Goal: Information Seeking & Learning: Learn about a topic

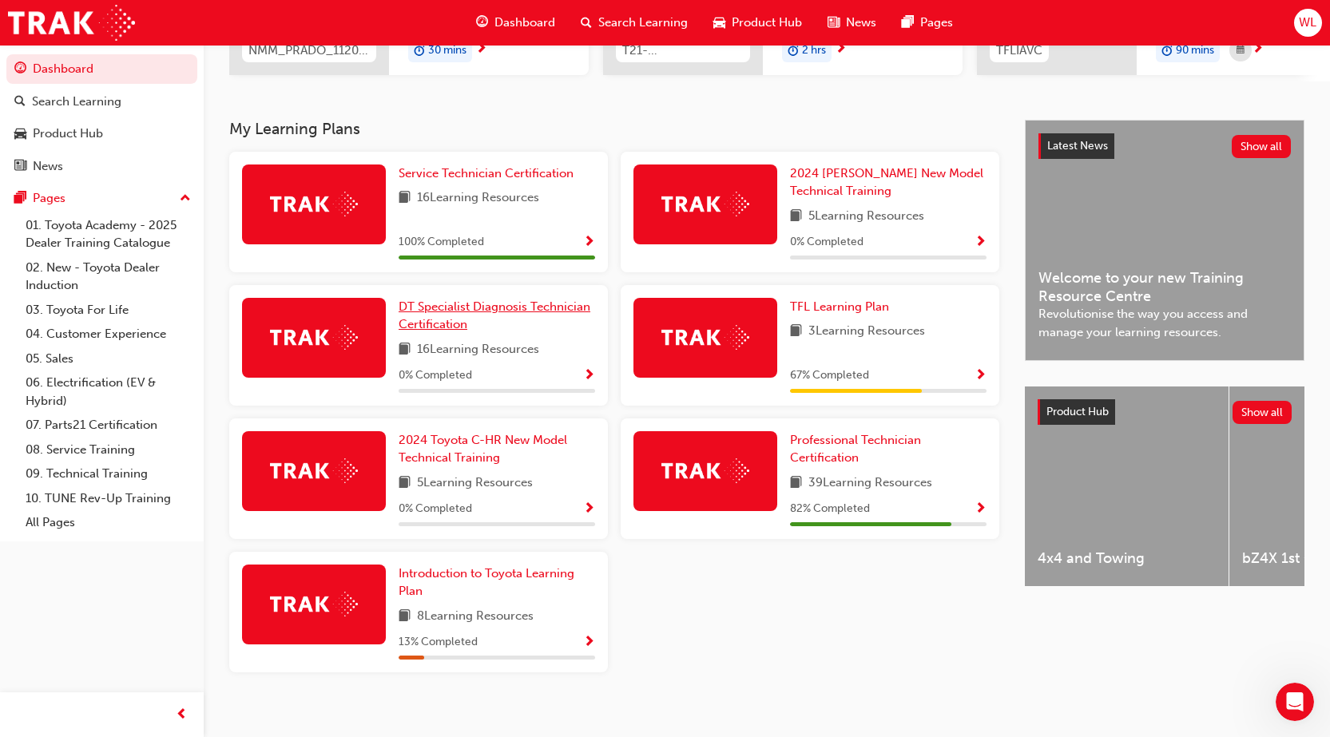
scroll to position [307, 0]
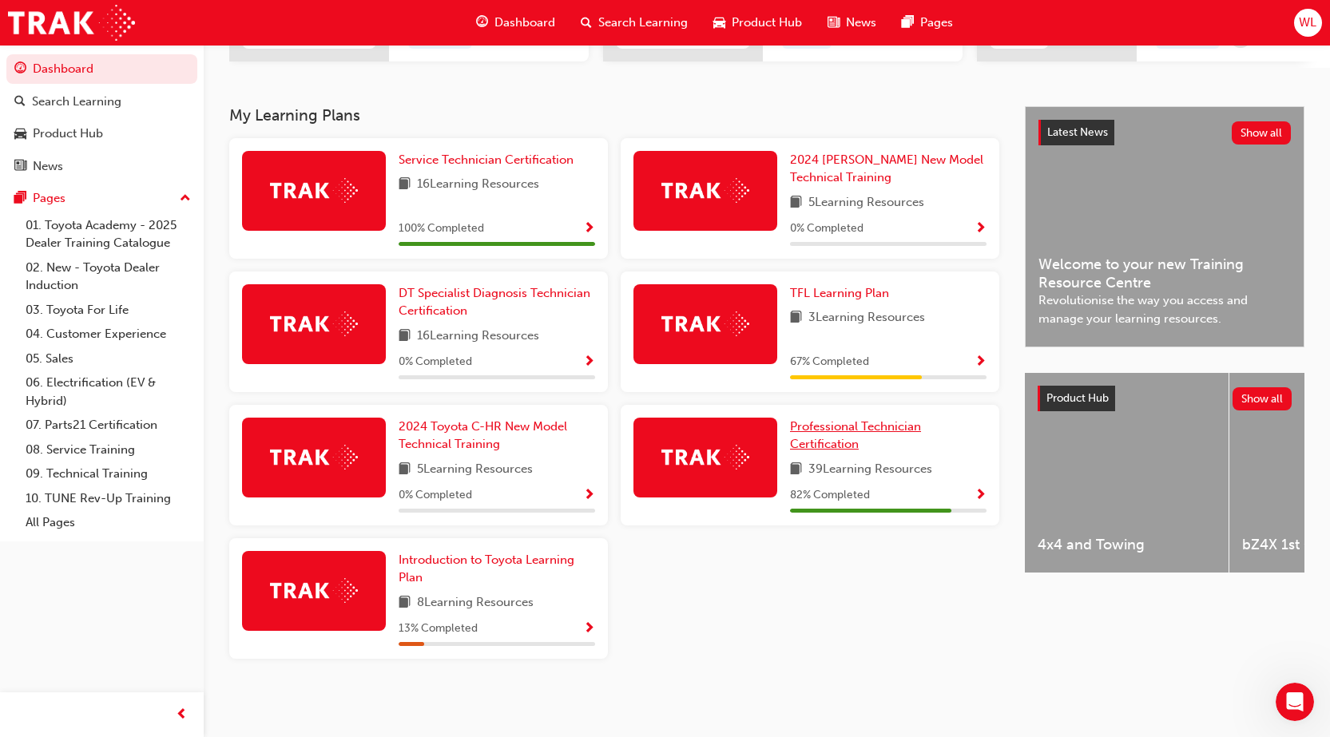
click at [862, 449] on link "Professional Technician Certification" at bounding box center [888, 436] width 196 height 36
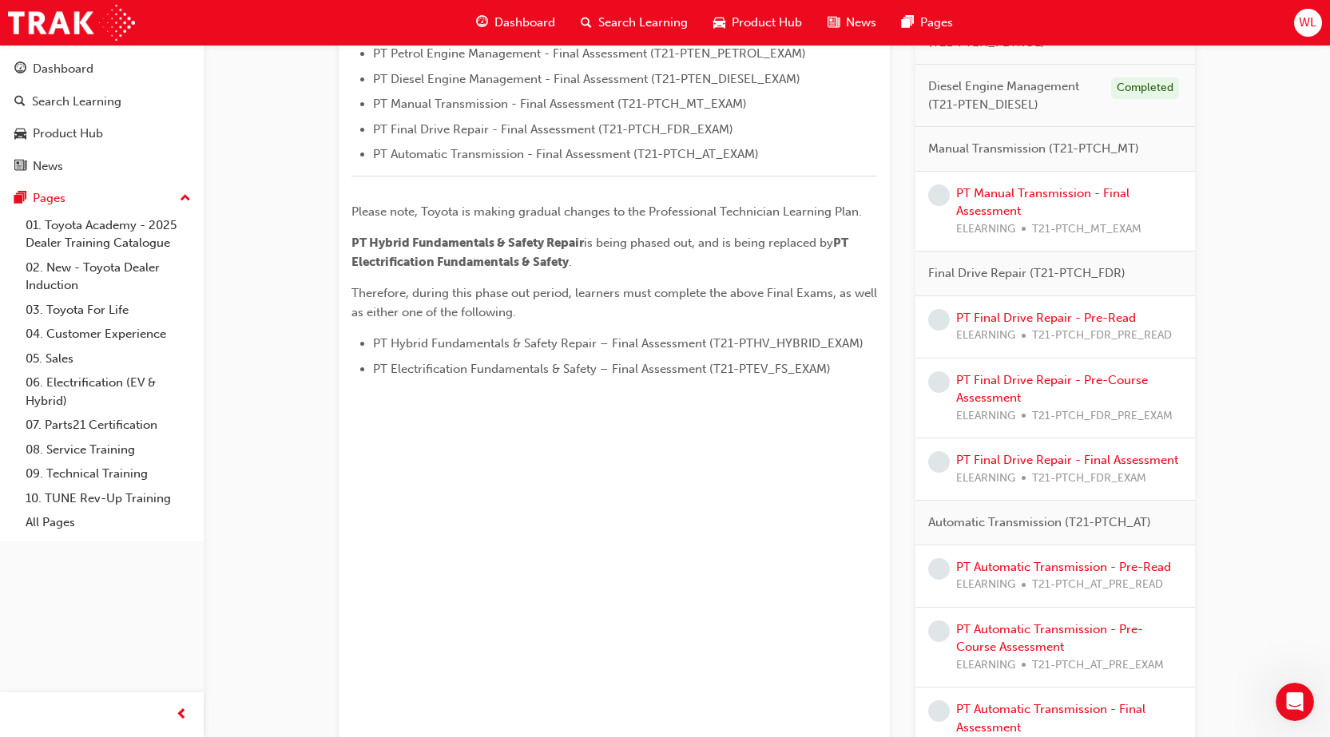
scroll to position [668, 0]
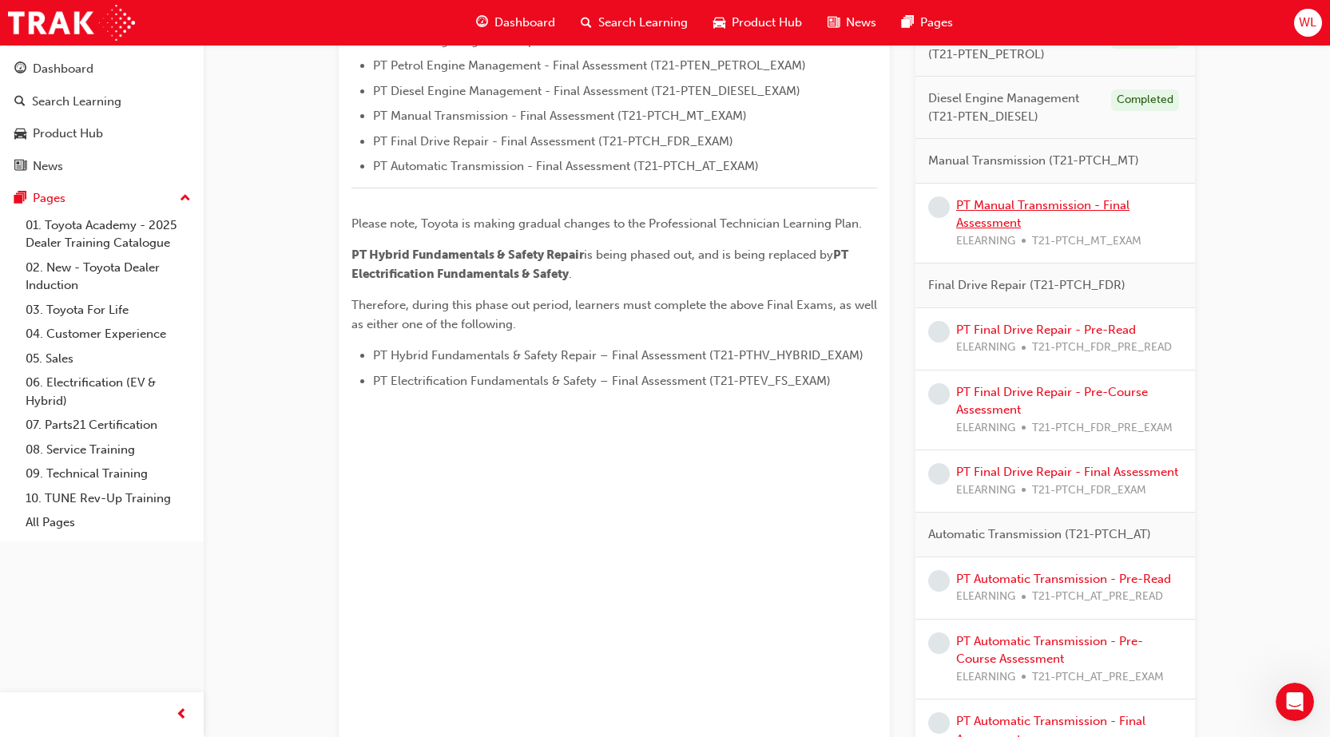
click at [1066, 206] on link "PT Manual Transmission - Final Assessment" at bounding box center [1042, 214] width 173 height 33
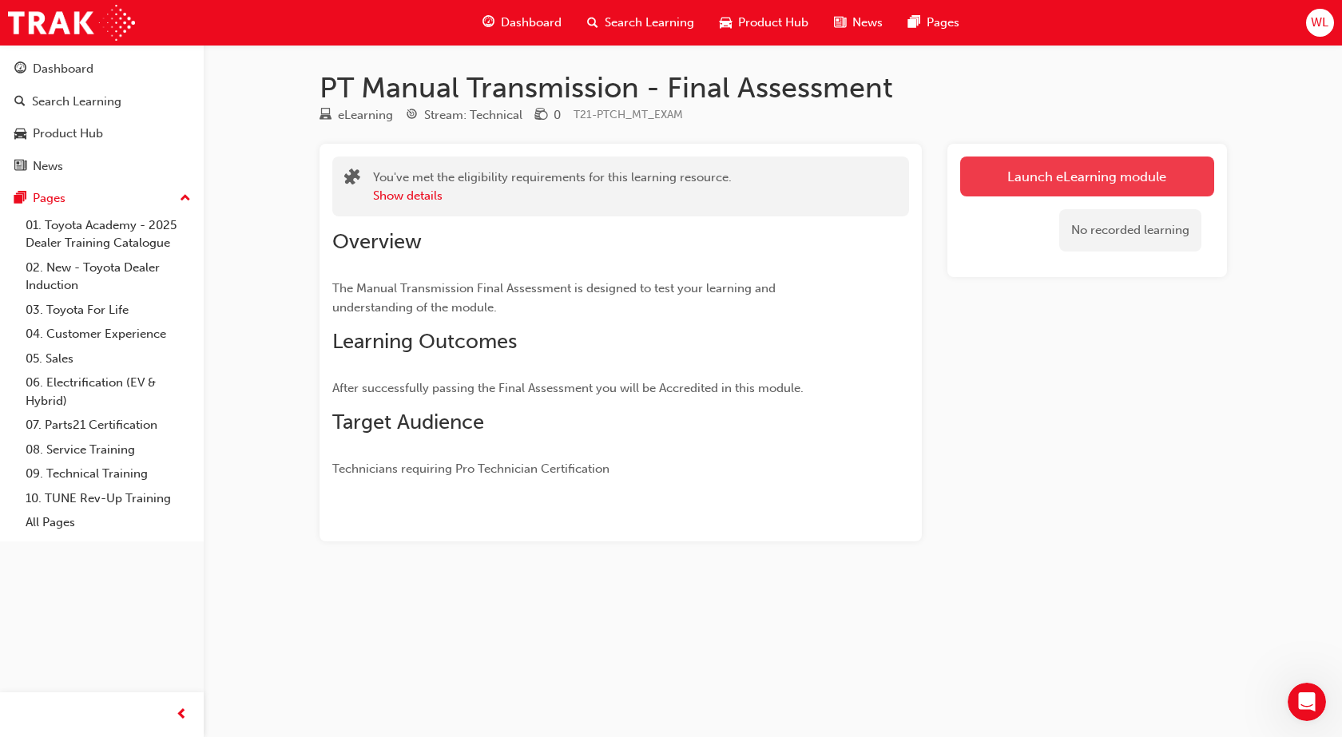
click at [1111, 184] on link "Launch eLearning module" at bounding box center [1087, 177] width 254 height 40
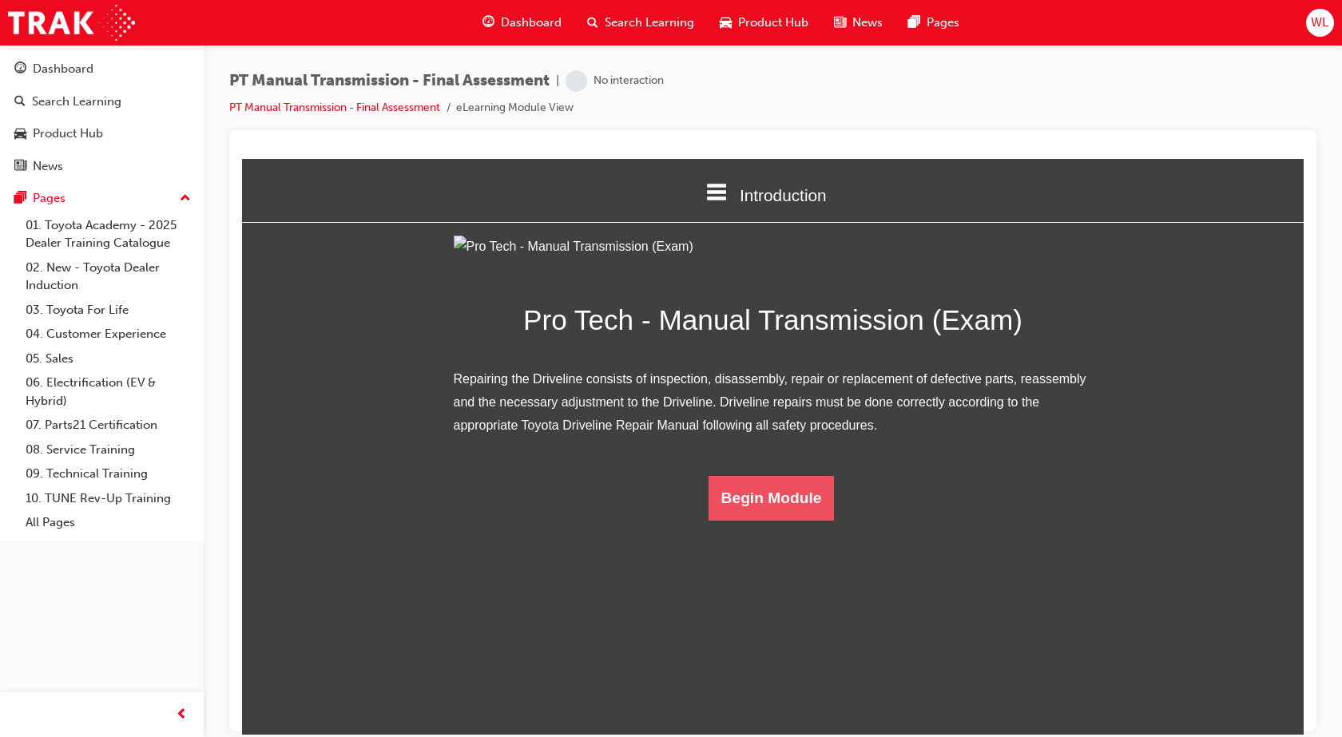
click at [763, 520] on button "Begin Module" at bounding box center [771, 497] width 126 height 45
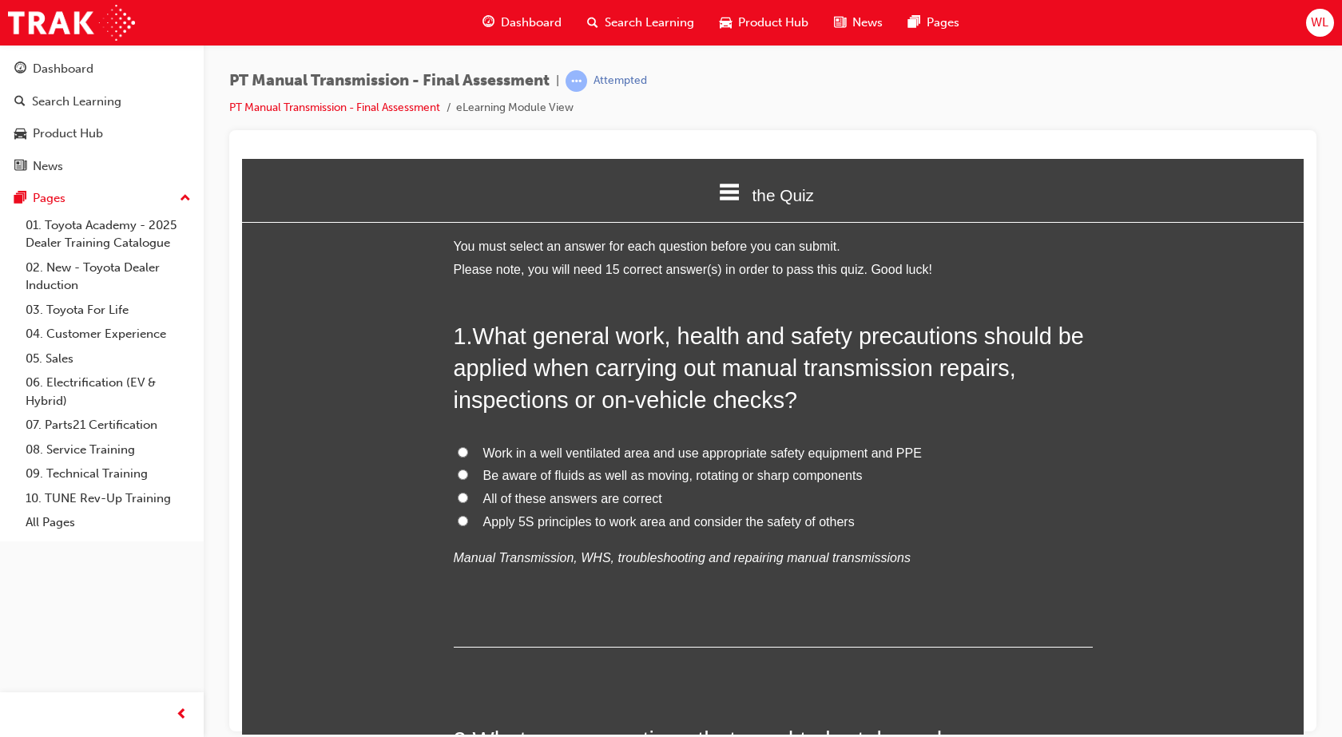
click at [458, 498] on input "All of these answers are correct" at bounding box center [463, 497] width 10 height 10
radio input "true"
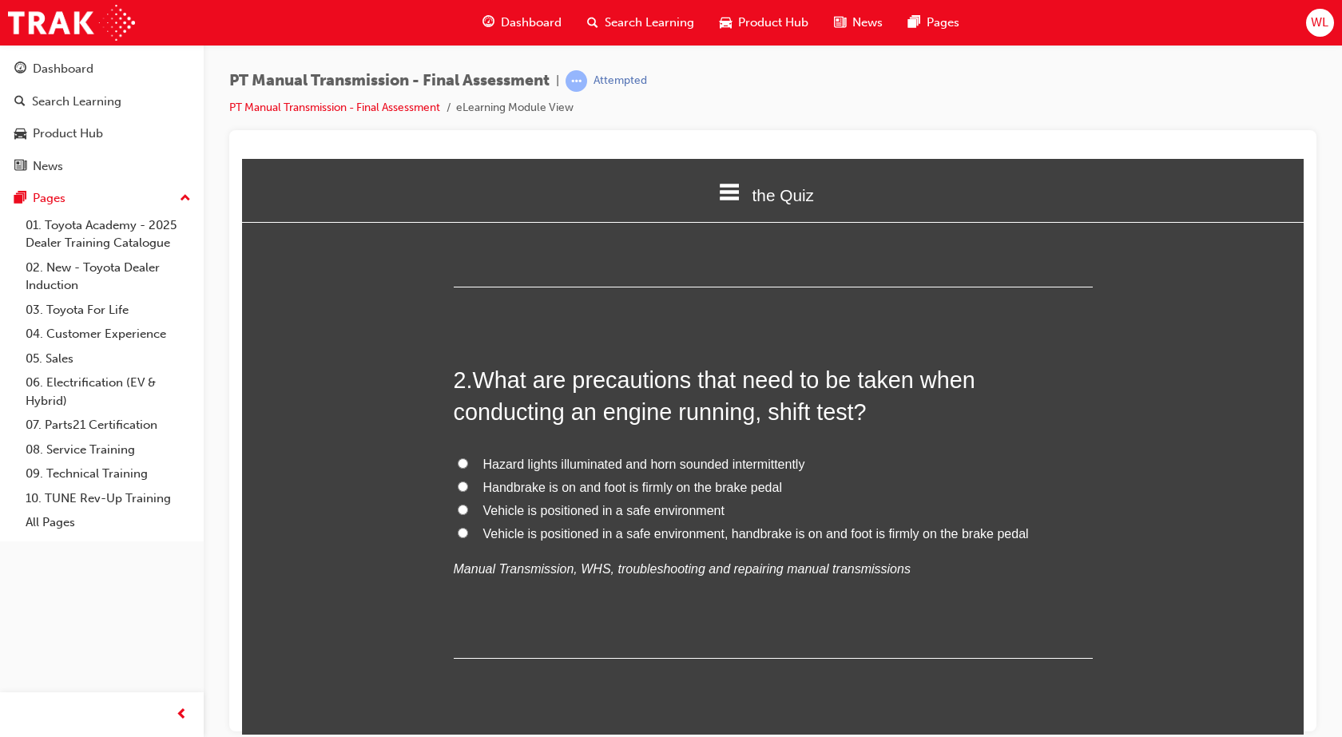
scroll to position [399, 0]
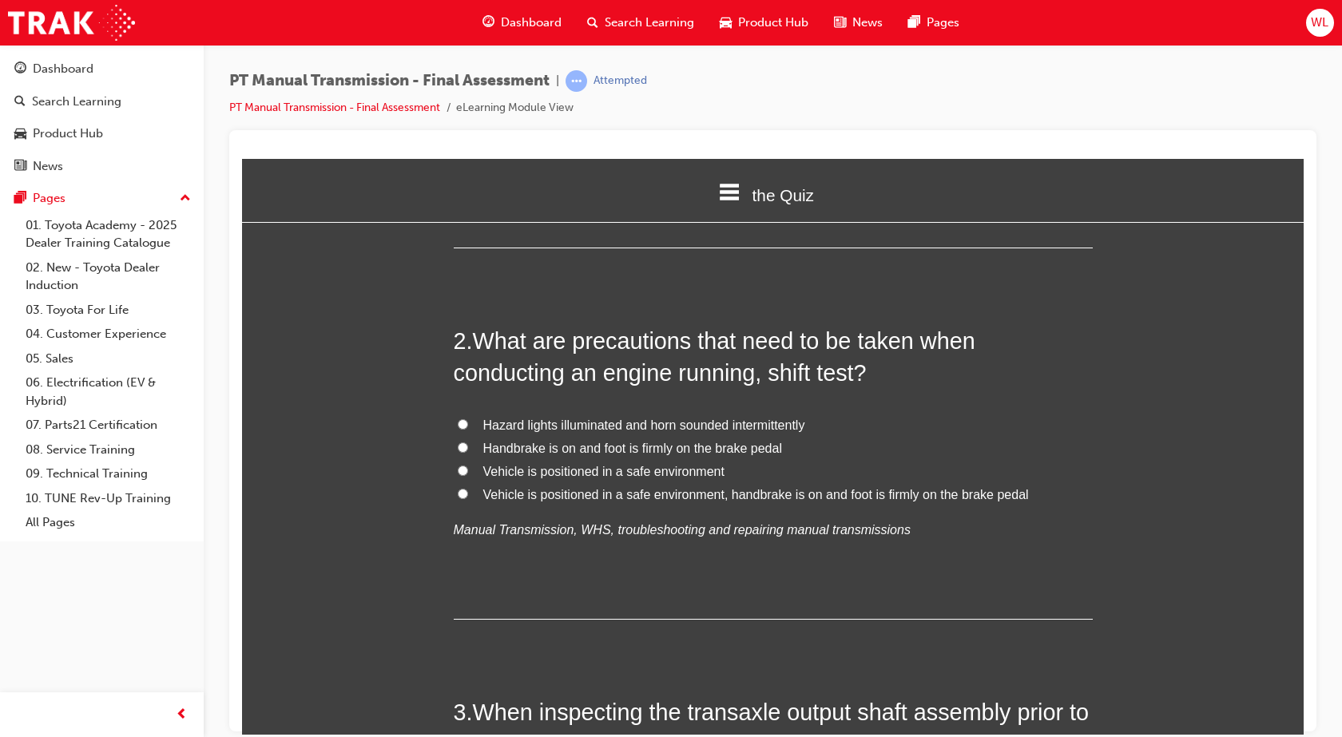
click at [458, 494] on input "Vehicle is positioned in a safe environment, handbrake is on and foot is firmly…" at bounding box center [463, 493] width 10 height 10
radio input "true"
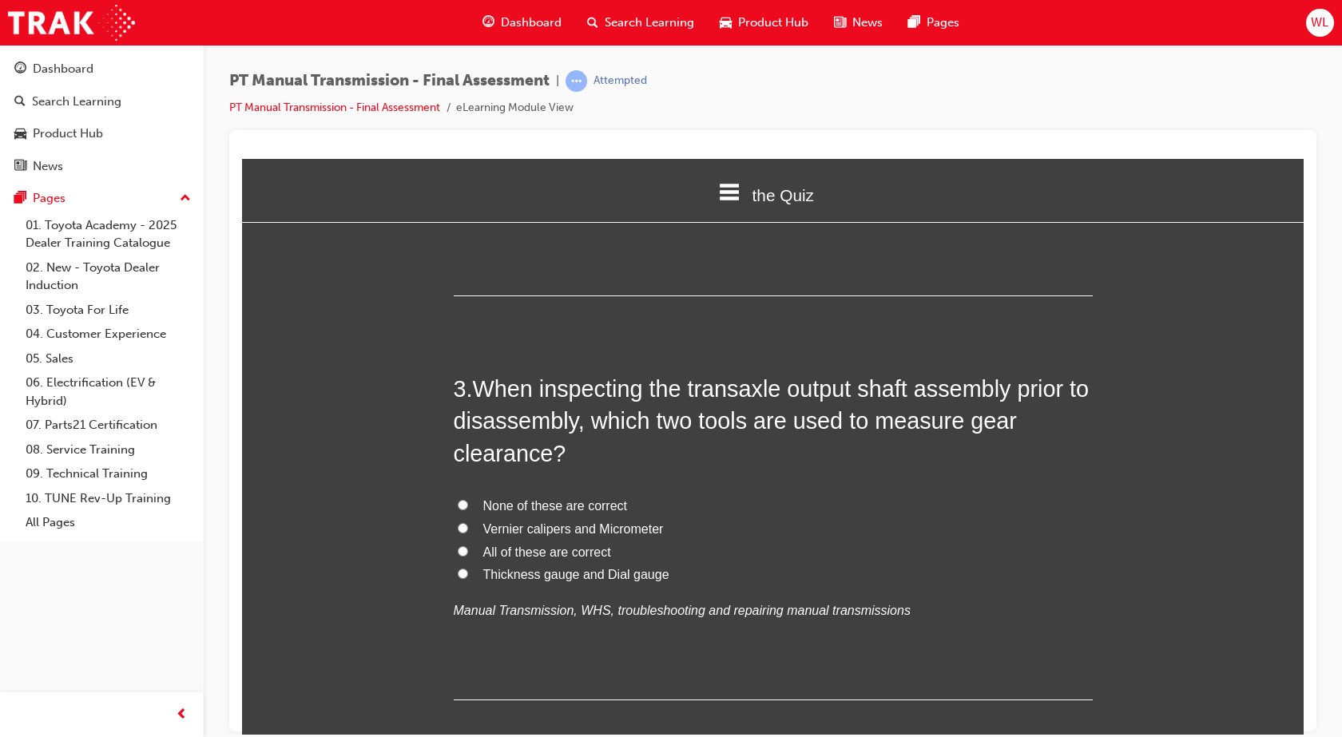
scroll to position [719, 0]
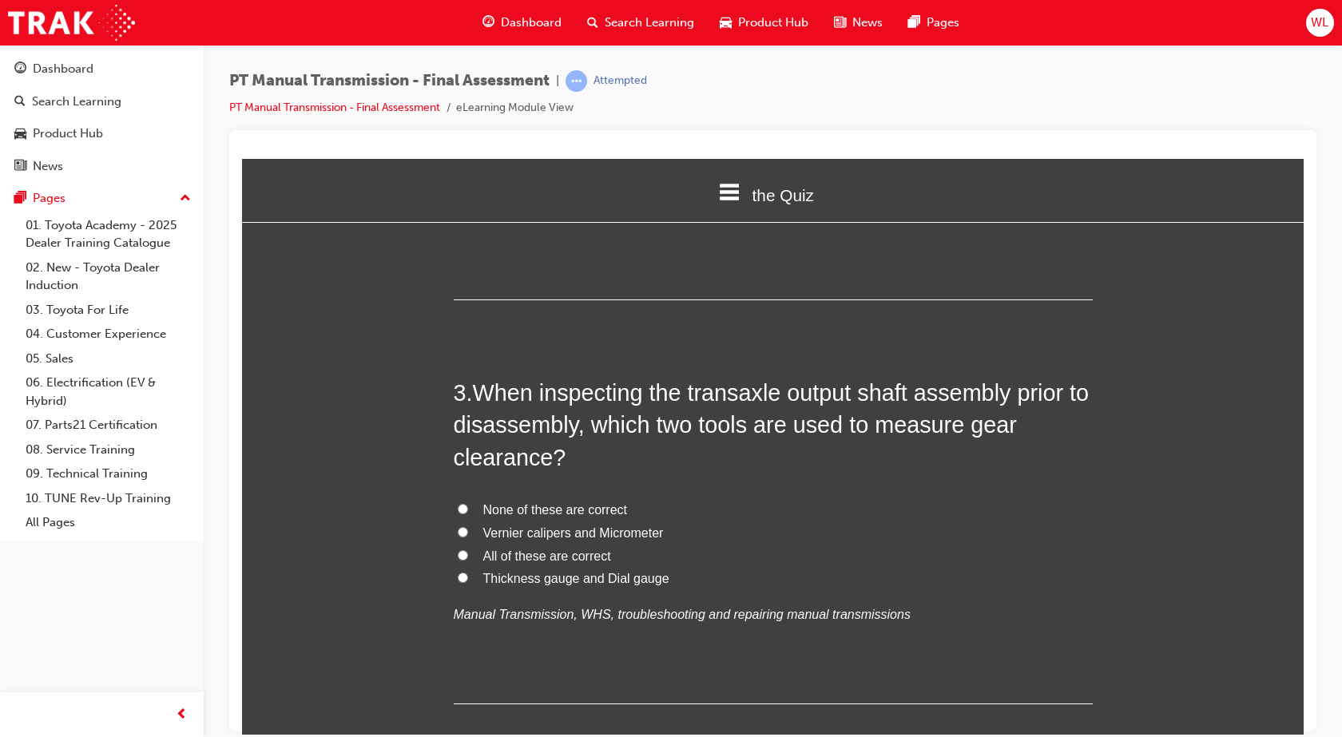
click at [459, 578] on input "Thickness gauge and Dial gauge" at bounding box center [463, 577] width 10 height 10
radio input "true"
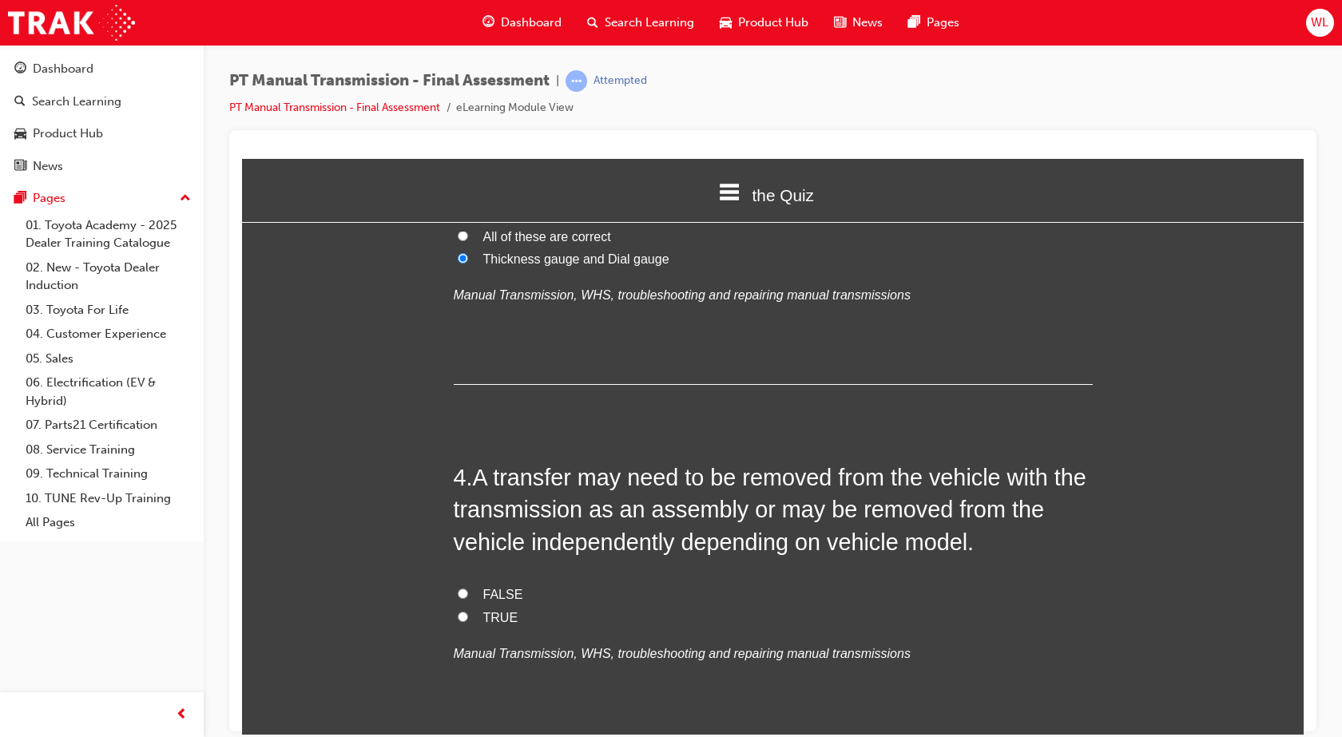
scroll to position [1118, 0]
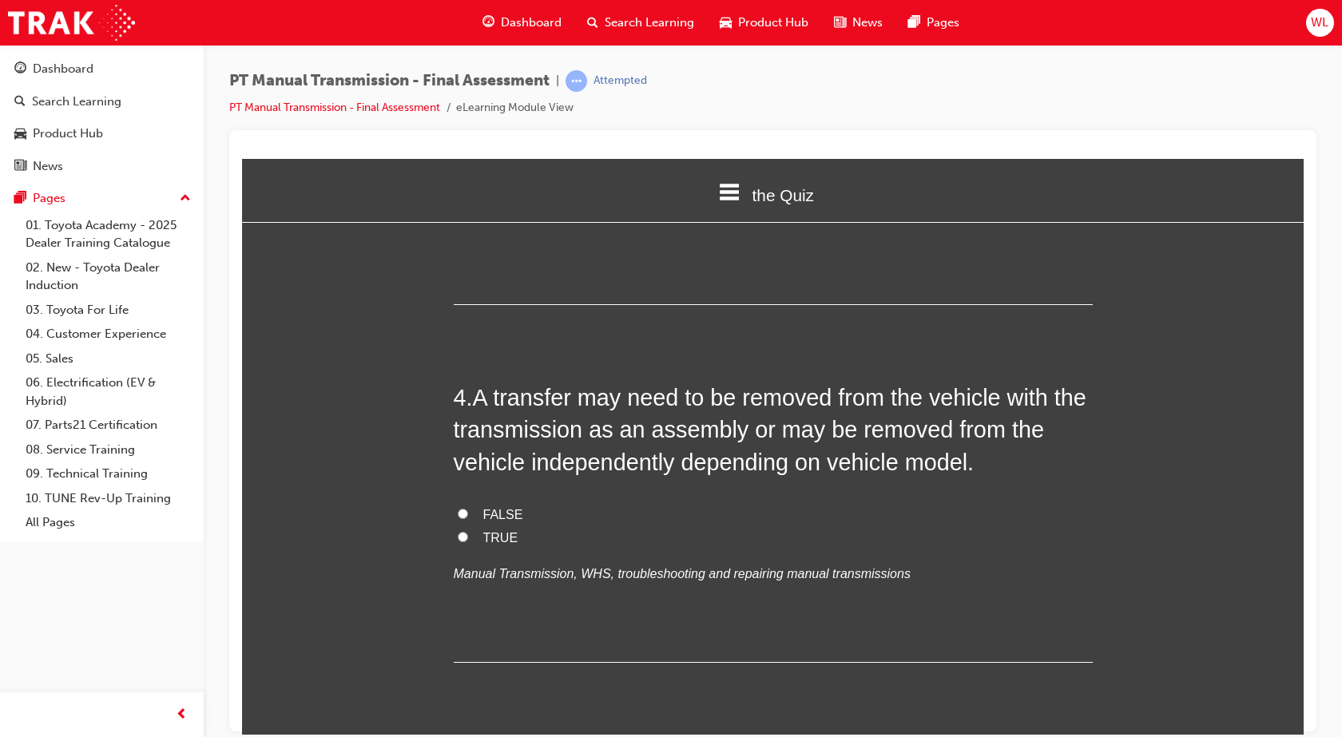
click at [462, 537] on label "TRUE" at bounding box center [773, 537] width 639 height 23
click at [462, 537] on input "TRUE" at bounding box center [463, 536] width 10 height 10
radio input "true"
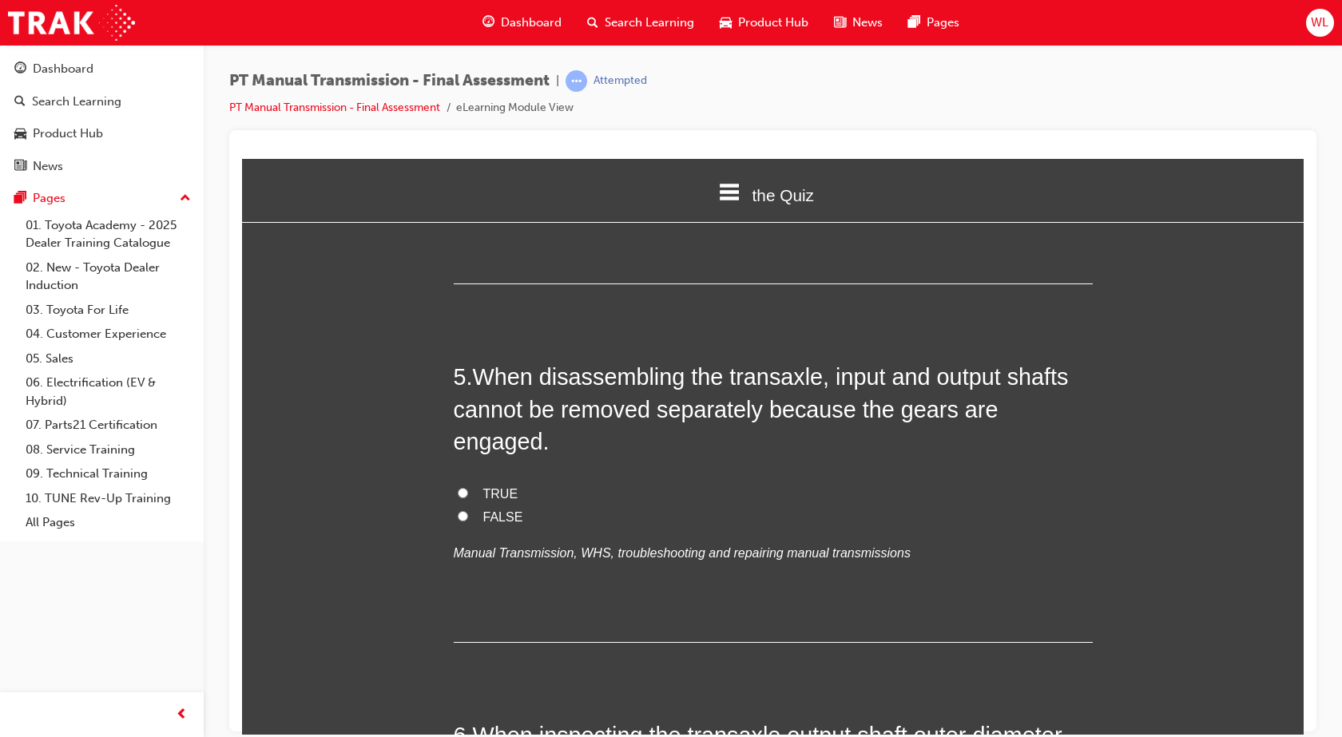
scroll to position [1517, 0]
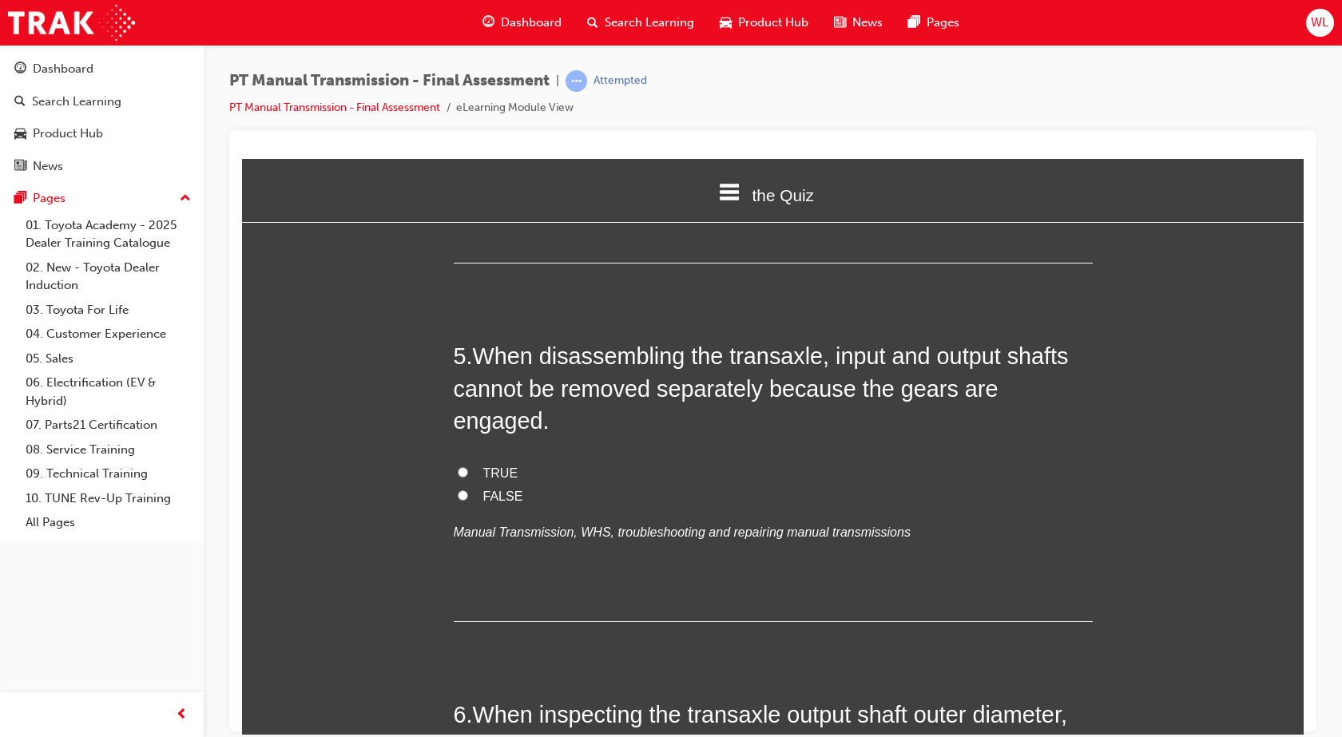
click at [459, 466] on input "TRUE" at bounding box center [463, 471] width 10 height 10
radio input "true"
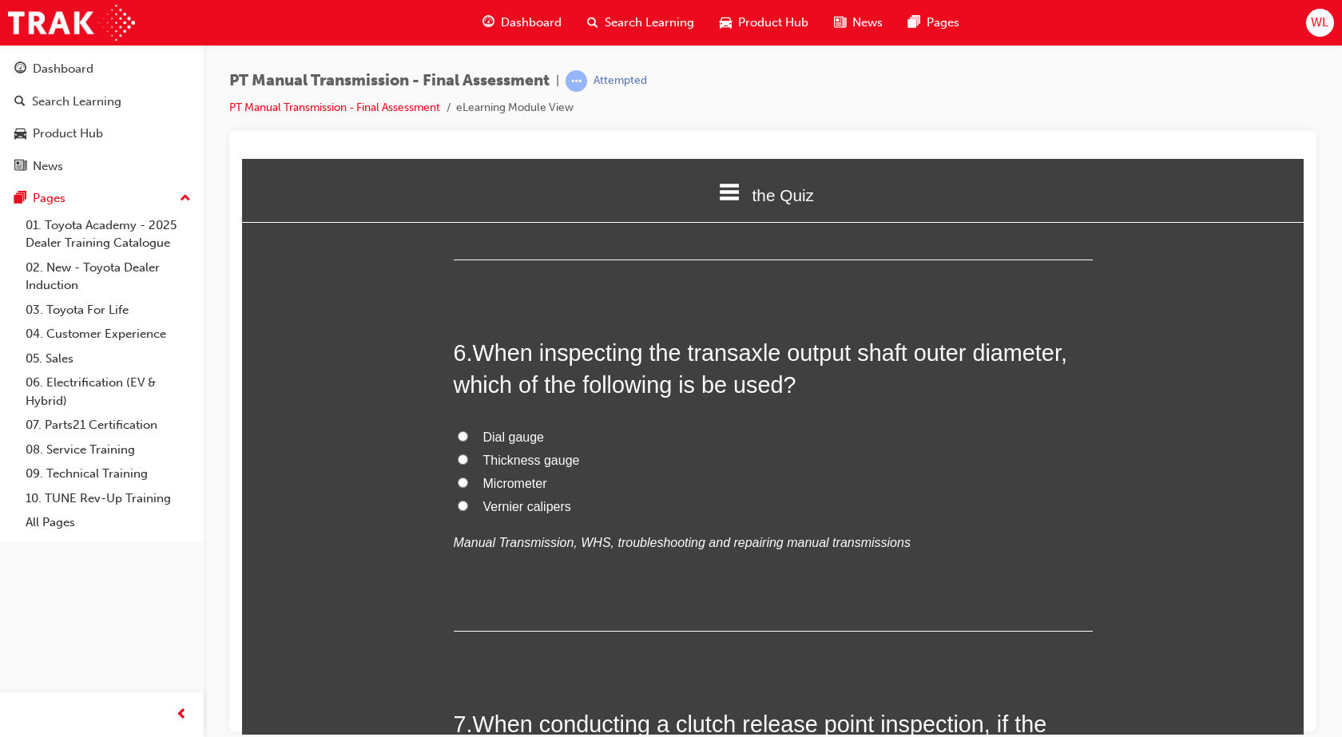
scroll to position [1917, 0]
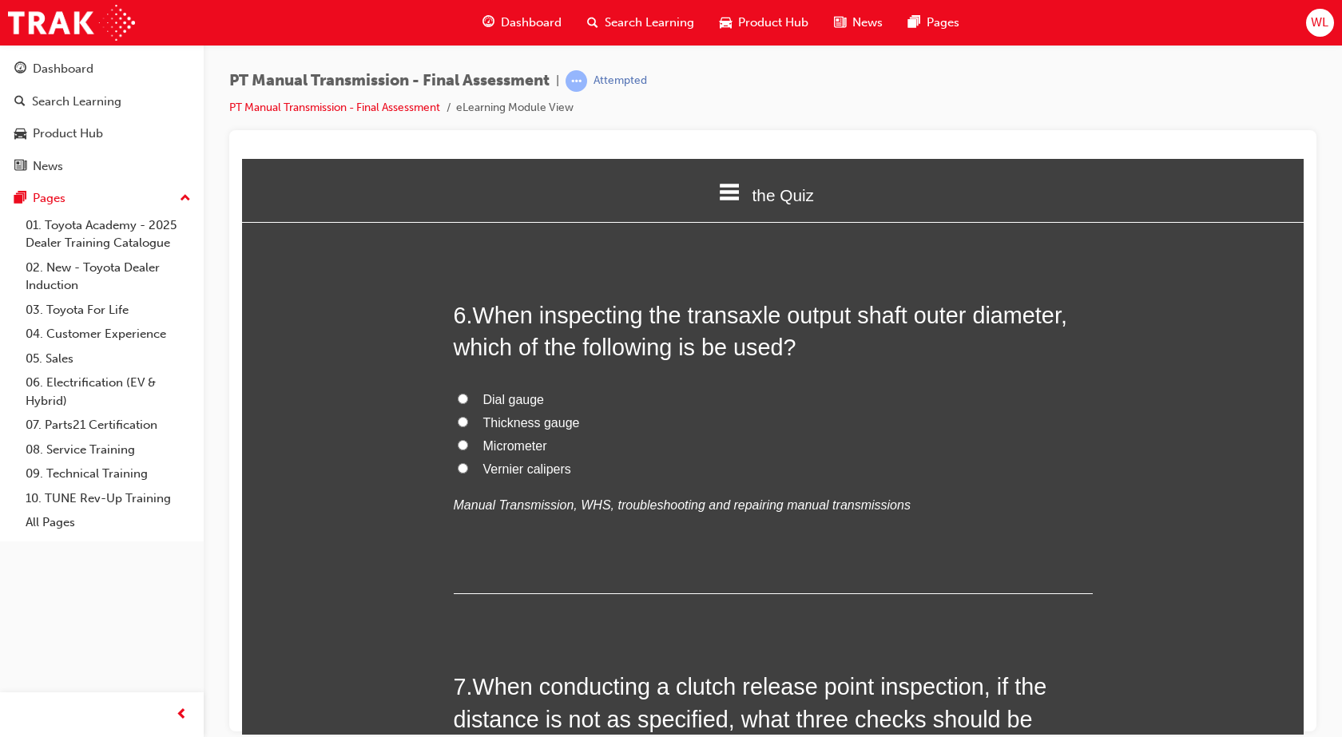
click at [483, 462] on span "Vernier calipers" at bounding box center [527, 469] width 88 height 14
click at [468, 462] on input "Vernier calipers" at bounding box center [463, 467] width 10 height 10
radio input "true"
click at [483, 438] on span "Micrometer" at bounding box center [515, 445] width 64 height 14
click at [468, 439] on input "Micrometer" at bounding box center [463, 444] width 10 height 10
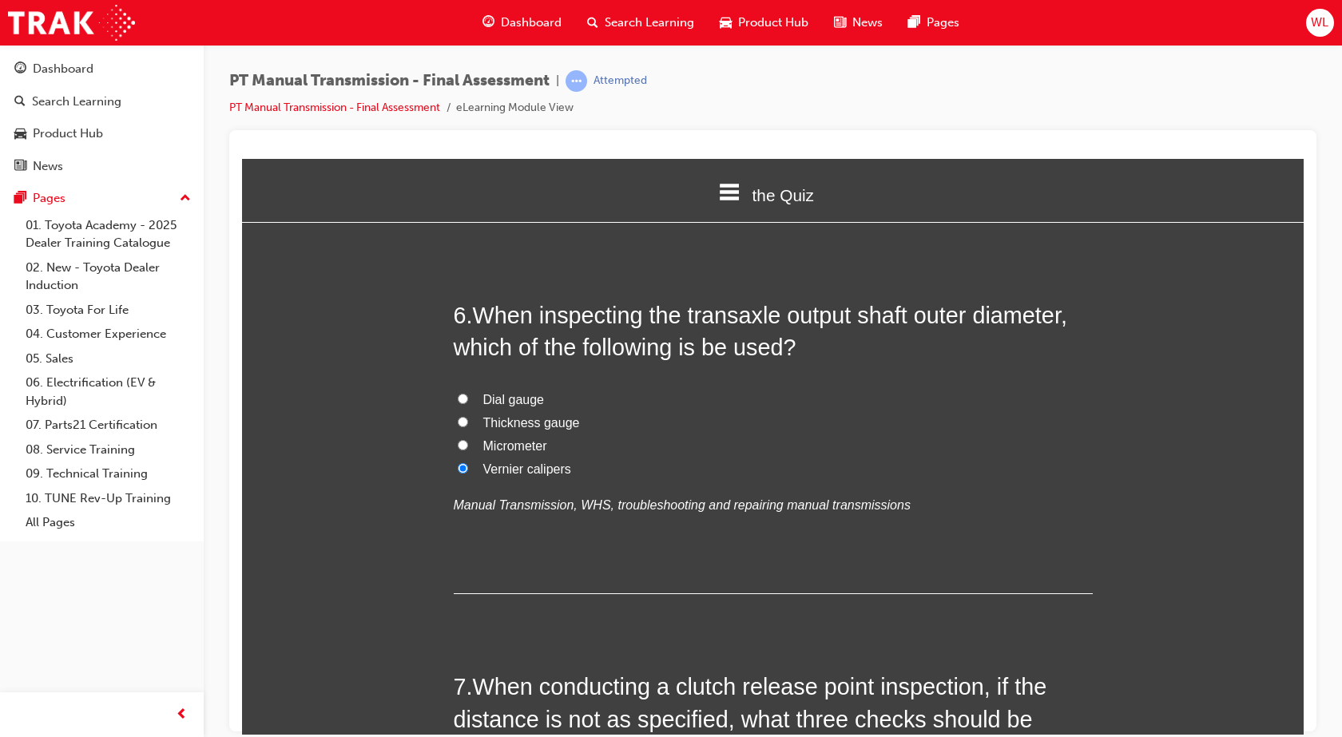
radio input "true"
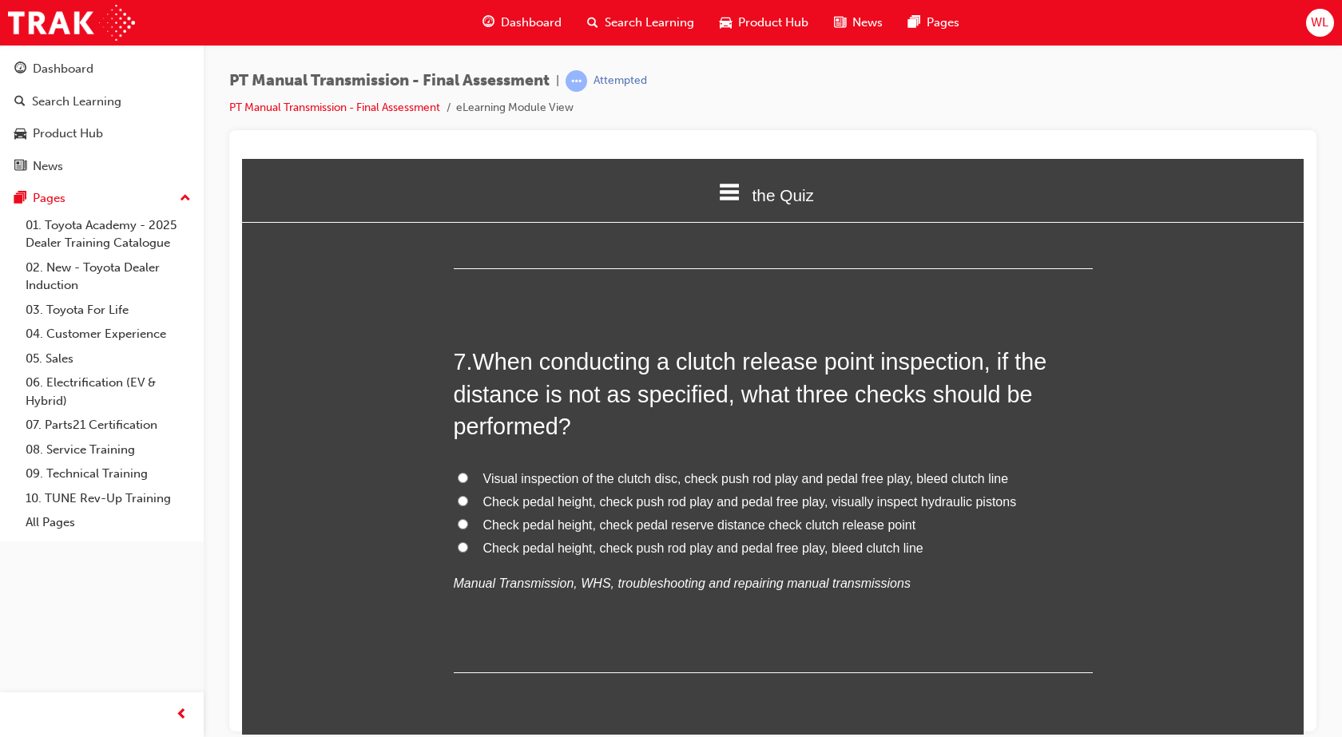
scroll to position [2236, 0]
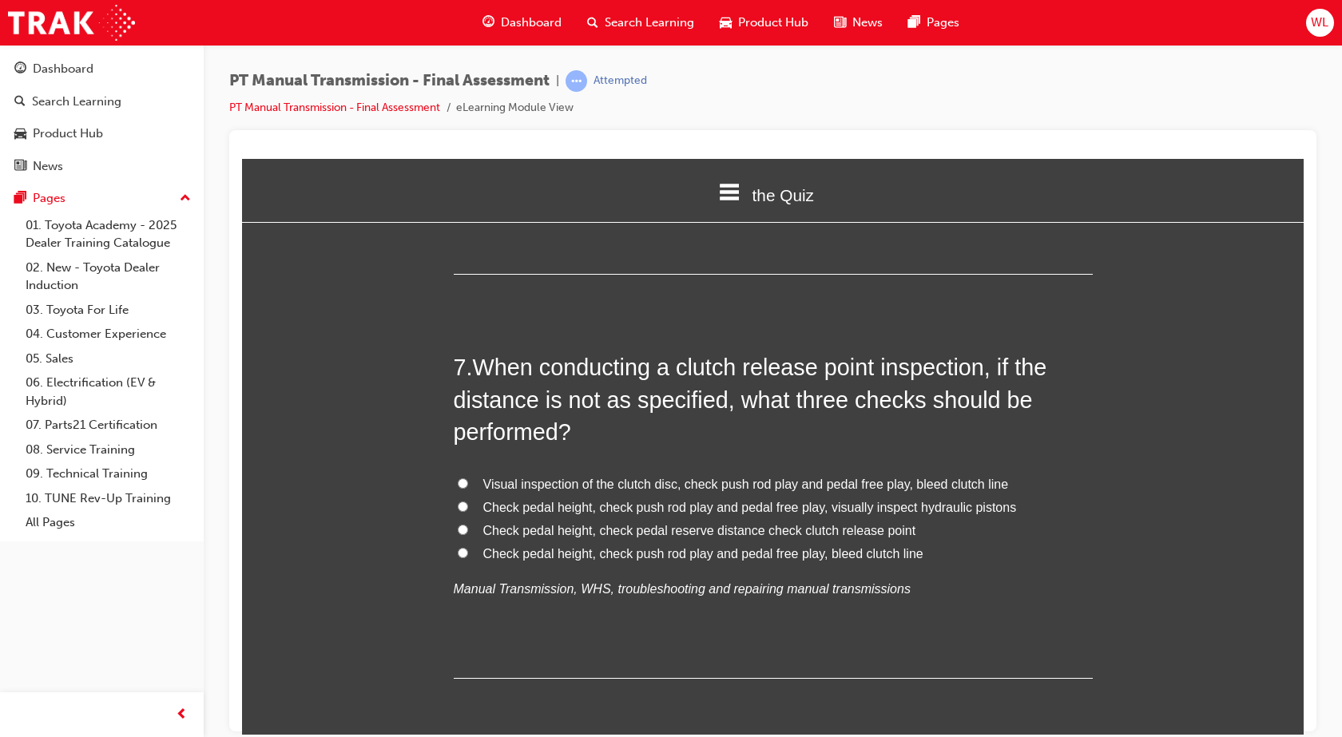
click at [819, 546] on span "Check pedal height, check push rod play and pedal free play, bleed clutch line" at bounding box center [703, 553] width 440 height 14
click at [468, 547] on input "Check pedal height, check push rod play and pedal free play, bleed clutch line" at bounding box center [463, 552] width 10 height 10
radio input "true"
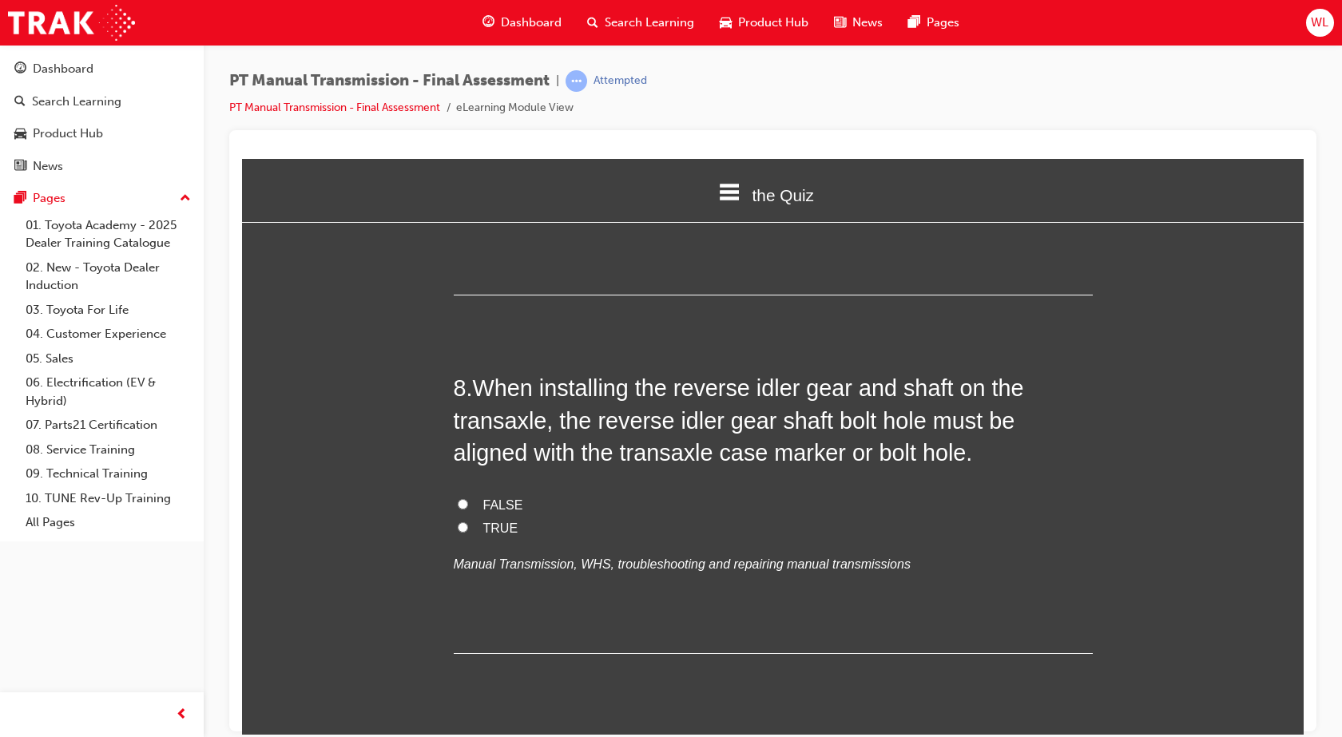
scroll to position [2635, 0]
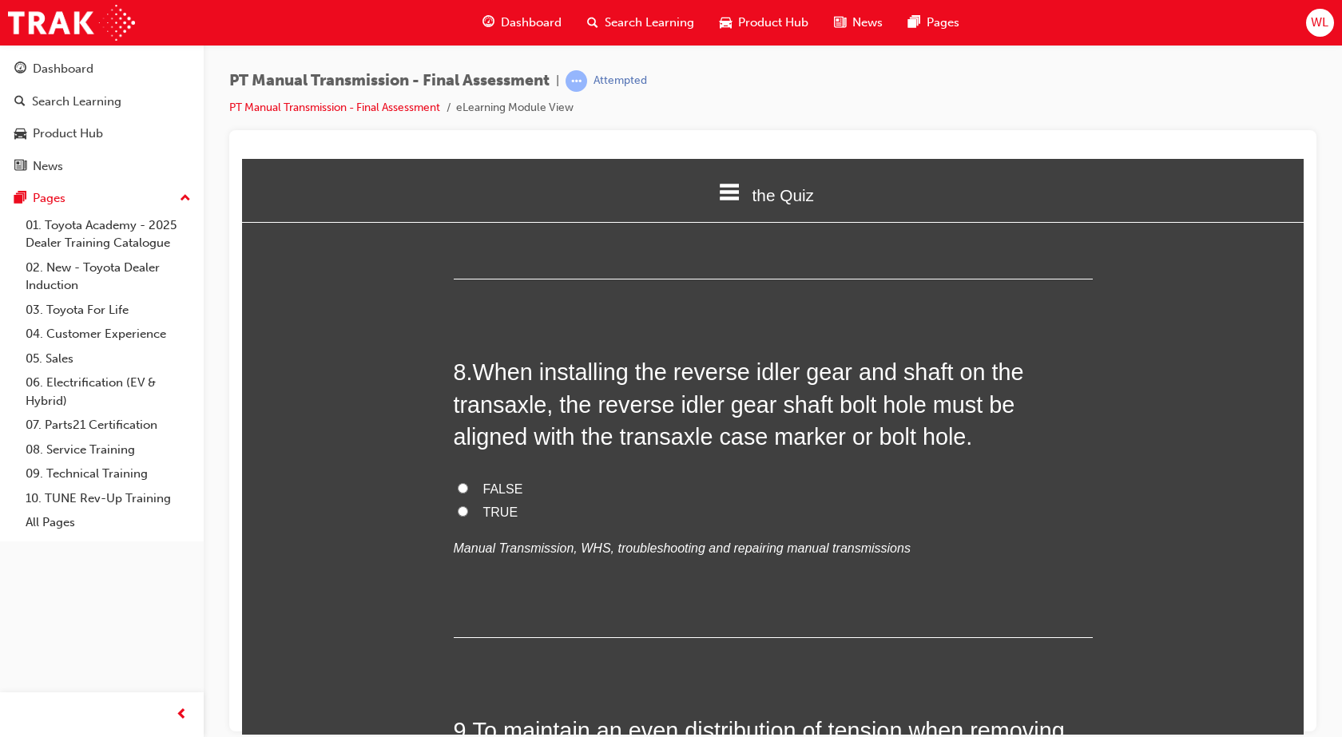
click at [460, 506] on input "TRUE" at bounding box center [463, 511] width 10 height 10
radio input "true"
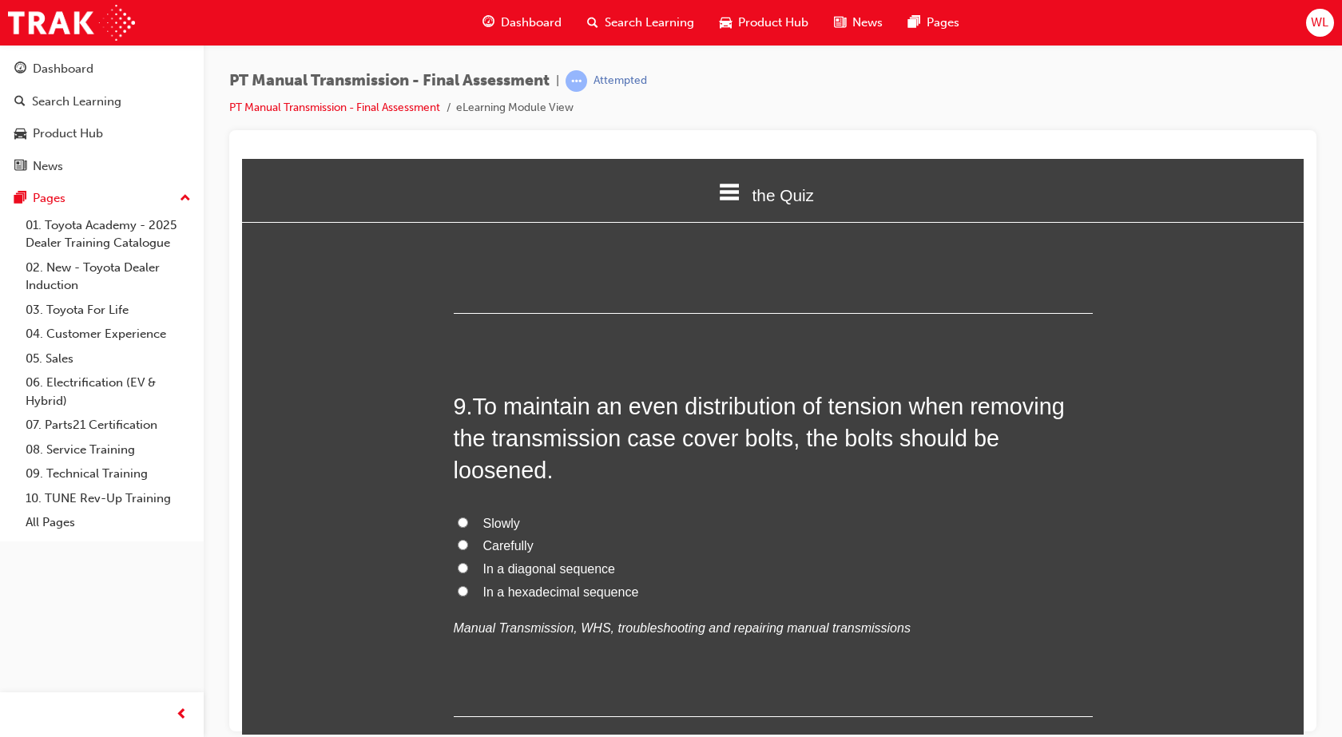
scroll to position [3035, 0]
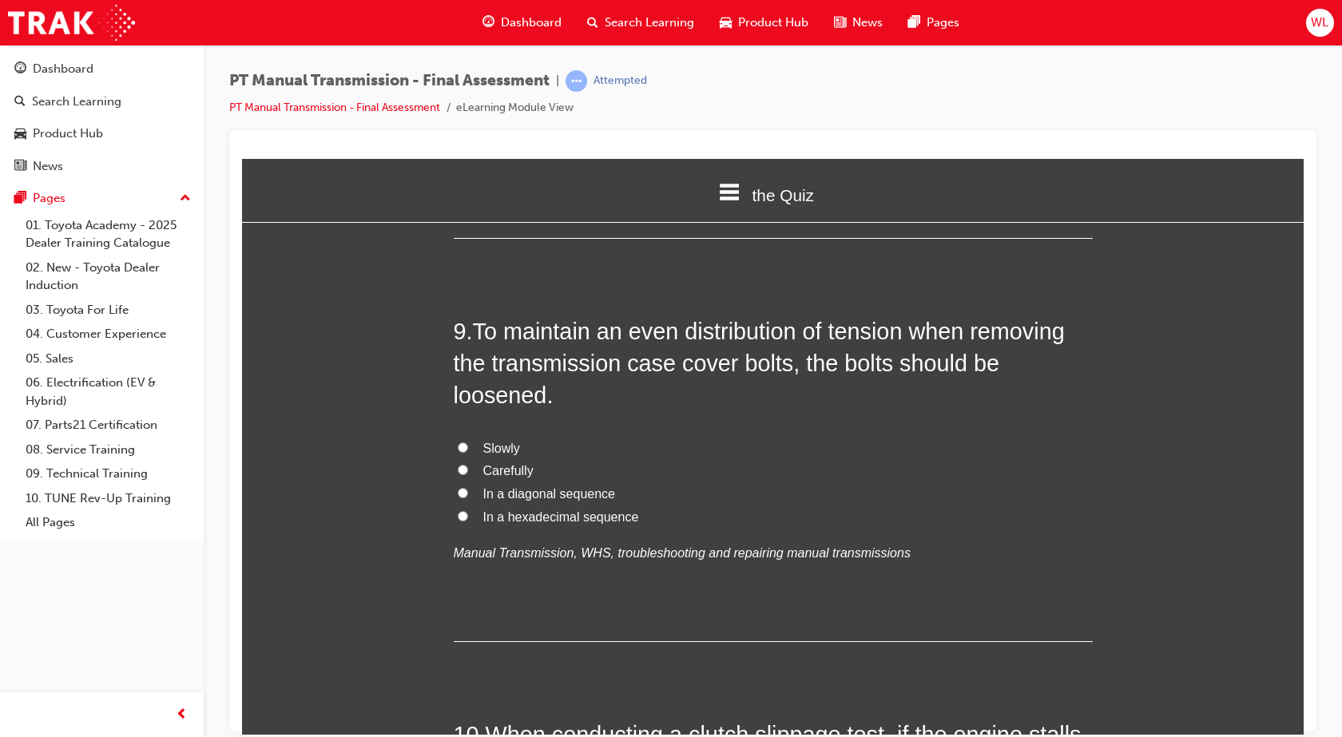
click at [551, 486] on span "In a diagonal sequence" at bounding box center [549, 493] width 132 height 14
click at [468, 487] on input "In a diagonal sequence" at bounding box center [463, 492] width 10 height 10
radio input "true"
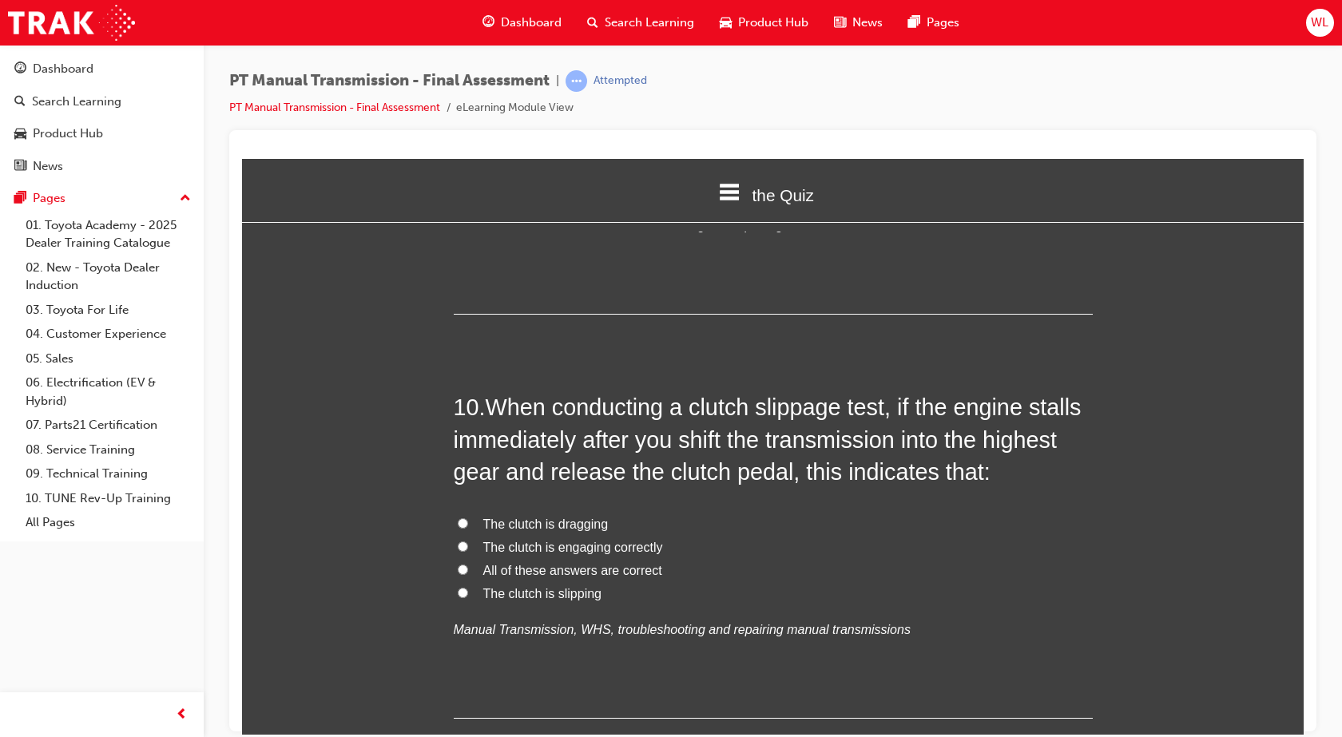
scroll to position [3354, 0]
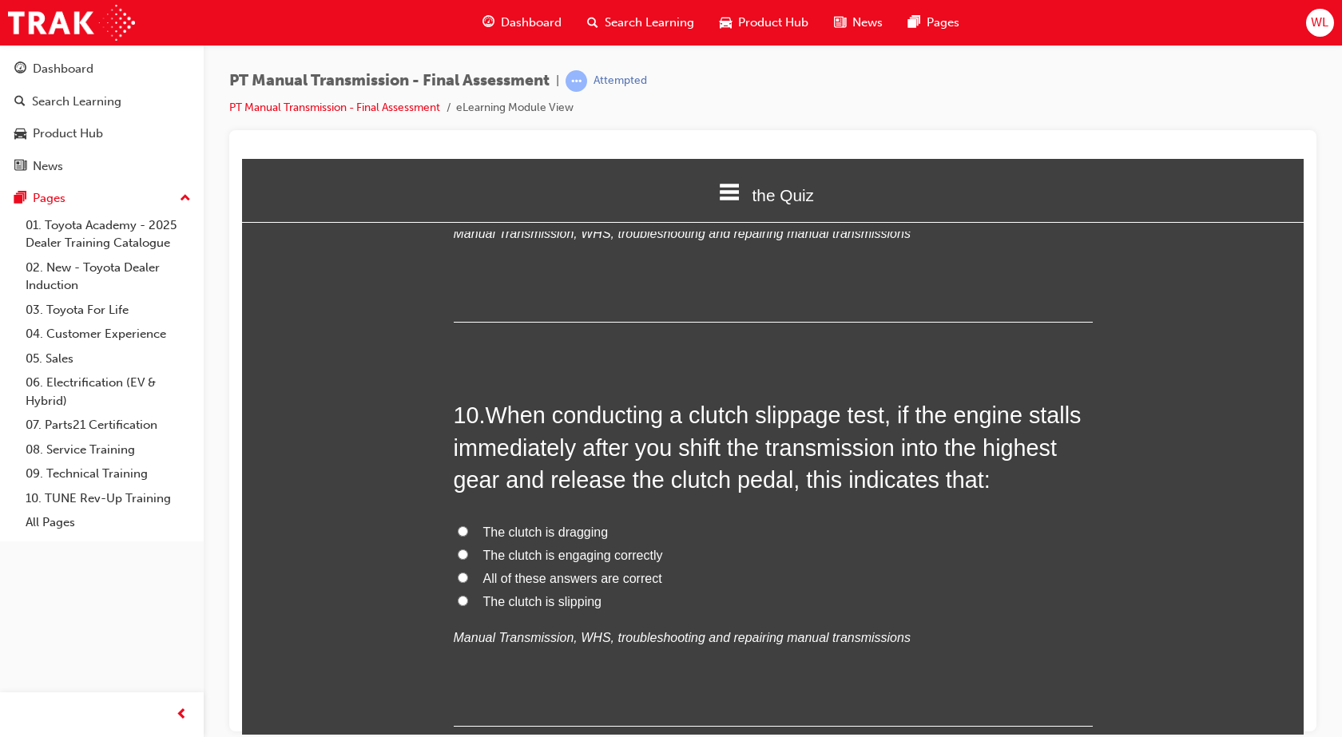
click at [650, 548] on span "The clutch is engaging correctly" at bounding box center [573, 555] width 180 height 14
click at [468, 549] on input "The clutch is engaging correctly" at bounding box center [463, 554] width 10 height 10
radio input "true"
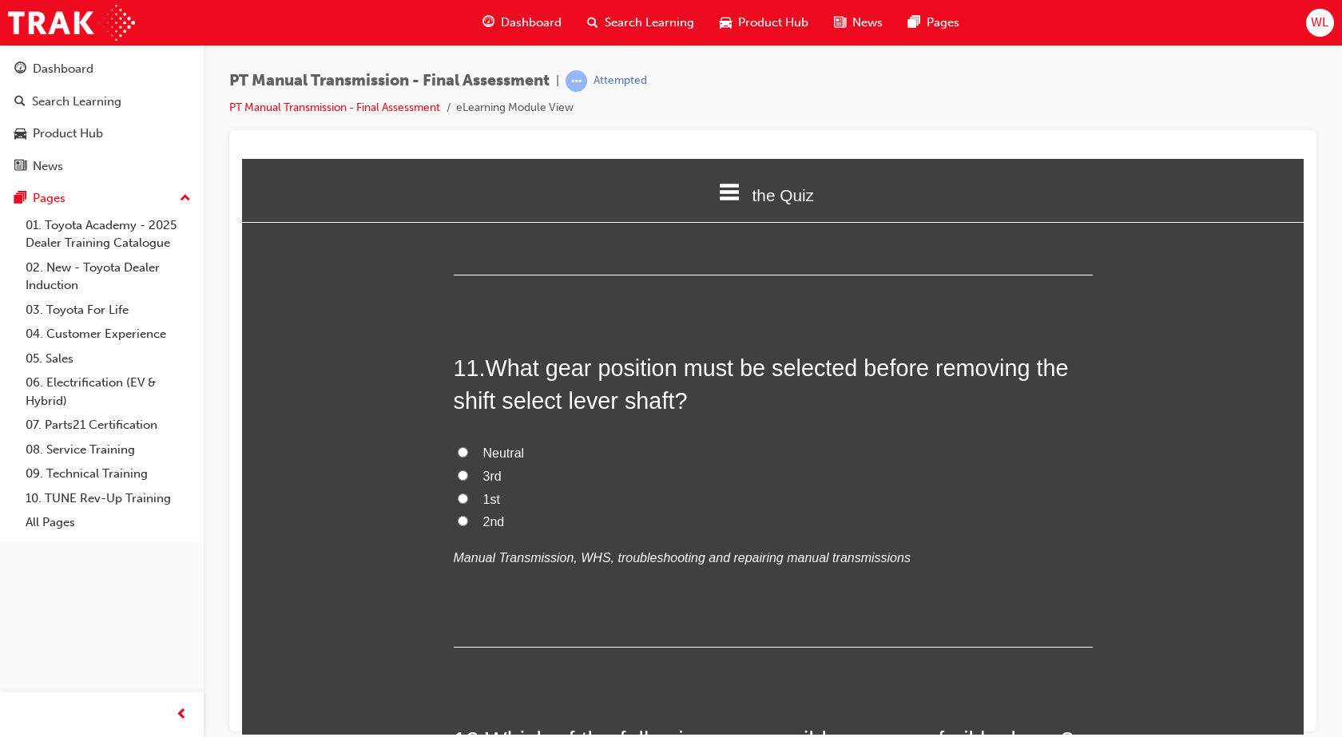
scroll to position [3804, 0]
click at [499, 446] on span "Neutral" at bounding box center [504, 453] width 42 height 14
click at [468, 447] on input "Neutral" at bounding box center [463, 452] width 10 height 10
radio input "true"
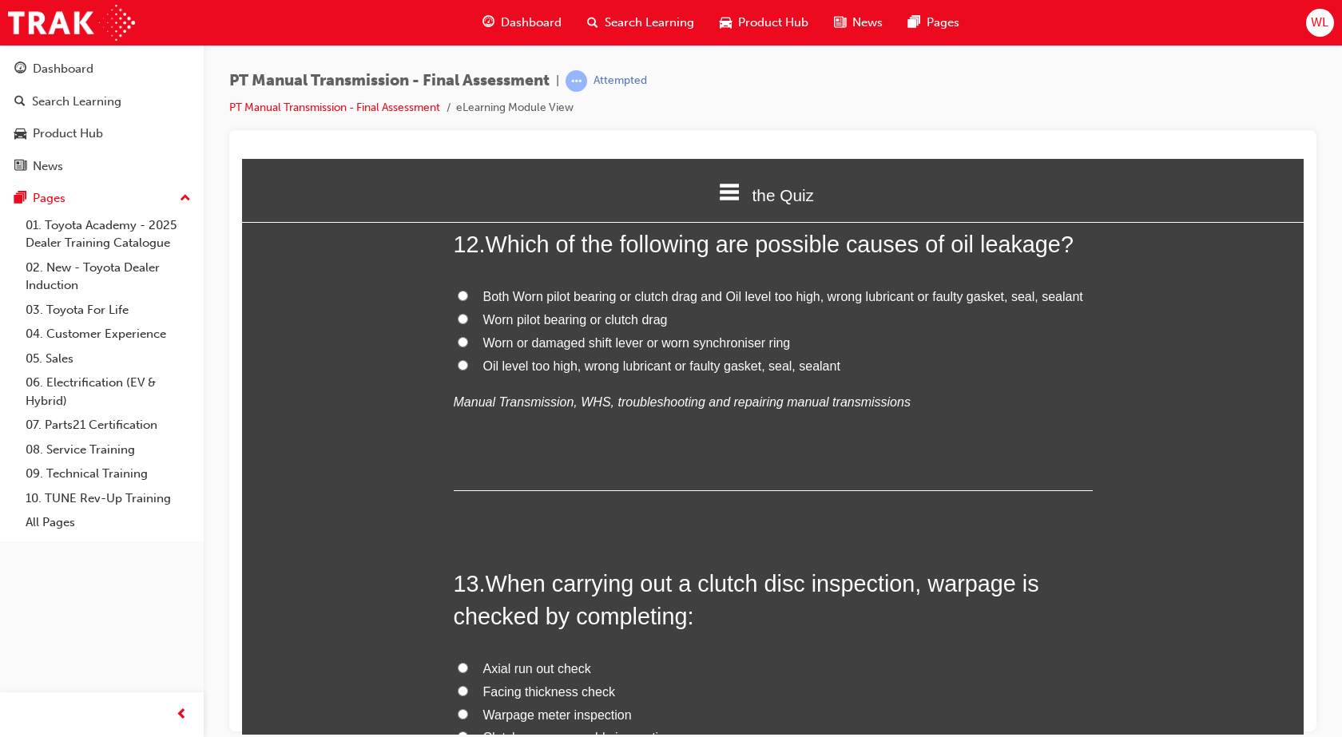
scroll to position [4204, 0]
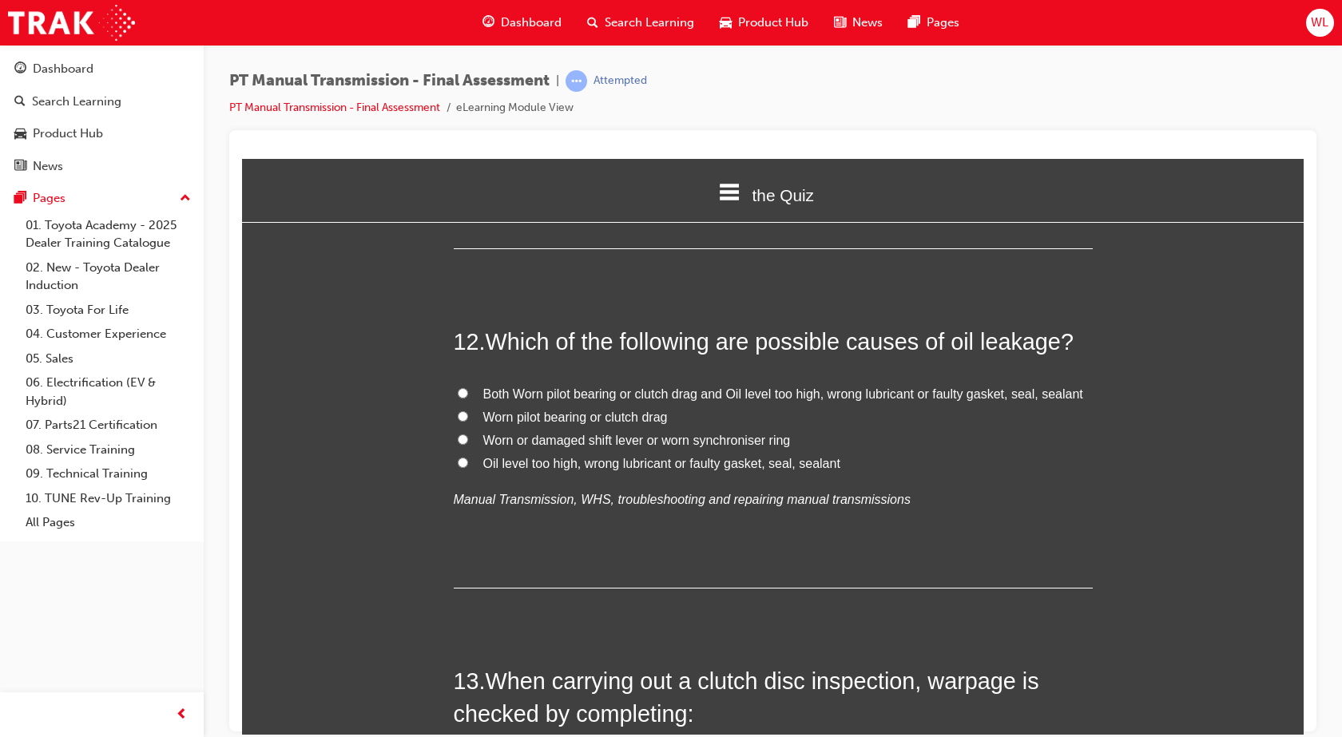
click at [472, 452] on label "Oil level too high, wrong lubricant or faulty gasket, seal, sealant" at bounding box center [773, 463] width 639 height 23
click at [468, 457] on input "Oil level too high, wrong lubricant or faulty gasket, seal, sealant" at bounding box center [463, 462] width 10 height 10
radio input "true"
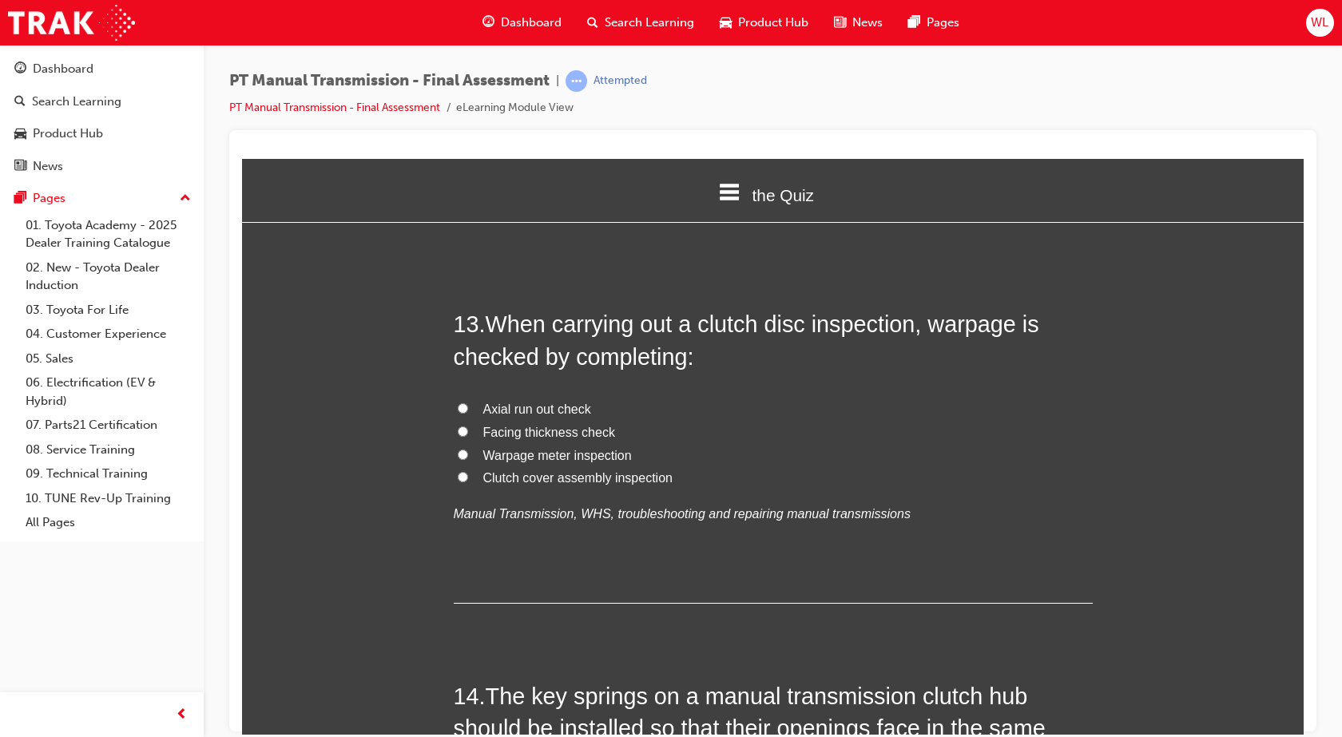
scroll to position [4523, 0]
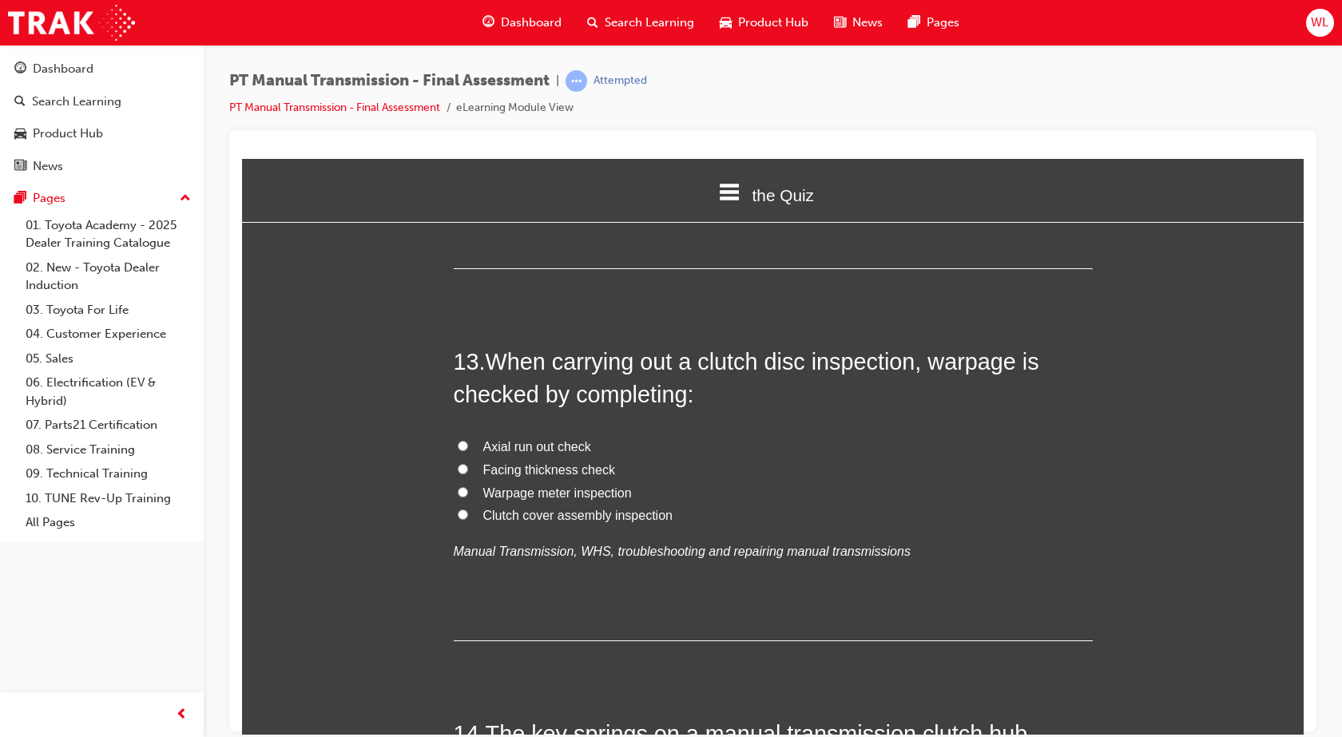
click at [546, 486] on span "Warpage meter inspection" at bounding box center [557, 493] width 149 height 14
click at [468, 486] on input "Warpage meter inspection" at bounding box center [463, 491] width 10 height 10
radio input "true"
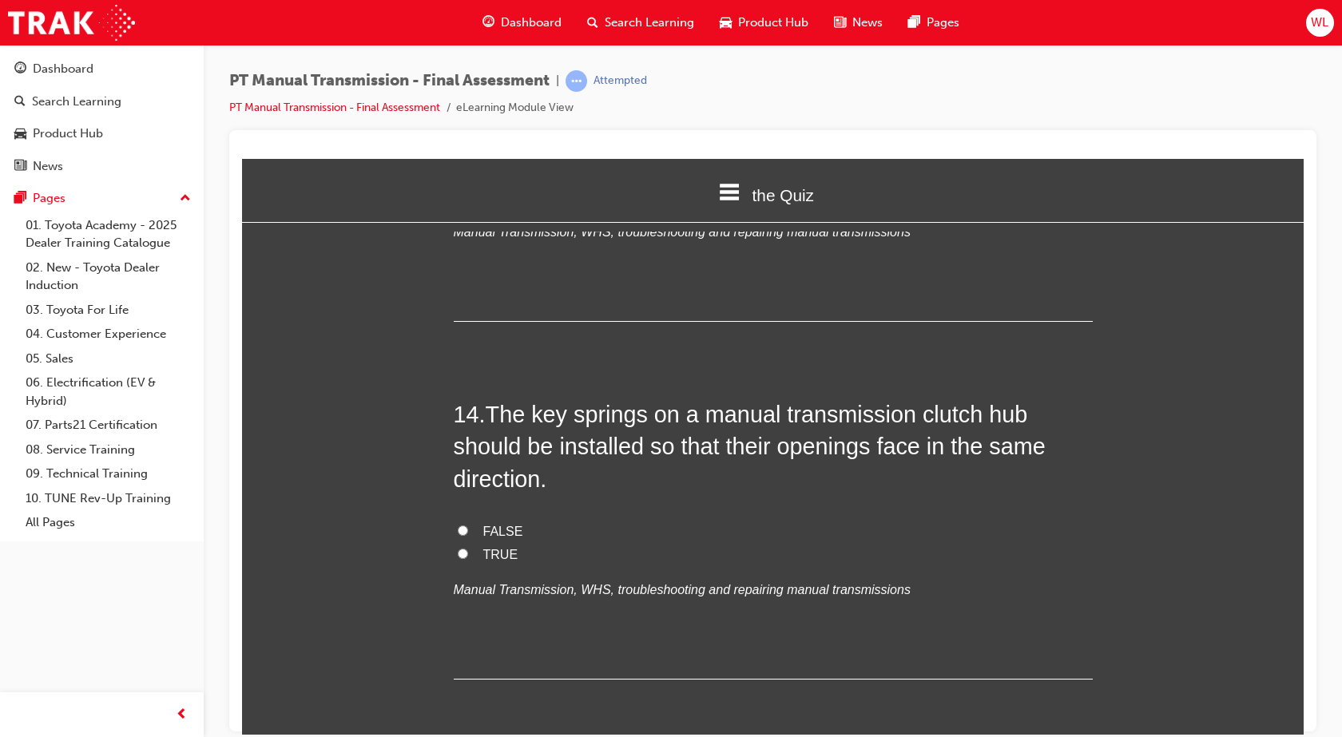
scroll to position [4923, 0]
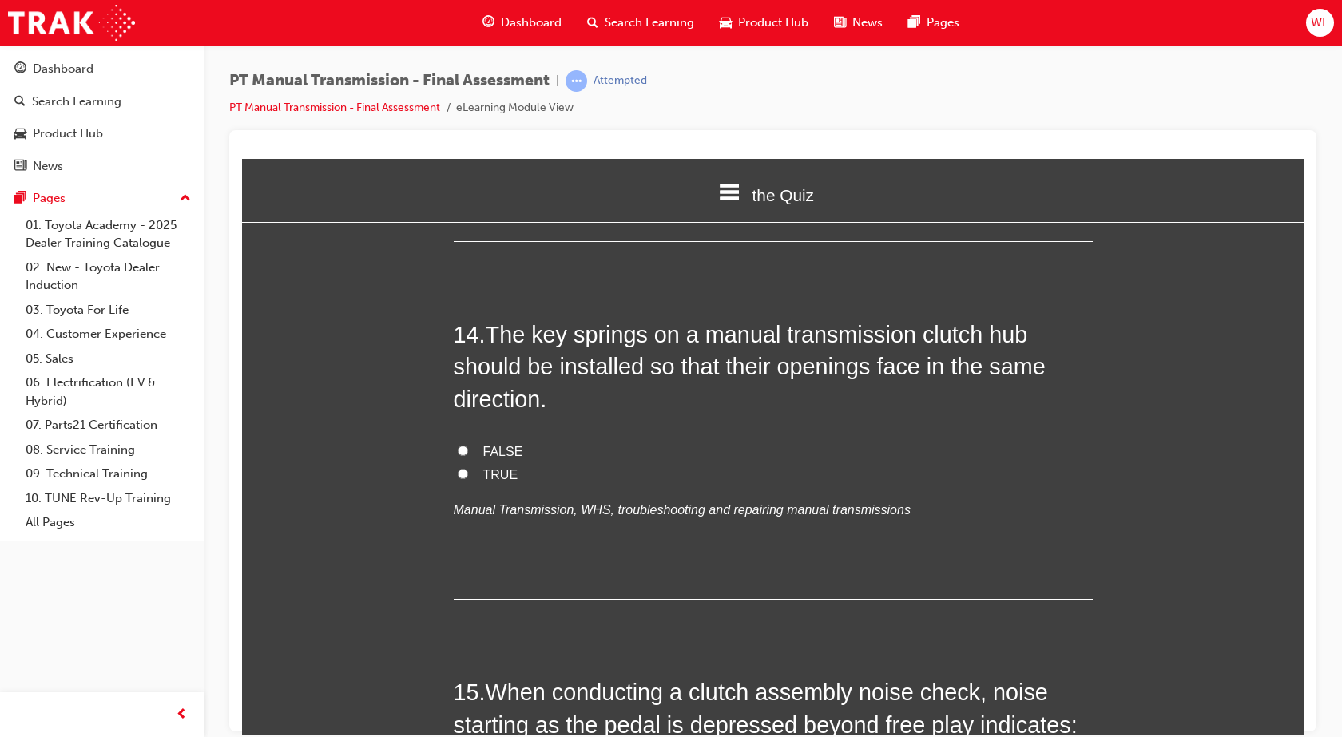
click at [474, 463] on label "TRUE" at bounding box center [773, 474] width 639 height 23
click at [468, 468] on input "TRUE" at bounding box center [463, 473] width 10 height 10
radio input "true"
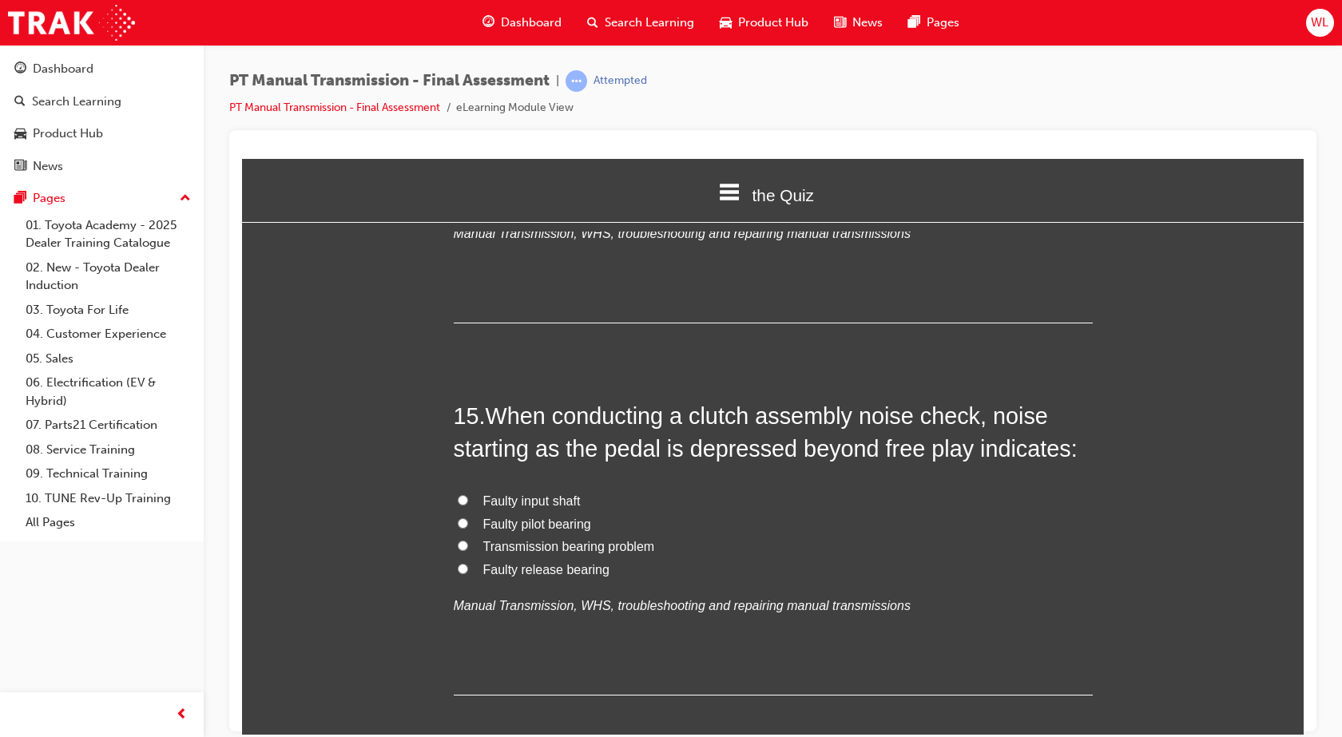
scroll to position [5242, 0]
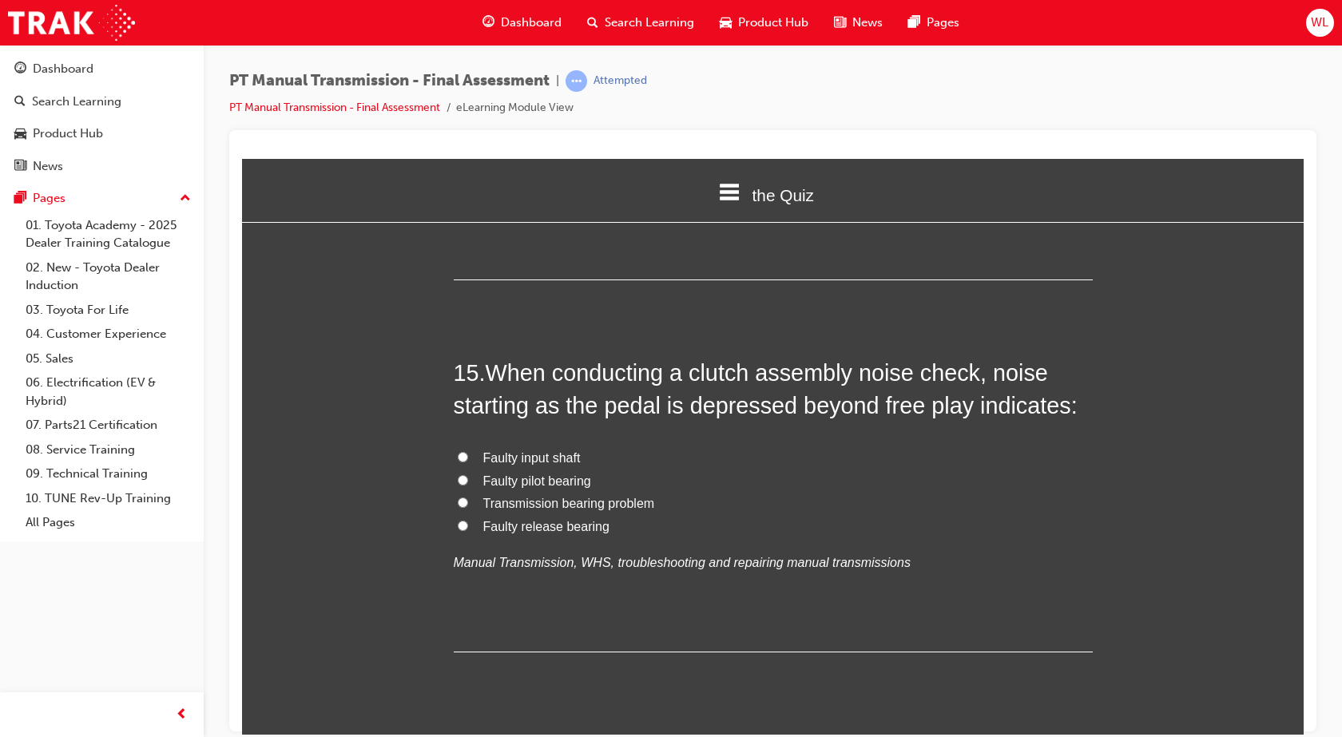
drag, startPoint x: 552, startPoint y: 502, endPoint x: 670, endPoint y: 521, distance: 119.9
click at [552, 519] on span "Faulty release bearing" at bounding box center [546, 526] width 126 height 14
click at [468, 520] on input "Faulty release bearing" at bounding box center [463, 525] width 10 height 10
radio input "true"
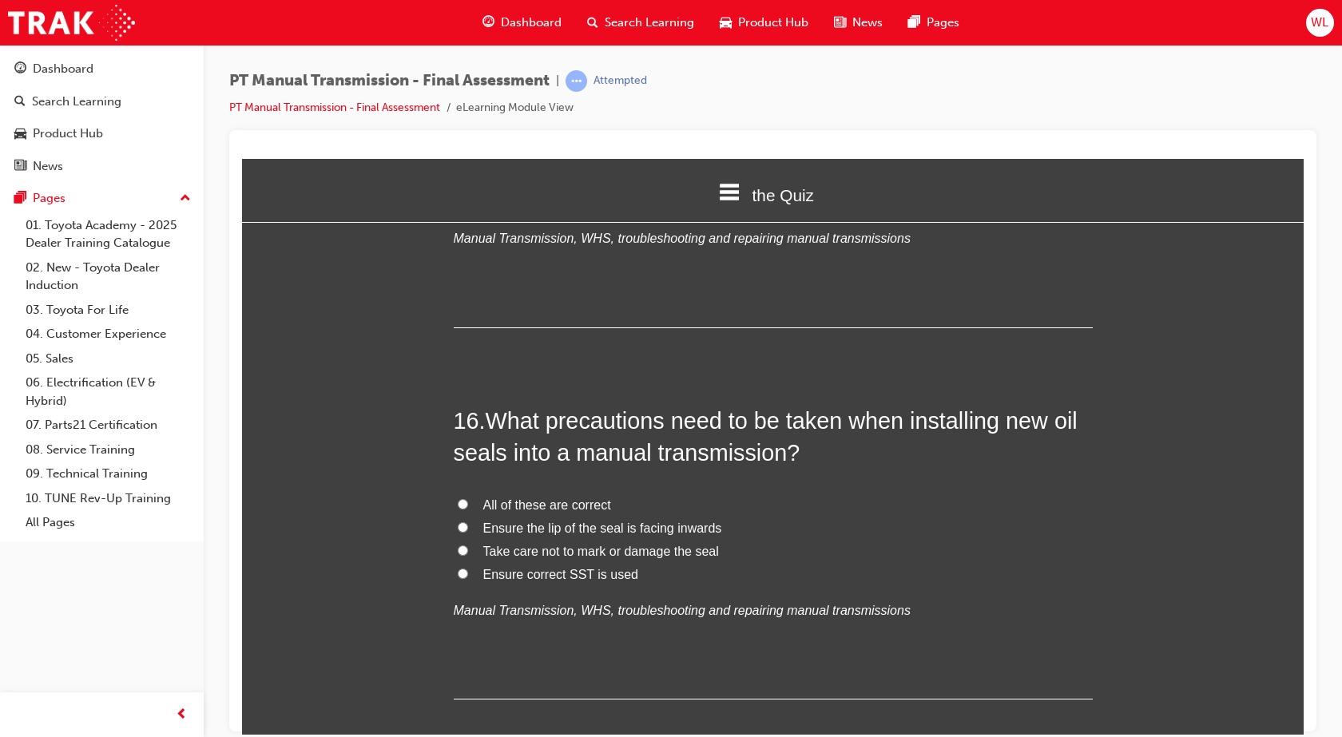
scroll to position [5641, 0]
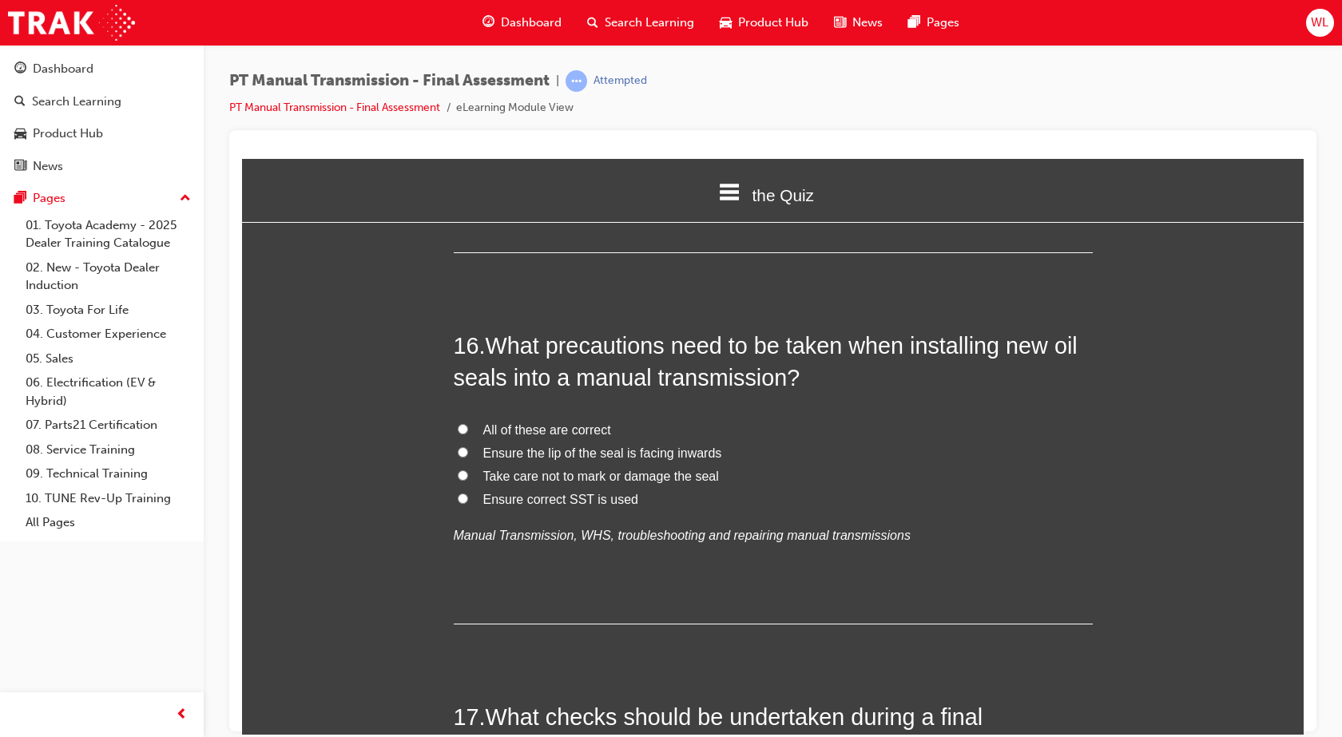
click at [458, 423] on input "All of these are correct" at bounding box center [463, 428] width 10 height 10
radio input "true"
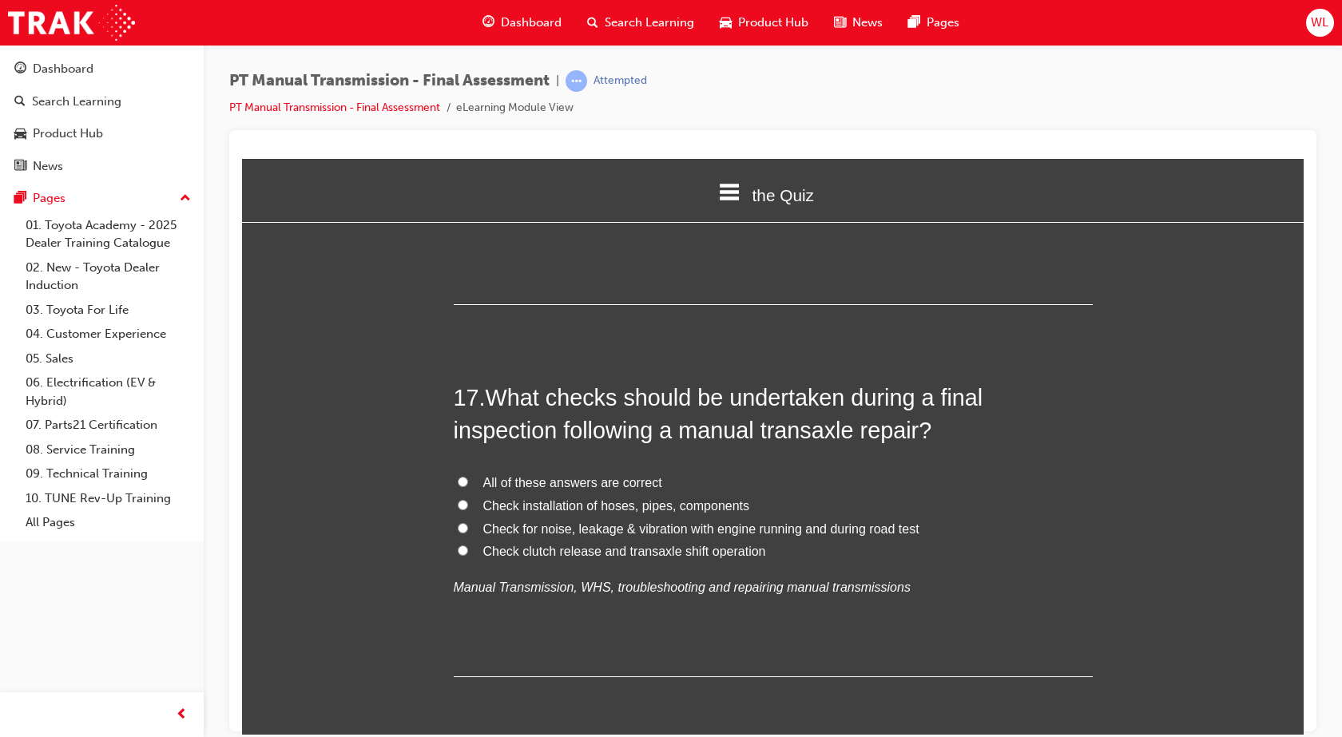
scroll to position [6041, 0]
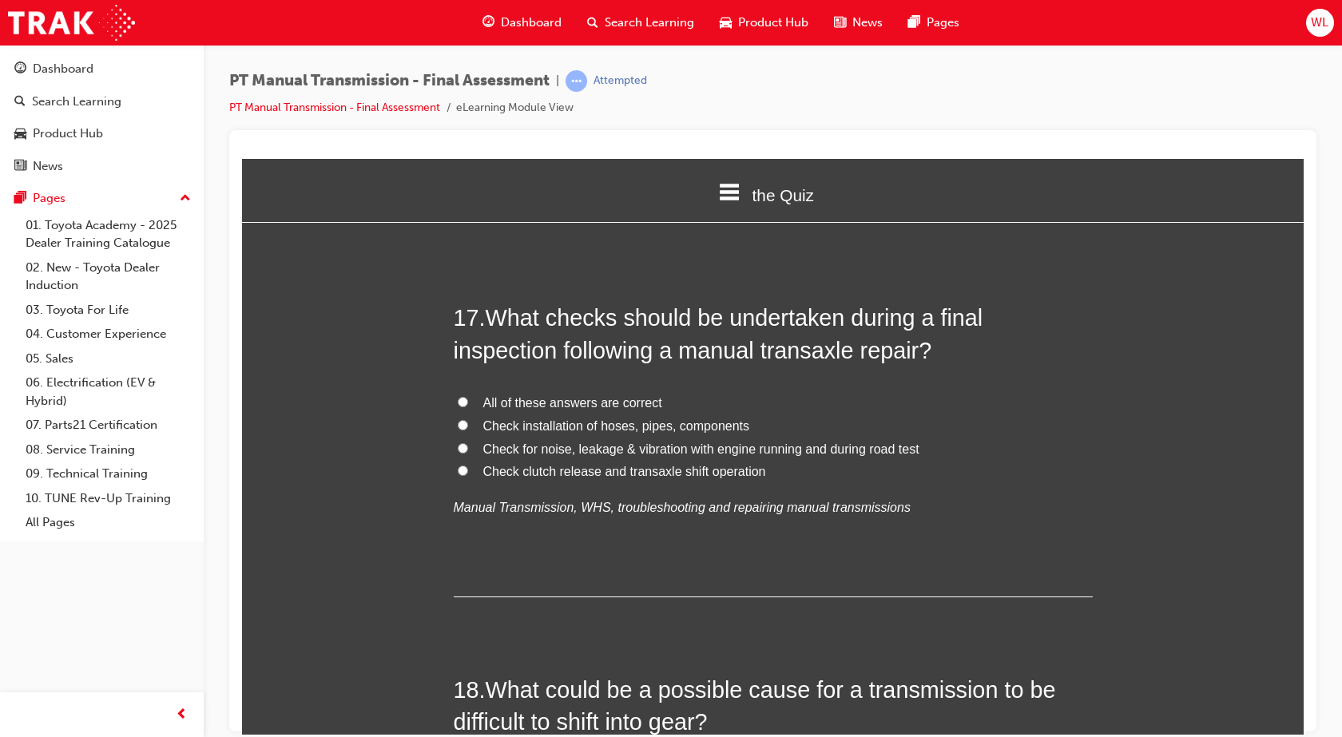
click at [458, 396] on input "All of these answers are correct" at bounding box center [463, 401] width 10 height 10
radio input "true"
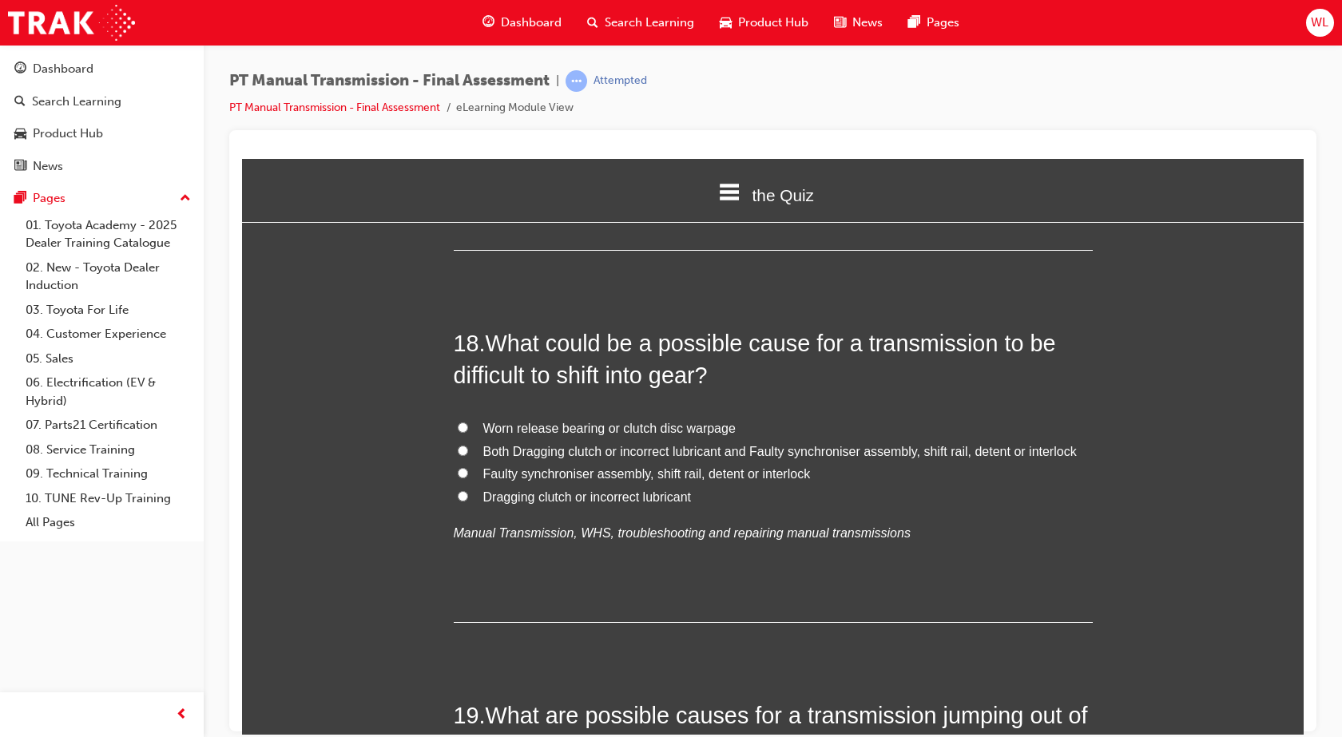
scroll to position [6360, 0]
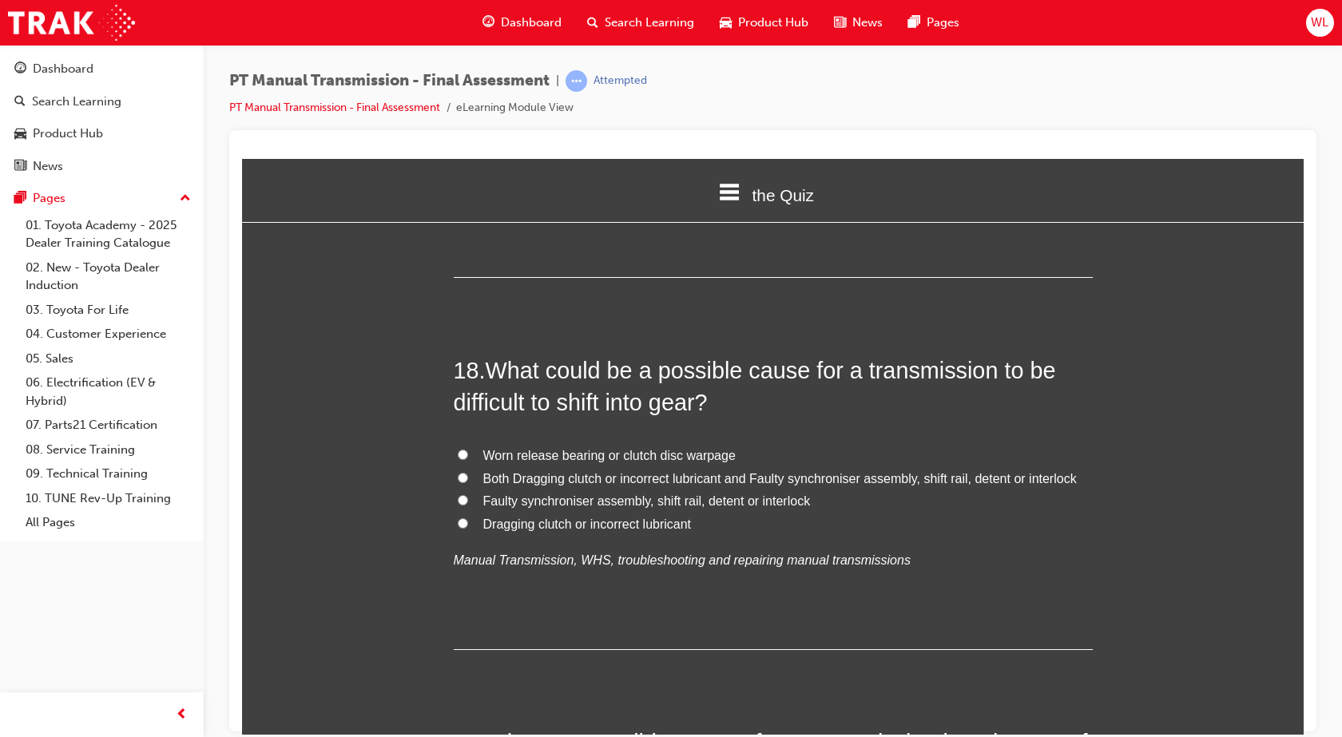
click at [645, 448] on span "Worn release bearing or clutch disc warpage" at bounding box center [609, 455] width 252 height 14
click at [468, 449] on input "Worn release bearing or clutch disc warpage" at bounding box center [463, 454] width 10 height 10
radio input "true"
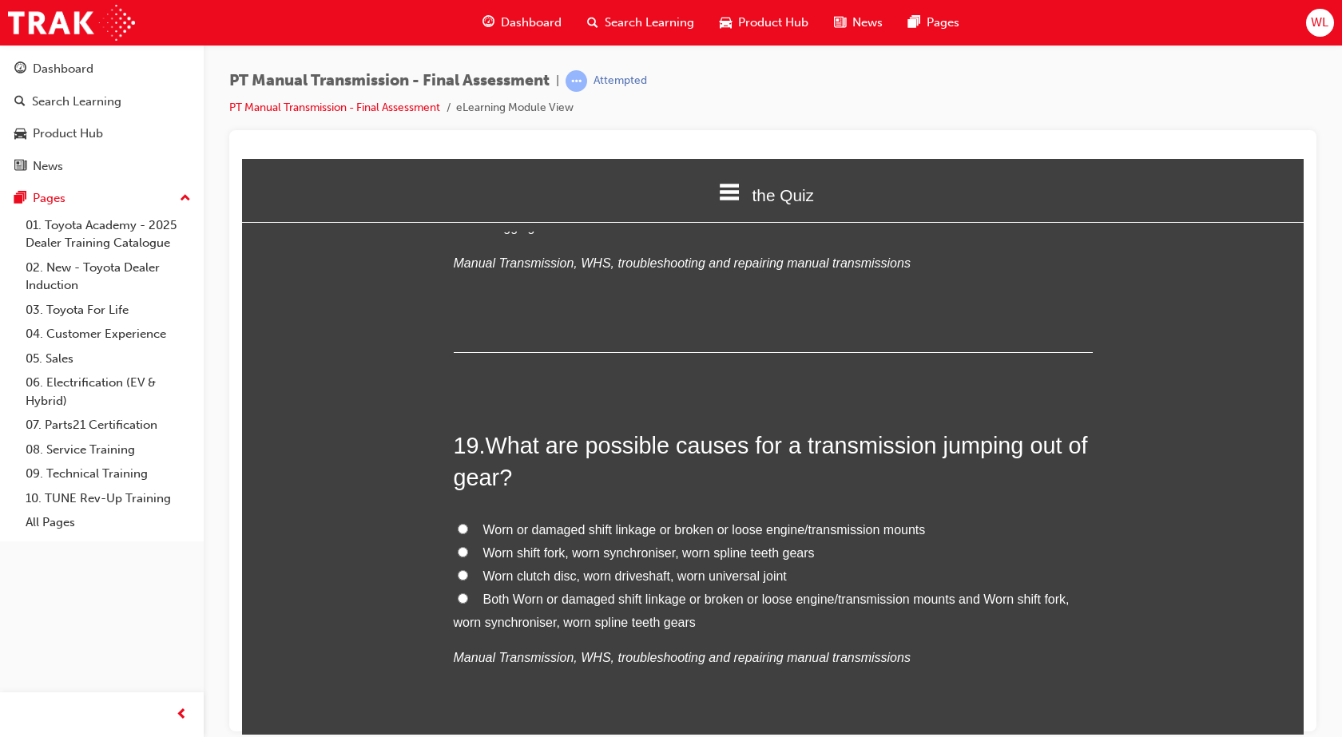
scroll to position [6759, 0]
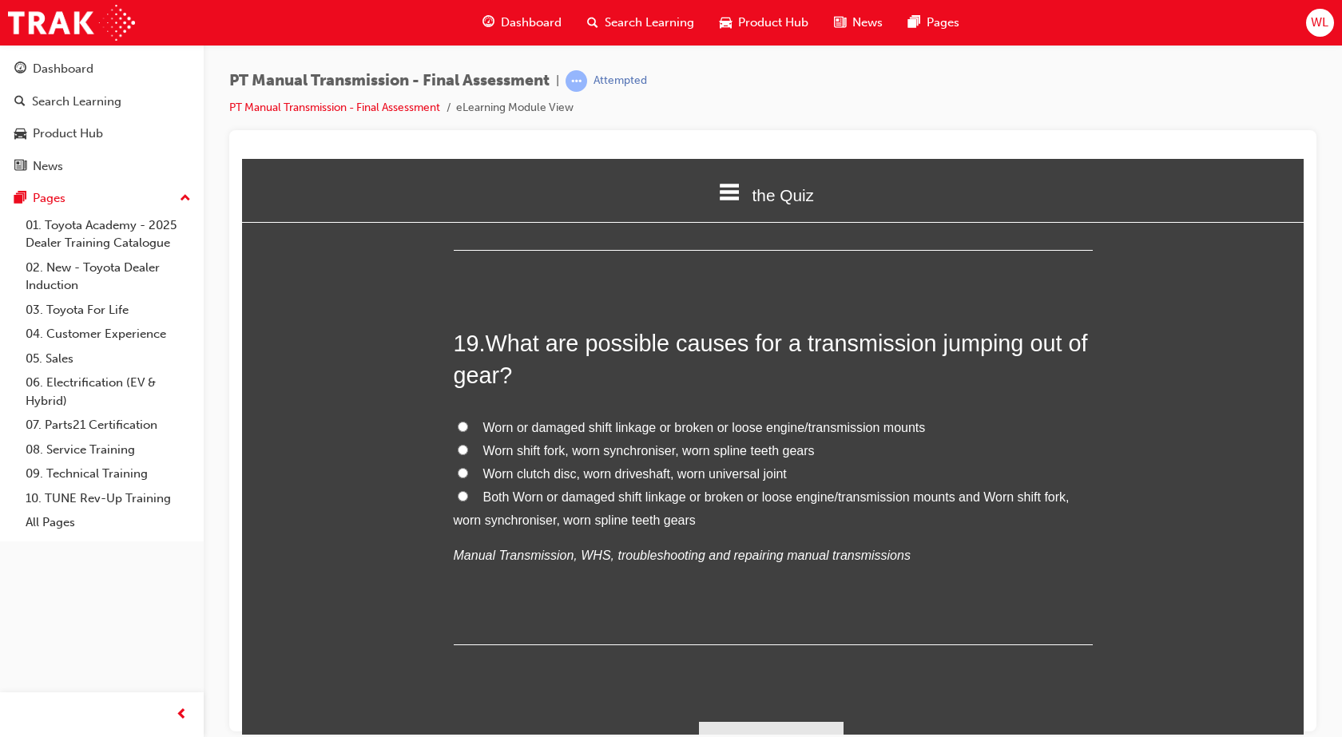
click at [638, 490] on span "Both Worn or damaged shift linkage or broken or loose engine/transmission mount…" at bounding box center [762, 508] width 616 height 37
click at [468, 490] on input "Both Worn or damaged shift linkage or broken or loose engine/transmission mount…" at bounding box center [463, 495] width 10 height 10
radio input "true"
click at [821, 721] on button "Submit Answers" at bounding box center [771, 743] width 145 height 45
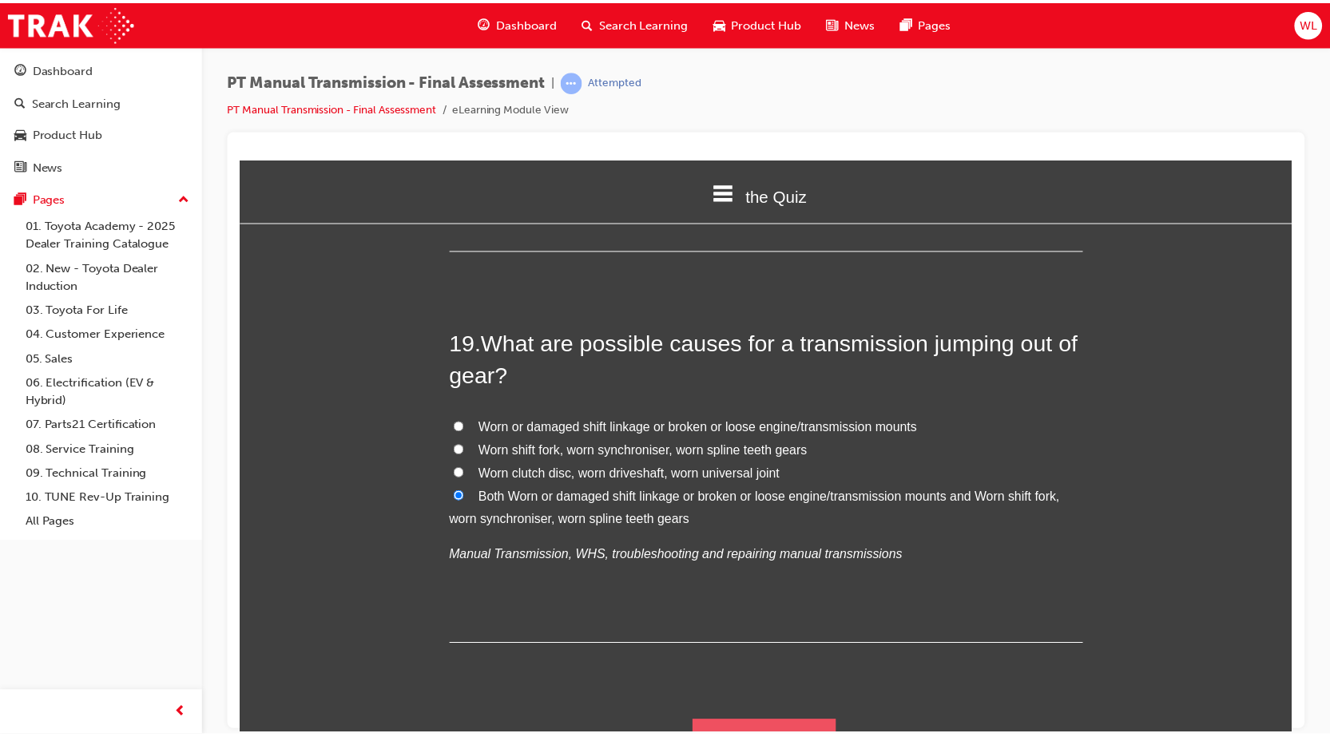
scroll to position [0, 0]
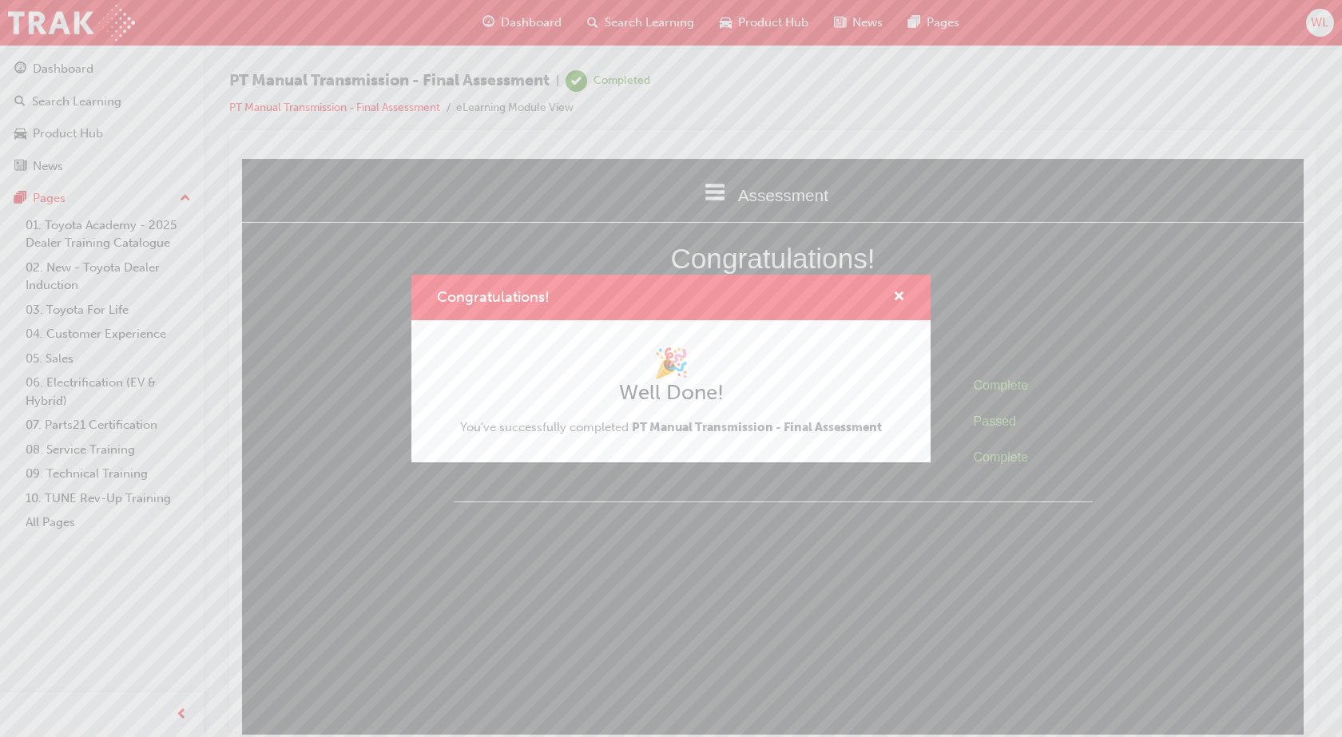
click at [861, 524] on div "Congratulations! 🎉 Well Done! You've successfully completed PT Manual Transmiss…" at bounding box center [671, 368] width 1342 height 737
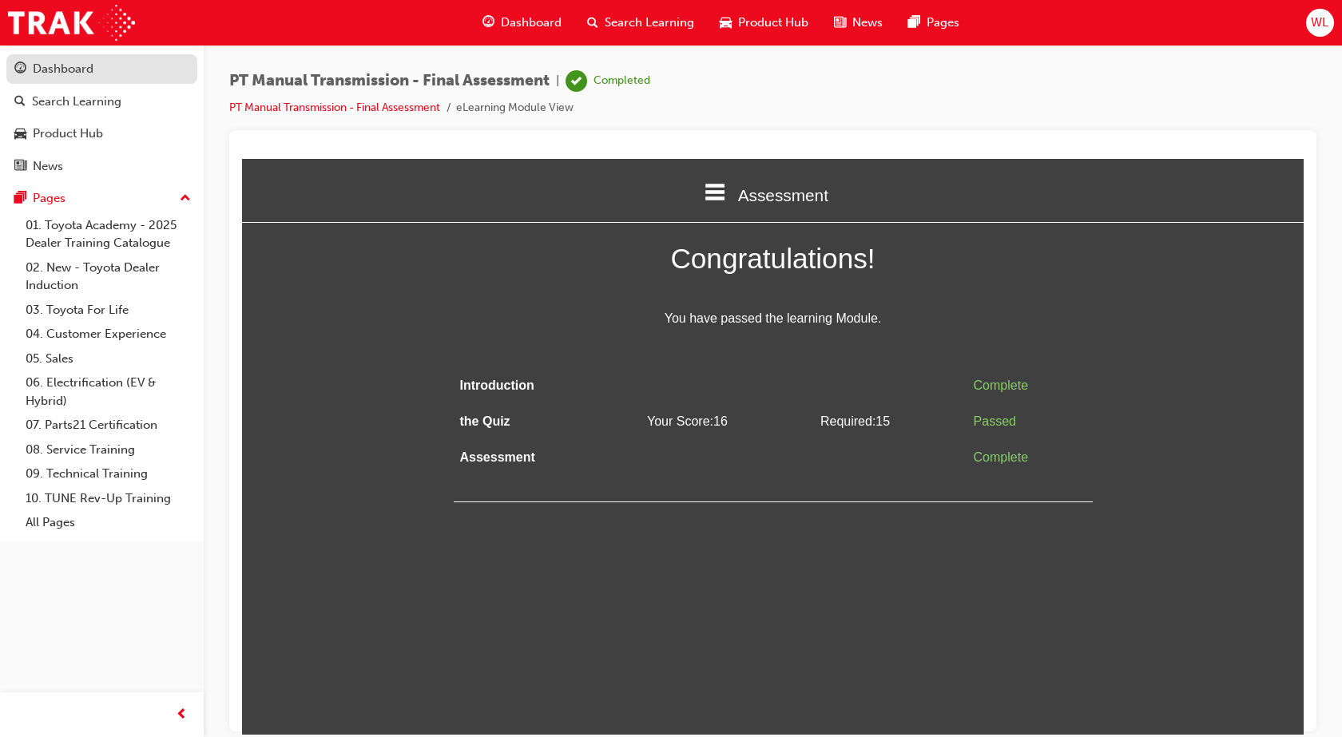
click at [82, 62] on div "Dashboard" at bounding box center [63, 69] width 61 height 18
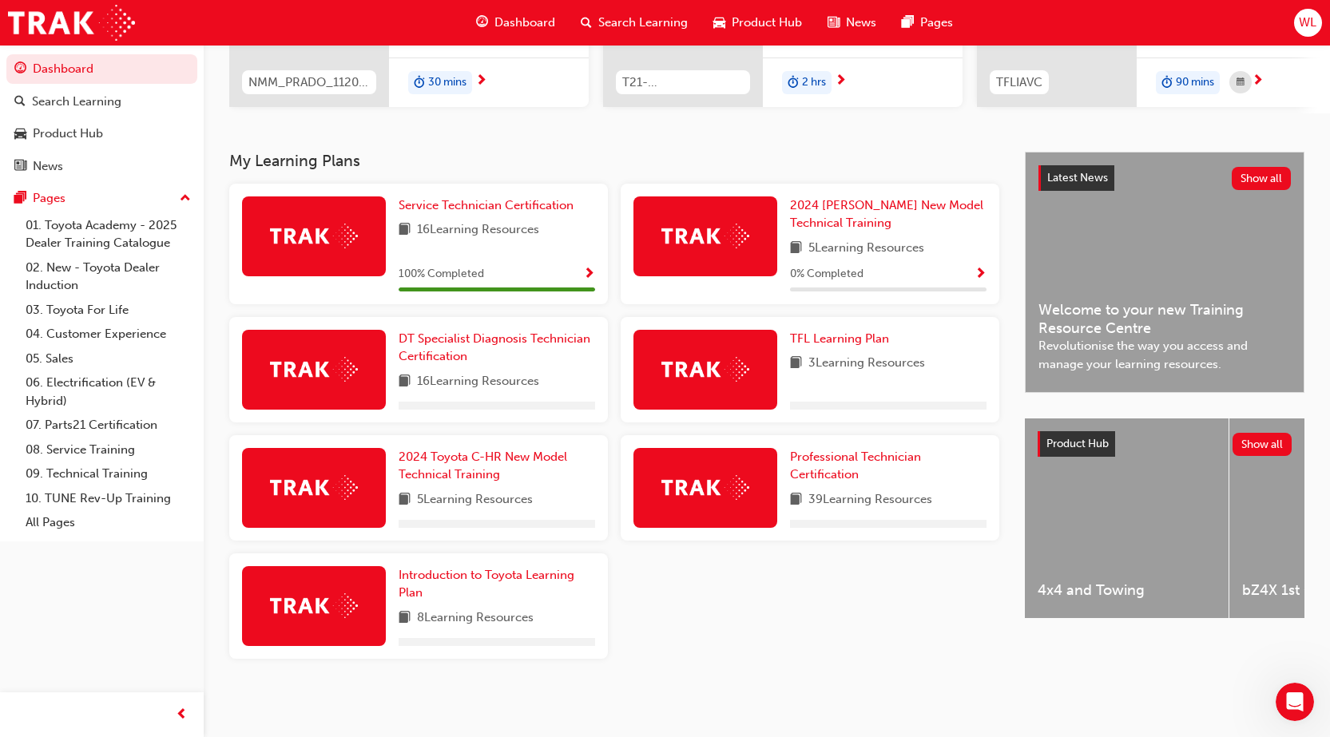
scroll to position [261, 0]
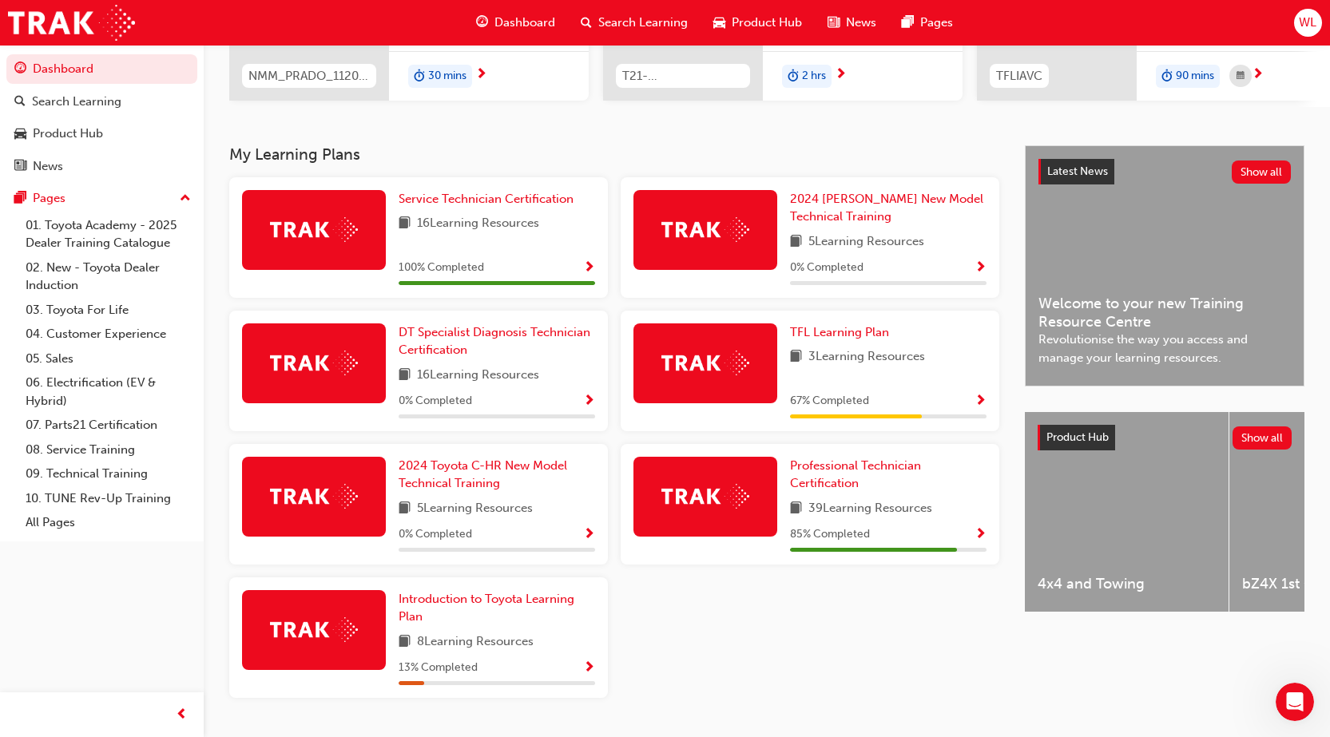
click at [705, 484] on div at bounding box center [705, 497] width 144 height 80
click at [908, 493] on link "Professional Technician Certification" at bounding box center [888, 475] width 196 height 36
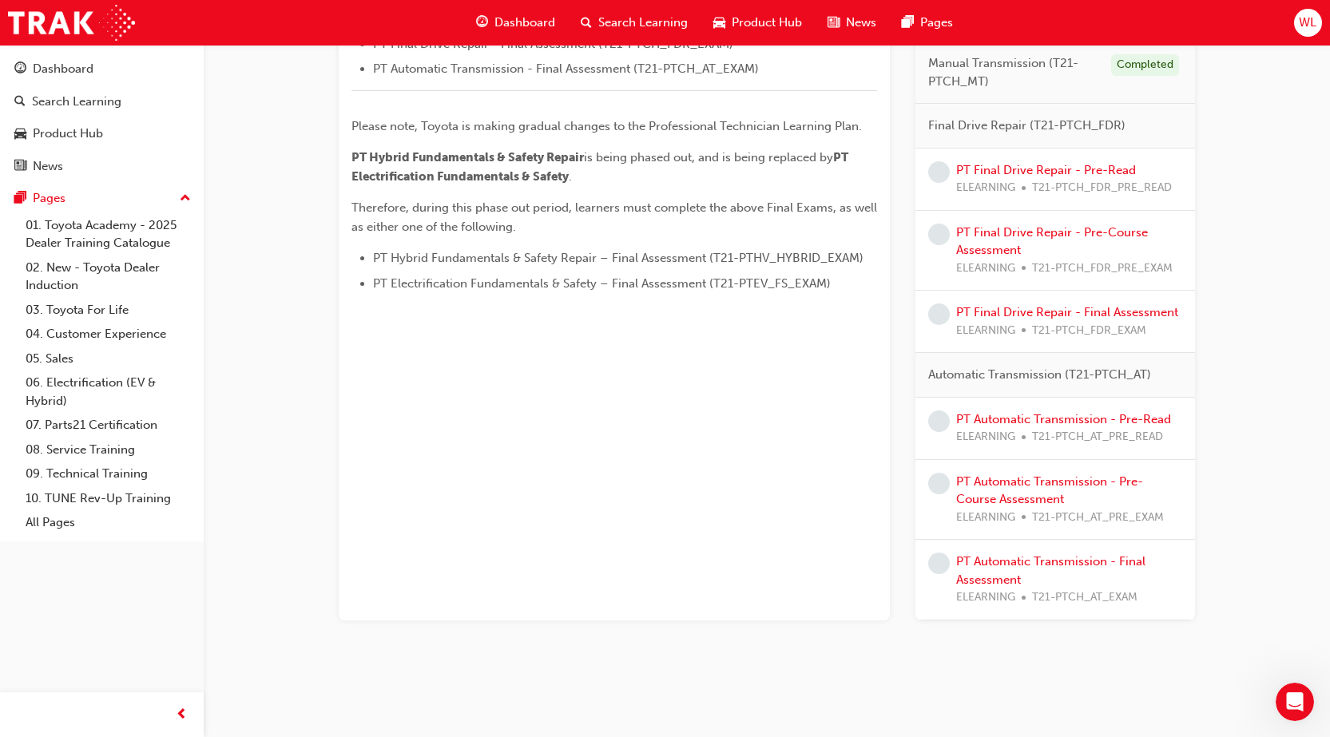
scroll to position [685, 0]
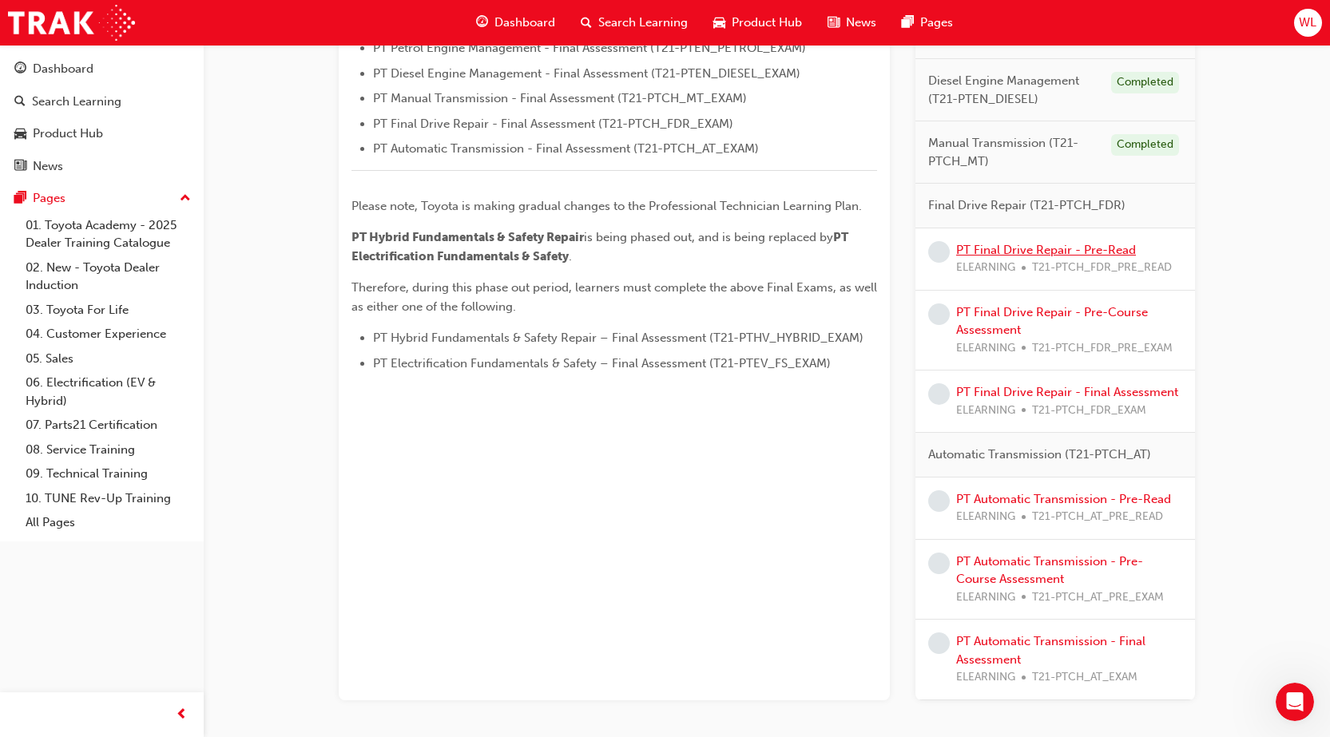
click at [1125, 252] on link "PT Final Drive Repair - Pre-Read" at bounding box center [1046, 250] width 180 height 14
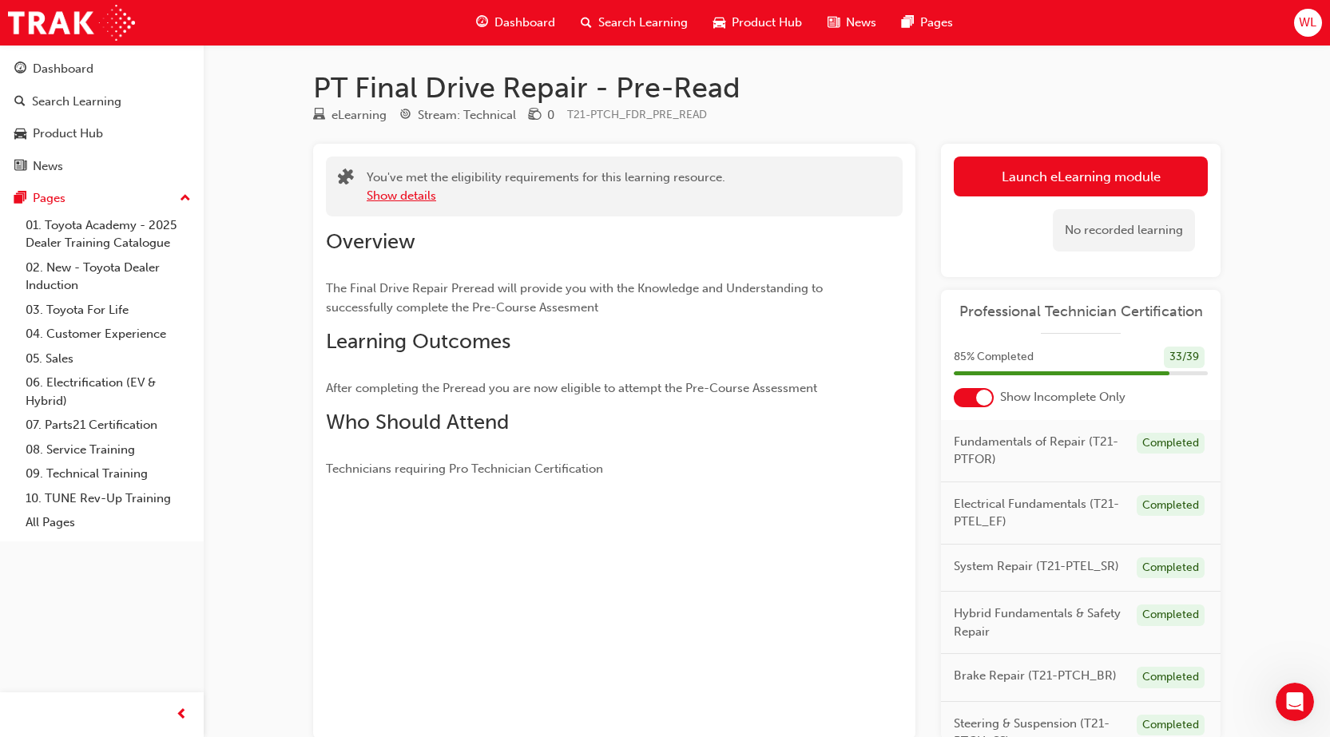
click at [423, 191] on button "Show details" at bounding box center [401, 196] width 69 height 18
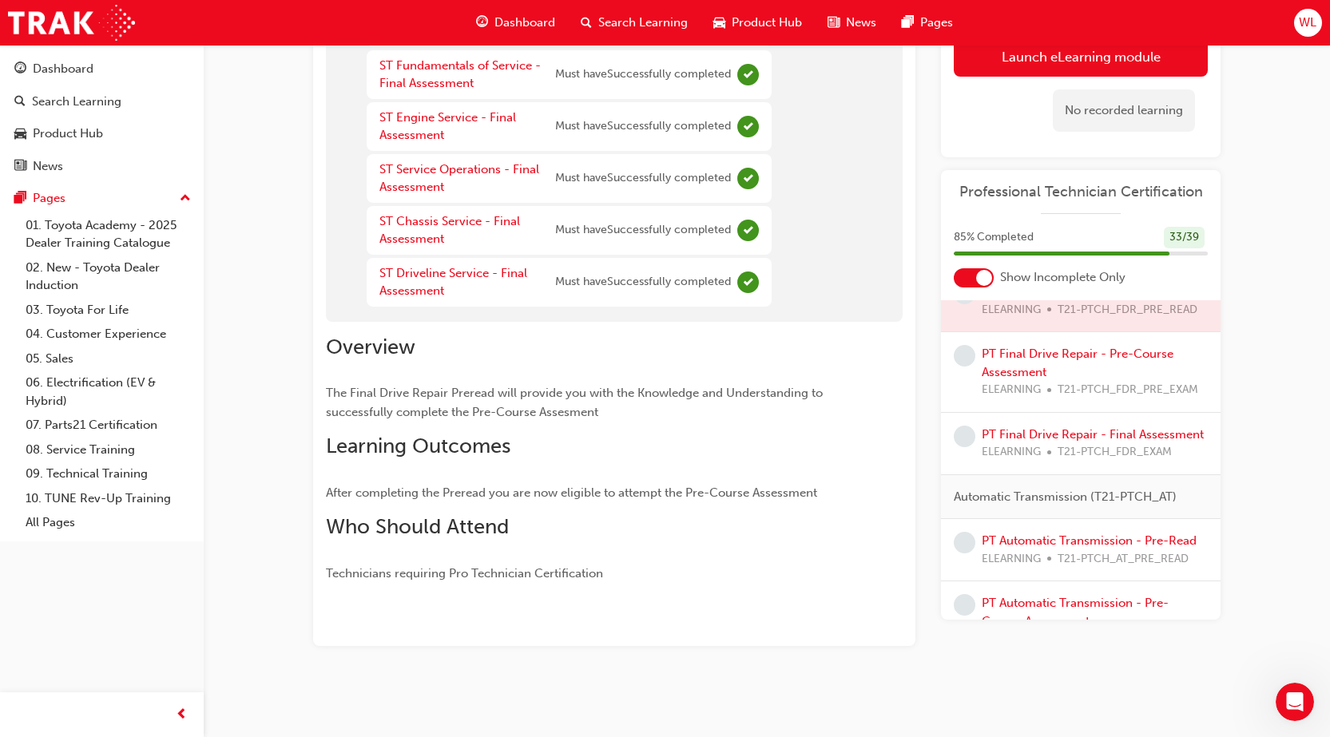
scroll to position [639, 0]
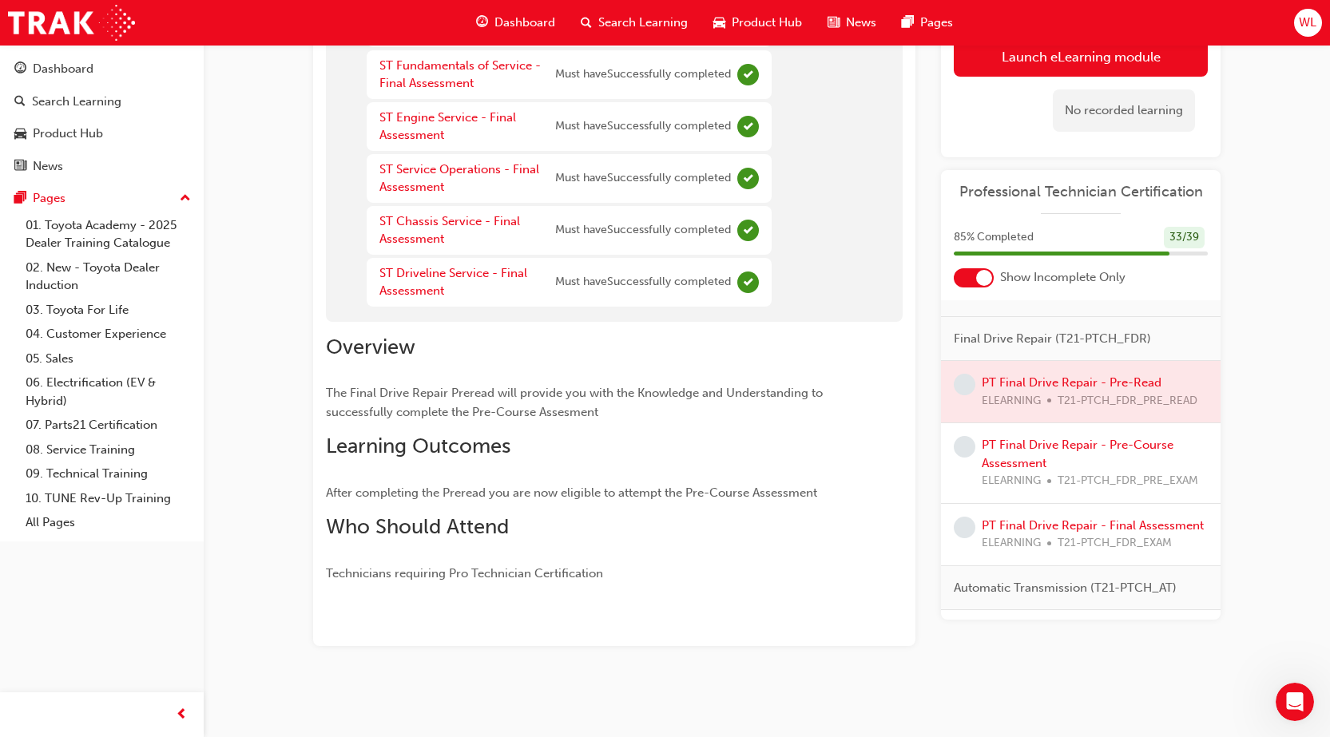
click at [1136, 415] on div at bounding box center [1081, 391] width 280 height 61
click at [50, 61] on div "Dashboard" at bounding box center [63, 69] width 61 height 18
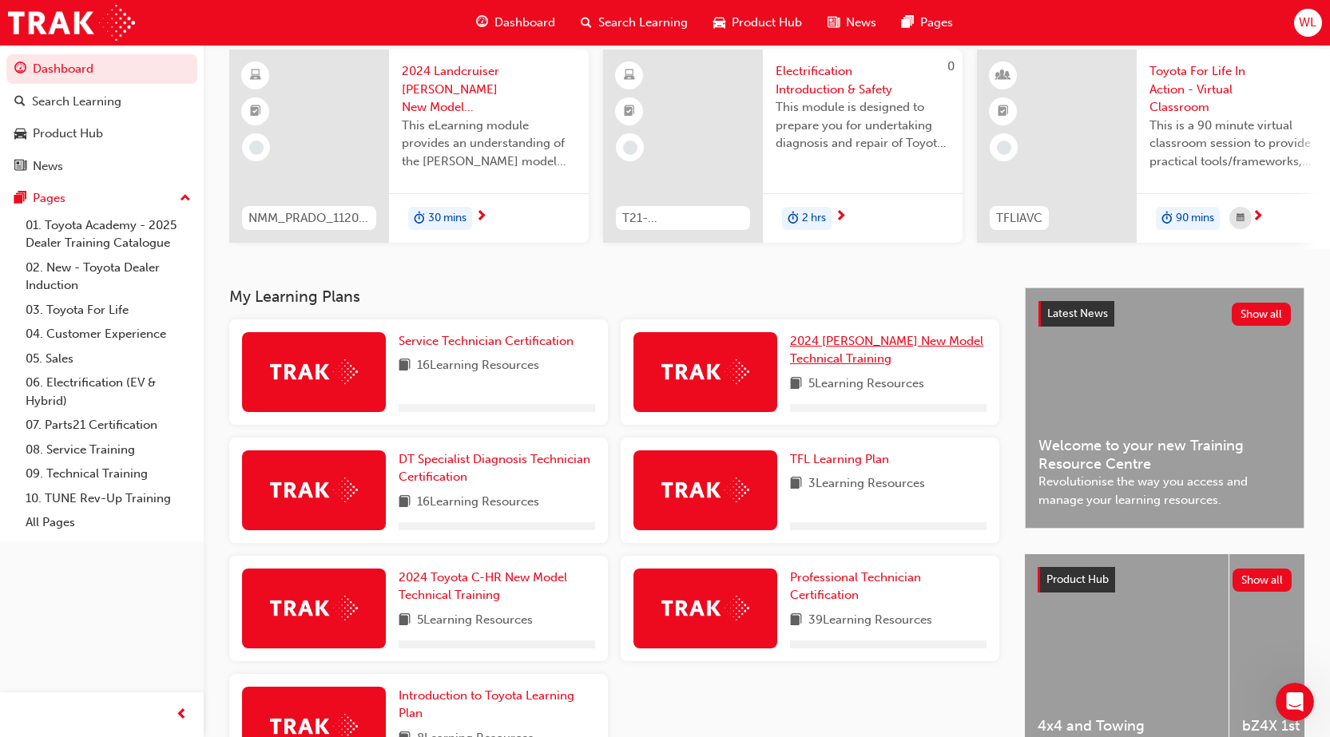
scroll to position [246, 0]
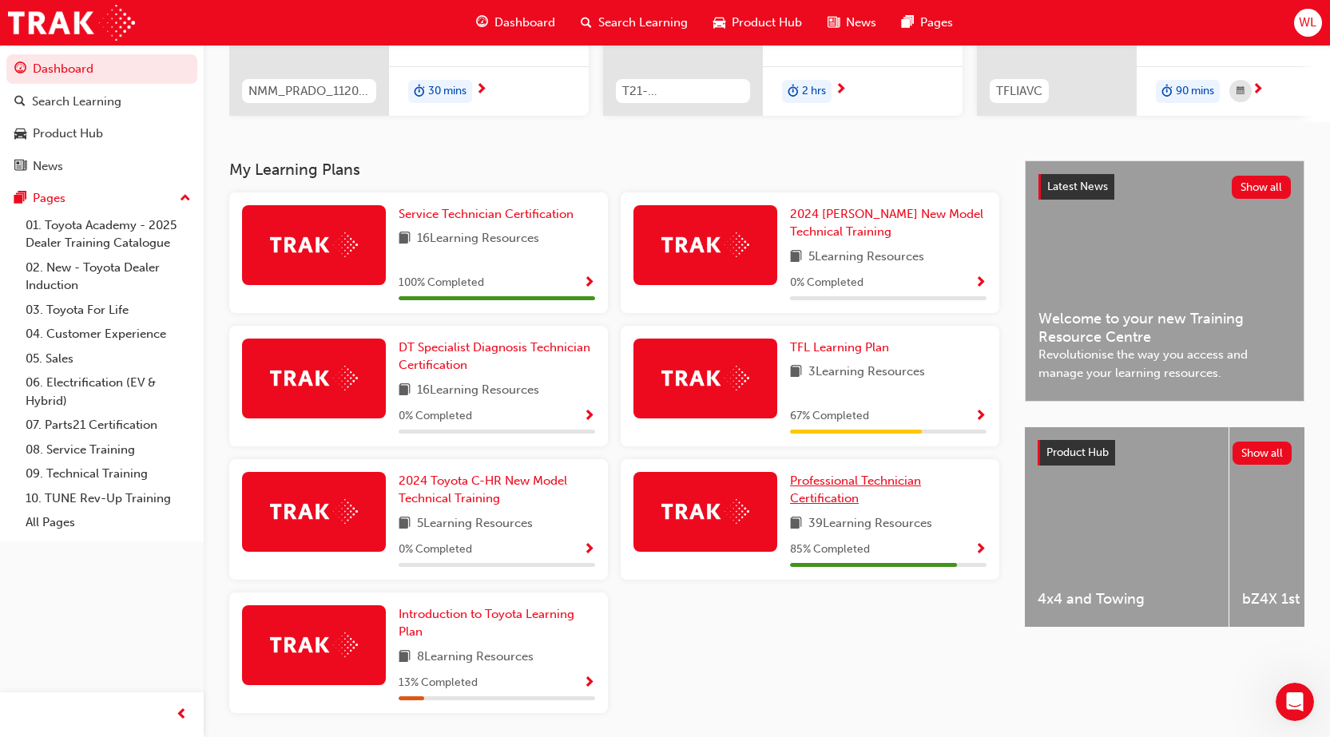
click at [822, 493] on span "Professional Technician Certification" at bounding box center [855, 490] width 131 height 33
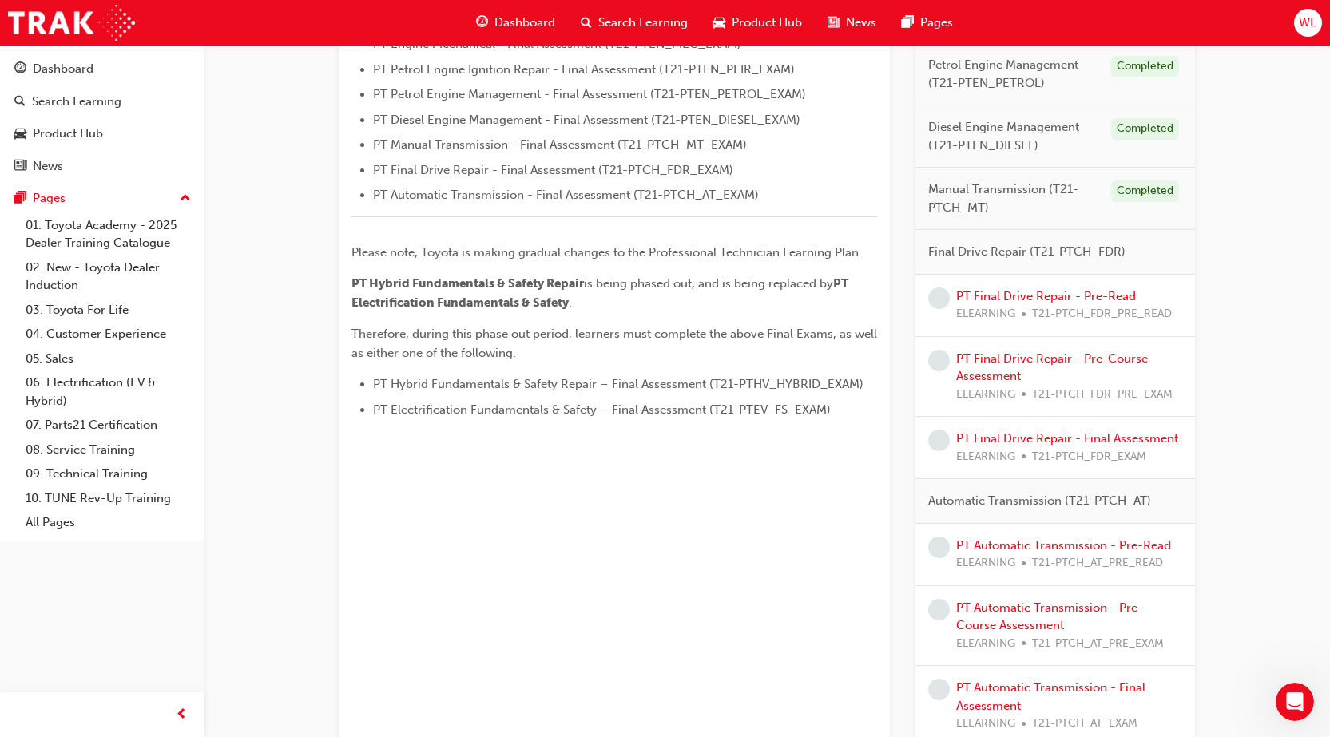
scroll to position [559, 0]
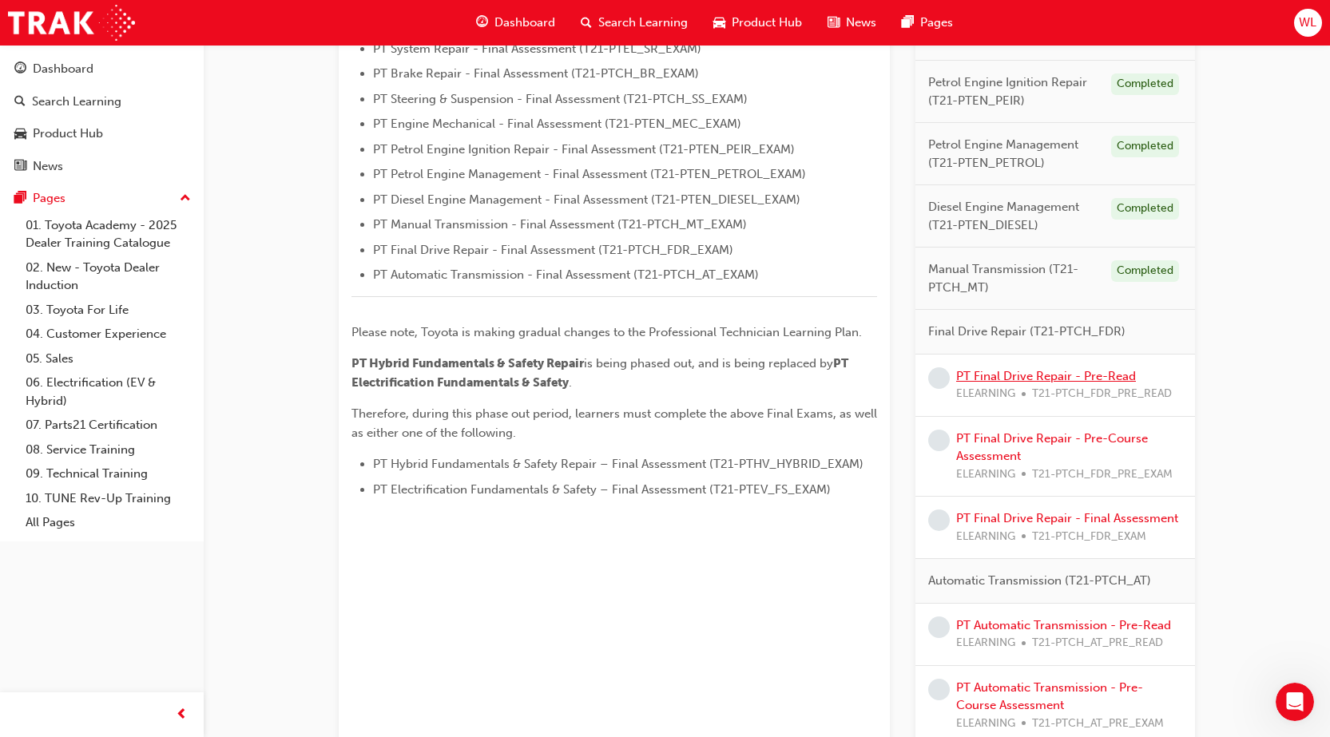
click at [973, 370] on link "PT Final Drive Repair - Pre-Read" at bounding box center [1046, 376] width 180 height 14
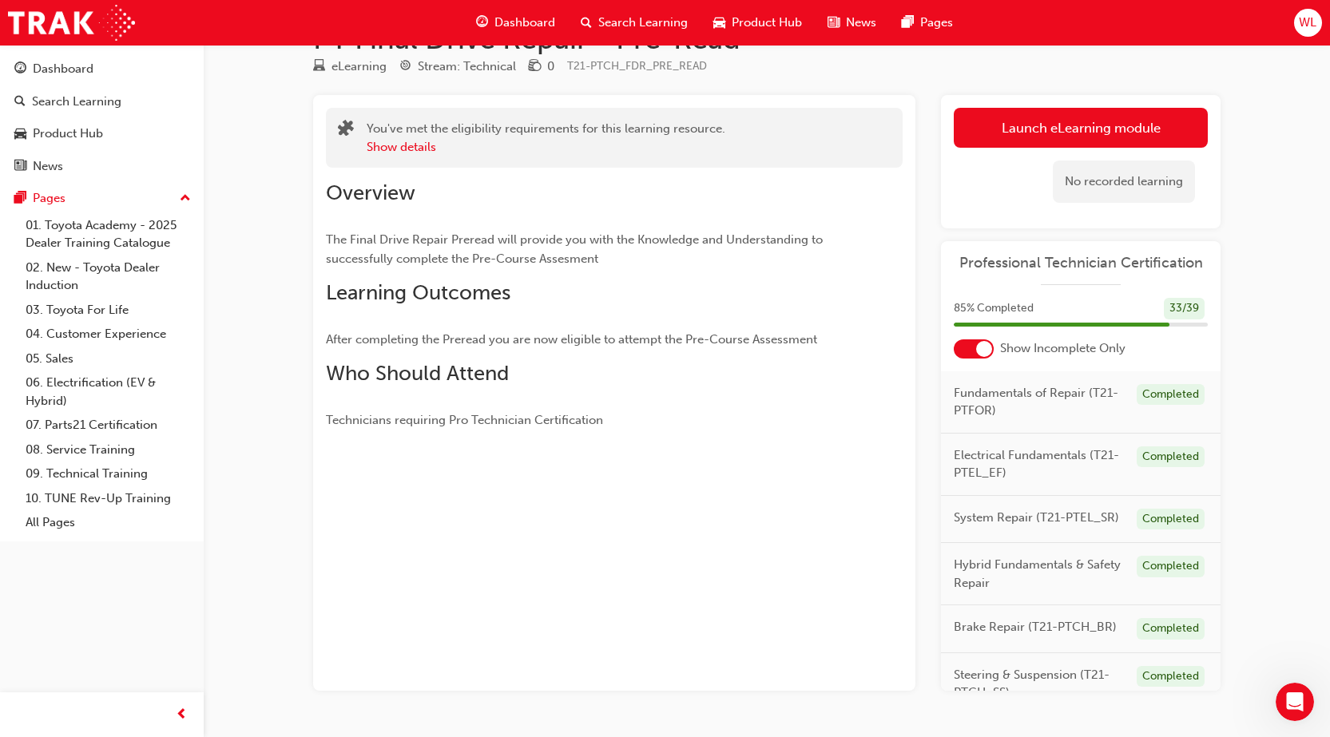
scroll to position [93, 0]
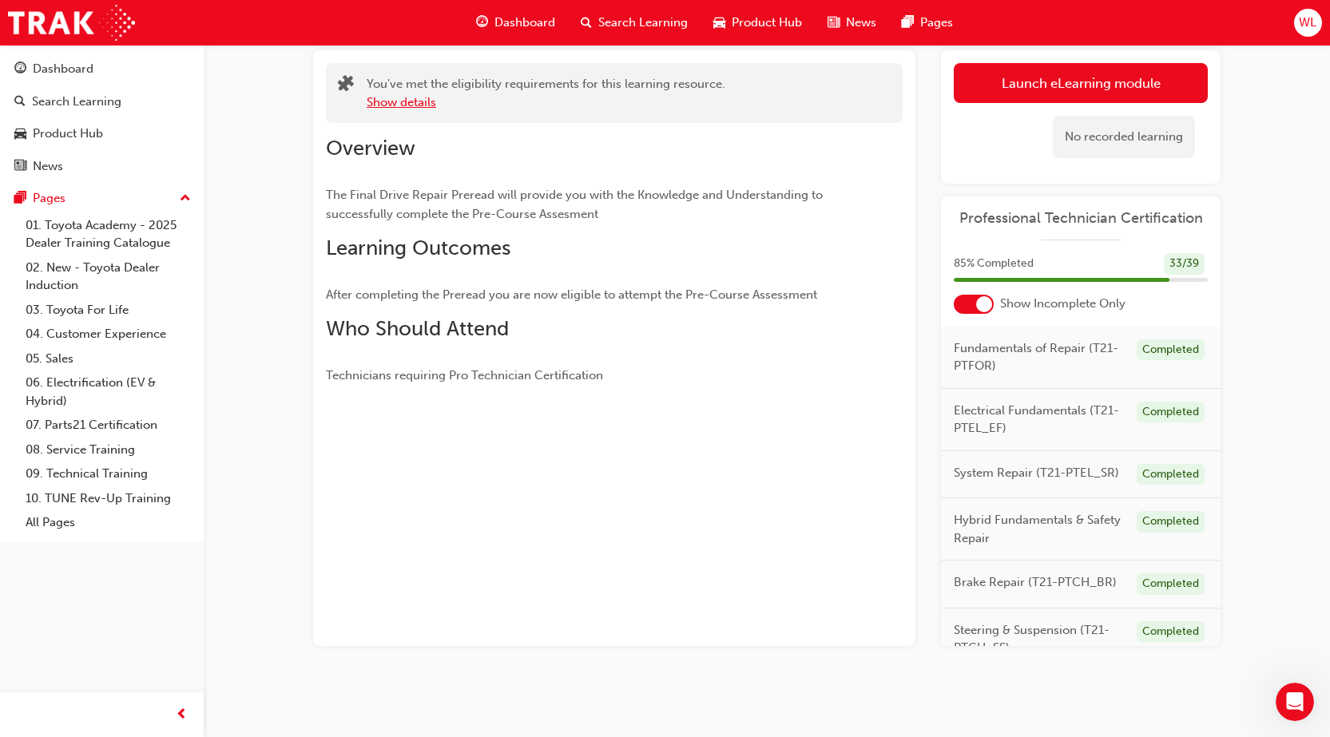
click at [407, 105] on button "Show details" at bounding box center [401, 102] width 69 height 18
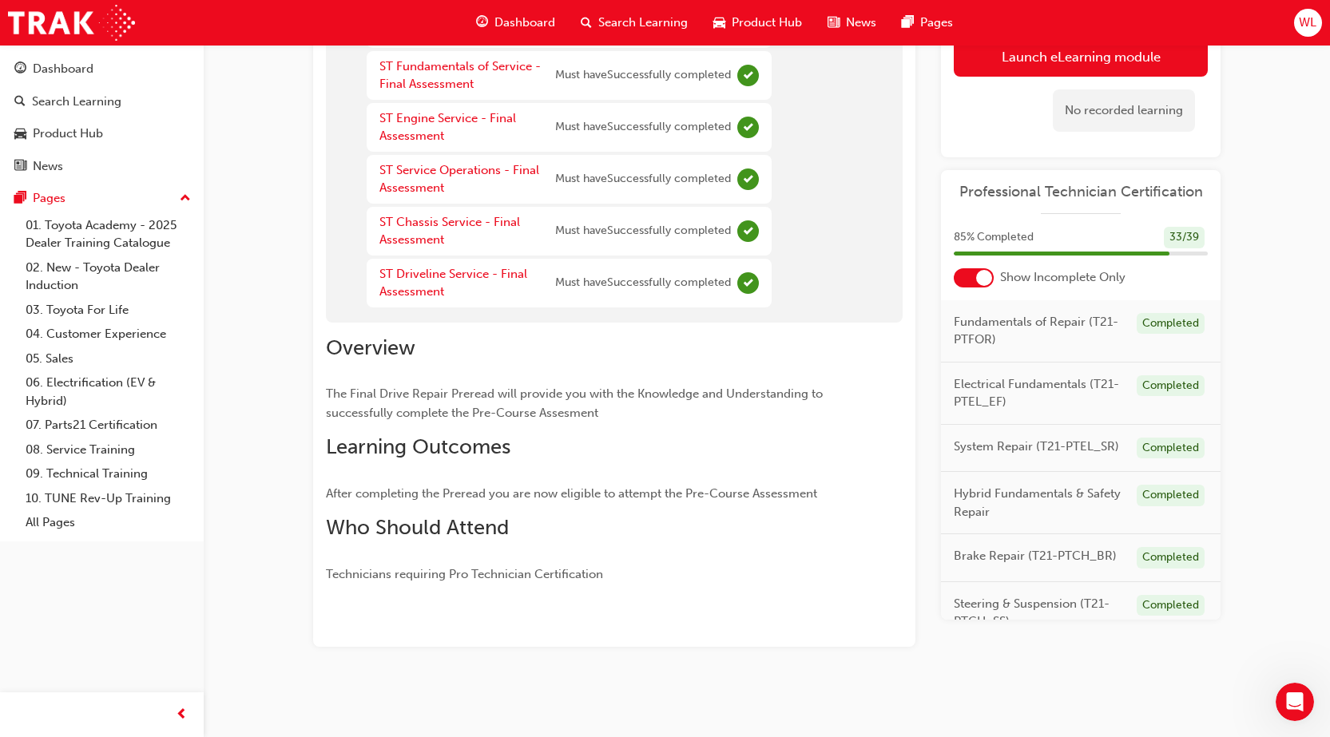
scroll to position [177, 0]
click at [117, 78] on div "Dashboard" at bounding box center [101, 69] width 175 height 20
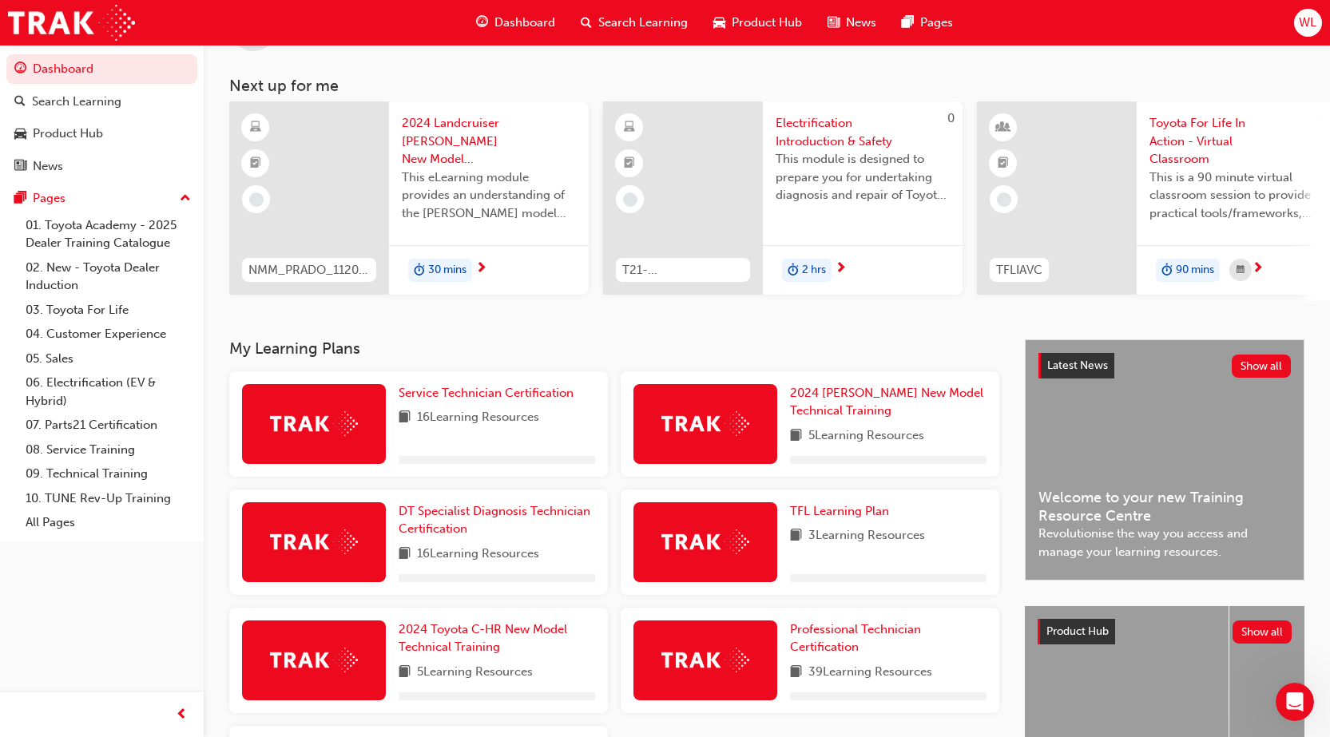
scroll to position [160, 0]
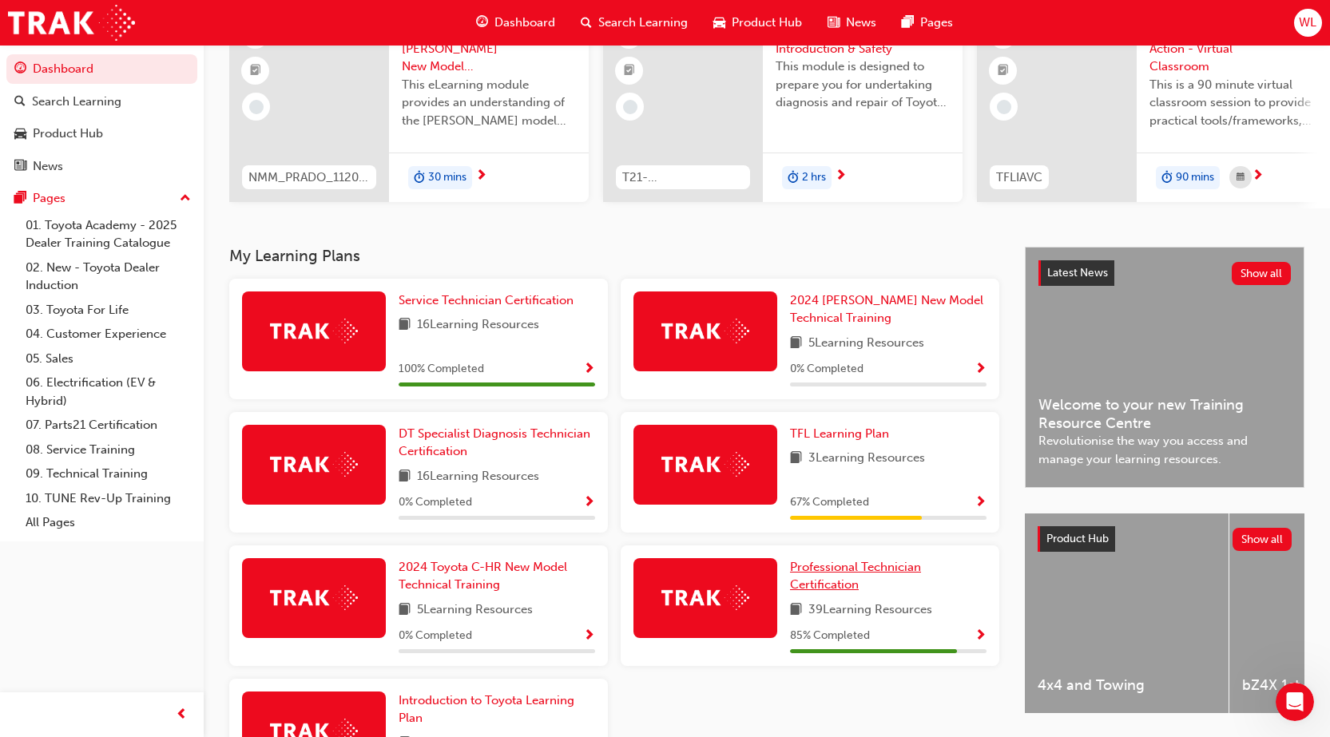
click at [839, 573] on span "Professional Technician Certification" at bounding box center [855, 576] width 131 height 33
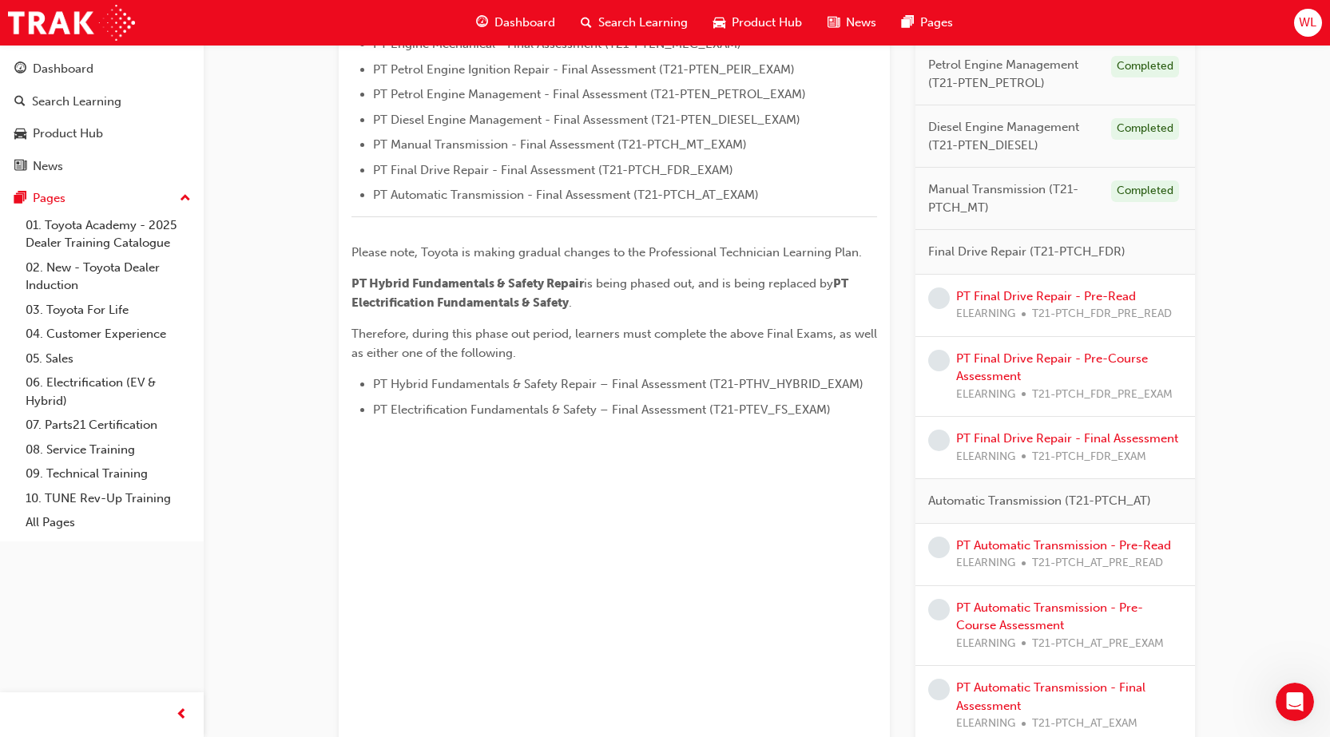
scroll to position [719, 0]
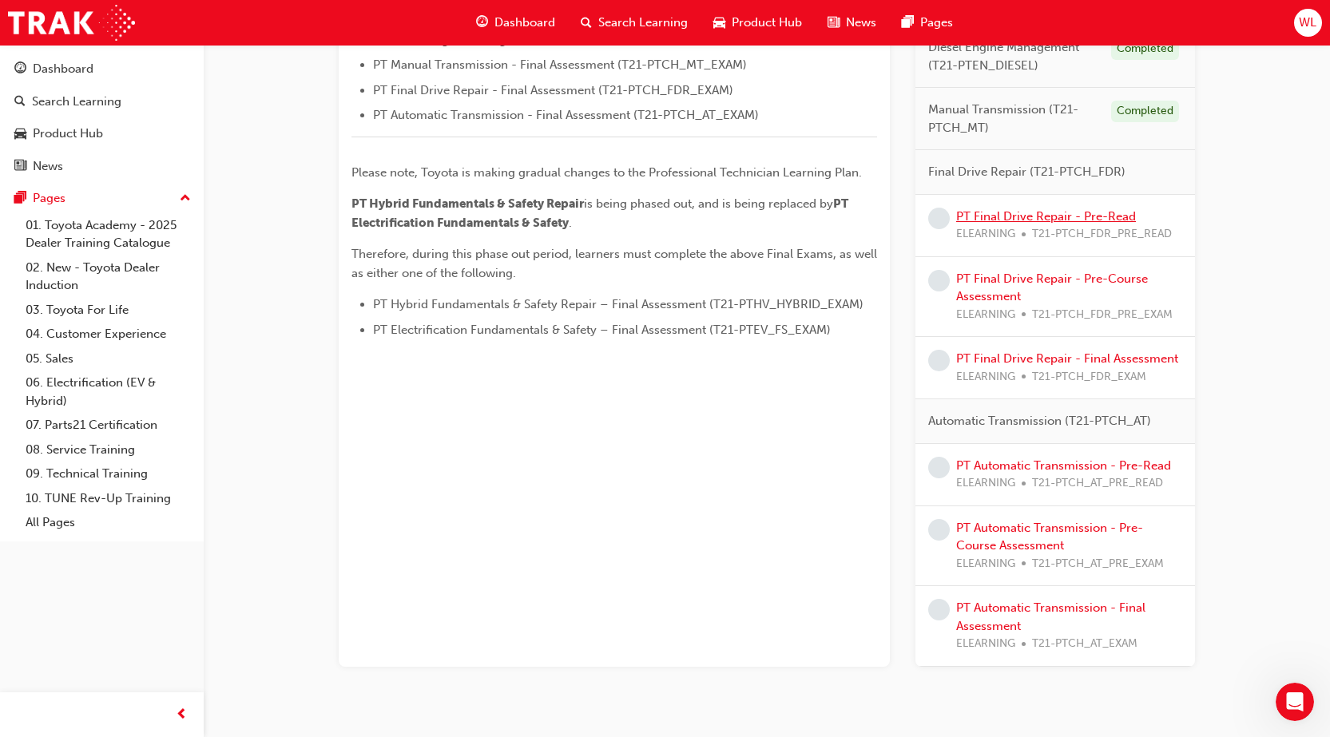
click at [996, 216] on link "PT Final Drive Repair - Pre-Read" at bounding box center [1046, 216] width 180 height 14
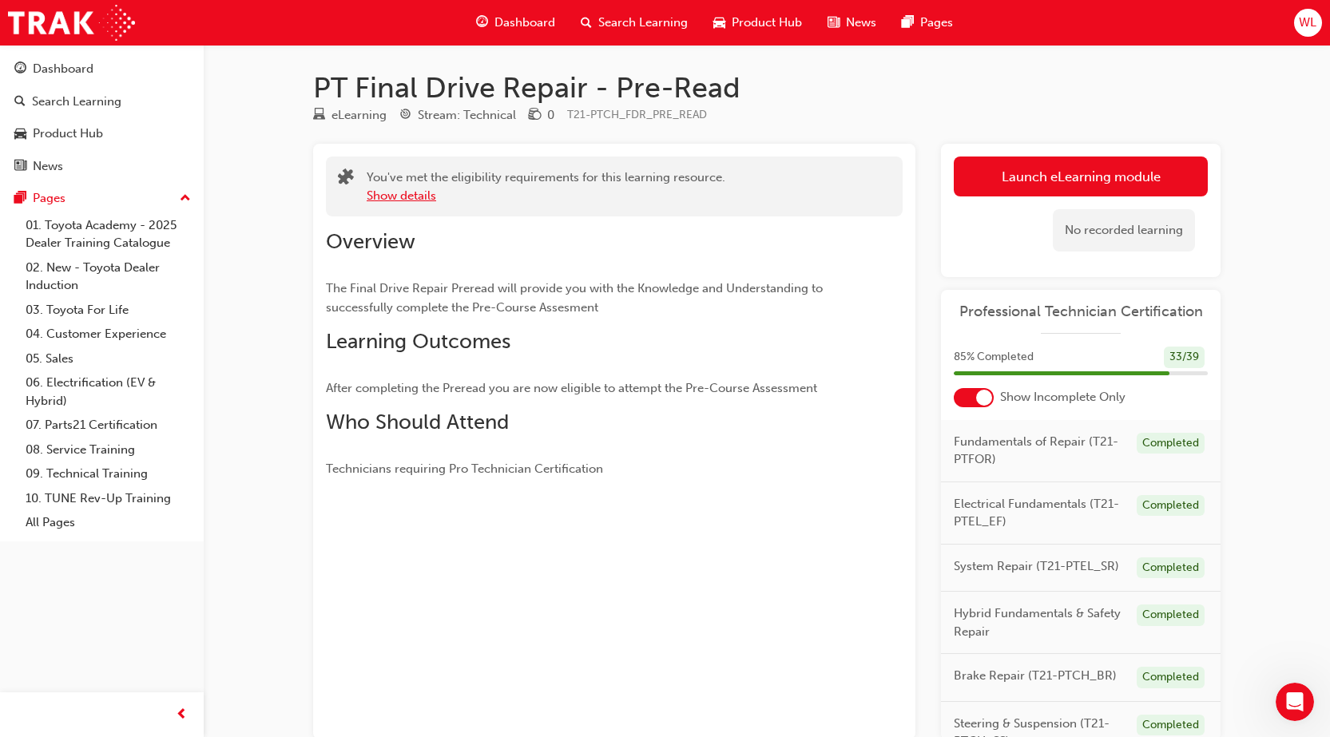
click at [417, 190] on button "Show details" at bounding box center [401, 196] width 69 height 18
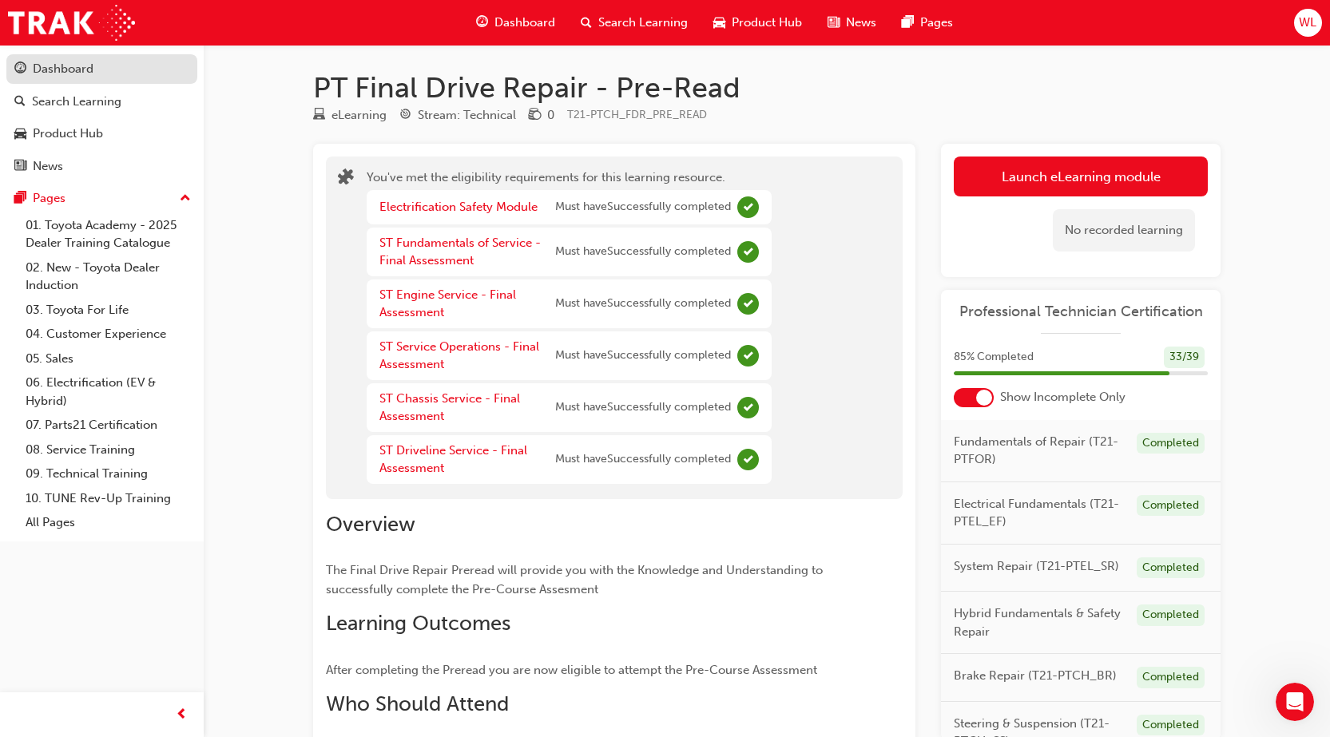
click at [60, 65] on div "Dashboard" at bounding box center [63, 69] width 61 height 18
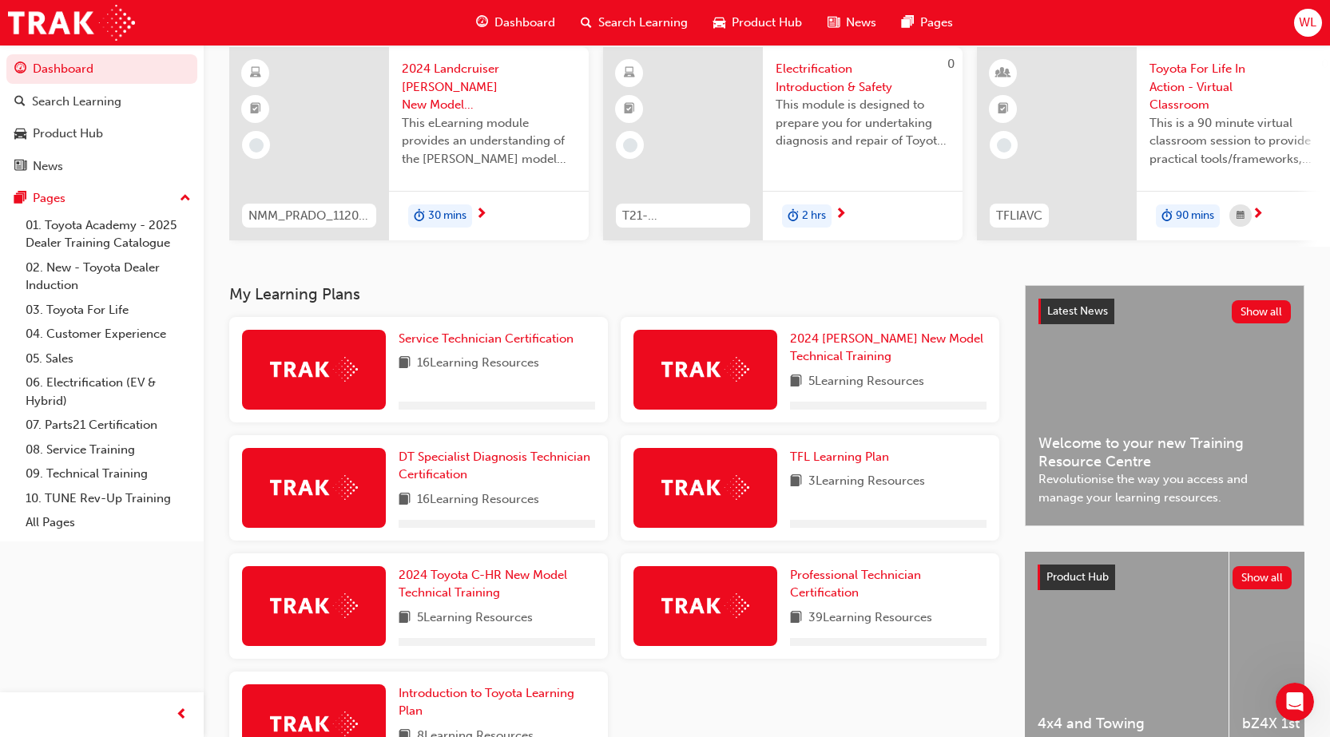
scroll to position [246, 0]
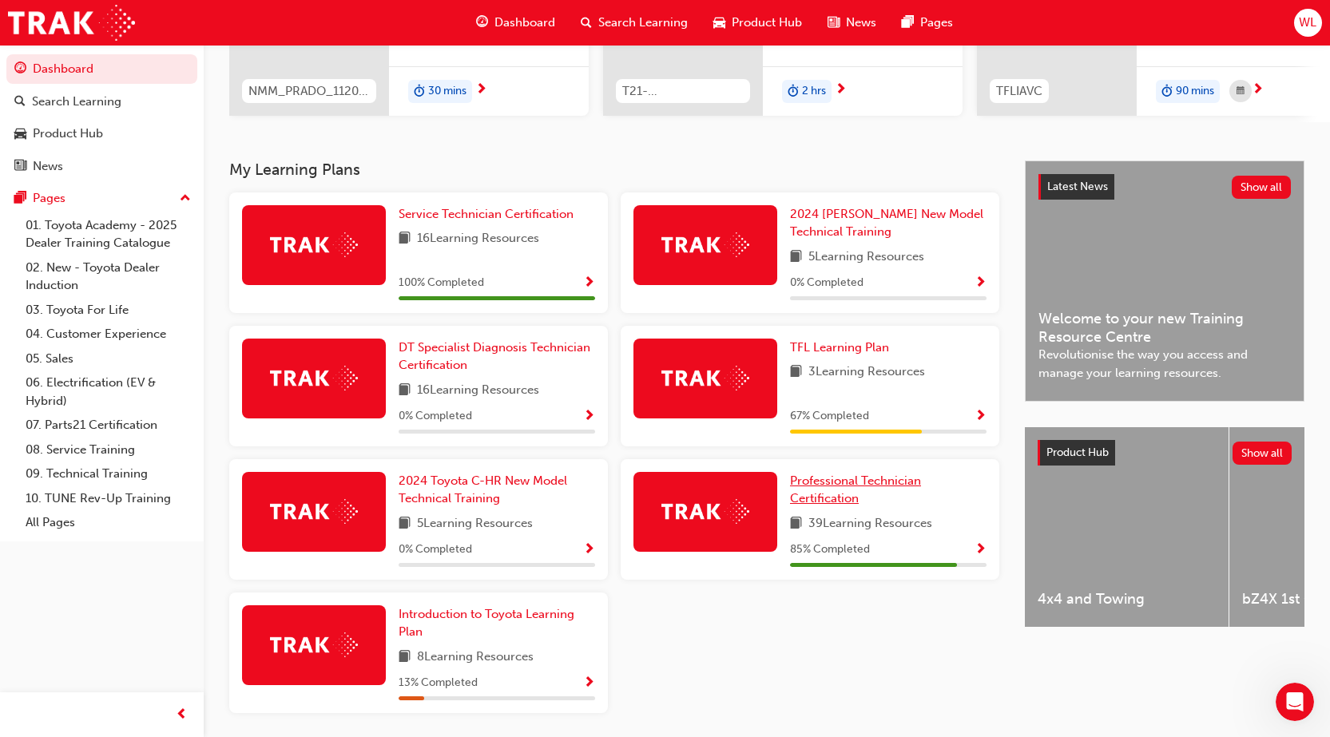
click at [825, 487] on span "Professional Technician Certification" at bounding box center [855, 490] width 131 height 33
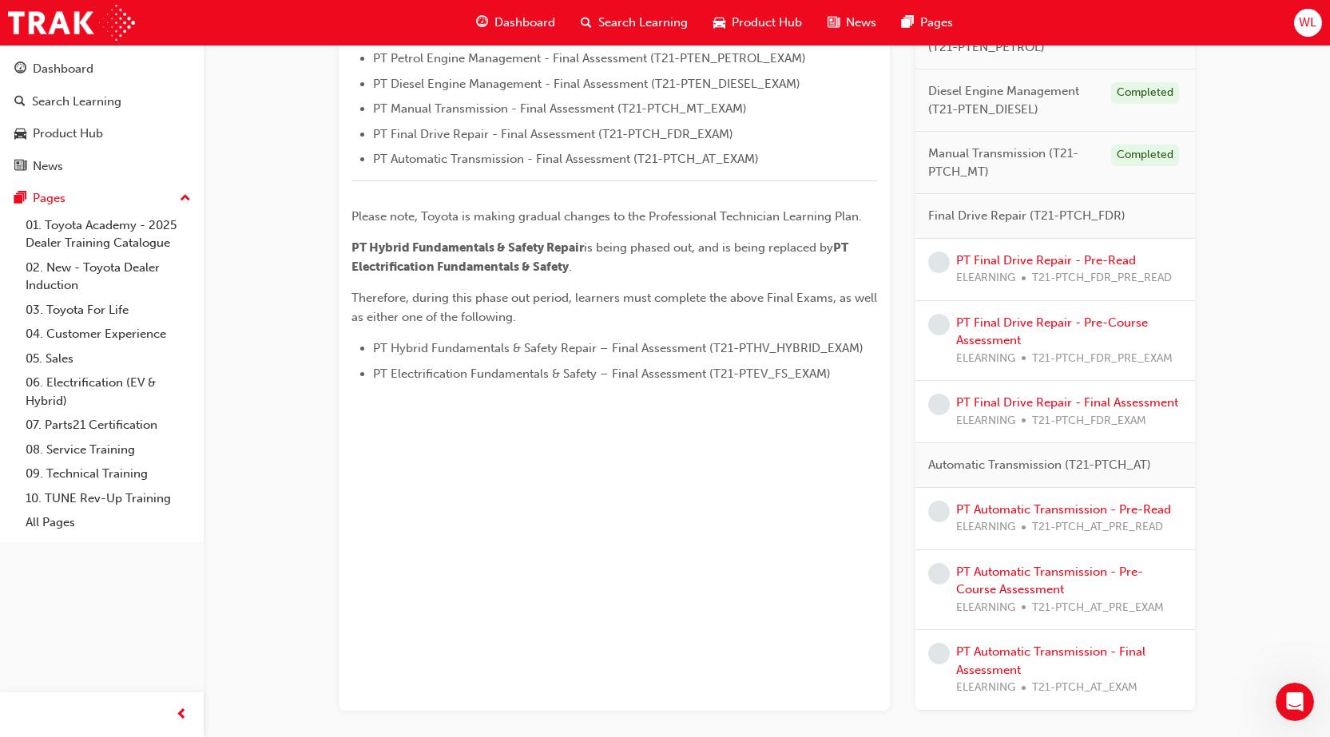
scroll to position [639, 0]
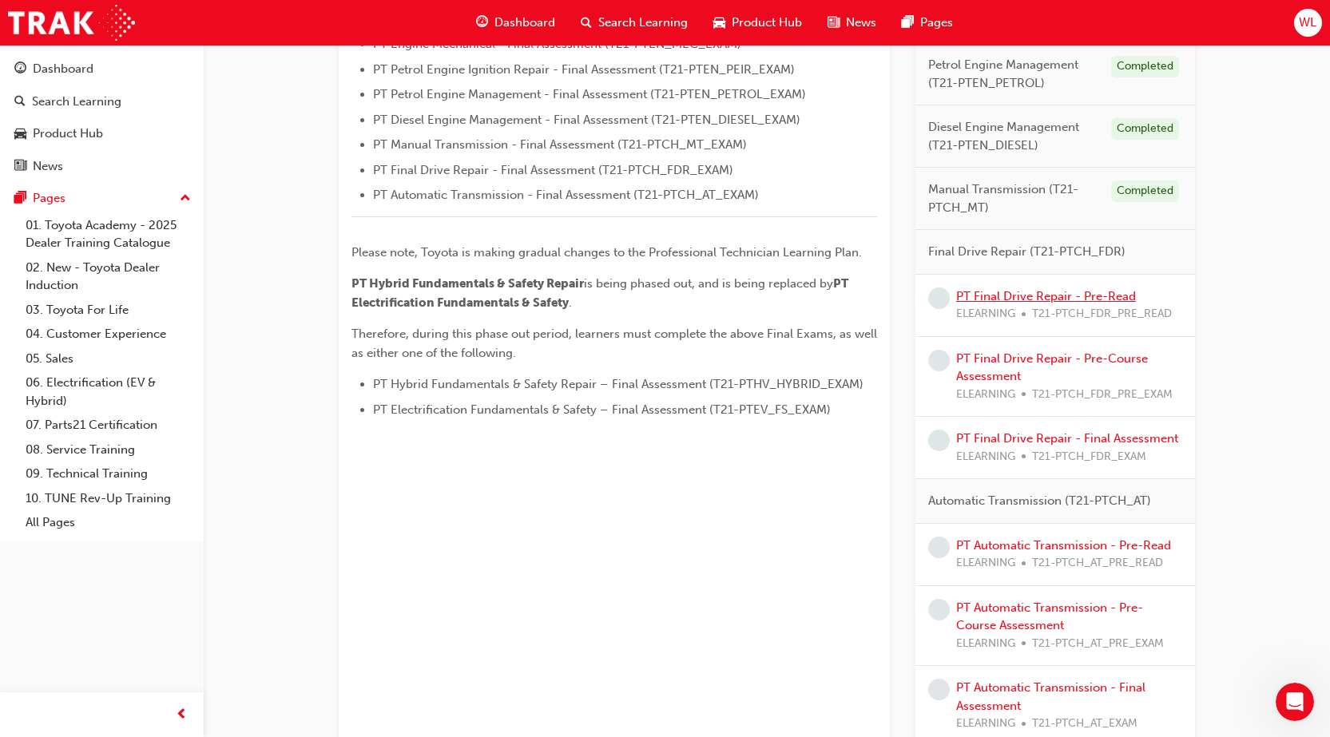
click at [1122, 294] on link "PT Final Drive Repair - Pre-Read" at bounding box center [1046, 296] width 180 height 14
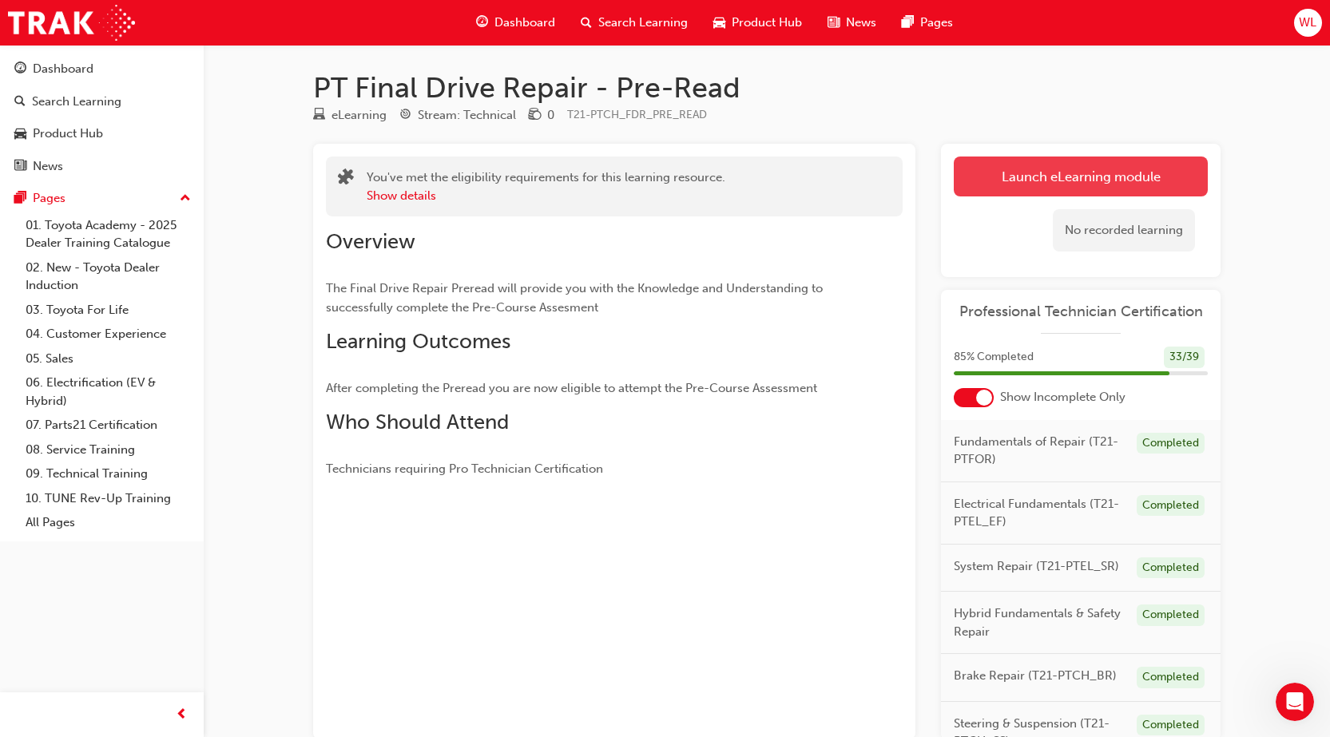
click at [1071, 191] on link "Launch eLearning module" at bounding box center [1081, 177] width 254 height 40
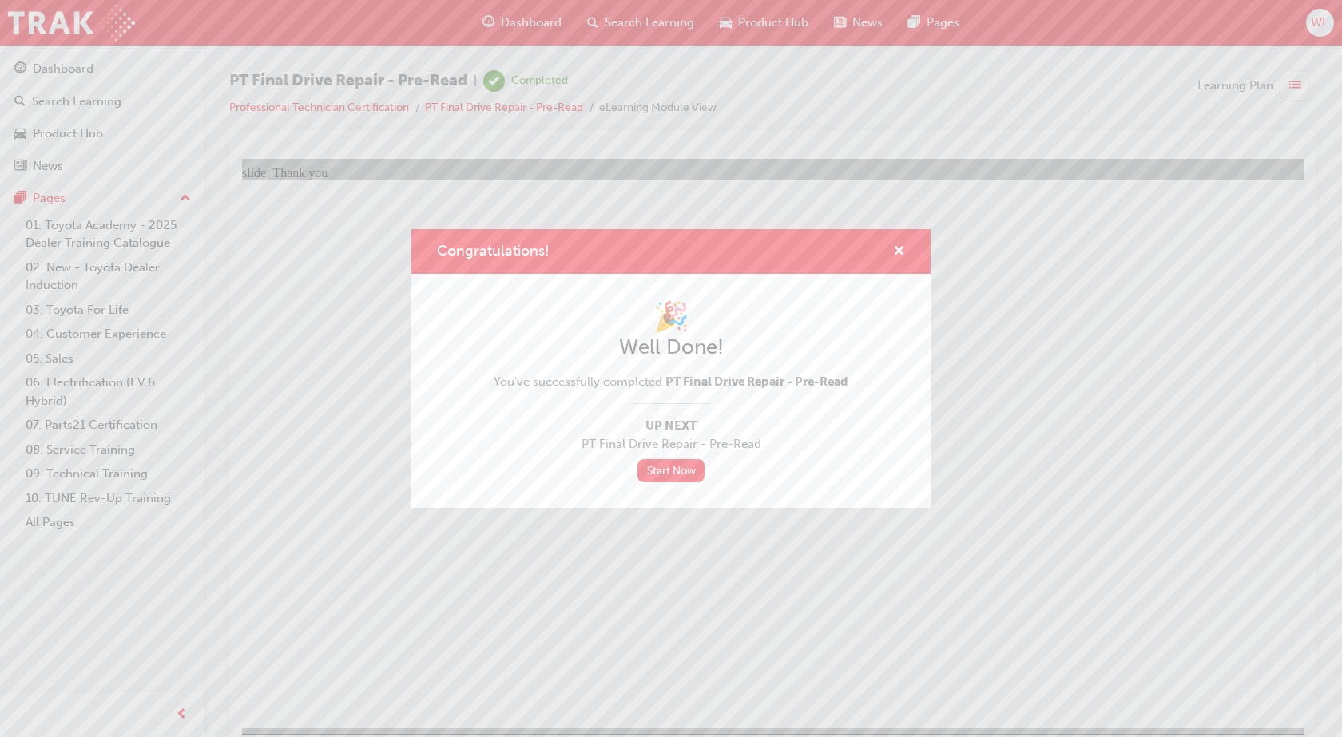
drag, startPoint x: 329, startPoint y: 451, endPoint x: 571, endPoint y: 610, distance: 289.5
click at [571, 610] on div "Congratulations! 🎉 Well Done! You've successfully completed PT Final Drive Repa…" at bounding box center [671, 368] width 1342 height 737
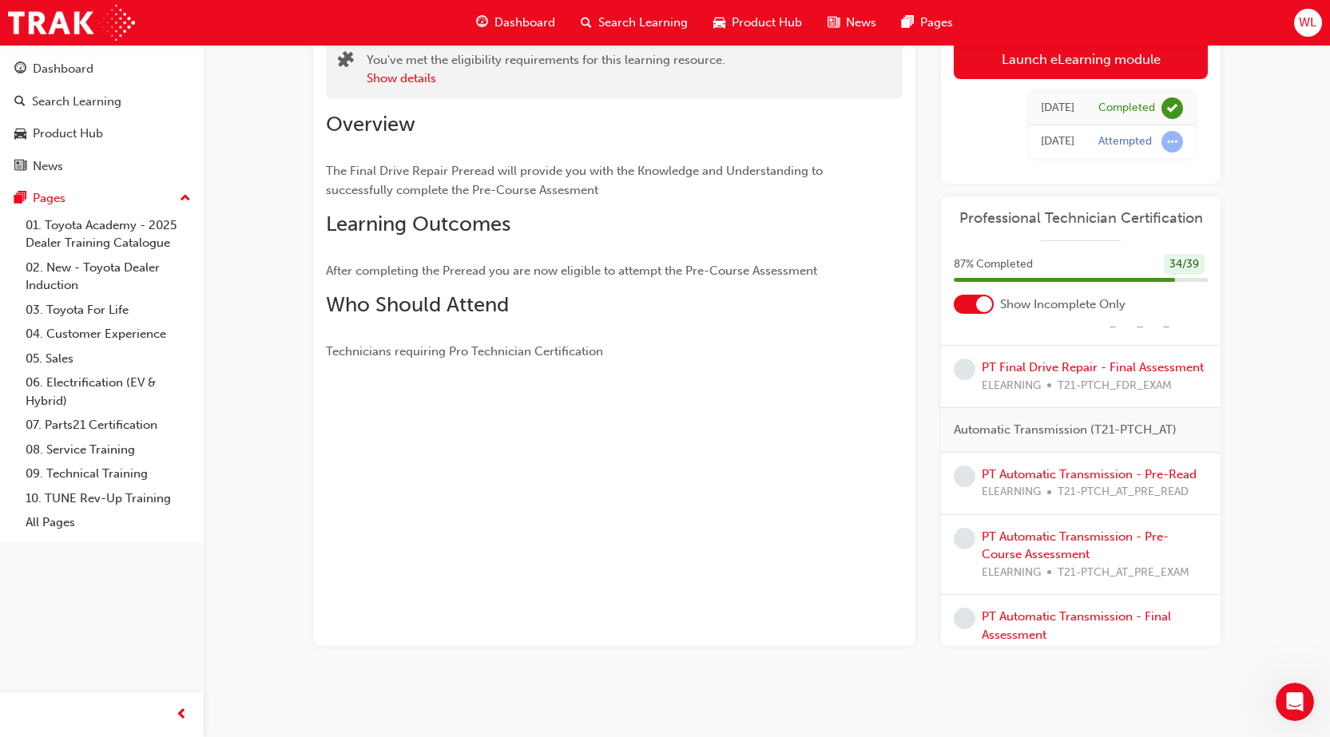
scroll to position [617, 0]
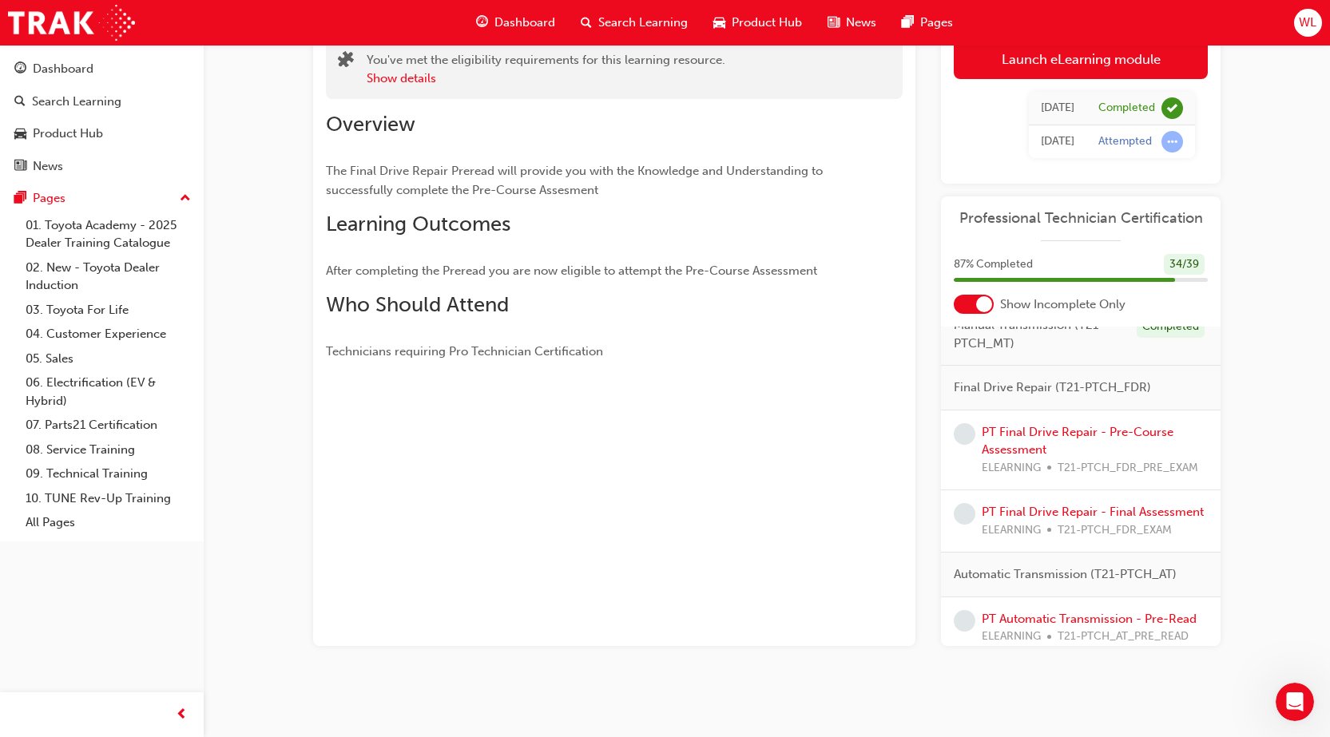
click at [1045, 470] on div "PT Final Drive Repair - Pre-Course Assessment ELEARNING T21-PTCH_FDR_PRE_EXAM" at bounding box center [1094, 450] width 226 height 54
click at [1117, 469] on div "PT Final Drive Repair - Pre-Course Assessment ELEARNING T21-PTCH_FDR_PRE_EXAM" at bounding box center [1094, 450] width 226 height 54
click at [1118, 458] on link "PT Final Drive Repair - Pre-Course Assessment" at bounding box center [1077, 441] width 192 height 33
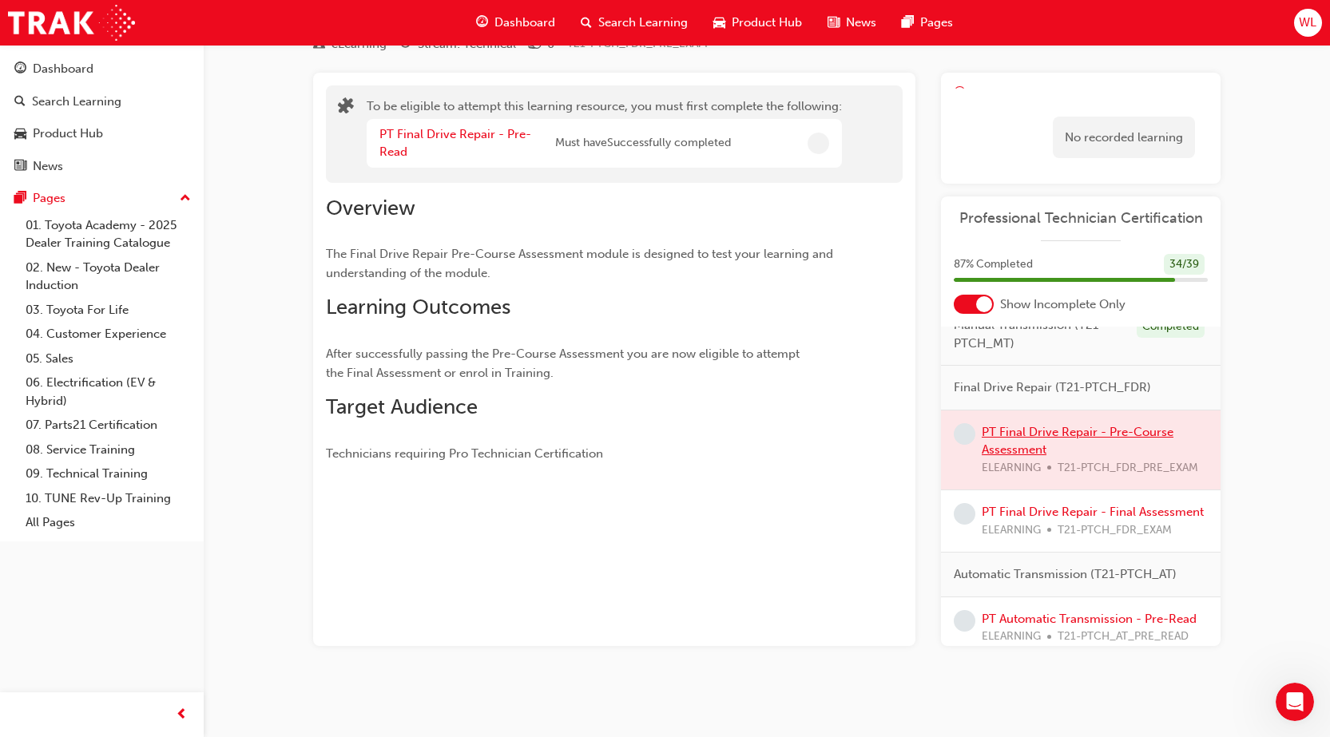
scroll to position [93, 0]
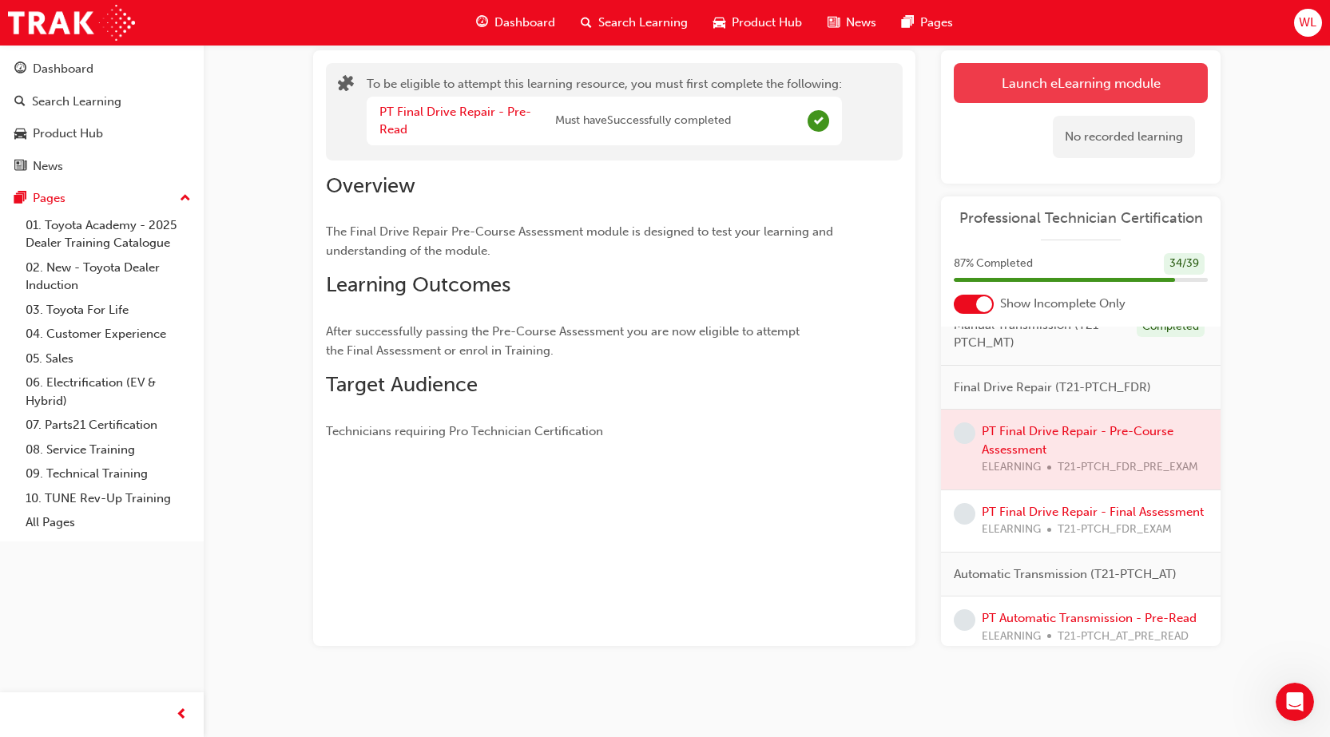
click at [1073, 76] on button "Launch eLearning module" at bounding box center [1081, 83] width 254 height 40
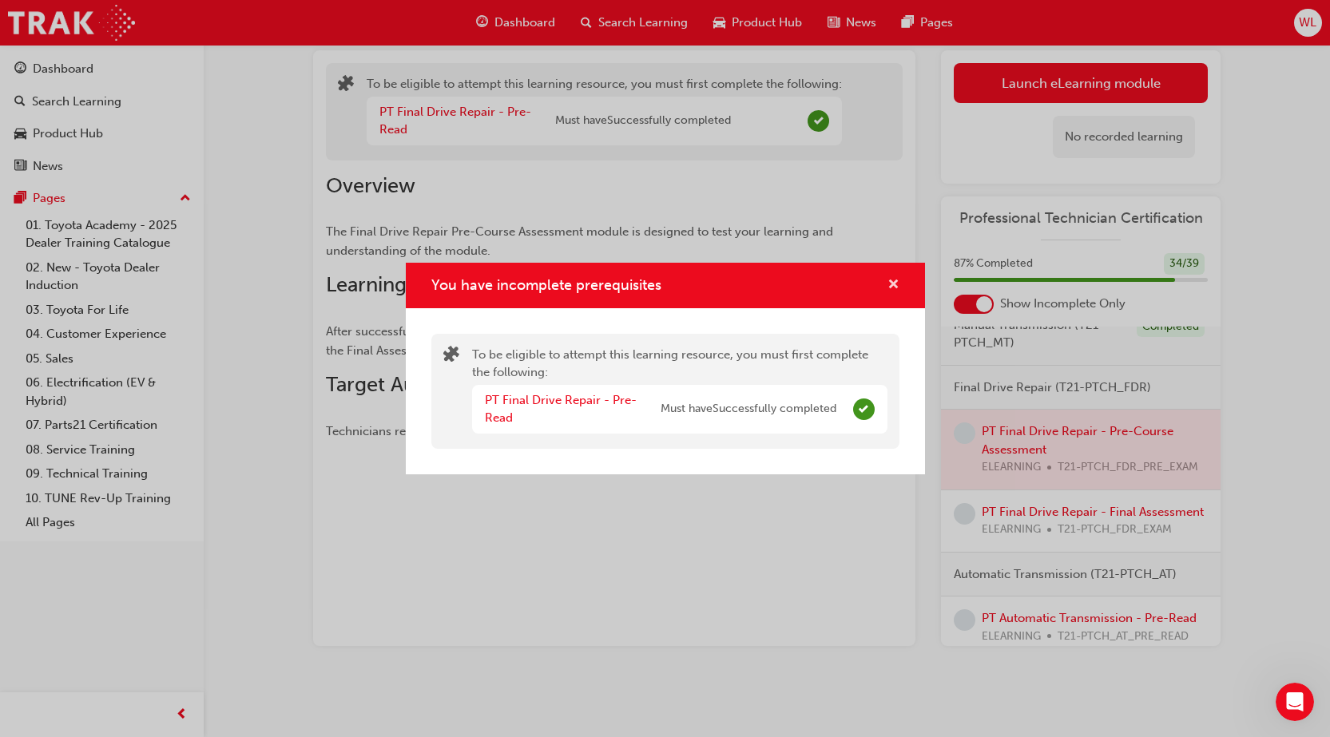
click at [894, 279] on span "cross-icon" at bounding box center [893, 286] width 12 height 14
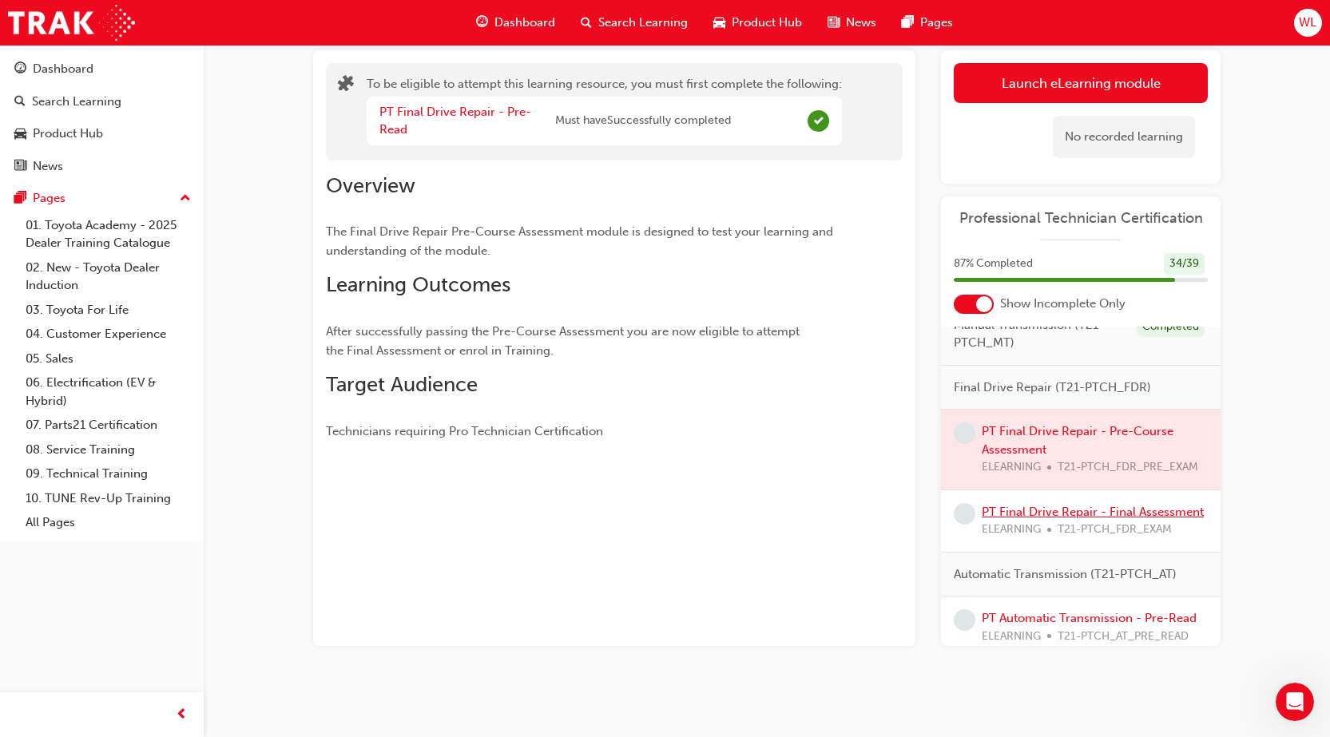
click at [1116, 519] on link "PT Final Drive Repair - Final Assessment" at bounding box center [1092, 512] width 222 height 14
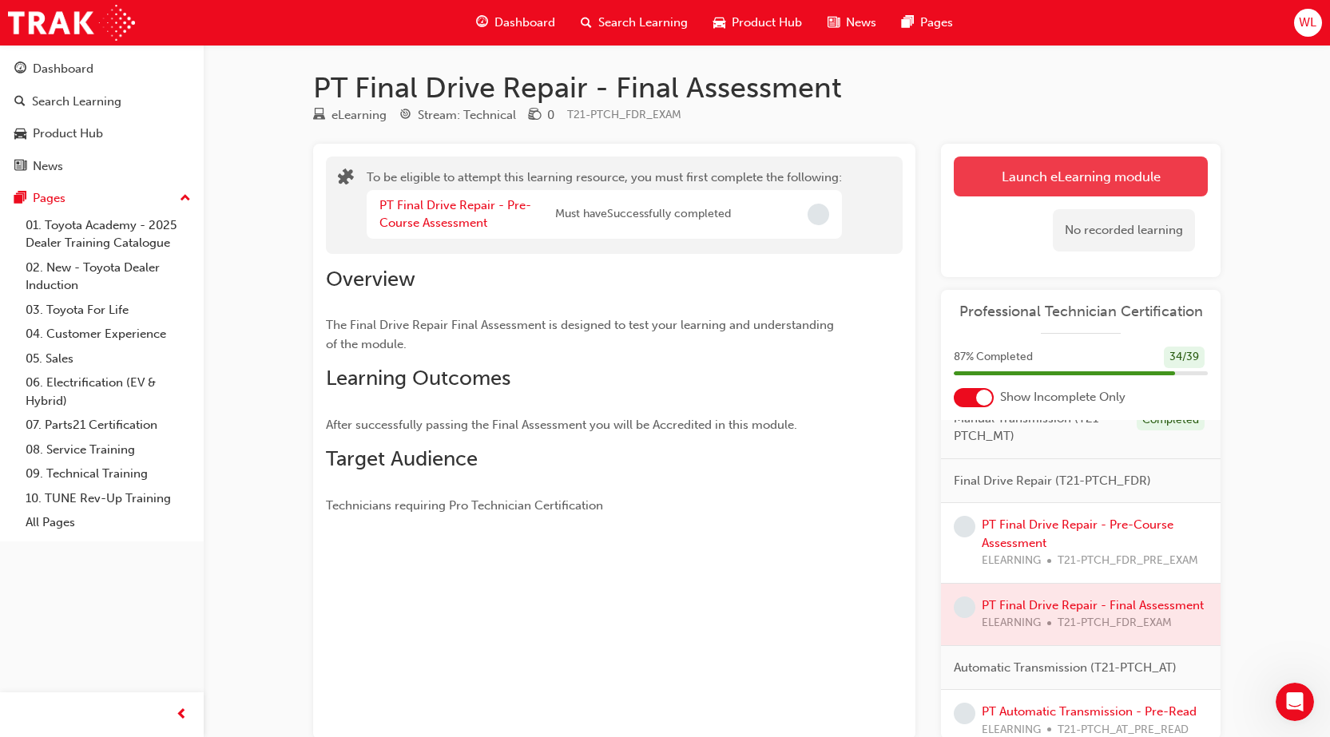
click at [1151, 175] on button "Launch eLearning module" at bounding box center [1081, 177] width 254 height 40
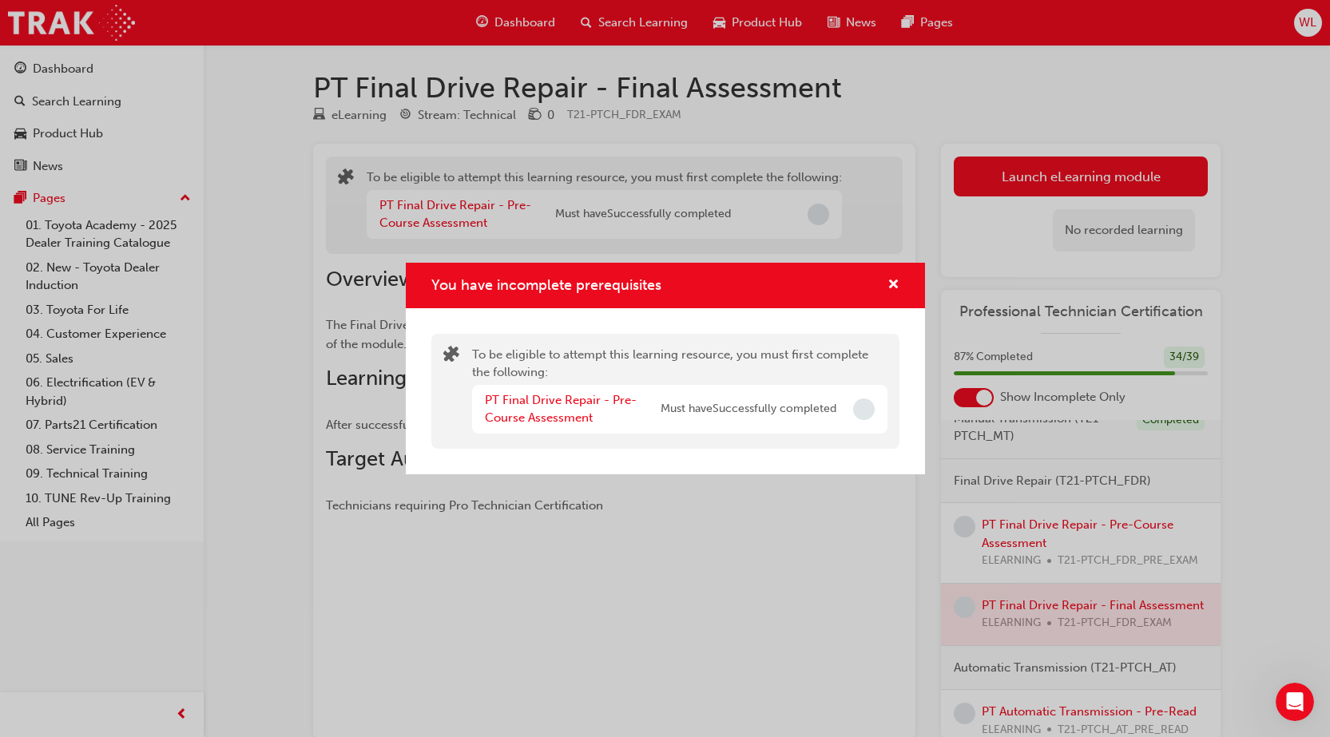
click at [851, 412] on div "PT Final Drive Repair - Pre-Course Assessment Must have Successfully completed" at bounding box center [679, 409] width 415 height 49
click at [862, 413] on span "Incomplete" at bounding box center [864, 409] width 22 height 22
click at [592, 395] on link "PT Final Drive Repair - Pre-Course Assessment" at bounding box center [561, 409] width 152 height 33
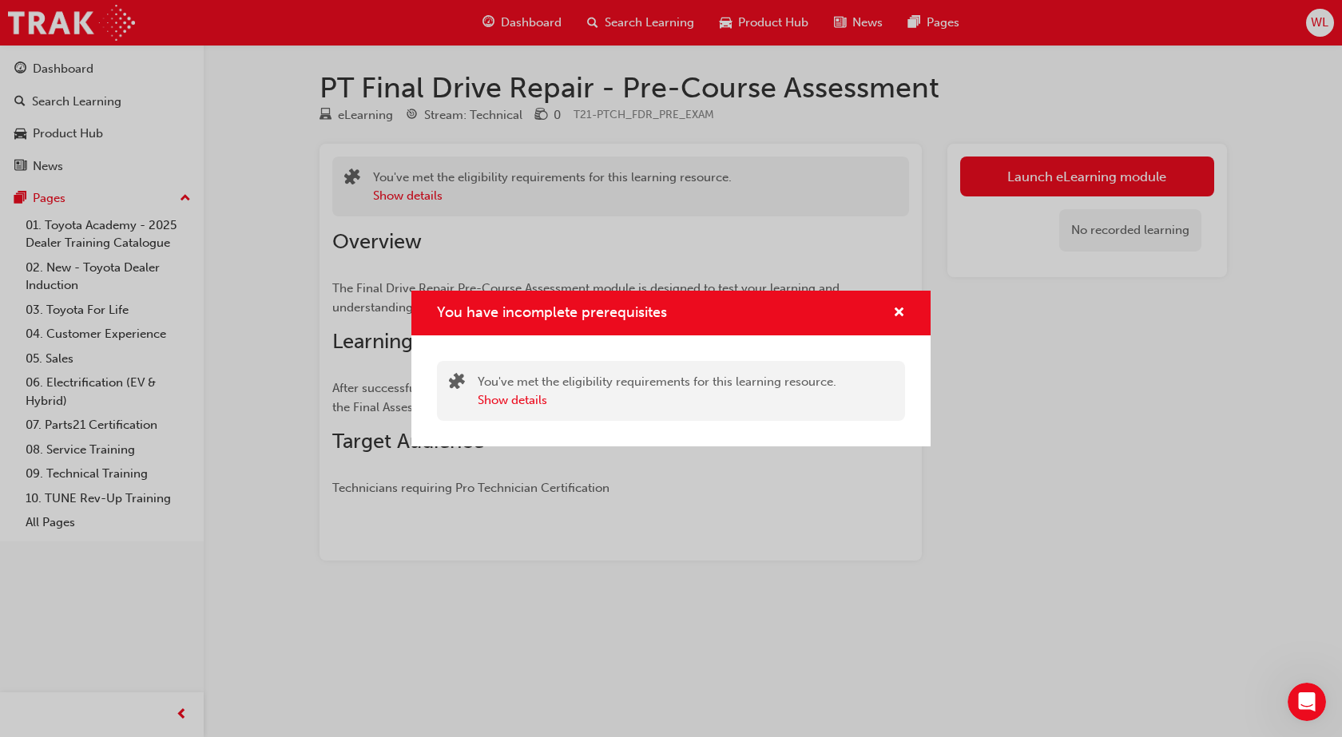
click at [876, 310] on div "You have incomplete prerequisites" at bounding box center [671, 313] width 468 height 20
click at [891, 311] on div "You have incomplete prerequisites" at bounding box center [892, 313] width 25 height 20
click at [918, 311] on div "You have incomplete prerequisites" at bounding box center [670, 314] width 519 height 46
click at [905, 311] on div "You have incomplete prerequisites" at bounding box center [670, 314] width 519 height 46
click at [899, 311] on span "cross-icon" at bounding box center [899, 314] width 12 height 14
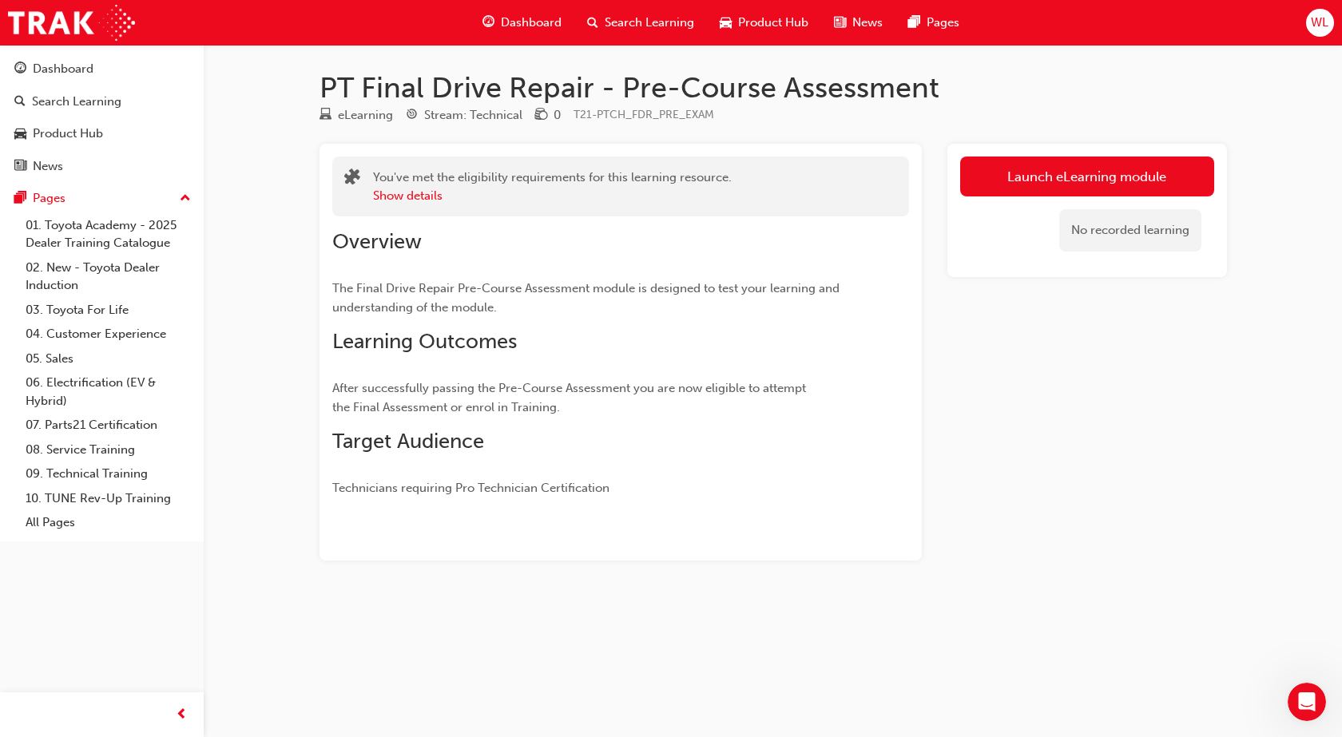
click at [899, 311] on div "Overview The Final Drive Repair Pre-Course Assessment module is designed to tes…" at bounding box center [620, 356] width 577 height 281
click at [1108, 172] on button "Launch eLearning module" at bounding box center [1087, 177] width 254 height 40
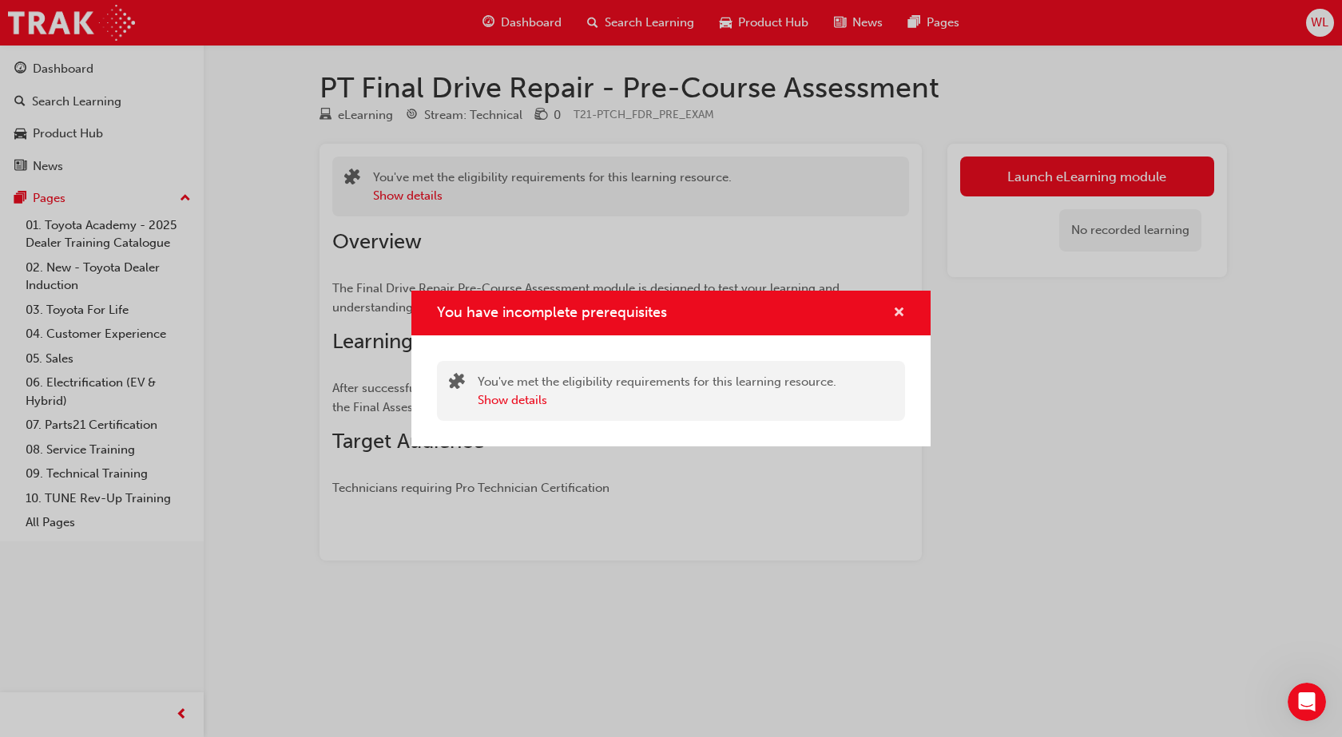
click at [895, 315] on span "cross-icon" at bounding box center [899, 314] width 12 height 14
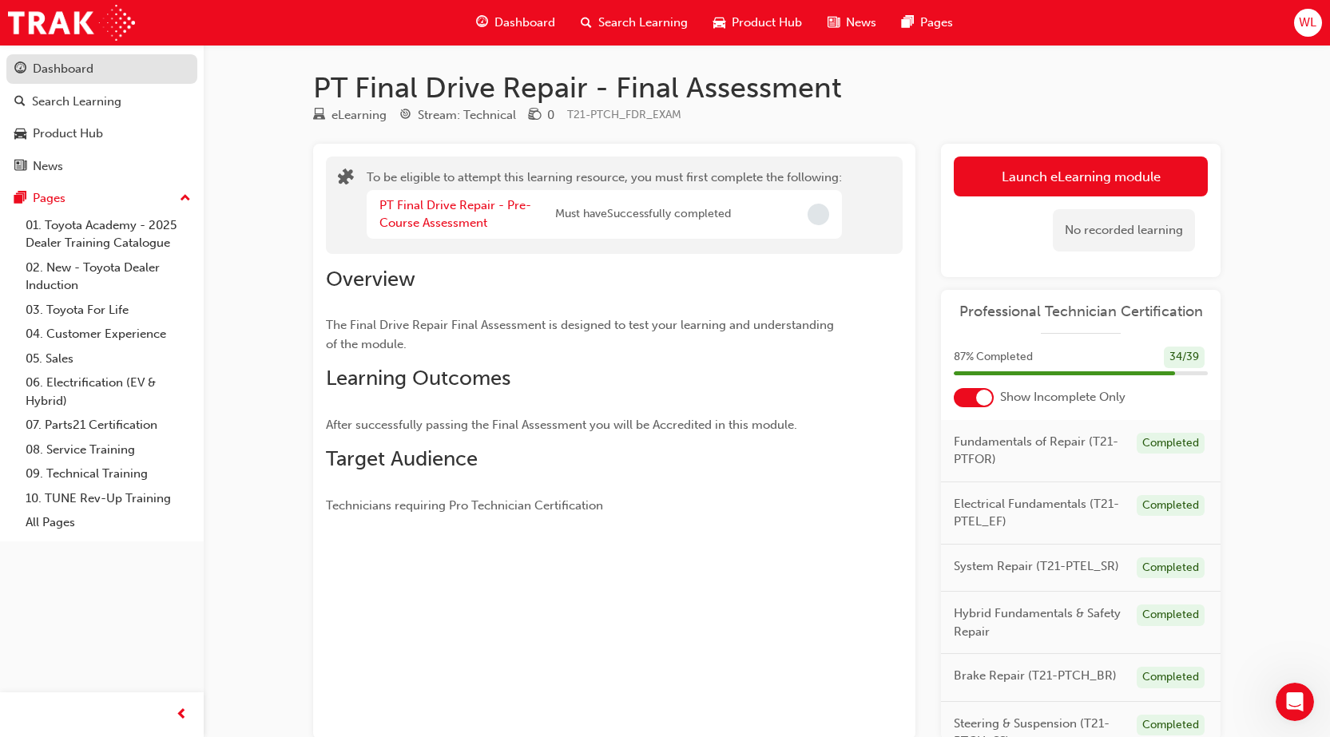
click at [82, 74] on div "Dashboard" at bounding box center [63, 69] width 61 height 18
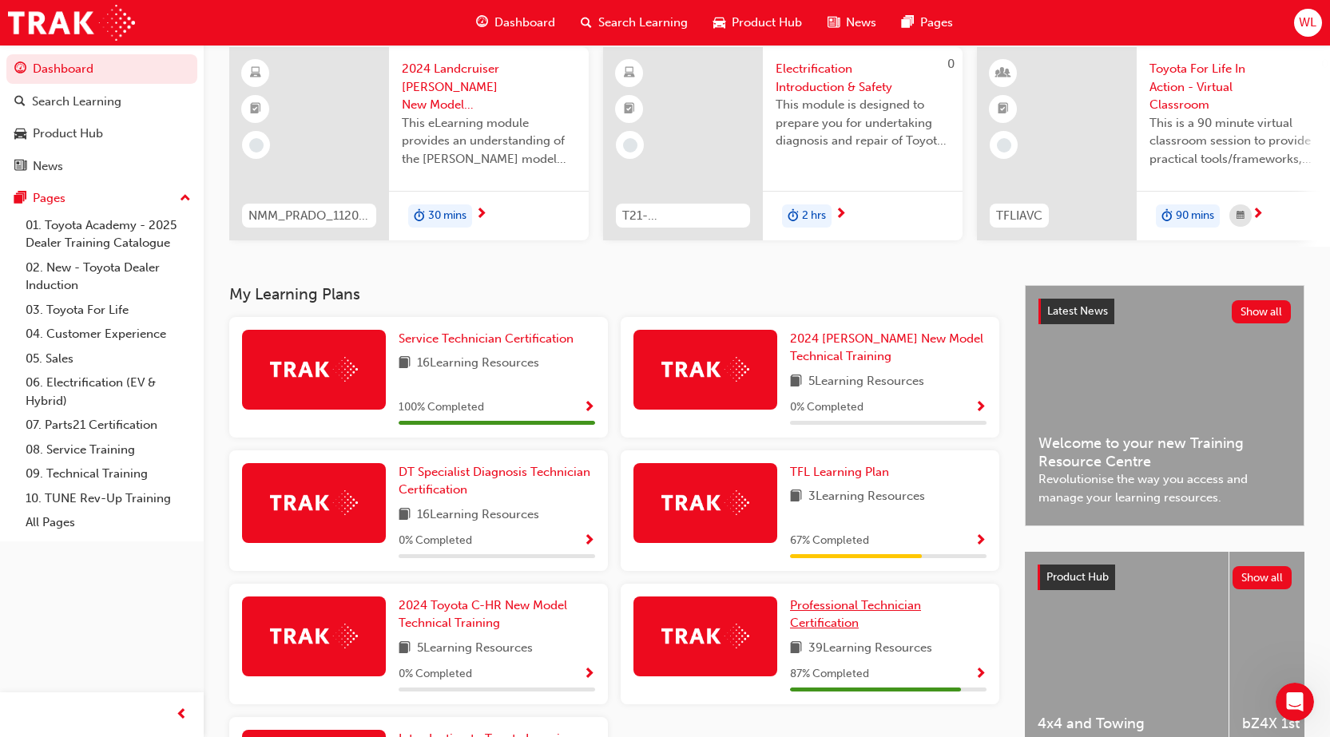
scroll to position [160, 0]
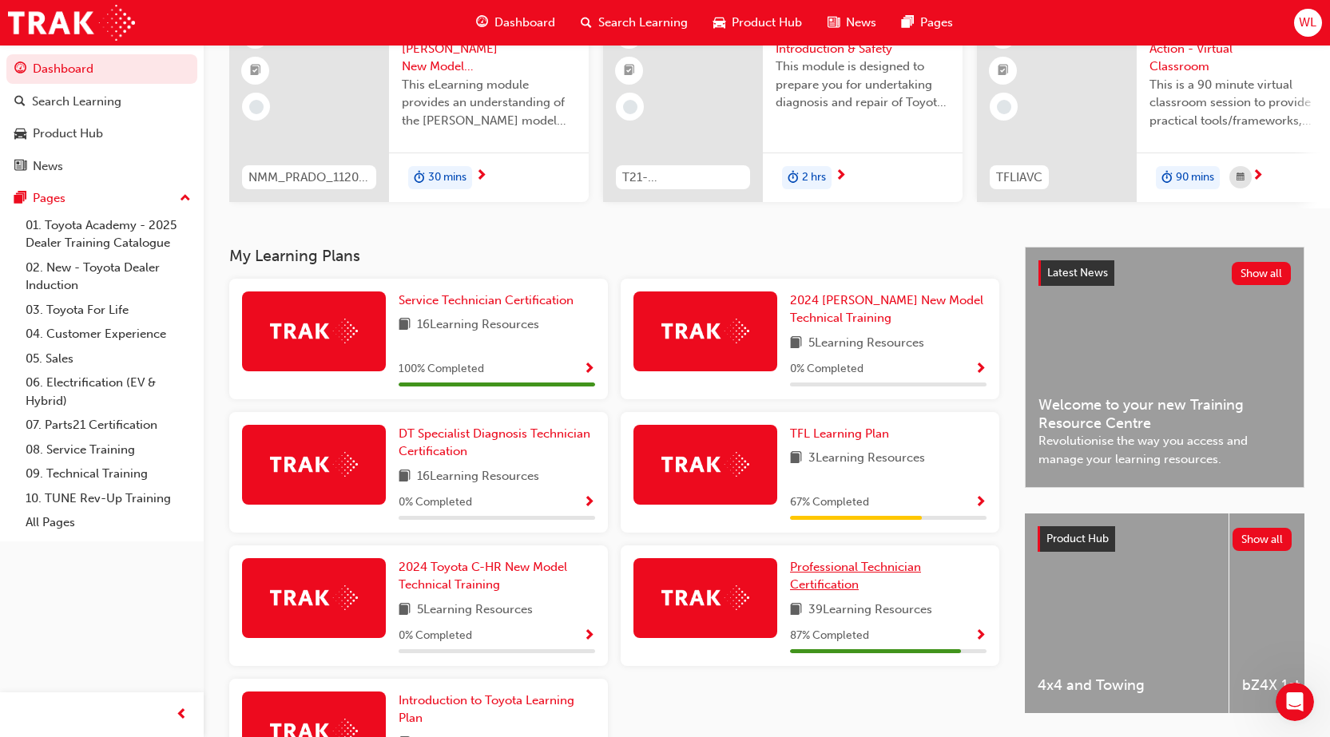
click at [827, 576] on span "Professional Technician Certification" at bounding box center [855, 576] width 131 height 33
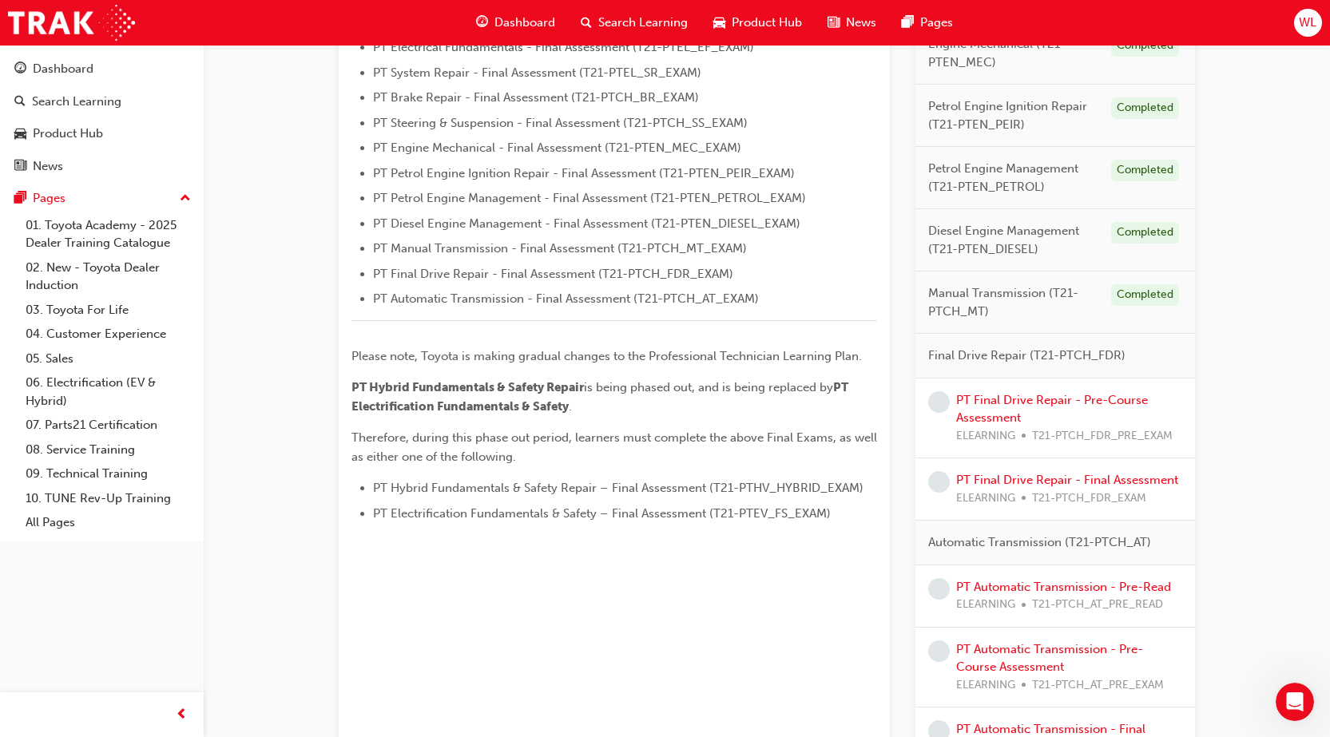
scroll to position [639, 0]
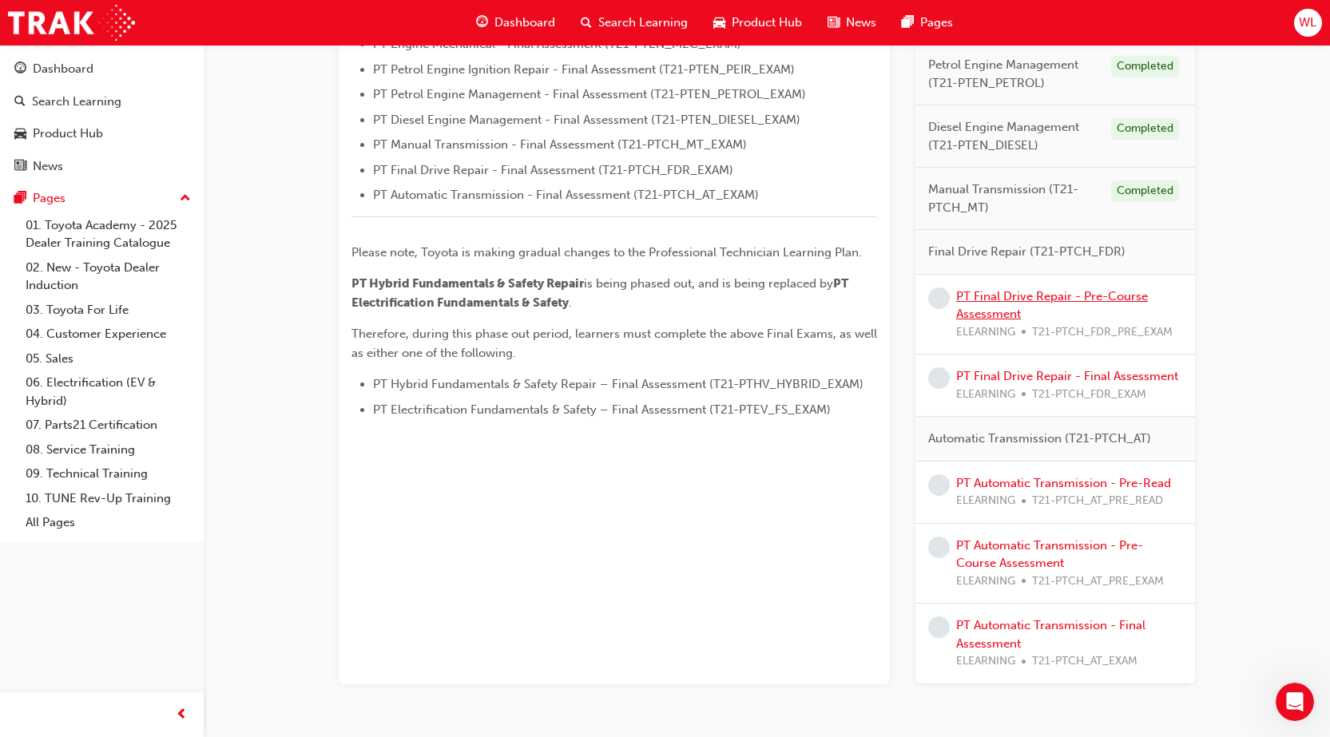
click at [1110, 292] on link "PT Final Drive Repair - Pre-Course Assessment" at bounding box center [1052, 305] width 192 height 33
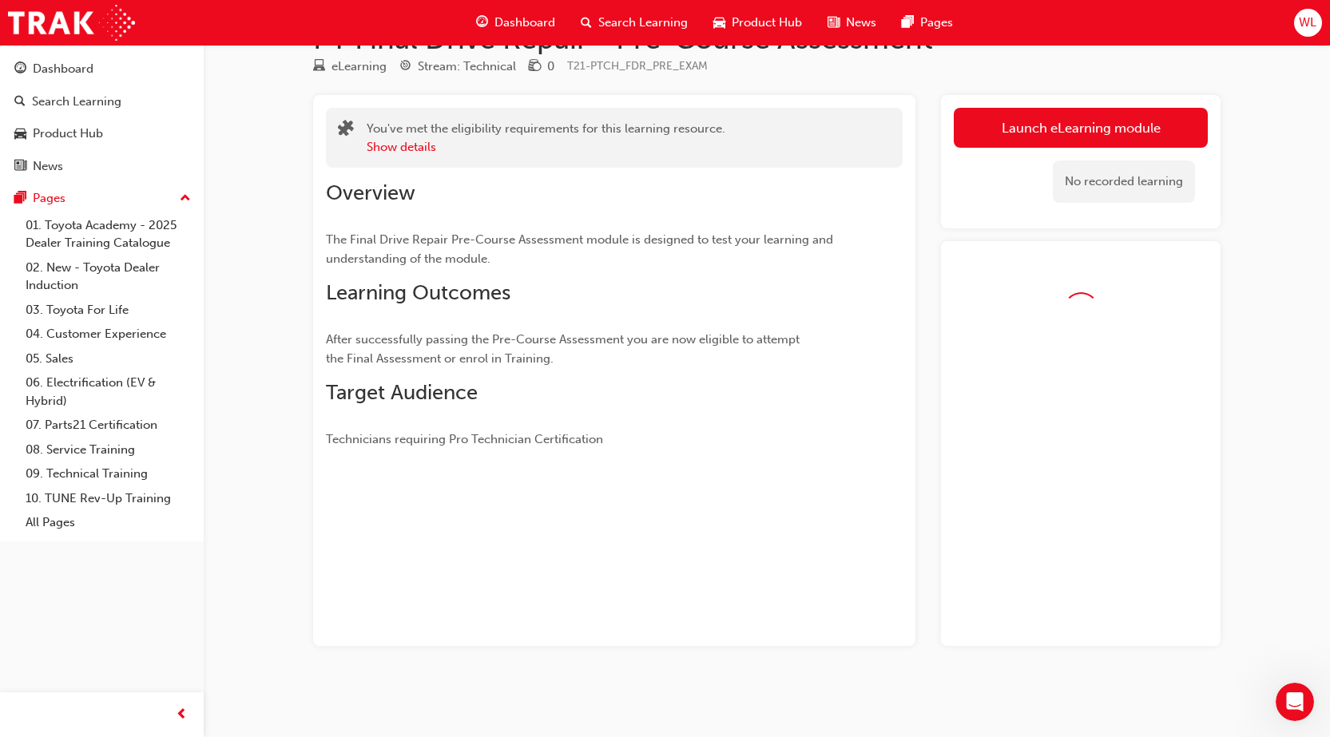
scroll to position [93, 0]
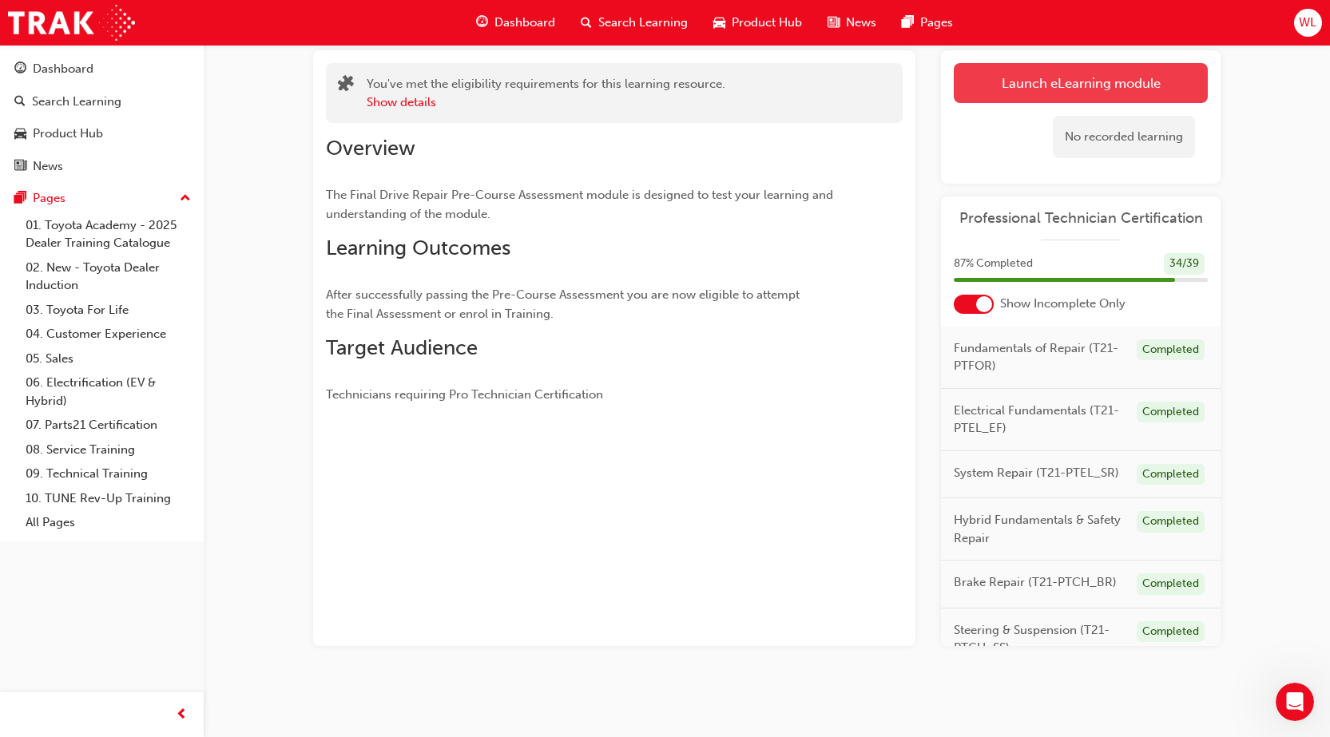
click at [1133, 71] on link "Launch eLearning module" at bounding box center [1081, 83] width 254 height 40
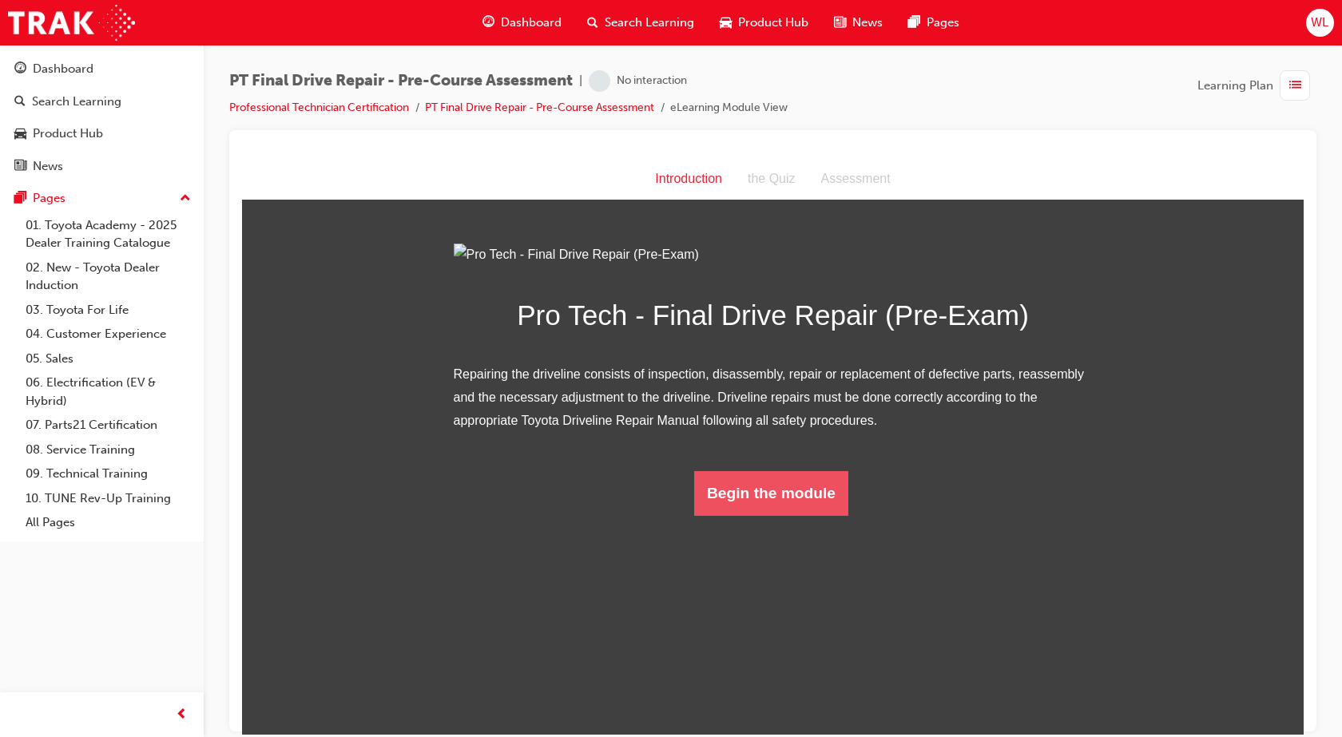
click at [733, 515] on button "Begin the module" at bounding box center [771, 492] width 154 height 45
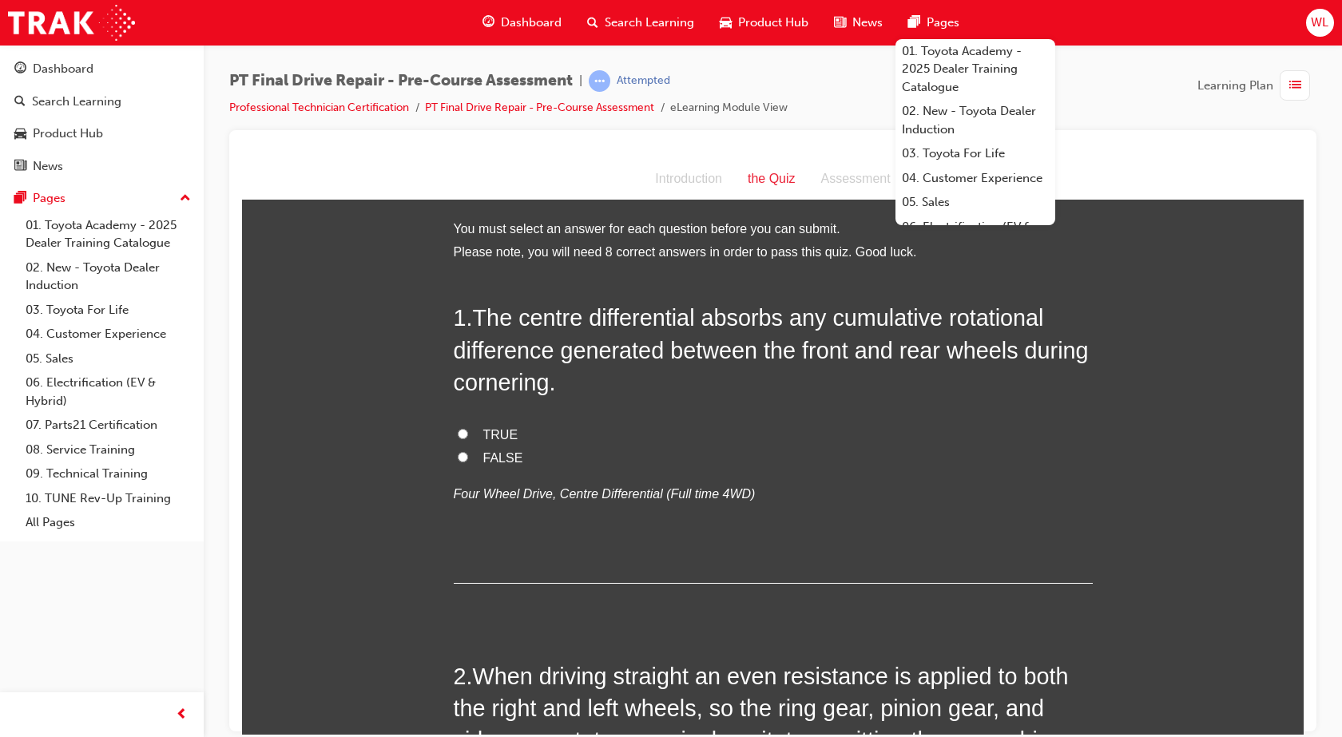
click at [473, 433] on label "TRUE" at bounding box center [773, 434] width 639 height 23
click at [468, 433] on input "TRUE" at bounding box center [463, 433] width 10 height 10
radio input "true"
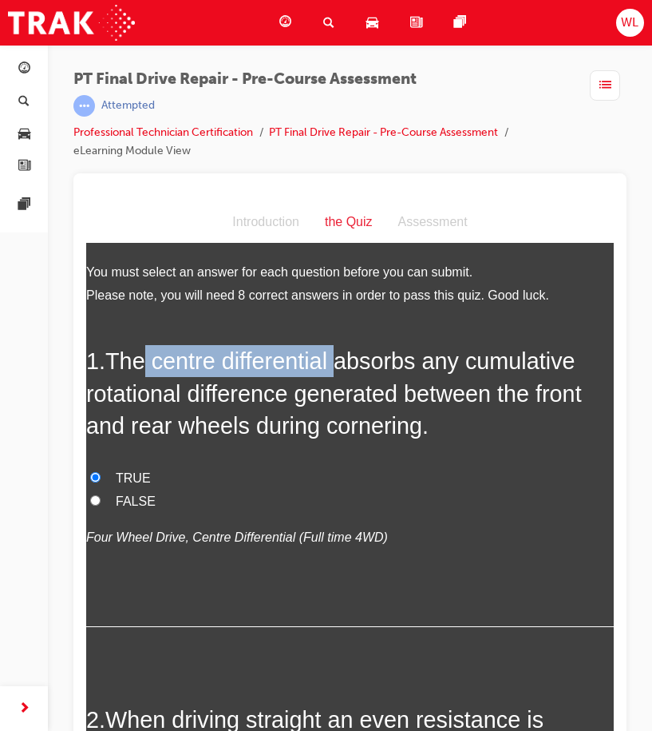
drag, startPoint x: 149, startPoint y: 365, endPoint x: 341, endPoint y: 373, distance: 192.6
click at [341, 373] on span "The centre differential absorbs any cumulative rotational difference generated …" at bounding box center [334, 392] width 496 height 90
copy span "centre differential"
drag, startPoint x: 152, startPoint y: 363, endPoint x: 420, endPoint y: 368, distance: 268.4
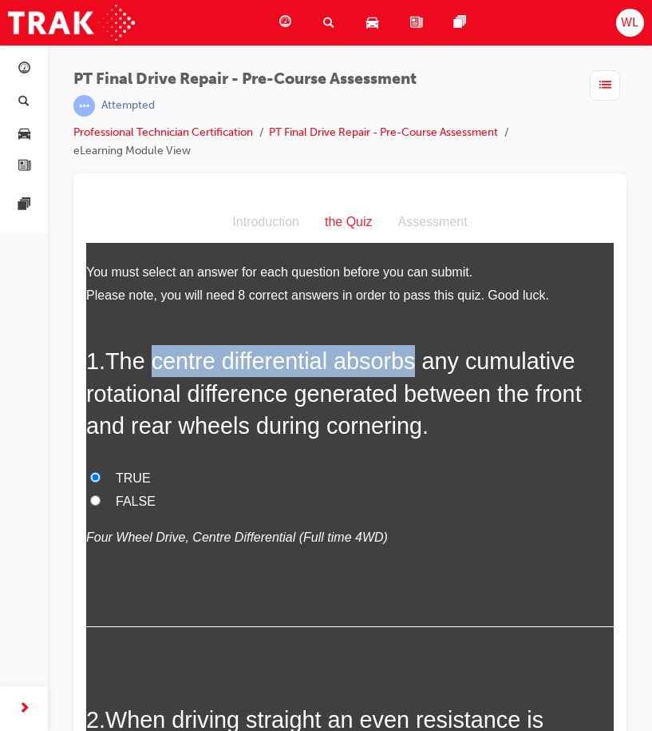
click at [420, 368] on span "The centre differential absorbs any cumulative rotational difference generated …" at bounding box center [334, 392] width 496 height 90
copy span "centre differential absorbs"
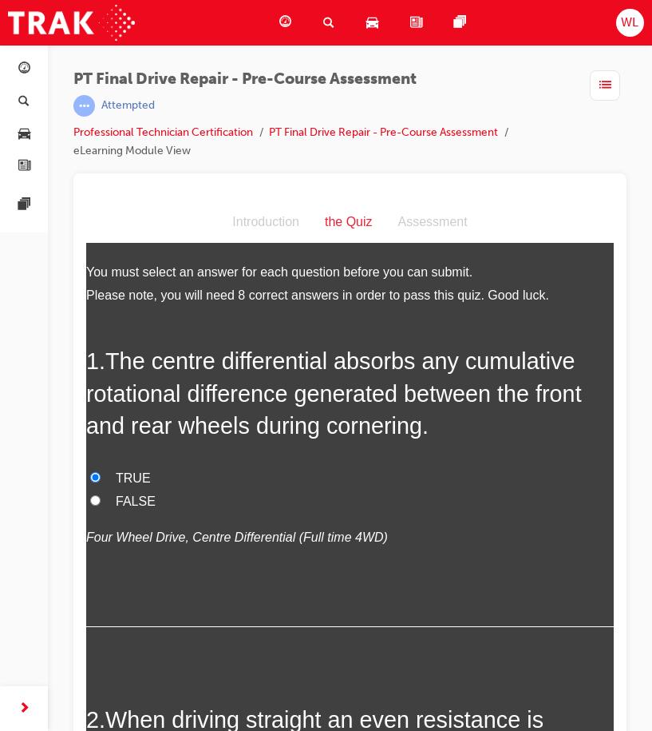
click at [234, 466] on label "TRUE" at bounding box center [350, 477] width 528 height 23
click at [101, 471] on input "TRUE" at bounding box center [95, 476] width 10 height 10
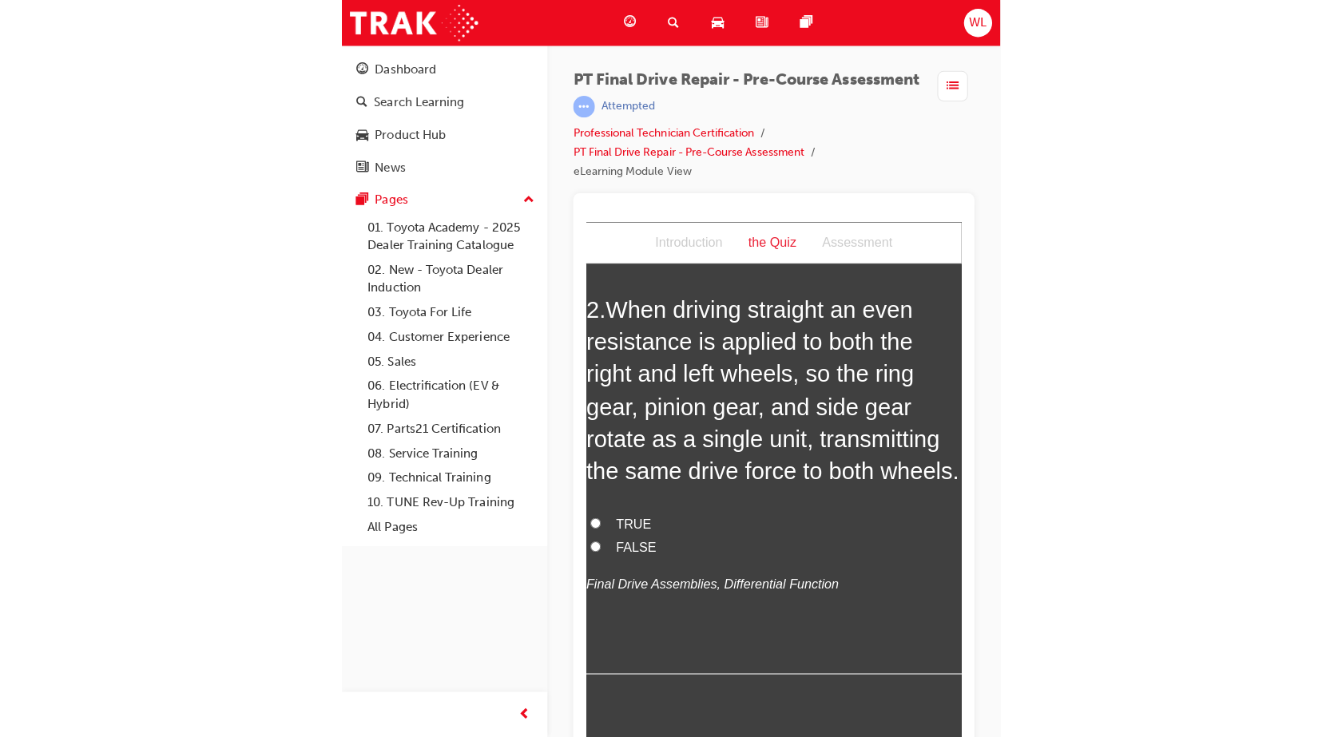
scroll to position [399, 0]
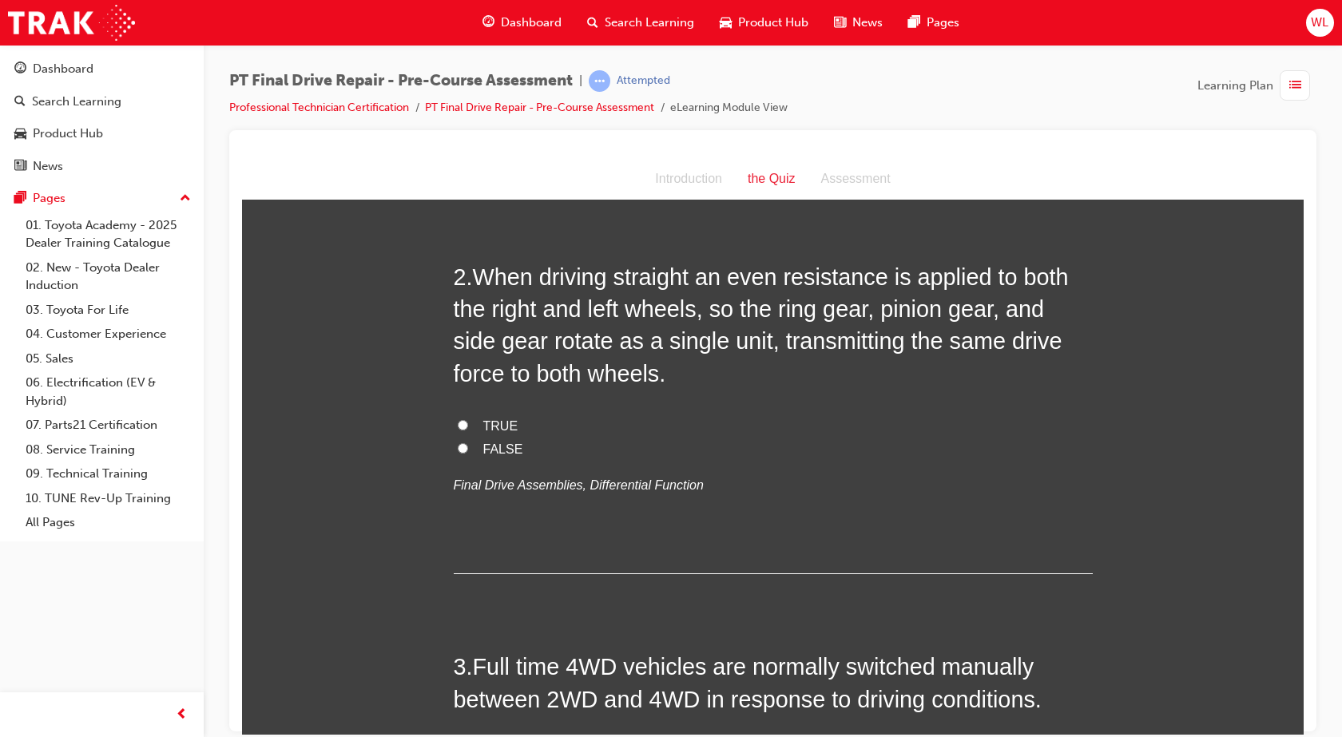
drag, startPoint x: 463, startPoint y: 426, endPoint x: 474, endPoint y: 422, distance: 11.6
click at [463, 426] on label "TRUE" at bounding box center [773, 425] width 639 height 23
click at [463, 426] on input "TRUE" at bounding box center [463, 424] width 10 height 10
radio input "true"
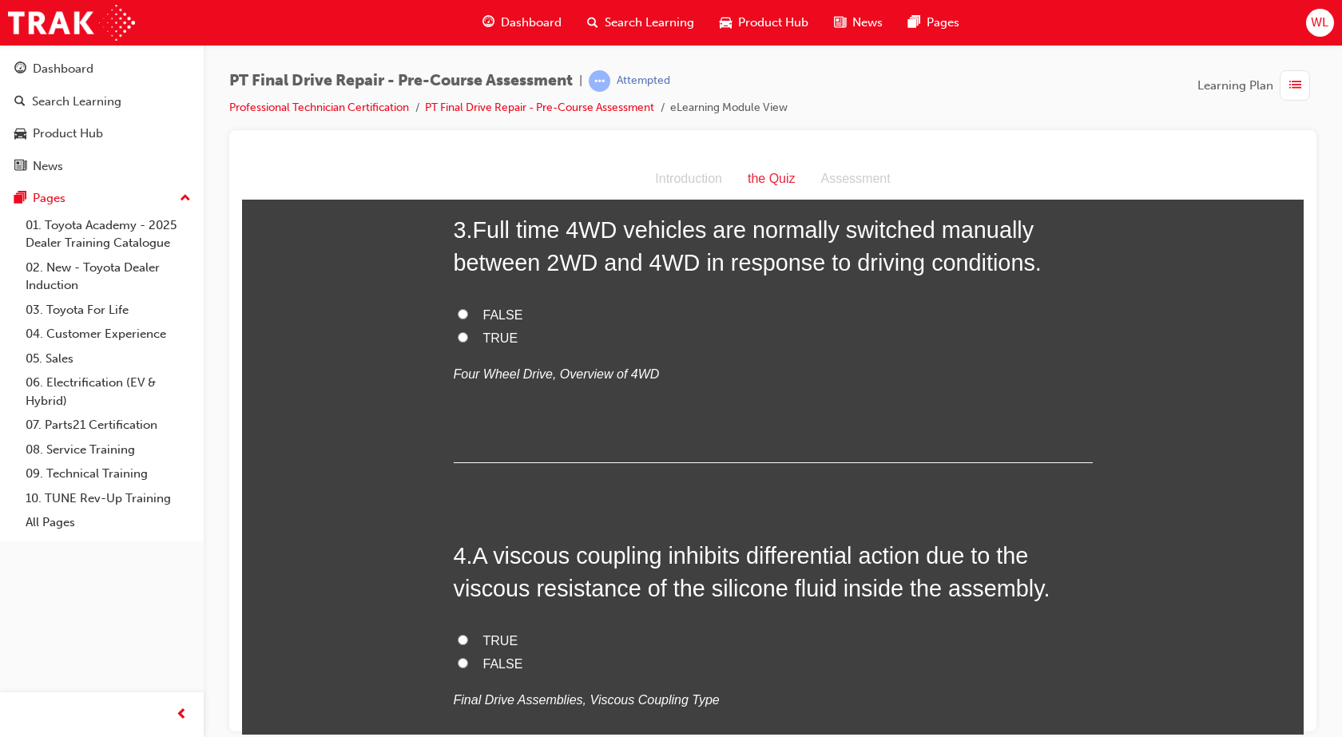
scroll to position [799, 0]
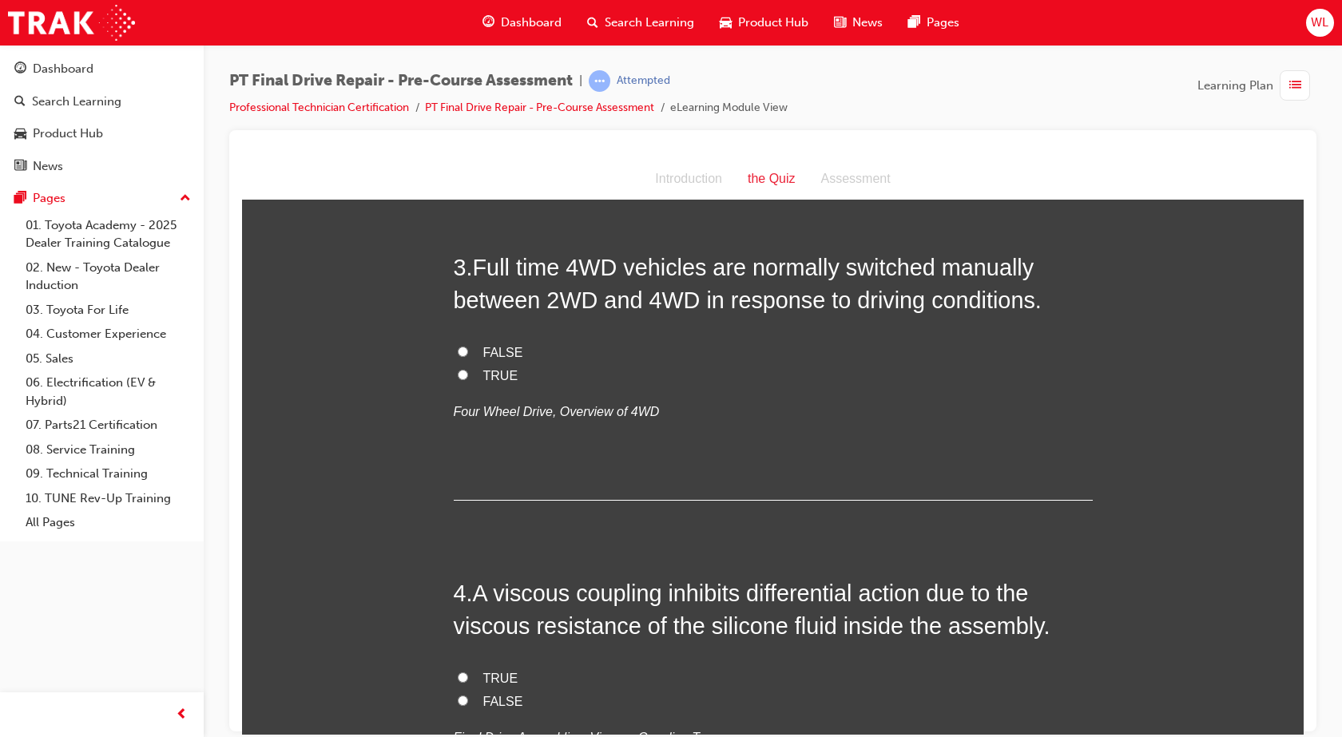
click at [487, 346] on span "FALSE" at bounding box center [503, 352] width 40 height 14
click at [468, 346] on input "FALSE" at bounding box center [463, 351] width 10 height 10
radio input "true"
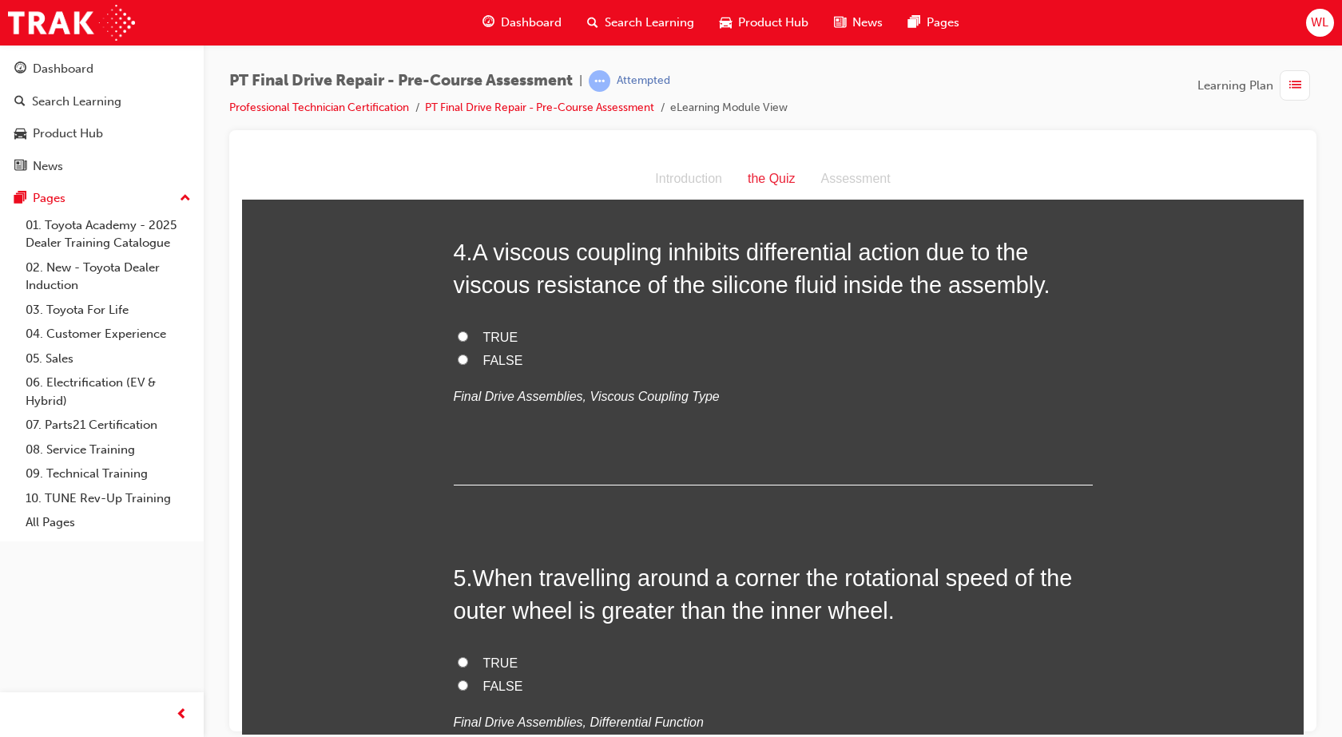
scroll to position [1038, 0]
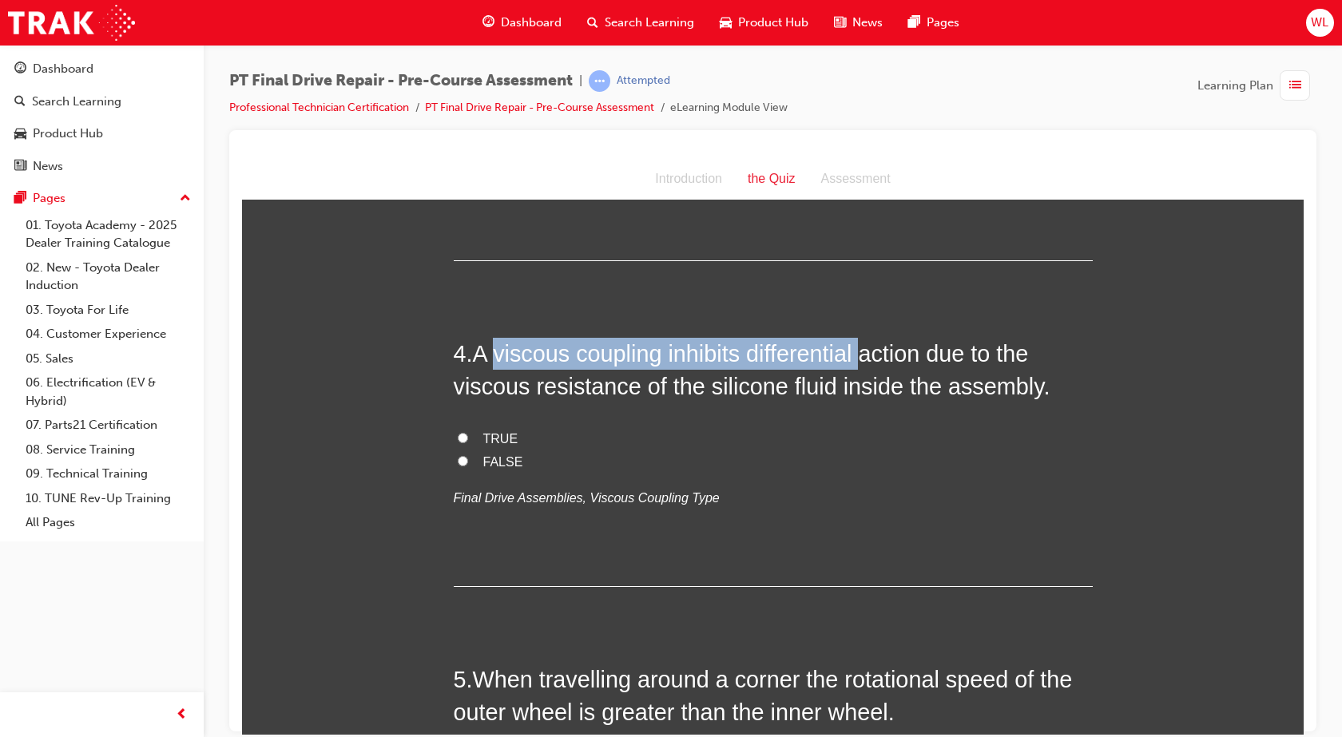
drag, startPoint x: 490, startPoint y: 356, endPoint x: 861, endPoint y: 355, distance: 370.6
click at [861, 355] on span "A viscous coupling inhibits differential action due to the viscous resistance o…" at bounding box center [752, 368] width 597 height 57
copy span "viscous coupling inhibits differential"
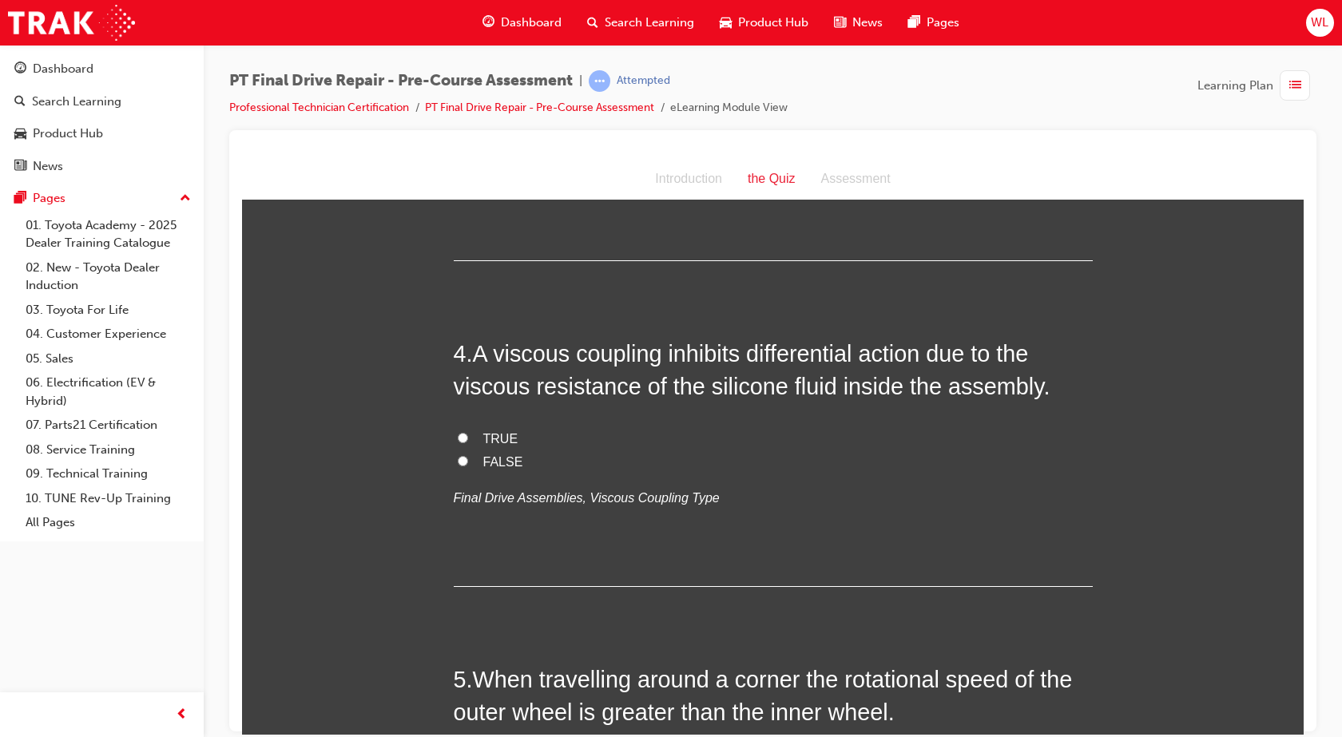
click at [484, 435] on span "TRUE" at bounding box center [500, 438] width 35 height 14
click at [468, 435] on input "TRUE" at bounding box center [463, 437] width 10 height 10
radio input "true"
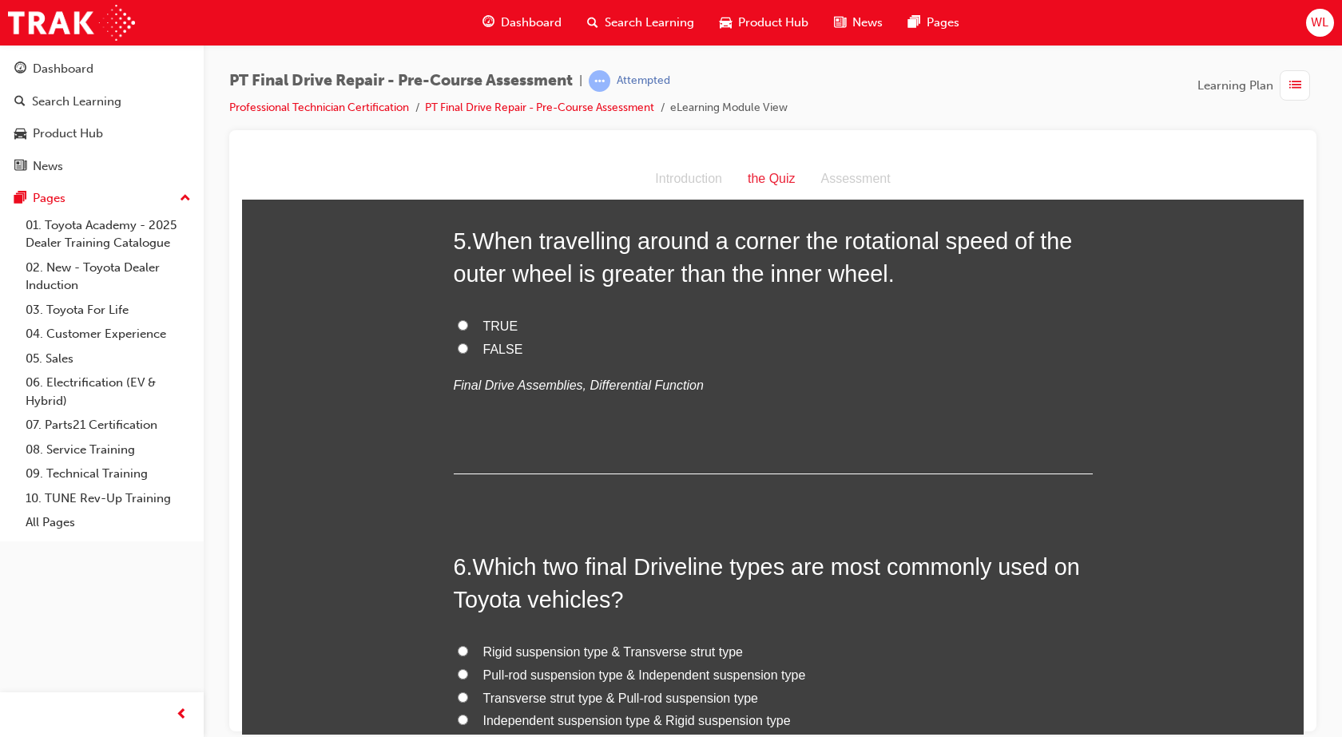
scroll to position [1437, 0]
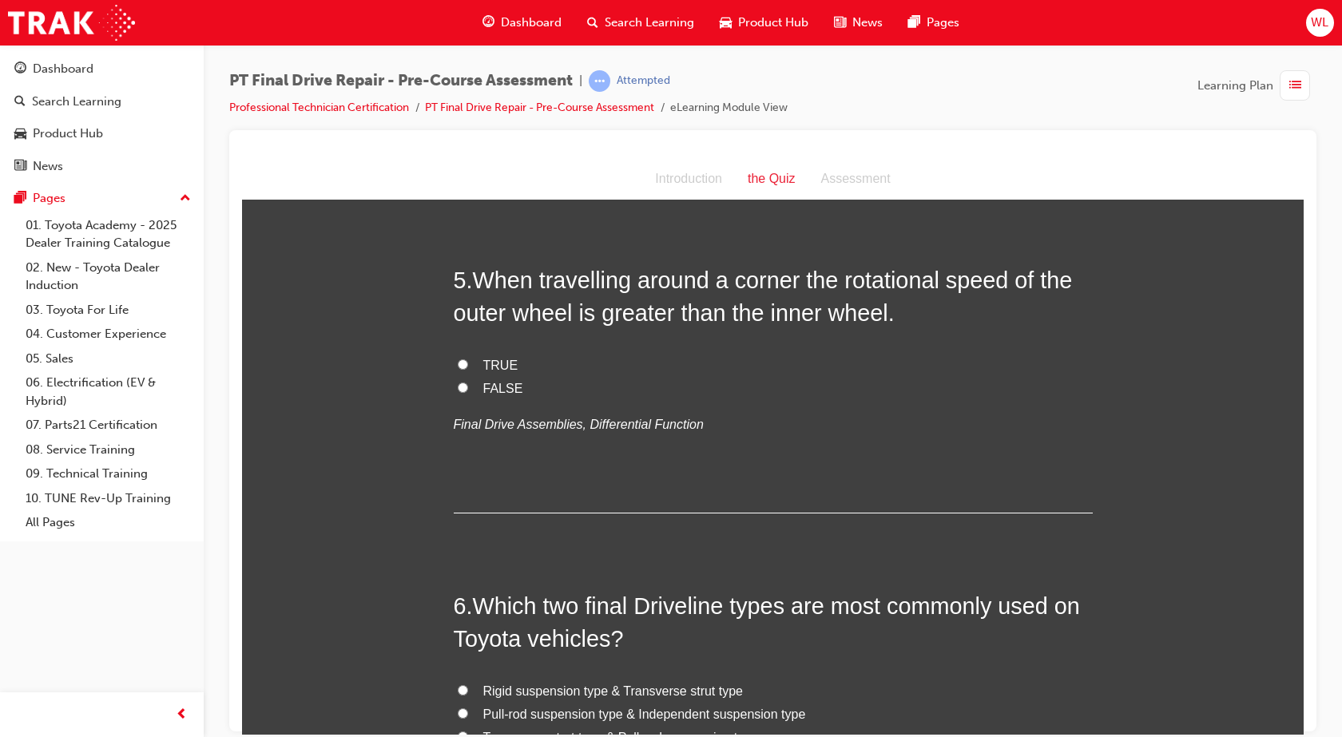
click at [483, 359] on span "TRUE" at bounding box center [500, 365] width 35 height 14
click at [468, 359] on input "TRUE" at bounding box center [463, 364] width 10 height 10
radio input "true"
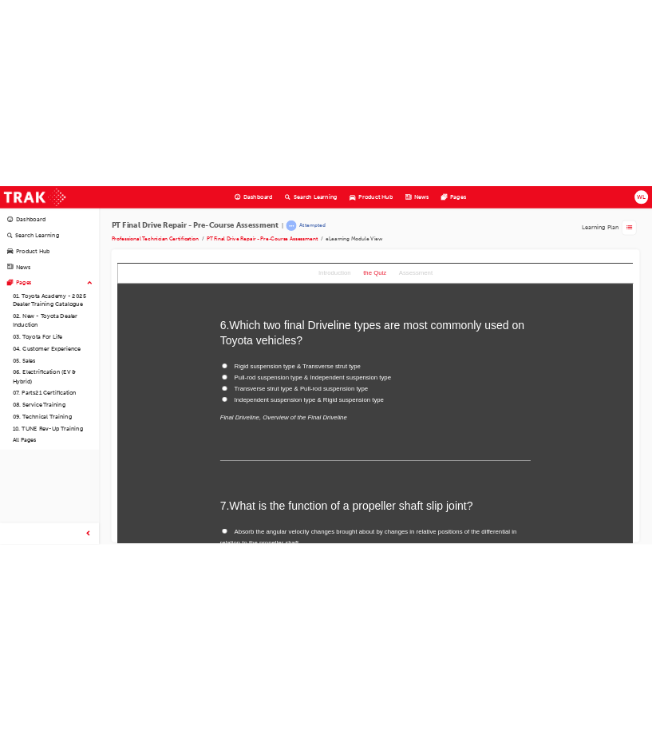
scroll to position [1757, 0]
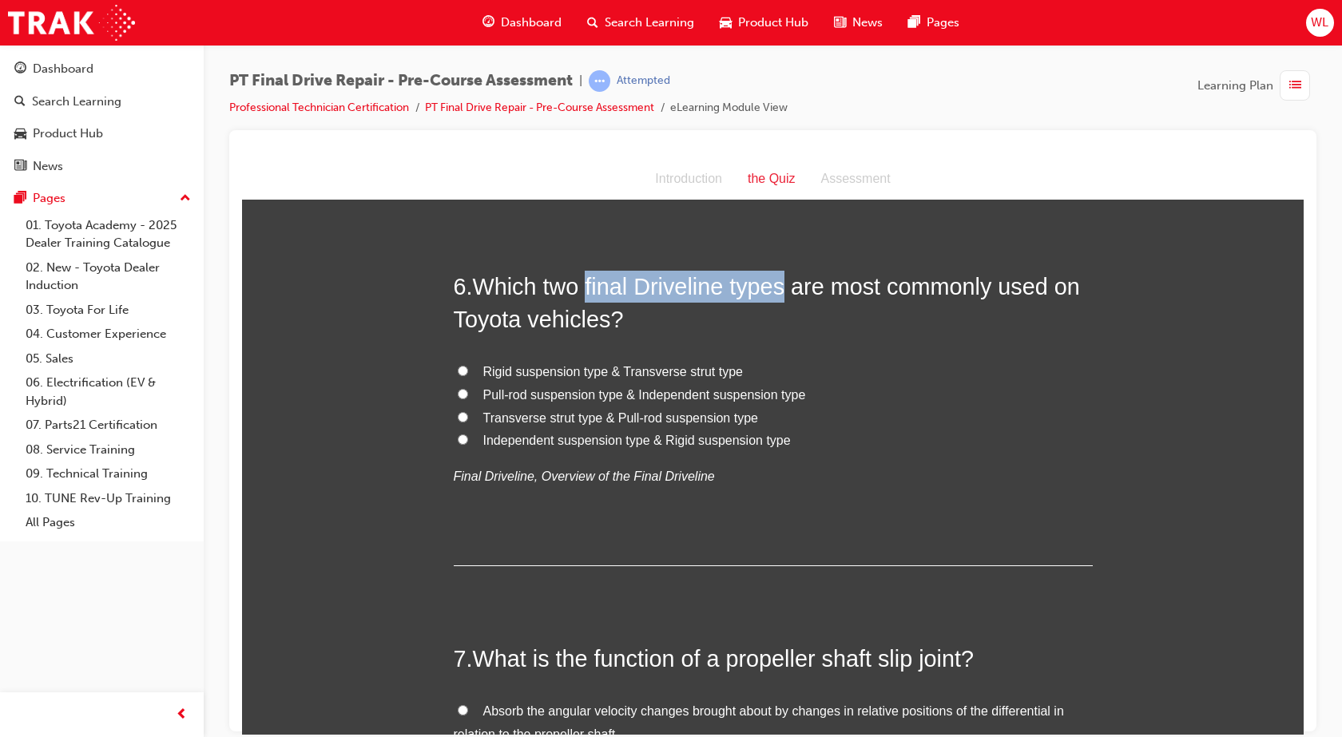
drag, startPoint x: 584, startPoint y: 286, endPoint x: 787, endPoint y: 283, distance: 202.9
click at [787, 283] on span "Which two final Driveline types are most commonly used on Toyota vehicles?" at bounding box center [767, 301] width 626 height 57
copy span "final Driveline types"
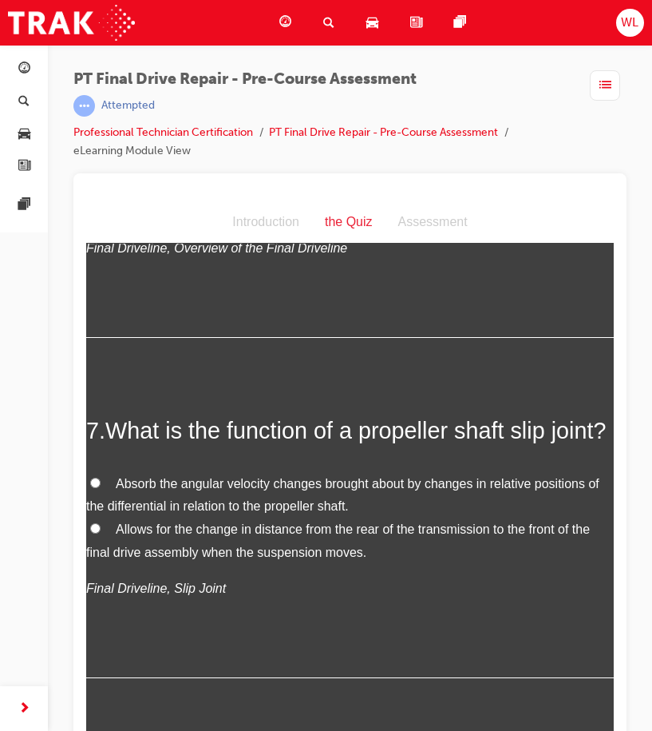
scroll to position [1886, 0]
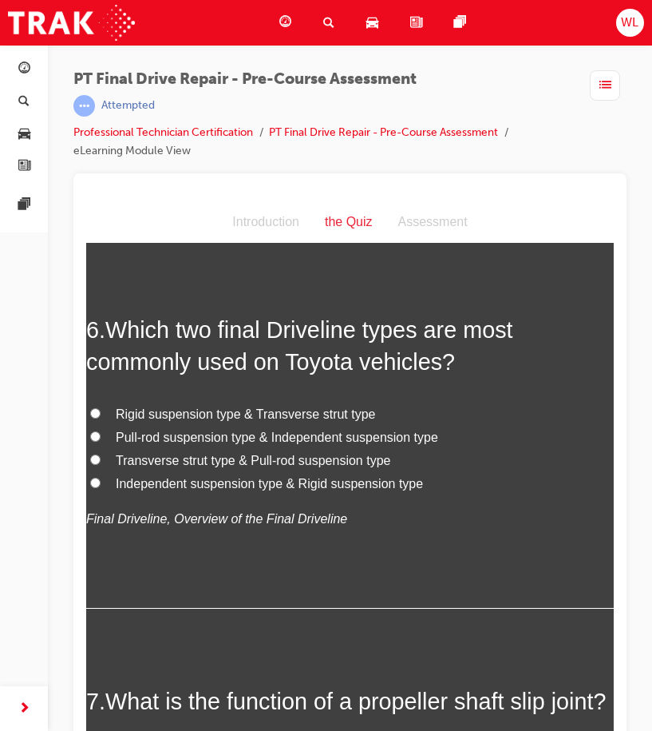
click at [335, 479] on span "Independent suspension type & Rigid suspension type" at bounding box center [269, 483] width 307 height 14
click at [101, 479] on input "Independent suspension type & Rigid suspension type" at bounding box center [95, 482] width 10 height 10
radio input "true"
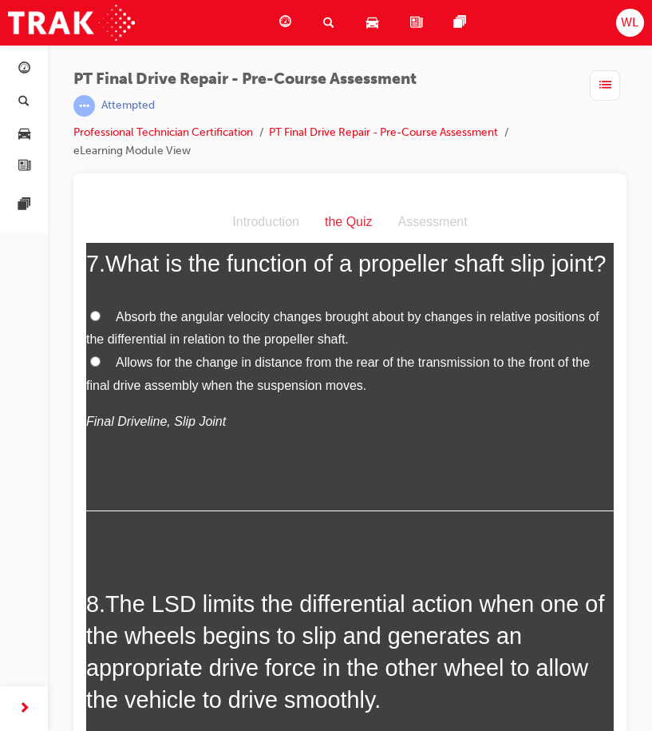
scroll to position [2286, 0]
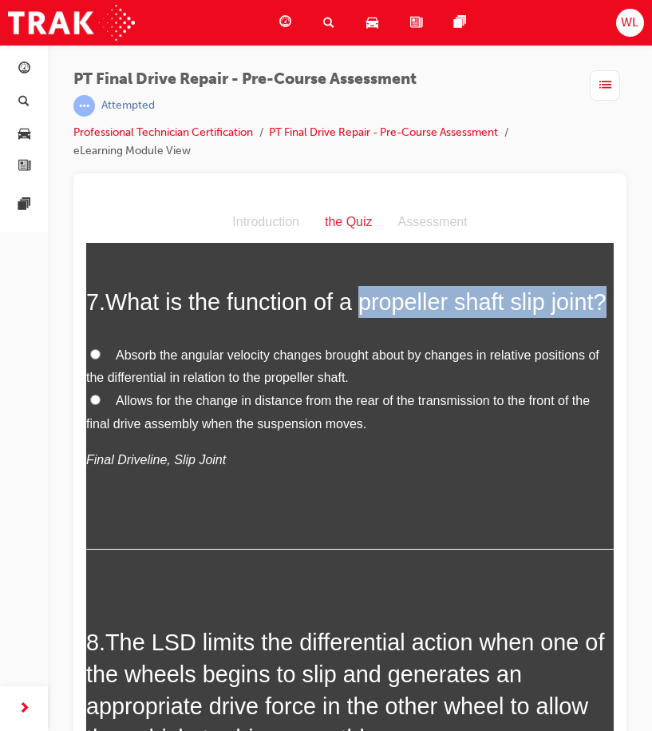
drag, startPoint x: 361, startPoint y: 303, endPoint x: 562, endPoint y: 334, distance: 203.5
click at [562, 317] on h2 "7 . What is the function of a propeller shaft slip joint?" at bounding box center [350, 301] width 528 height 32
copy span "propeller shaft slip joint?"
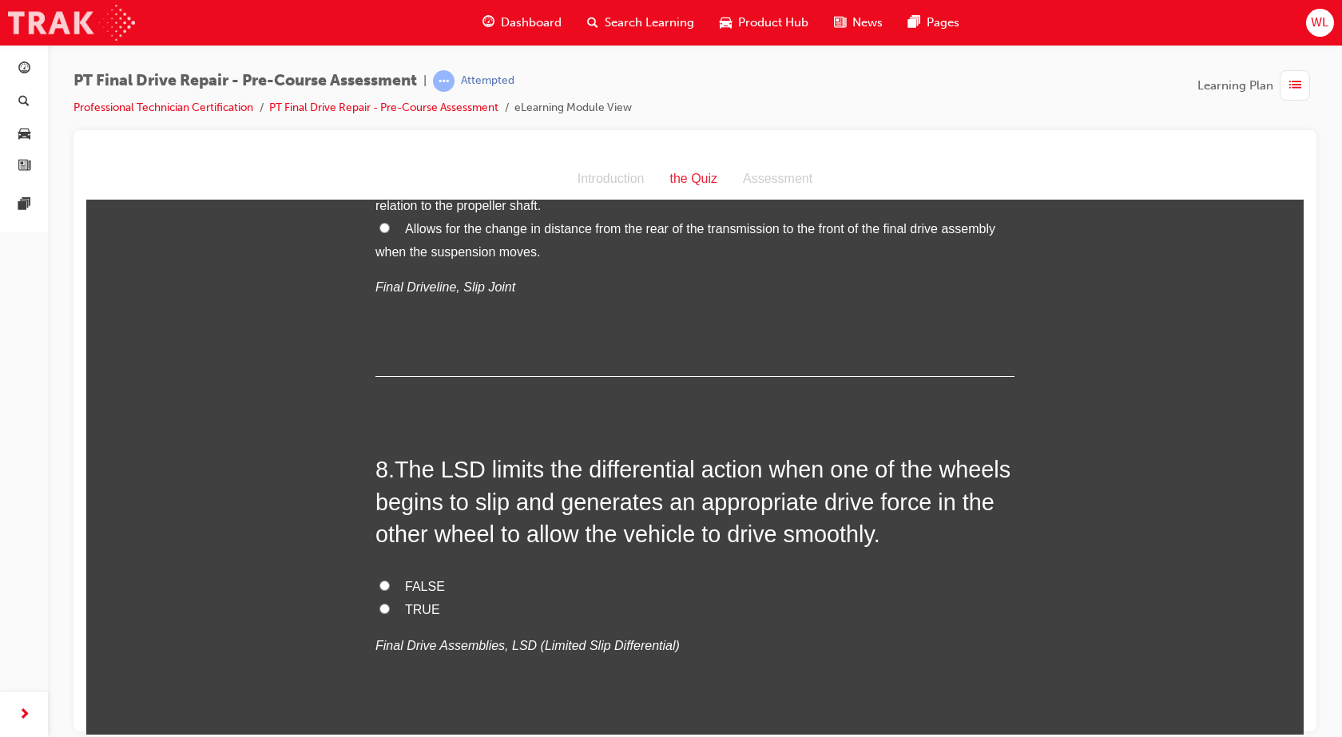
scroll to position [2157, 0]
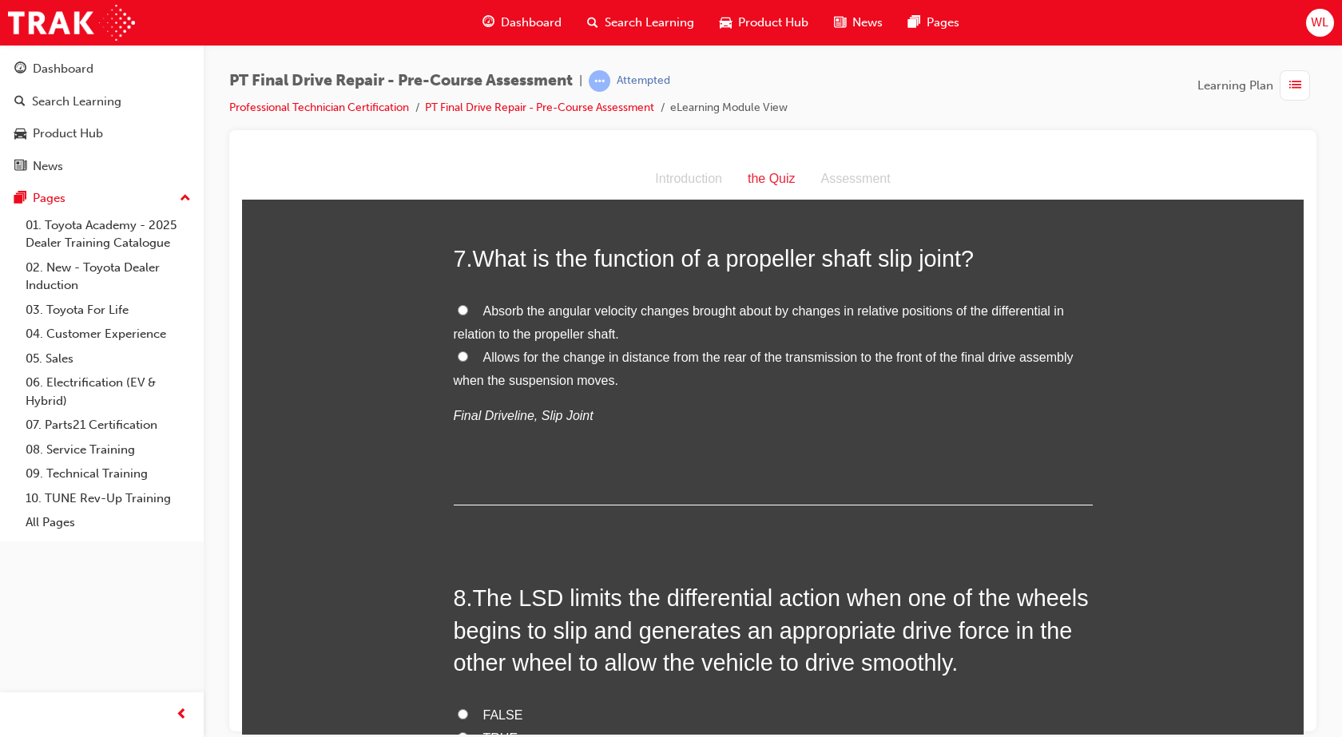
click at [463, 356] on label "Allows for the change in distance from the rear of the transmission to the fron…" at bounding box center [773, 369] width 639 height 46
click at [463, 356] on input "Allows for the change in distance from the rear of the transmission to the fron…" at bounding box center [463, 356] width 10 height 10
radio input "true"
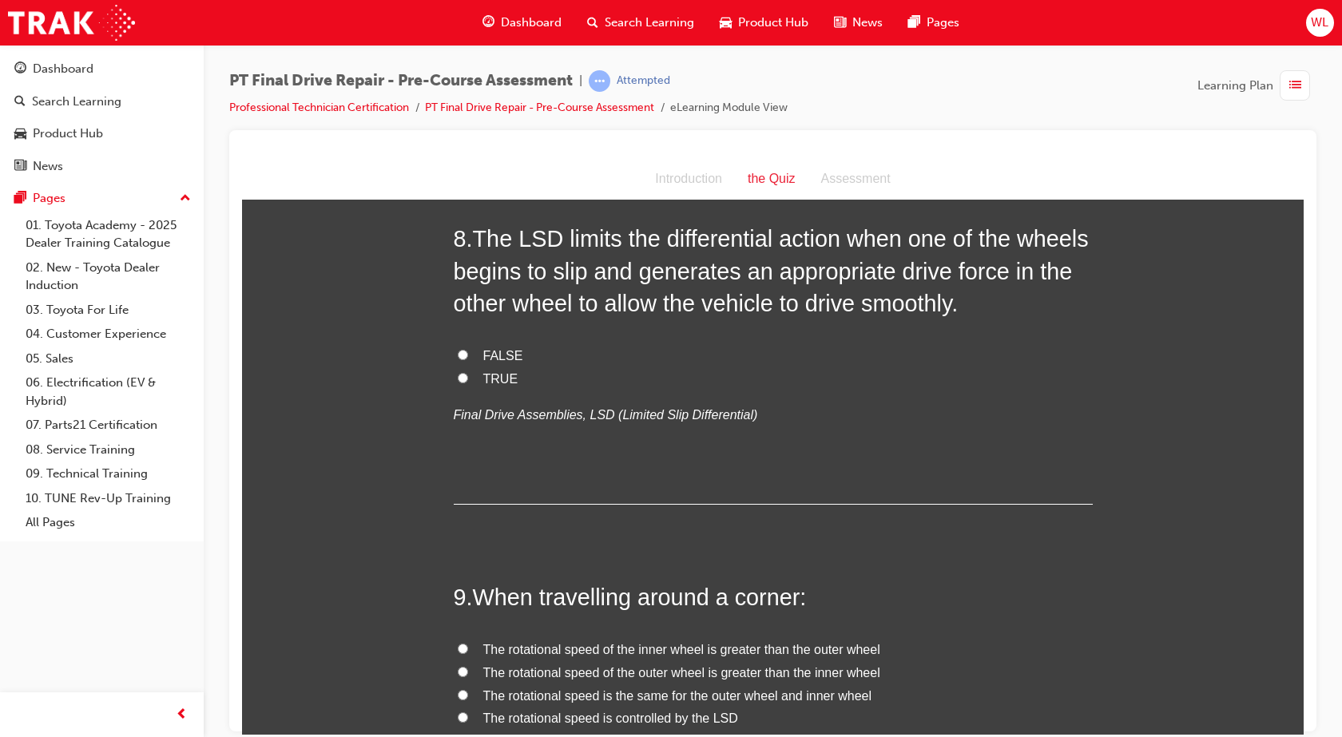
scroll to position [2476, 0]
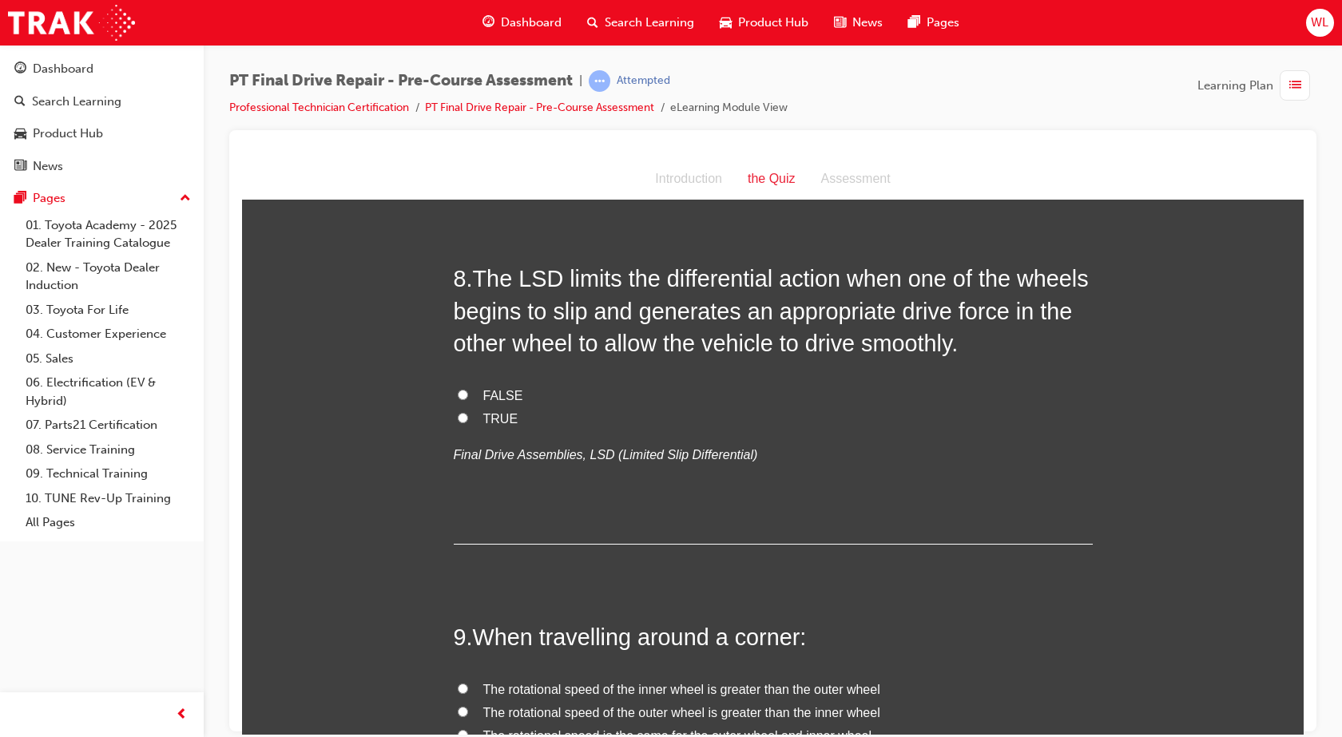
click at [499, 422] on span "TRUE" at bounding box center [500, 418] width 35 height 14
click at [468, 422] on input "TRUE" at bounding box center [463, 417] width 10 height 10
radio input "true"
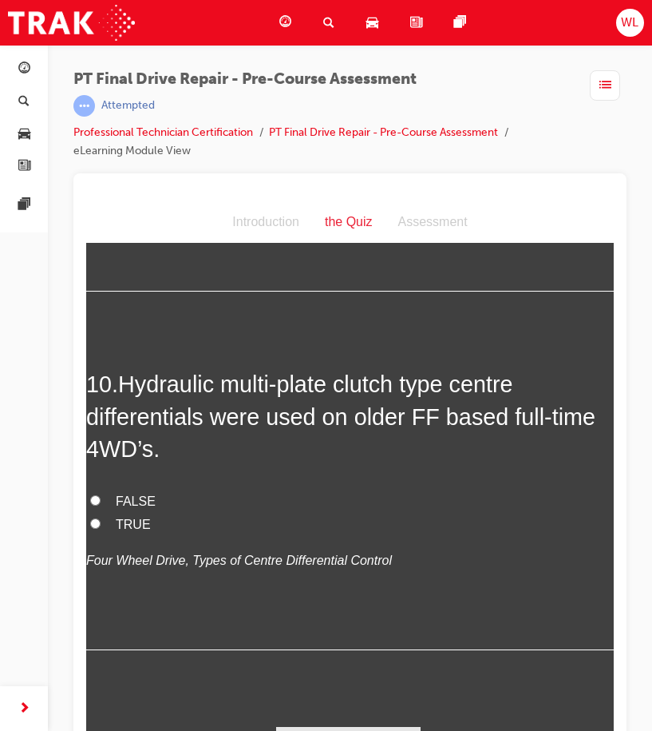
scroll to position [2988, 0]
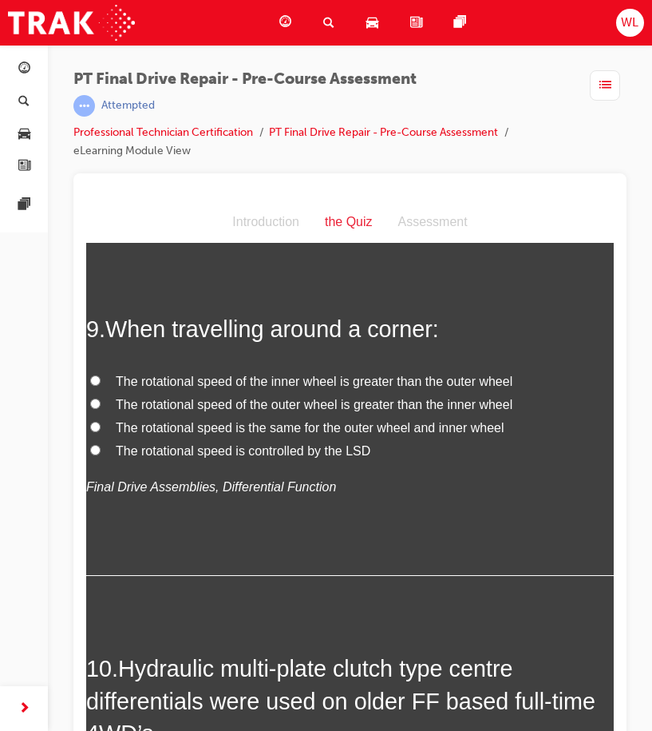
click at [189, 410] on span "The rotational speed of the outer wheel is greater than the inner wheel" at bounding box center [314, 404] width 397 height 14
click at [101, 408] on input "The rotational speed of the outer wheel is greater than the inner wheel" at bounding box center [95, 403] width 10 height 10
radio input "true"
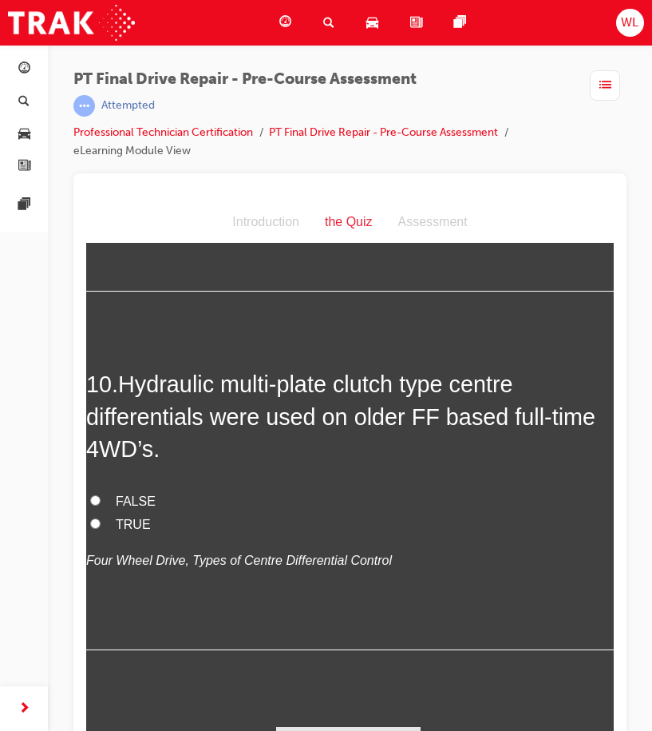
scroll to position [41, 0]
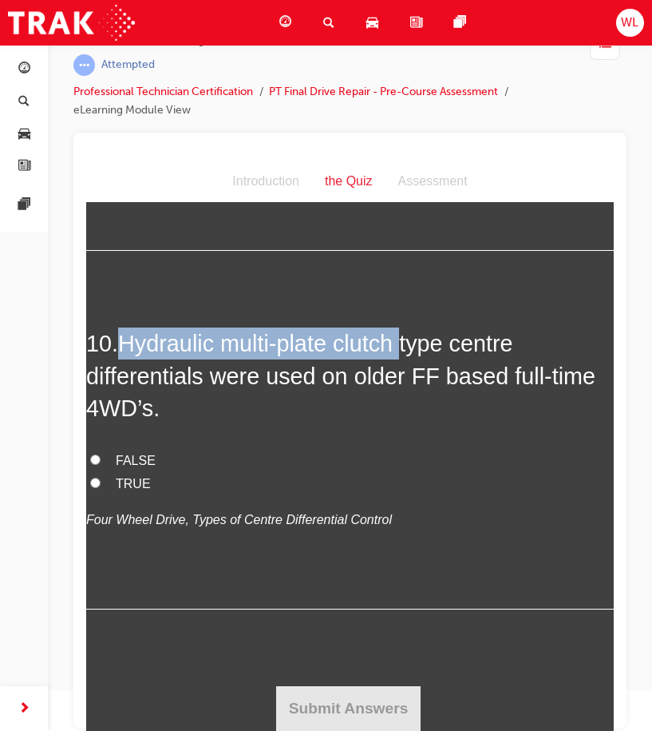
drag, startPoint x: 125, startPoint y: 346, endPoint x: 410, endPoint y: 354, distance: 286.0
click at [410, 354] on span "Hydraulic multi-plate clutch type centre differentials were used on older FF ba…" at bounding box center [341, 375] width 510 height 90
copy span "Hydraulic multi-plate clutch"
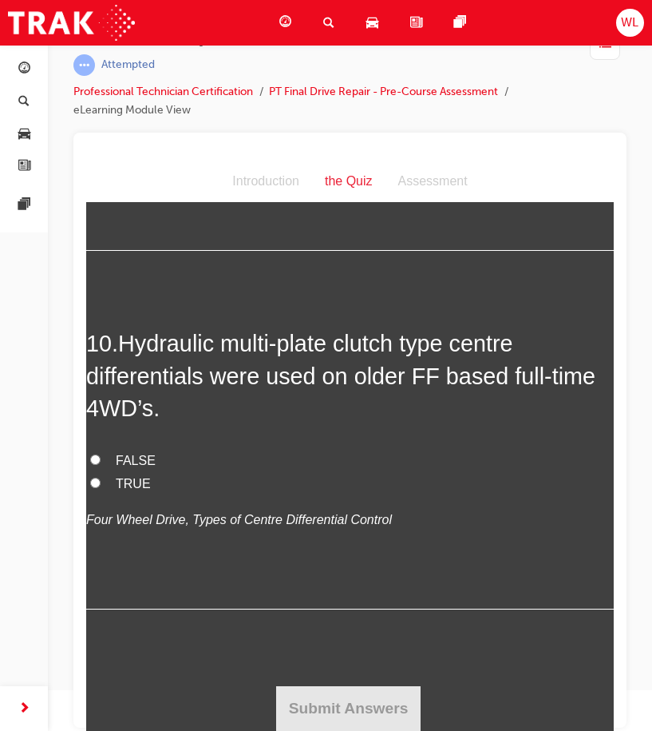
click at [263, 458] on label "FALSE" at bounding box center [350, 460] width 528 height 23
click at [101, 458] on input "FALSE" at bounding box center [95, 459] width 10 height 10
radio input "true"
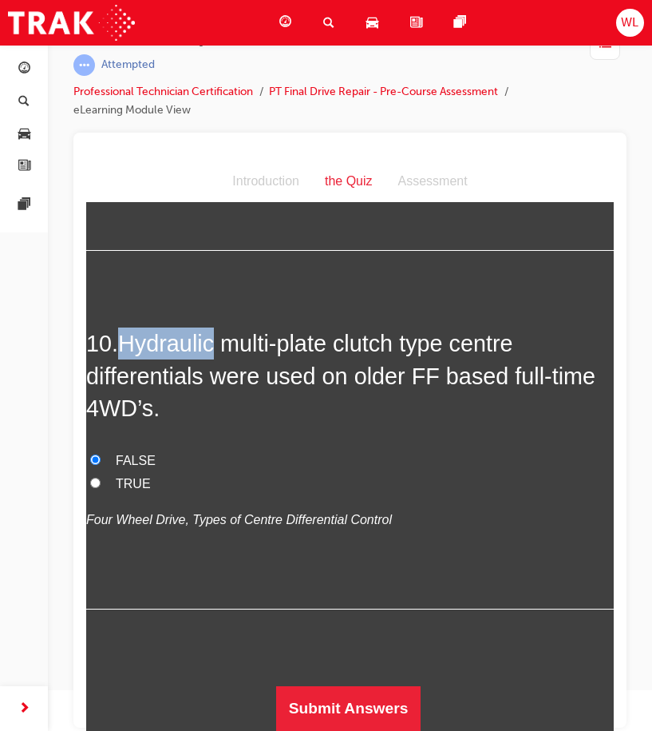
drag, startPoint x: 125, startPoint y: 344, endPoint x: 215, endPoint y: 351, distance: 90.5
click at [215, 351] on span "Hydraulic multi-plate clutch type centre differentials were used on older FF ba…" at bounding box center [341, 375] width 510 height 90
copy span "Hydraulic"
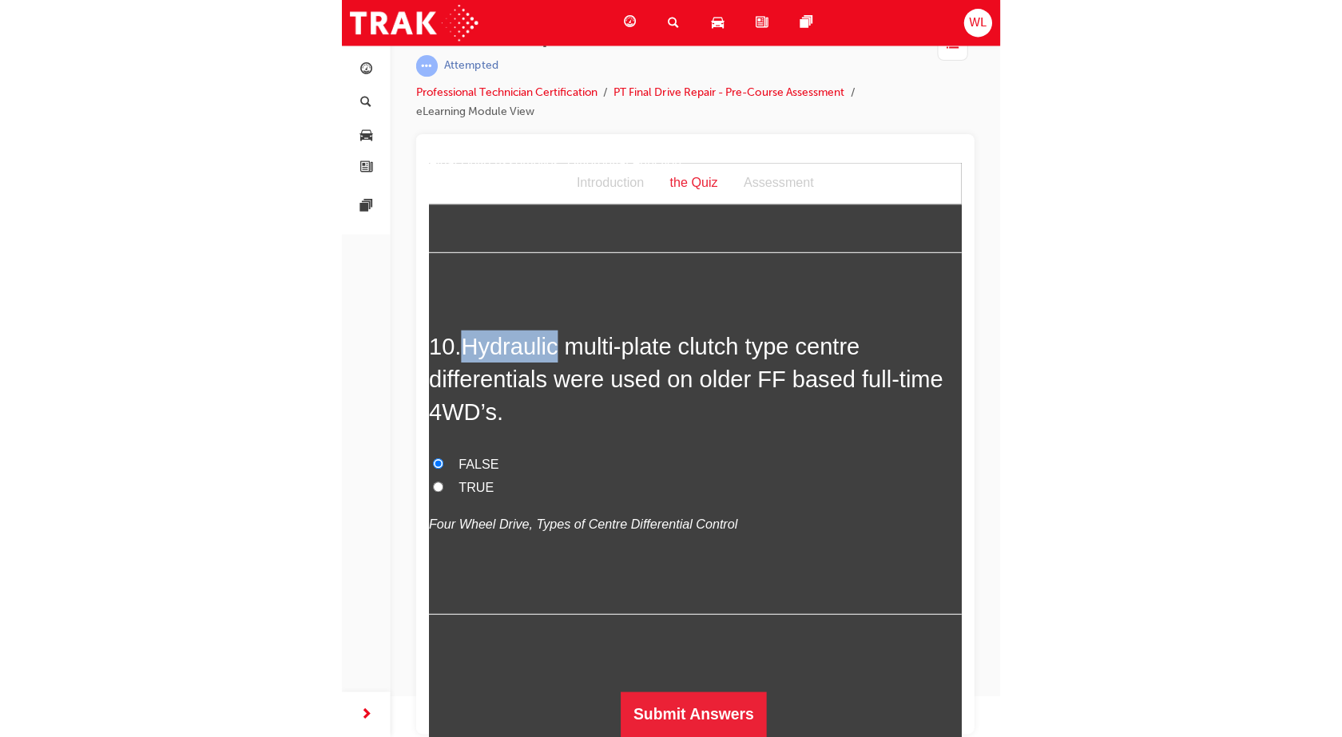
scroll to position [0, 0]
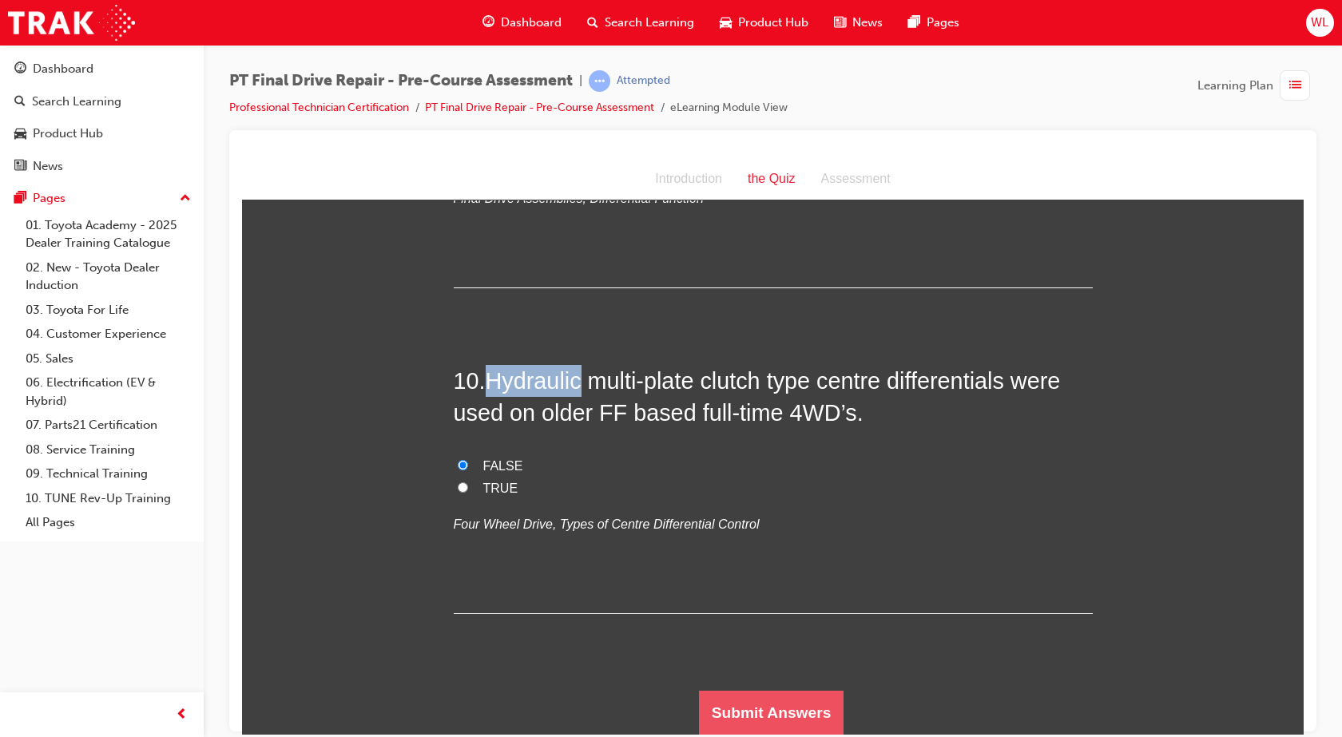
click at [800, 709] on button "Submit Answers" at bounding box center [771, 712] width 145 height 45
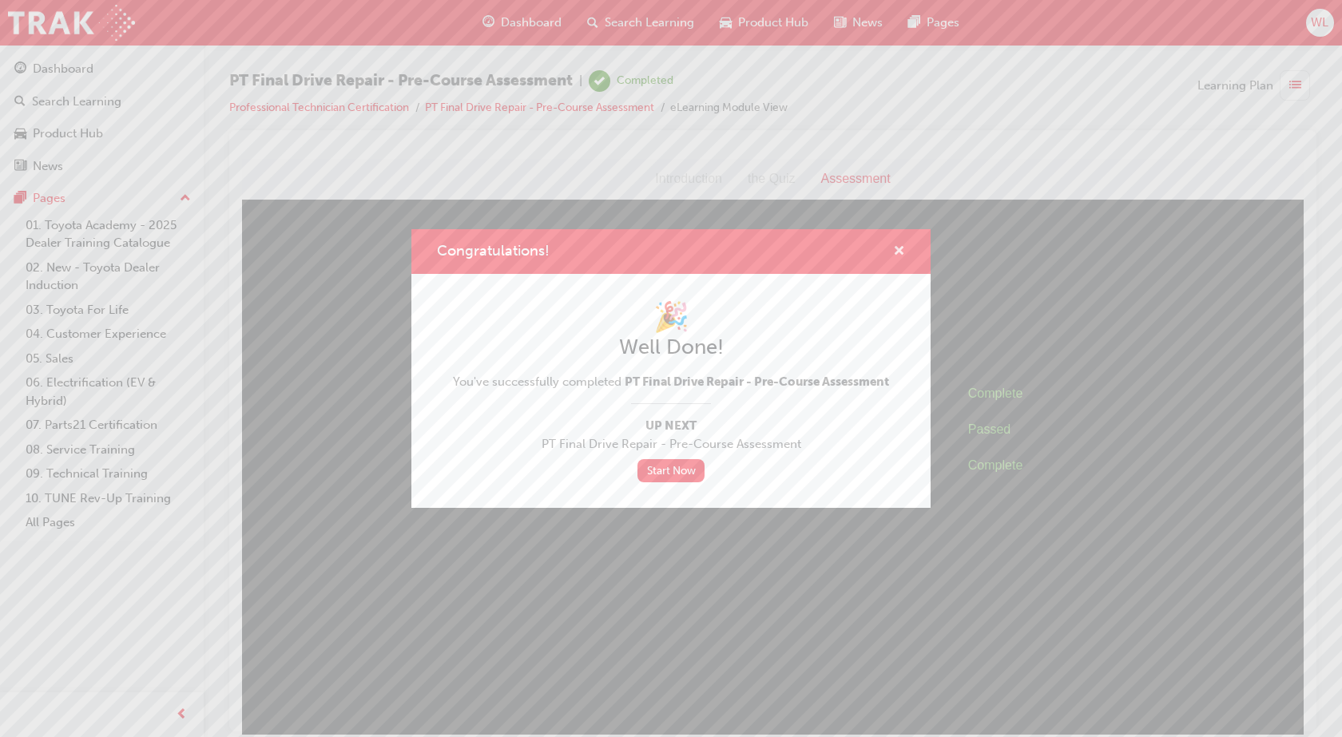
click at [900, 252] on span "cross-icon" at bounding box center [899, 252] width 12 height 14
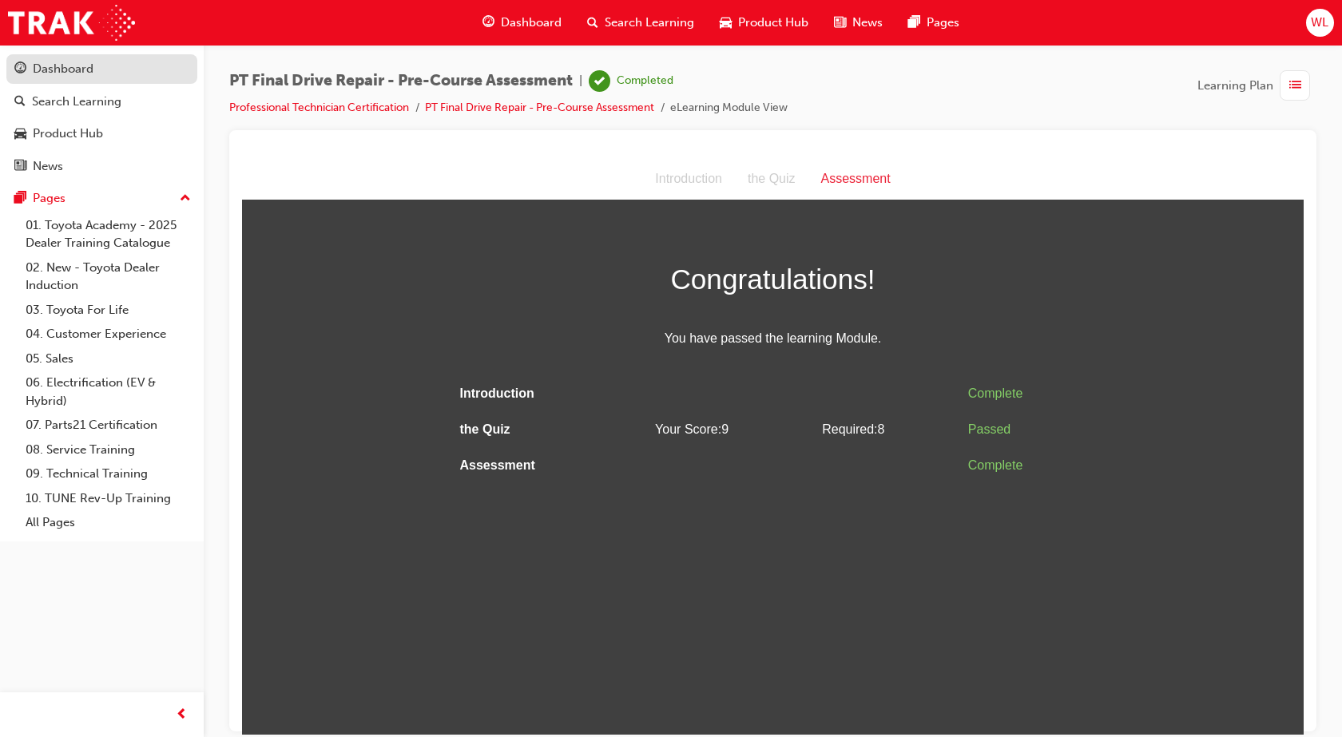
click at [75, 67] on div "Dashboard" at bounding box center [63, 69] width 61 height 18
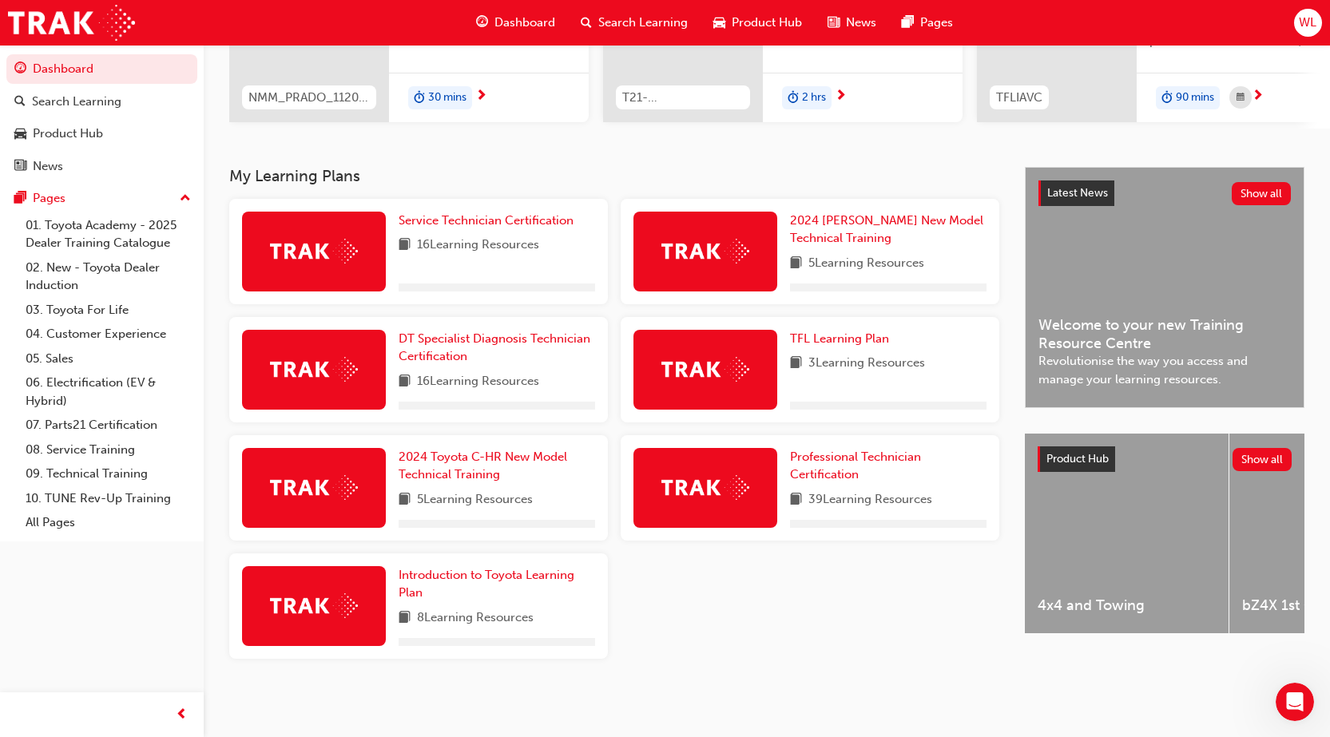
scroll to position [246, 0]
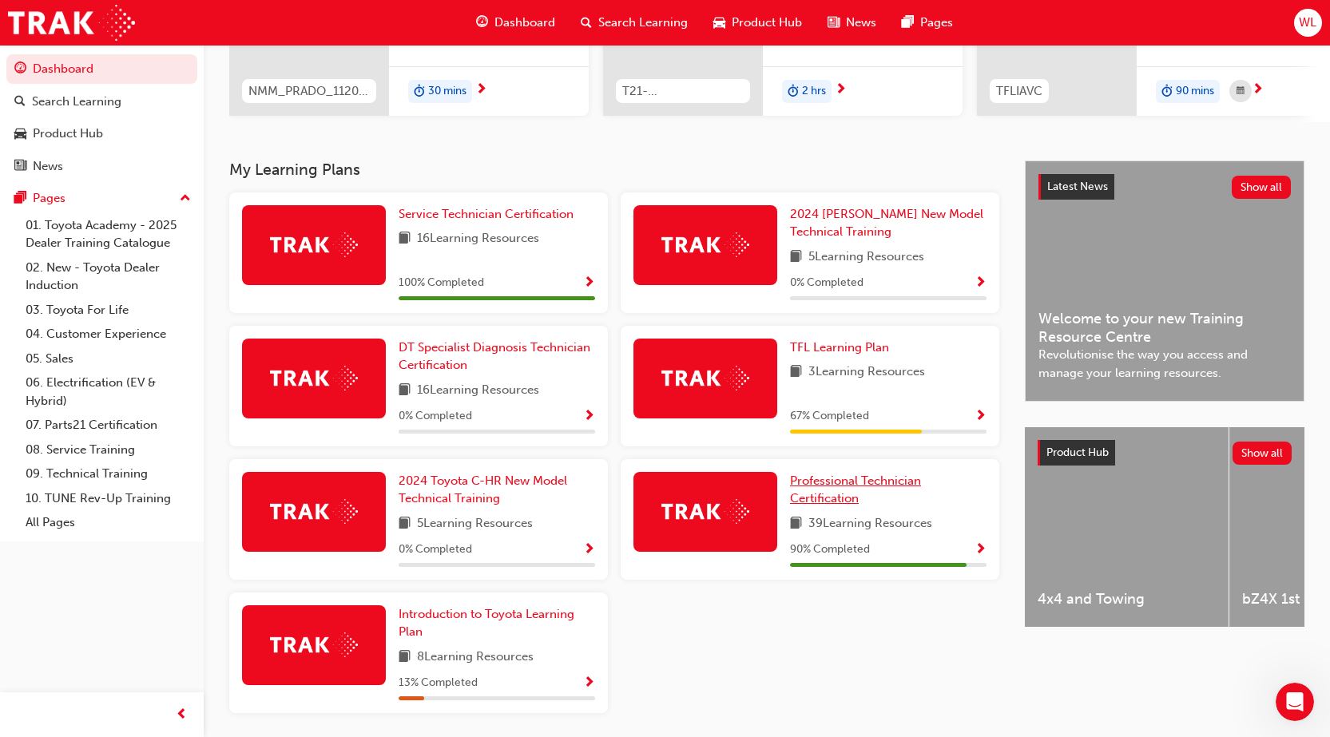
click at [867, 494] on span "Professional Technician Certification" at bounding box center [855, 490] width 131 height 33
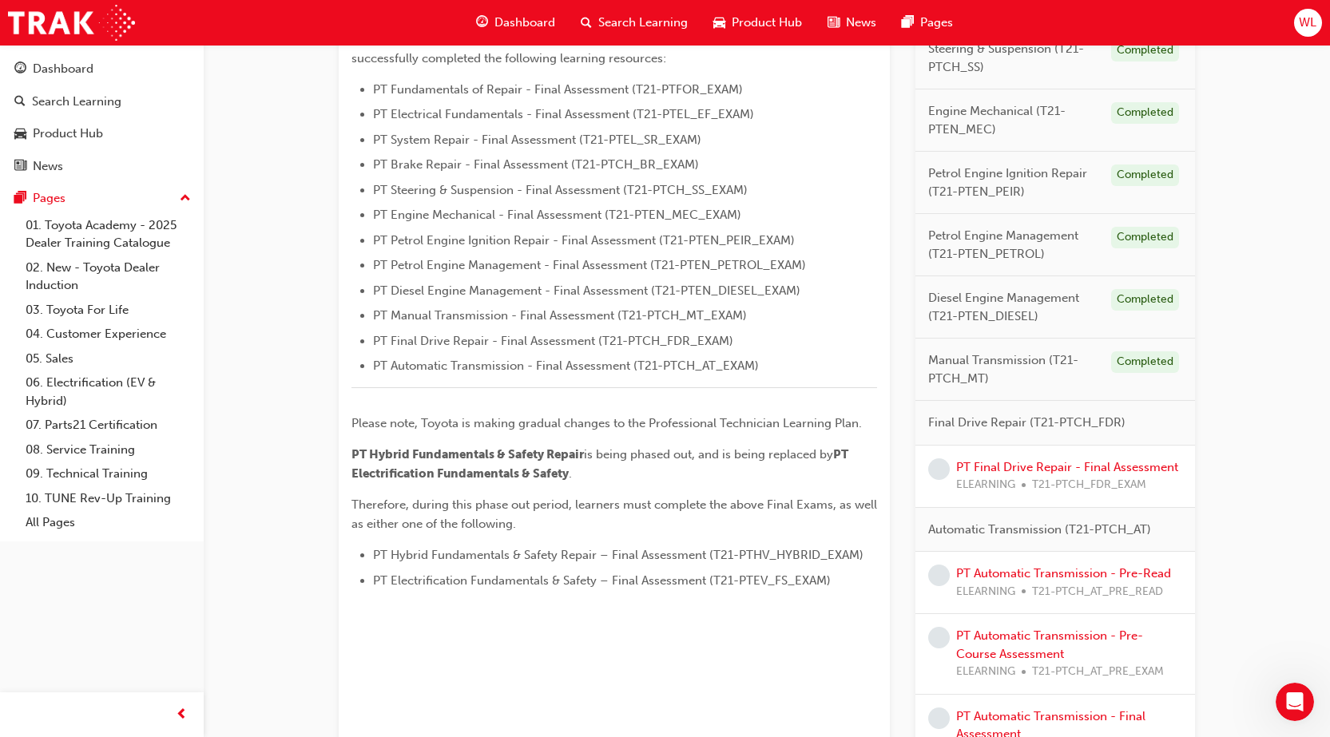
scroll to position [559, 0]
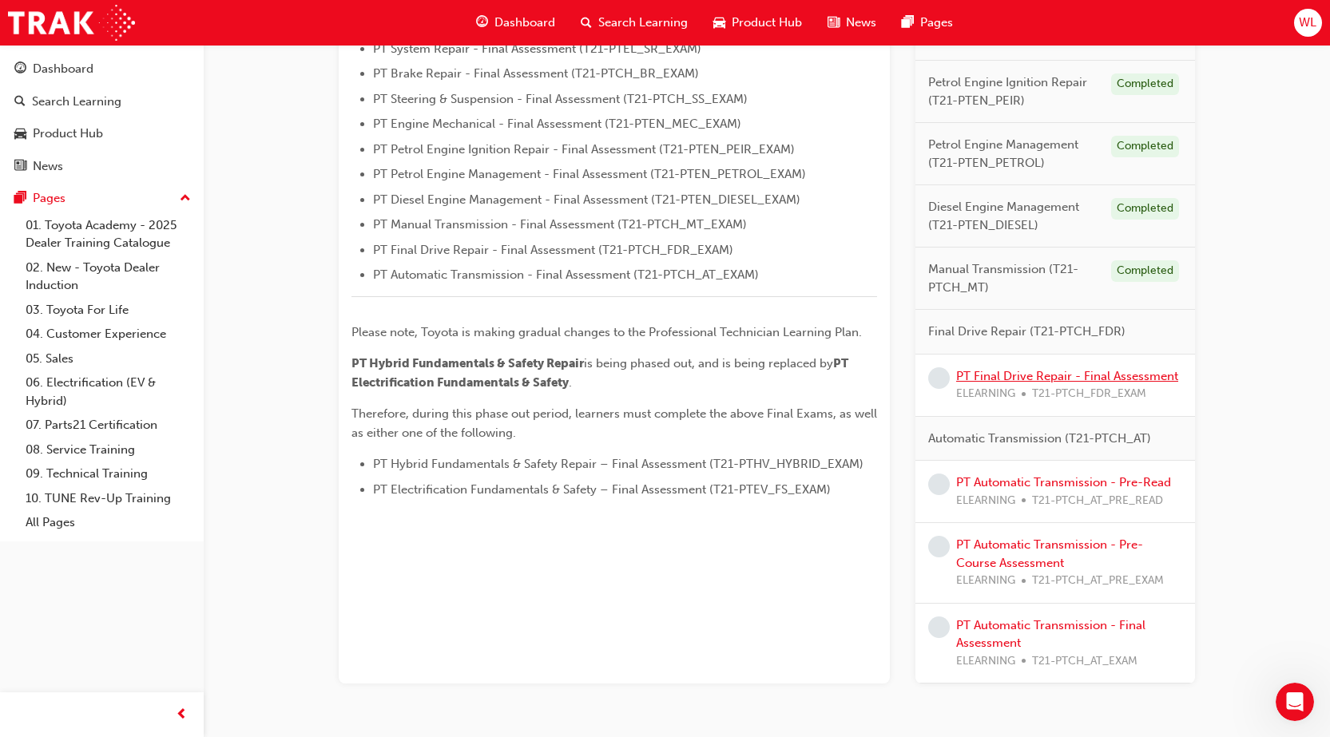
click at [1041, 375] on link "PT Final Drive Repair - Final Assessment" at bounding box center [1067, 376] width 222 height 14
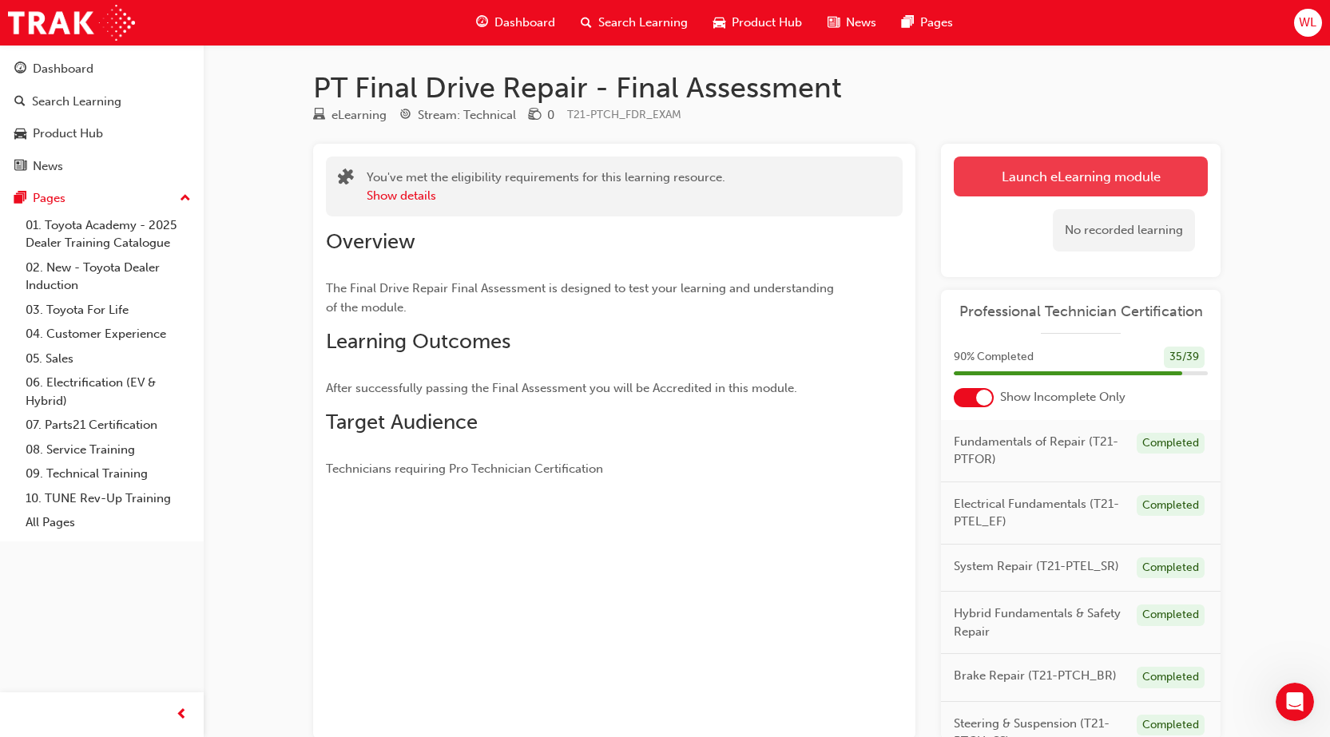
click at [1070, 169] on link "Launch eLearning module" at bounding box center [1081, 177] width 254 height 40
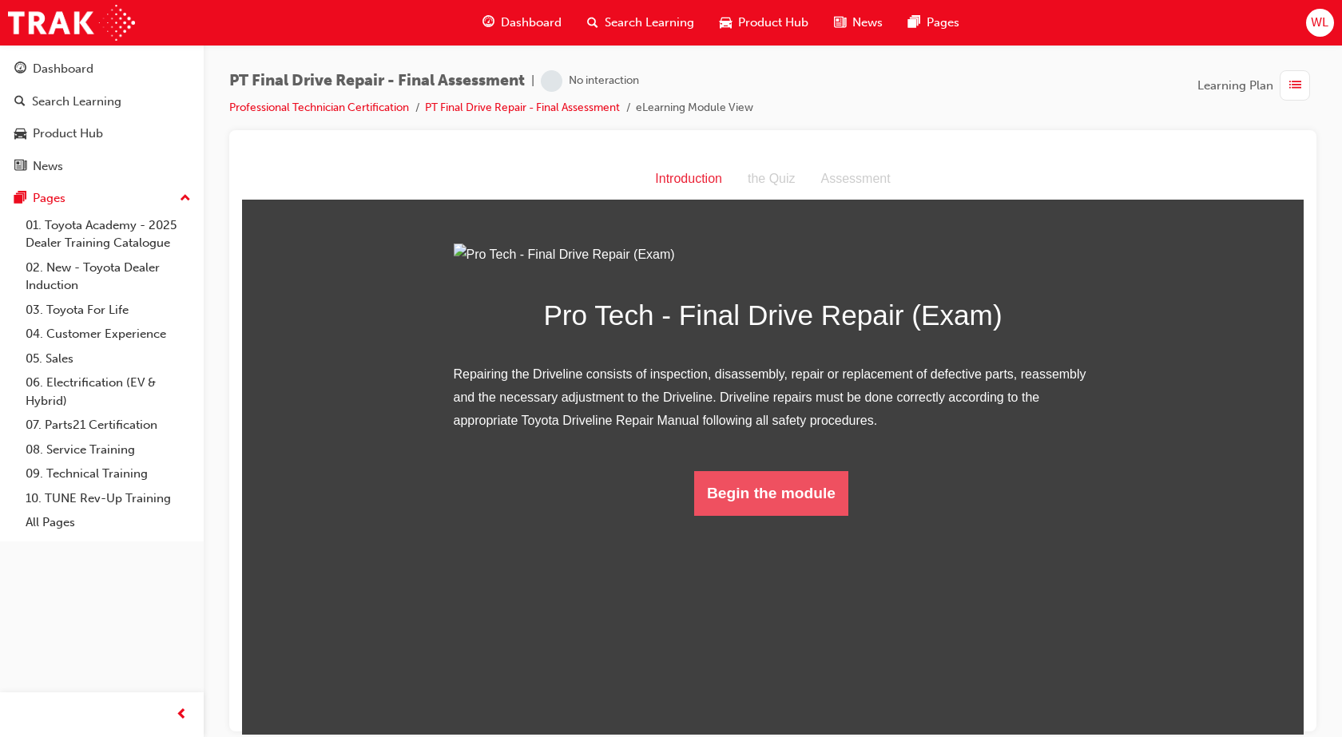
click at [790, 515] on button "Begin the module" at bounding box center [771, 492] width 154 height 45
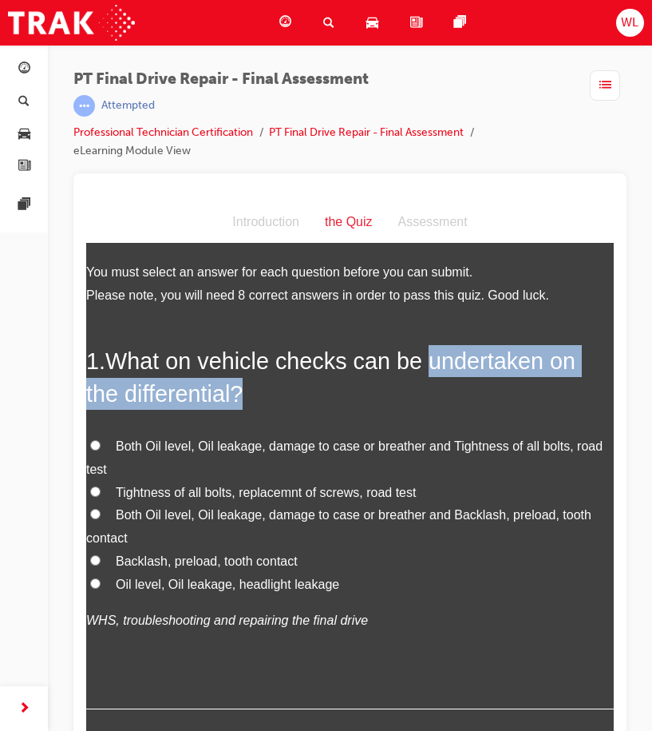
drag, startPoint x: 420, startPoint y: 366, endPoint x: 560, endPoint y: 382, distance: 140.7
click at [560, 382] on h2 "1 . What on vehicle checks can be undertaken on the differential?" at bounding box center [350, 376] width 528 height 65
copy span "undertaken on the differential?"
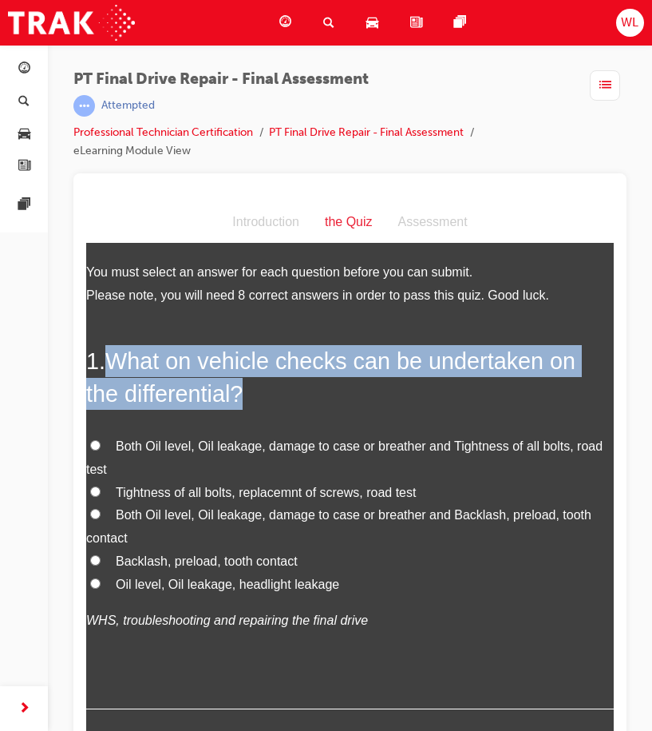
drag, startPoint x: 112, startPoint y: 363, endPoint x: 485, endPoint y: 376, distance: 373.2
click at [485, 376] on h2 "1 . What on vehicle checks can be undertaken on the differential?" at bounding box center [350, 376] width 528 height 65
copy span "What on vehicle checks can be undertaken on the differential?"
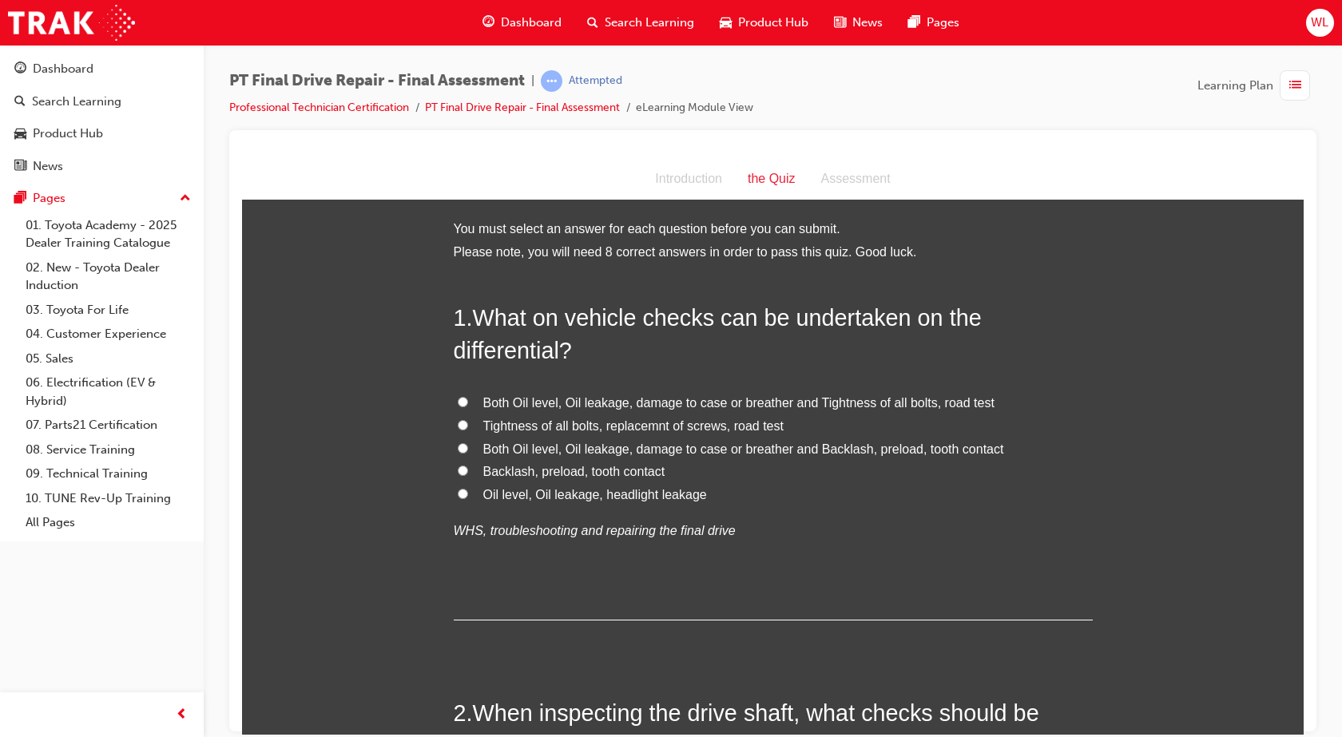
click at [943, 470] on label "Backlash, preload, tooth contact" at bounding box center [773, 471] width 639 height 23
click at [468, 470] on input "Backlash, preload, tooth contact" at bounding box center [463, 470] width 10 height 10
radio input "true"
click at [934, 401] on span "Both Oil level, Oil leakage, damage to case or breather and Tightness of all bo…" at bounding box center [738, 402] width 511 height 14
click at [468, 401] on input "Both Oil level, Oil leakage, damage to case or breather and Tightness of all bo…" at bounding box center [463, 401] width 10 height 10
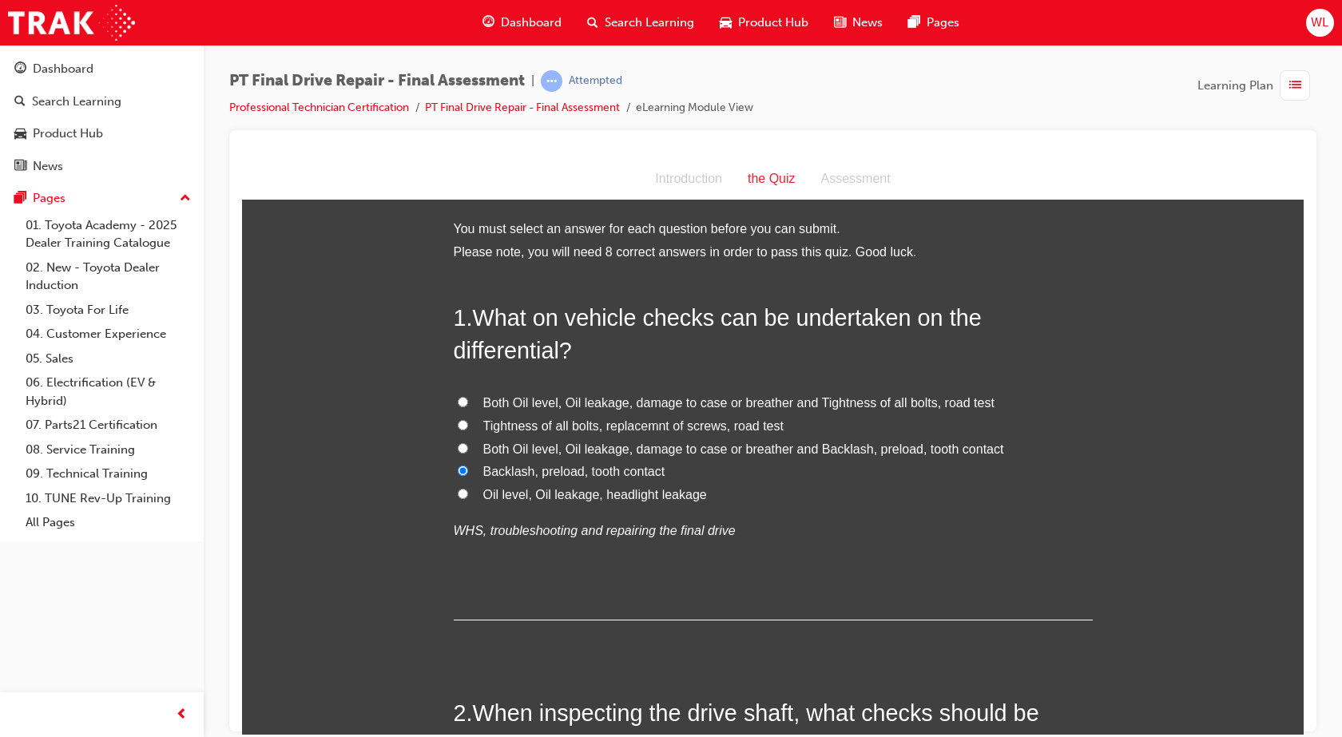
radio input "true"
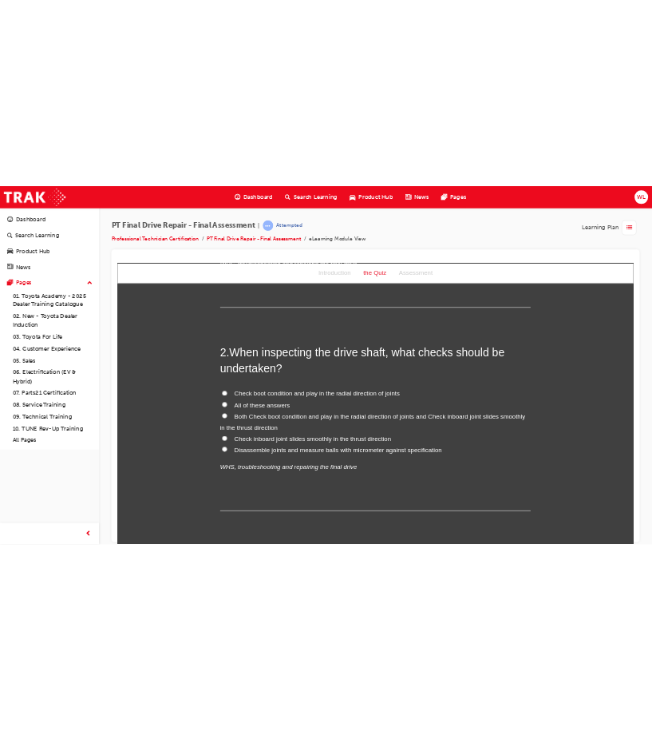
scroll to position [399, 0]
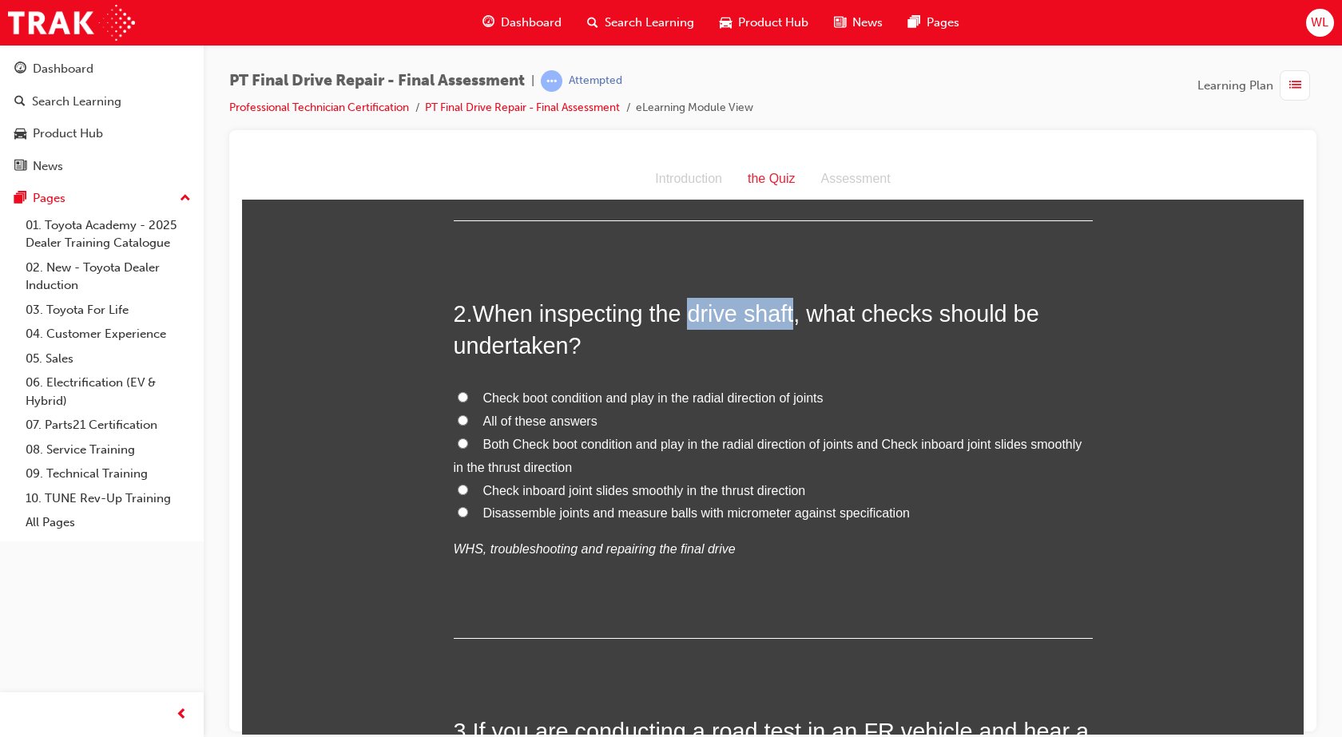
drag, startPoint x: 687, startPoint y: 317, endPoint x: 791, endPoint y: 313, distance: 104.7
click at [791, 313] on span "When inspecting the drive shaft, what checks should be undertaken?" at bounding box center [746, 328] width 585 height 57
copy span "drive shaft"
click at [537, 399] on span "Check boot condition and play in the radial direction of joints" at bounding box center [653, 398] width 340 height 14
click at [468, 399] on input "Check boot condition and play in the radial direction of joints" at bounding box center [463, 396] width 10 height 10
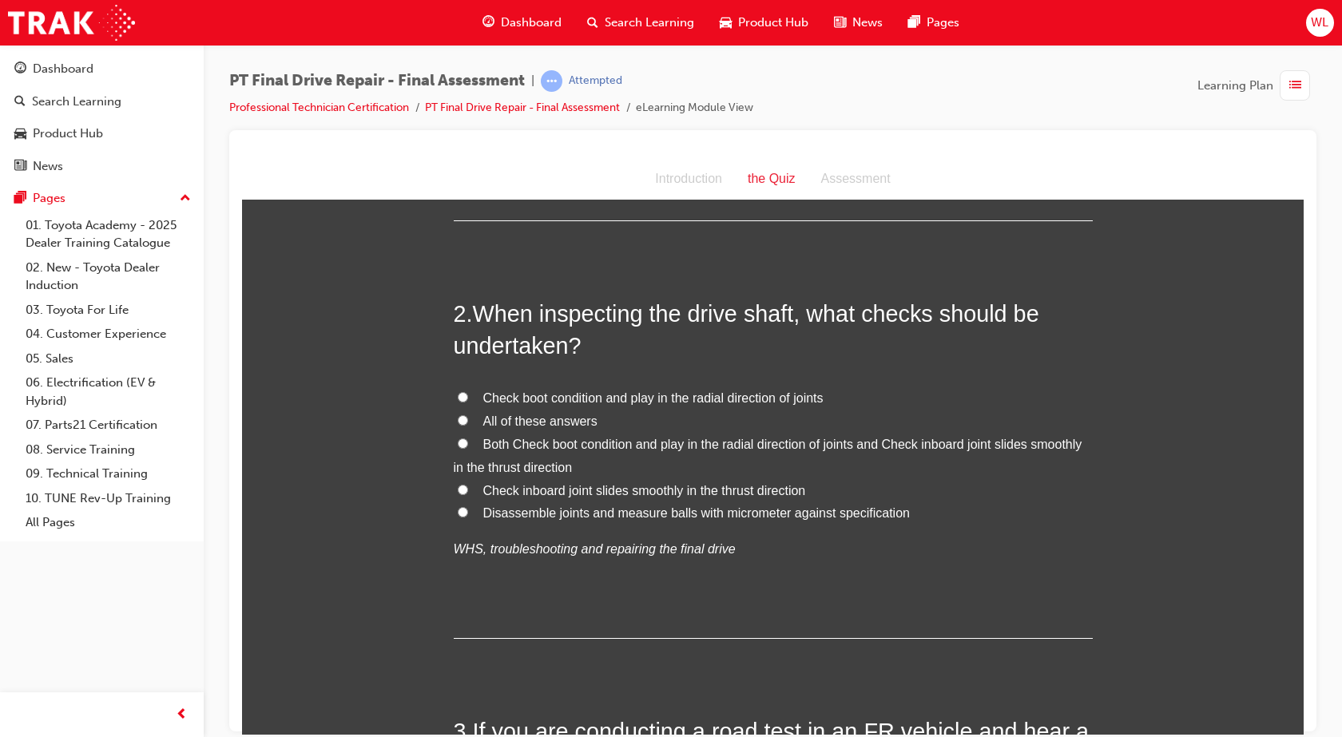
radio input "true"
drag, startPoint x: 464, startPoint y: 416, endPoint x: 567, endPoint y: 412, distance: 103.1
click at [464, 416] on label "All of these answers" at bounding box center [773, 421] width 639 height 23
click at [464, 416] on input "All of these answers" at bounding box center [463, 419] width 10 height 10
radio input "true"
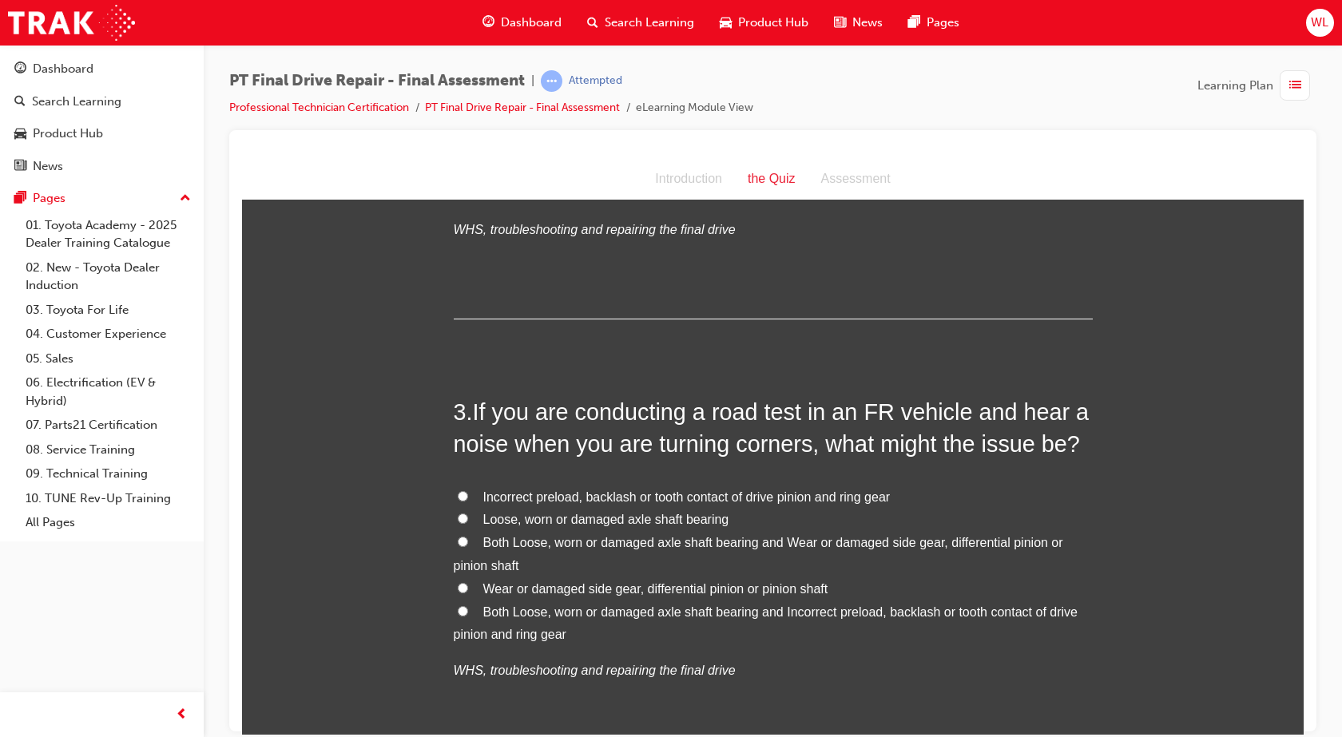
scroll to position [878, 0]
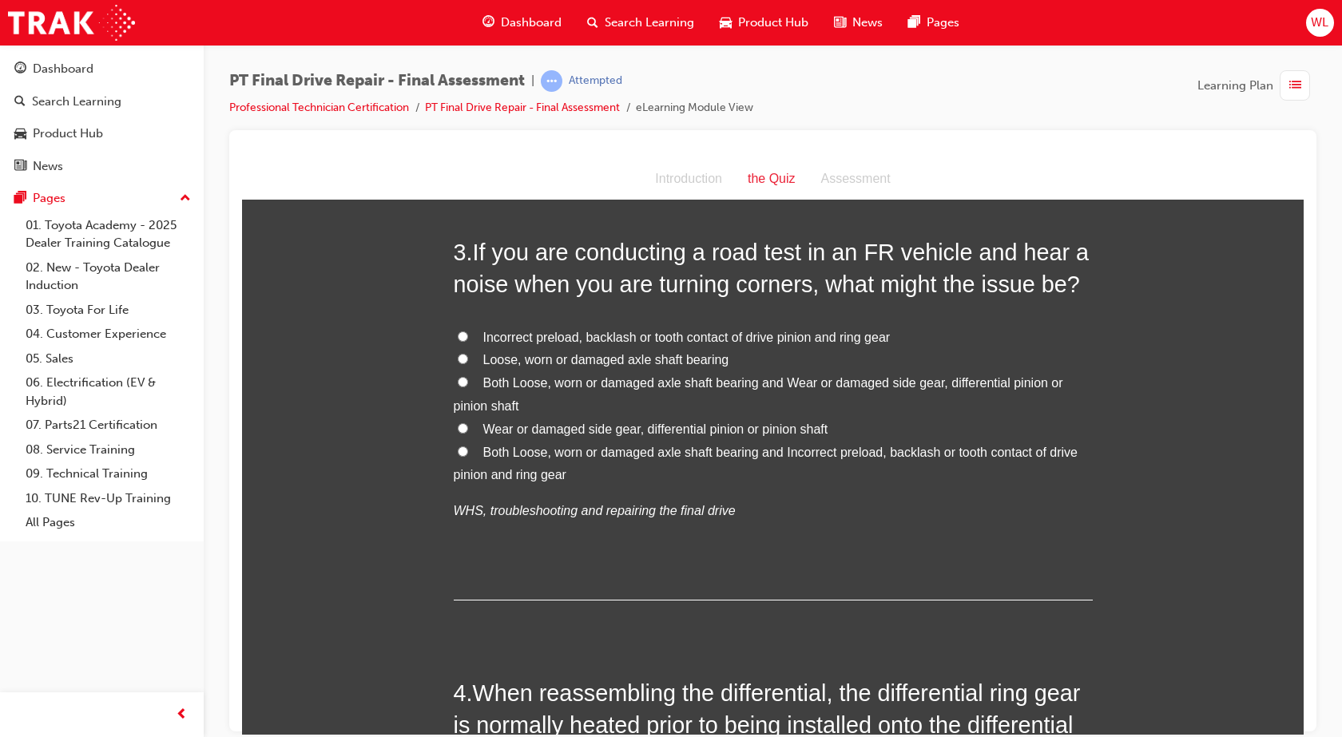
click at [458, 449] on input "Both Loose, worn or damaged axle shaft bearing and Incorrect preload, backlash …" at bounding box center [463, 451] width 10 height 10
radio input "true"
click at [466, 379] on label "Both Loose, worn or damaged axle shaft bearing and Wear or damaged side gear, d…" at bounding box center [773, 394] width 639 height 46
click at [466, 379] on input "Both Loose, worn or damaged axle shaft bearing and Wear or damaged side gear, d…" at bounding box center [463, 381] width 10 height 10
radio input "true"
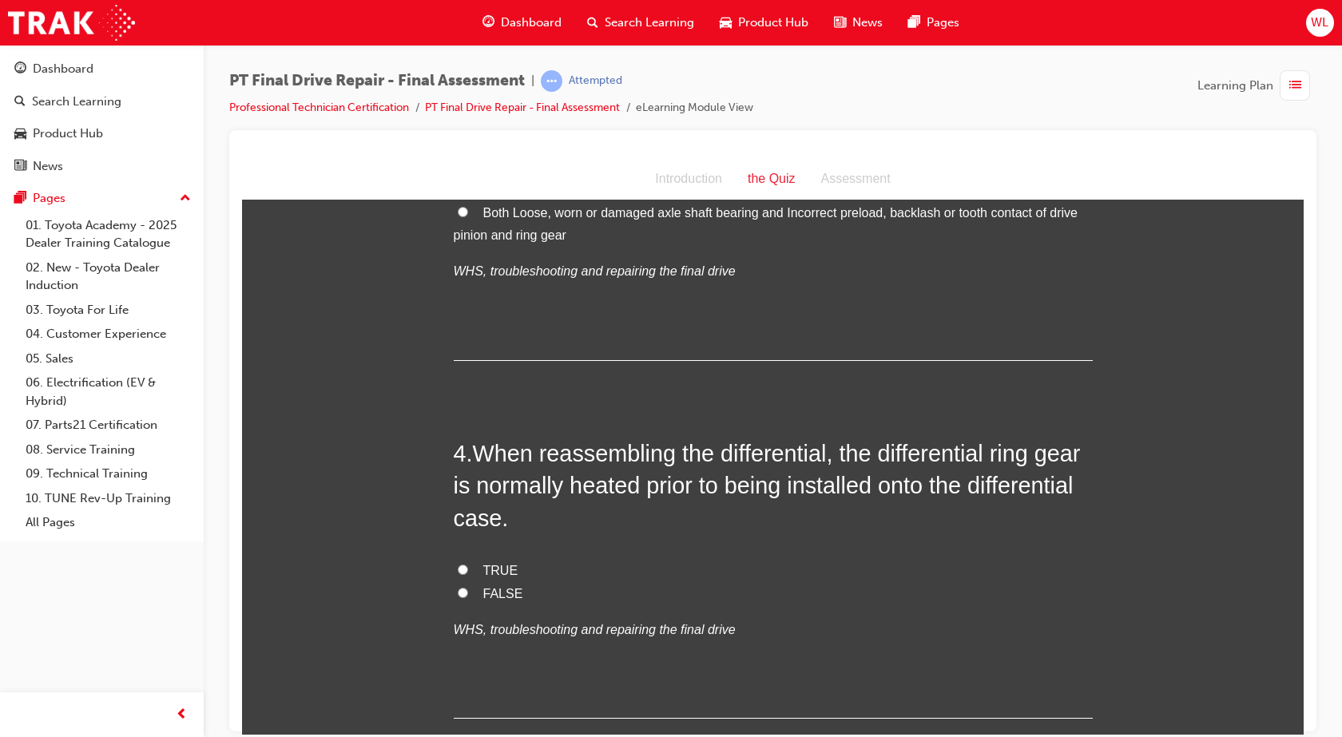
scroll to position [1278, 0]
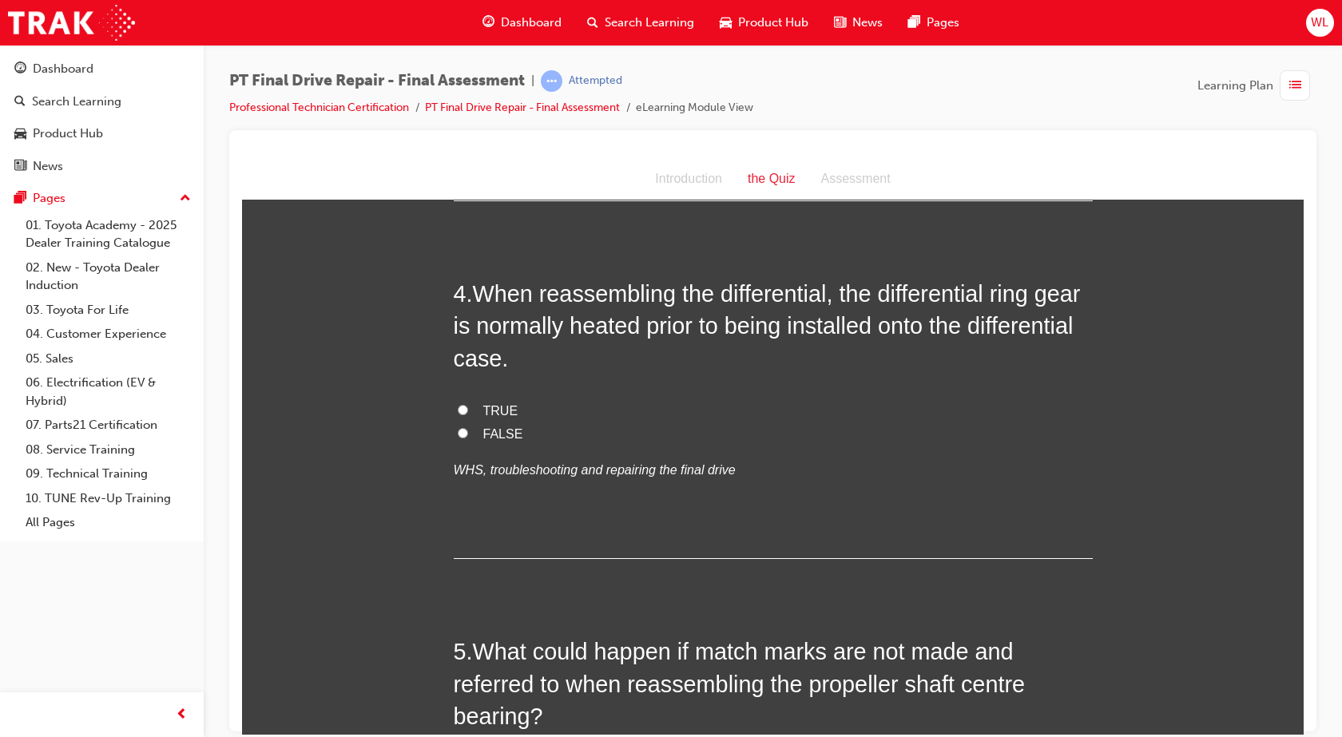
click at [483, 437] on span "FALSE" at bounding box center [503, 433] width 40 height 14
click at [468, 437] on input "FALSE" at bounding box center [463, 432] width 10 height 10
radio input "true"
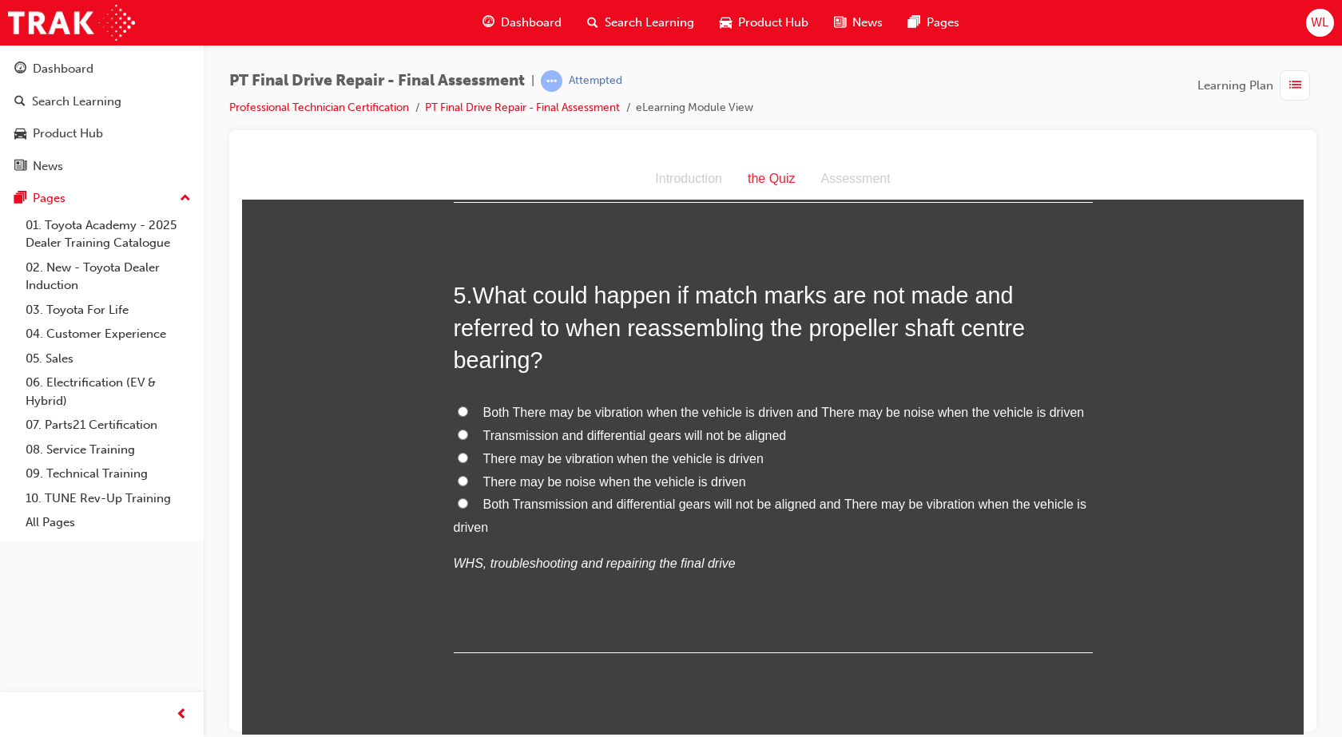
scroll to position [1597, 0]
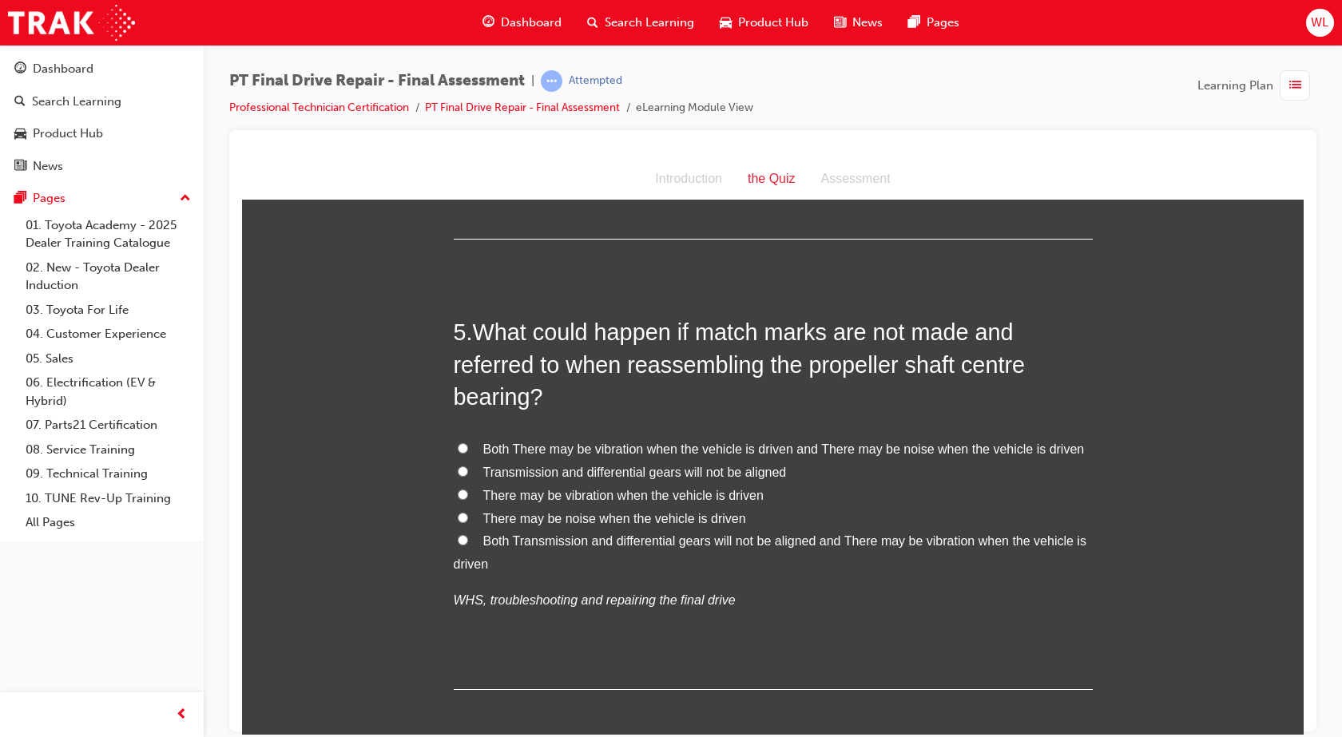
click at [521, 450] on span "Both There may be vibration when the vehicle is driven and There may be noise w…" at bounding box center [783, 449] width 601 height 14
click at [468, 450] on input "Both There may be vibration when the vehicle is driven and There may be noise w…" at bounding box center [463, 447] width 10 height 10
radio input "true"
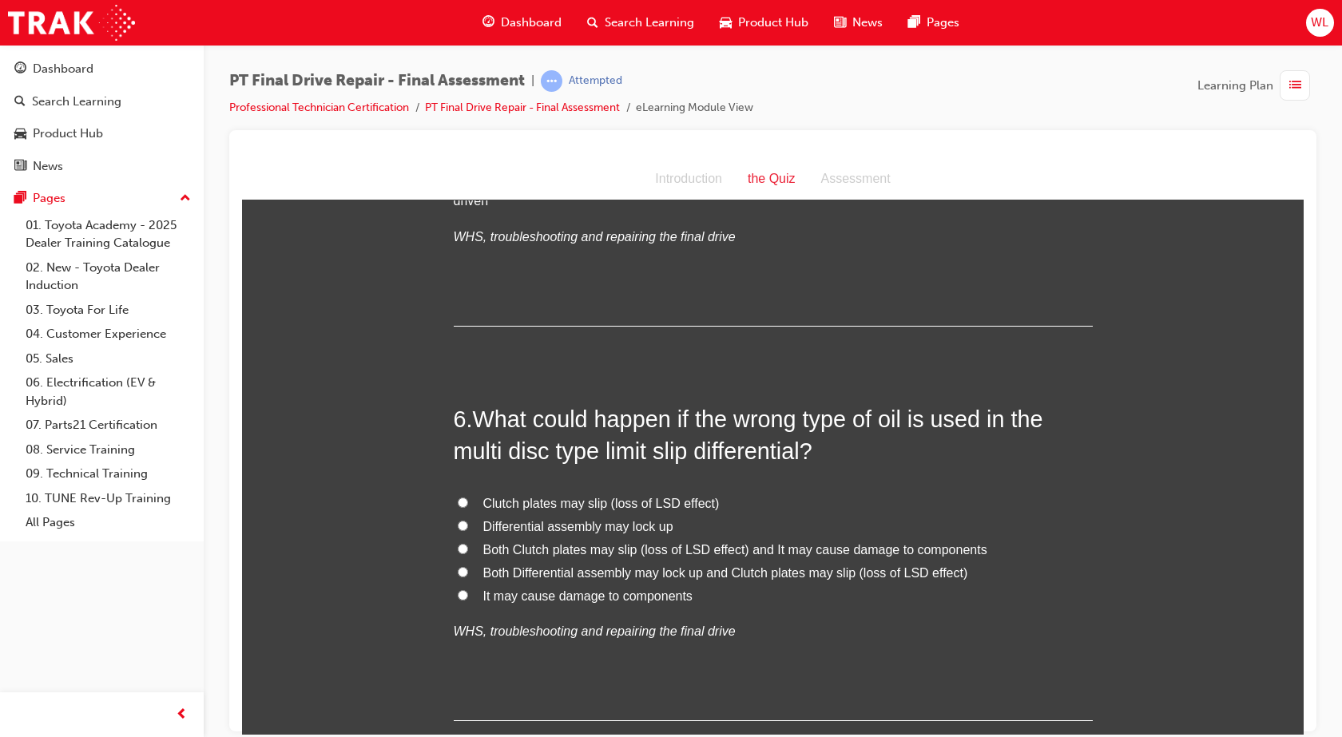
scroll to position [1996, 0]
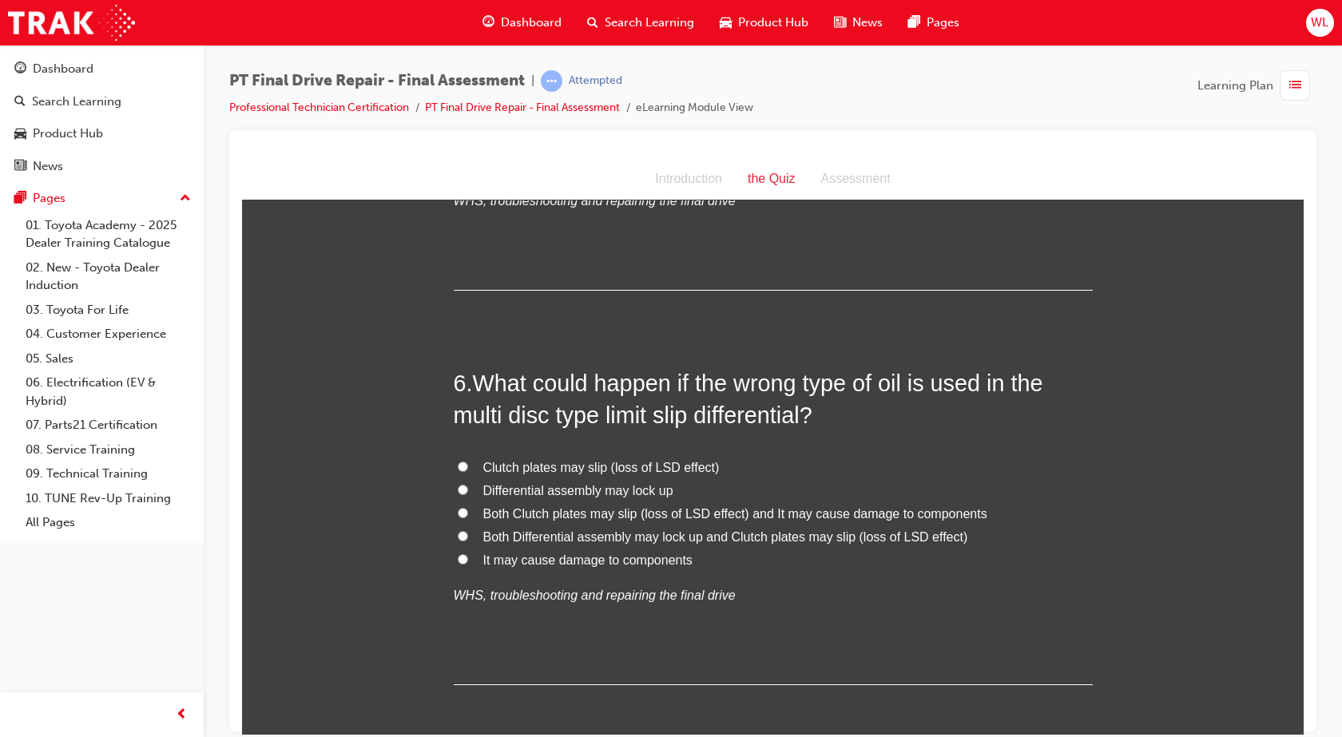
click at [509, 559] on span "It may cause damage to components" at bounding box center [587, 560] width 209 height 14
click at [468, 559] on input "It may cause damage to components" at bounding box center [463, 558] width 10 height 10
radio input "true"
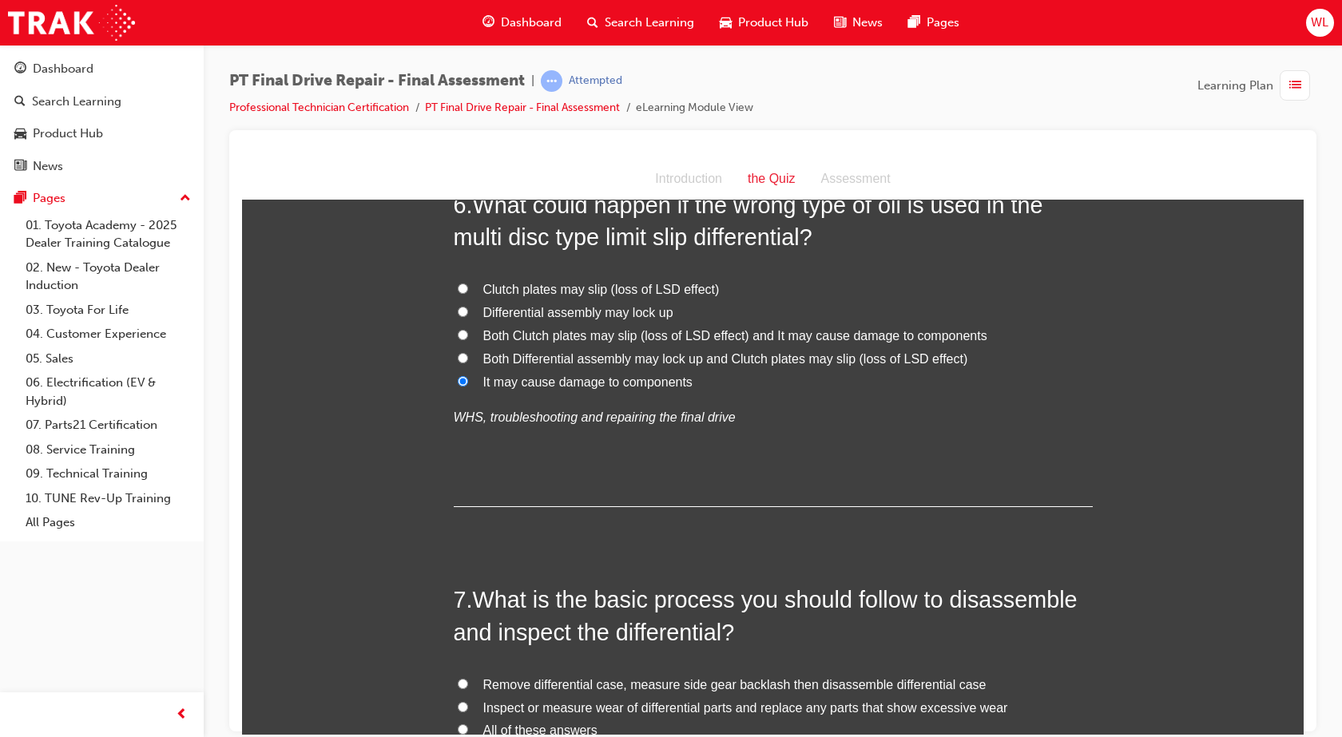
scroll to position [2076, 0]
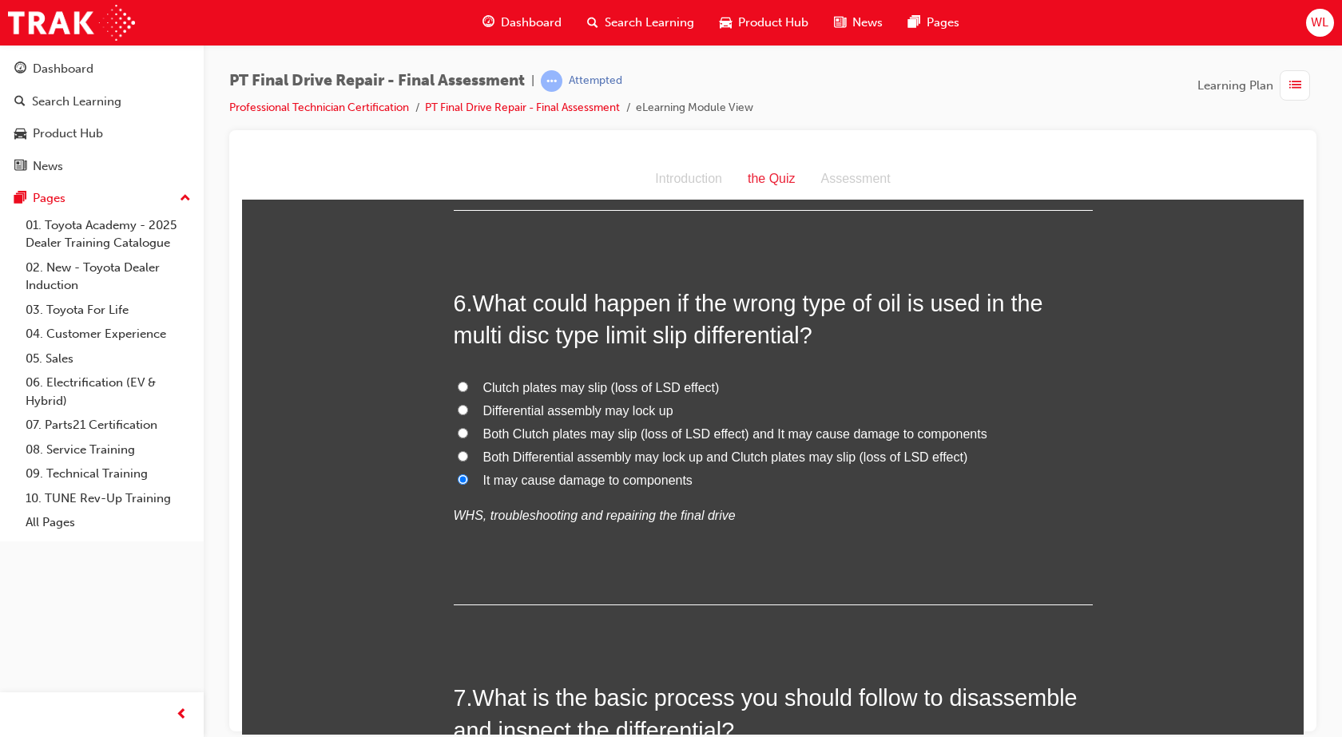
click at [461, 385] on input "Clutch plates may slip (loss of LSD effect)" at bounding box center [463, 386] width 10 height 10
radio input "true"
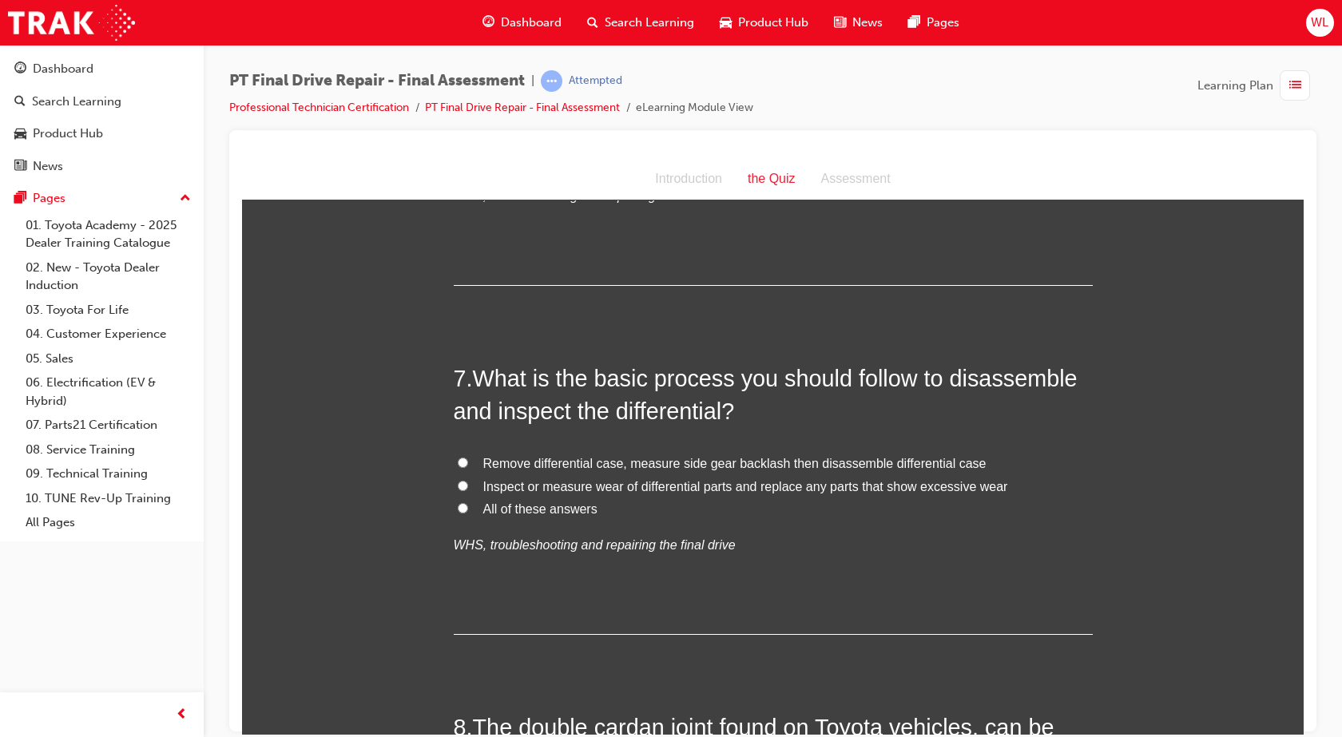
scroll to position [2476, 0]
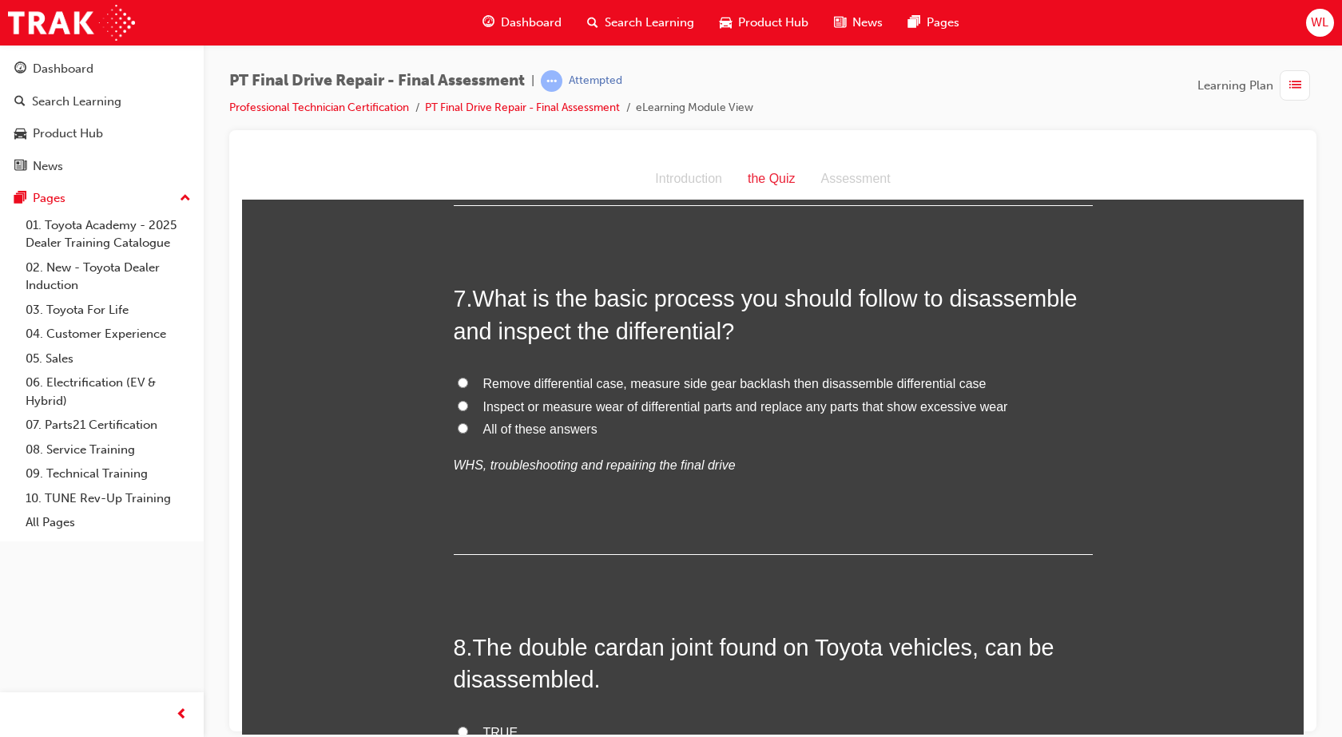
drag, startPoint x: 450, startPoint y: 428, endPoint x: 486, endPoint y: 433, distance: 35.5
click at [454, 428] on label "All of these answers" at bounding box center [773, 429] width 639 height 23
click at [458, 428] on input "All of these answers" at bounding box center [463, 427] width 10 height 10
radio input "true"
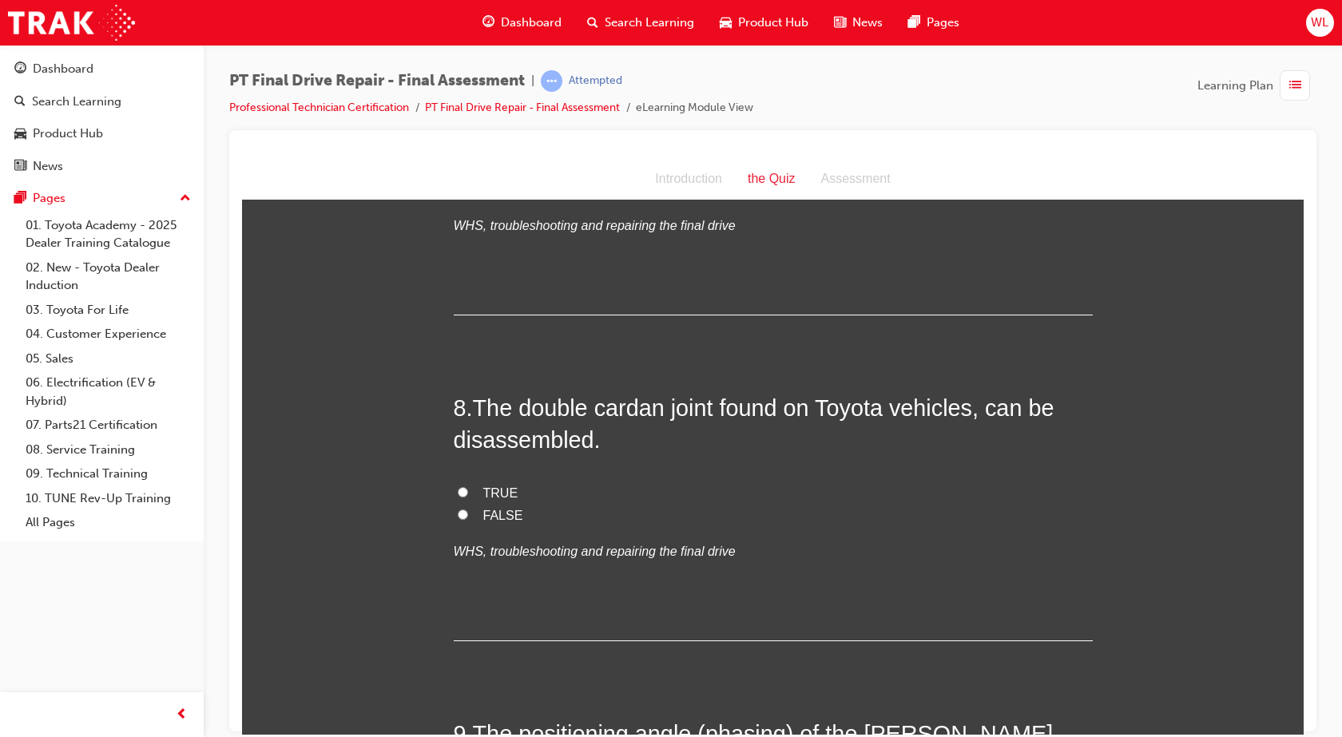
drag, startPoint x: 501, startPoint y: 489, endPoint x: 586, endPoint y: 486, distance: 85.5
click at [501, 489] on span "TRUE" at bounding box center [500, 493] width 35 height 14
click at [468, 489] on input "TRUE" at bounding box center [463, 491] width 10 height 10
radio input "true"
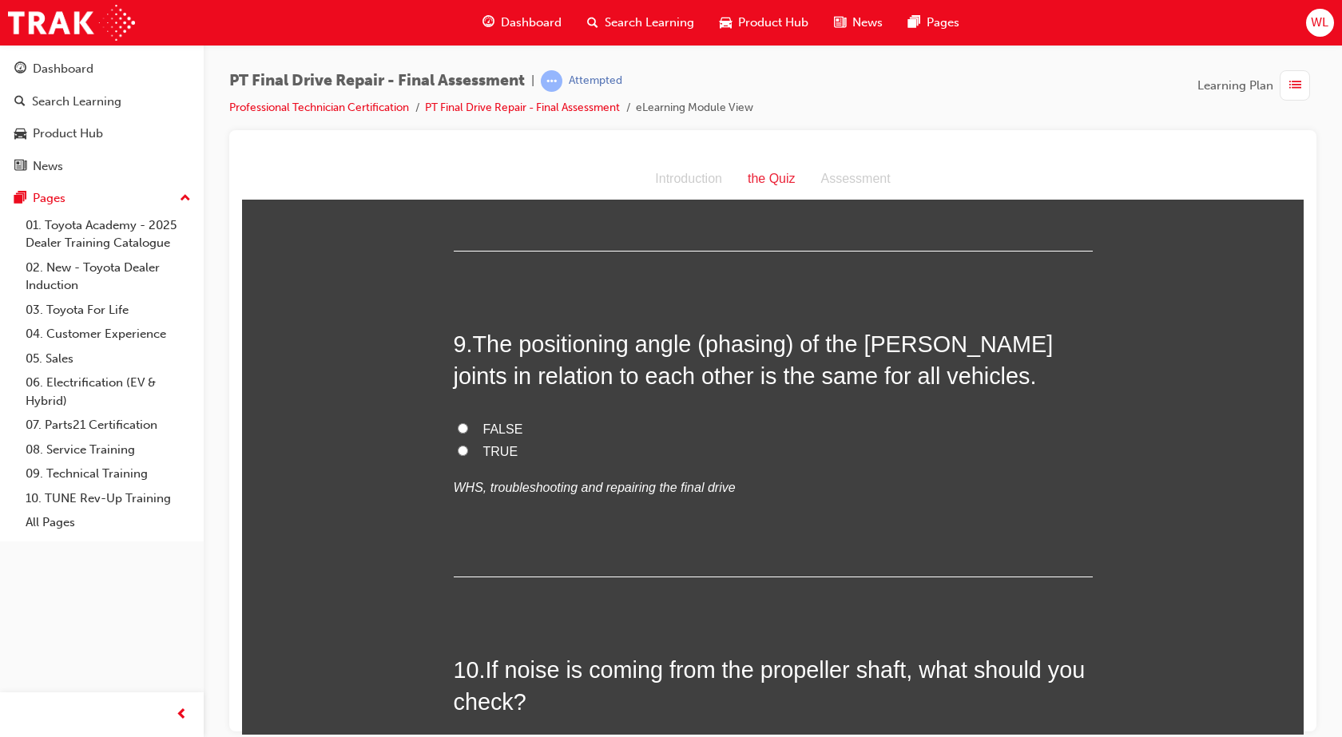
scroll to position [3115, 0]
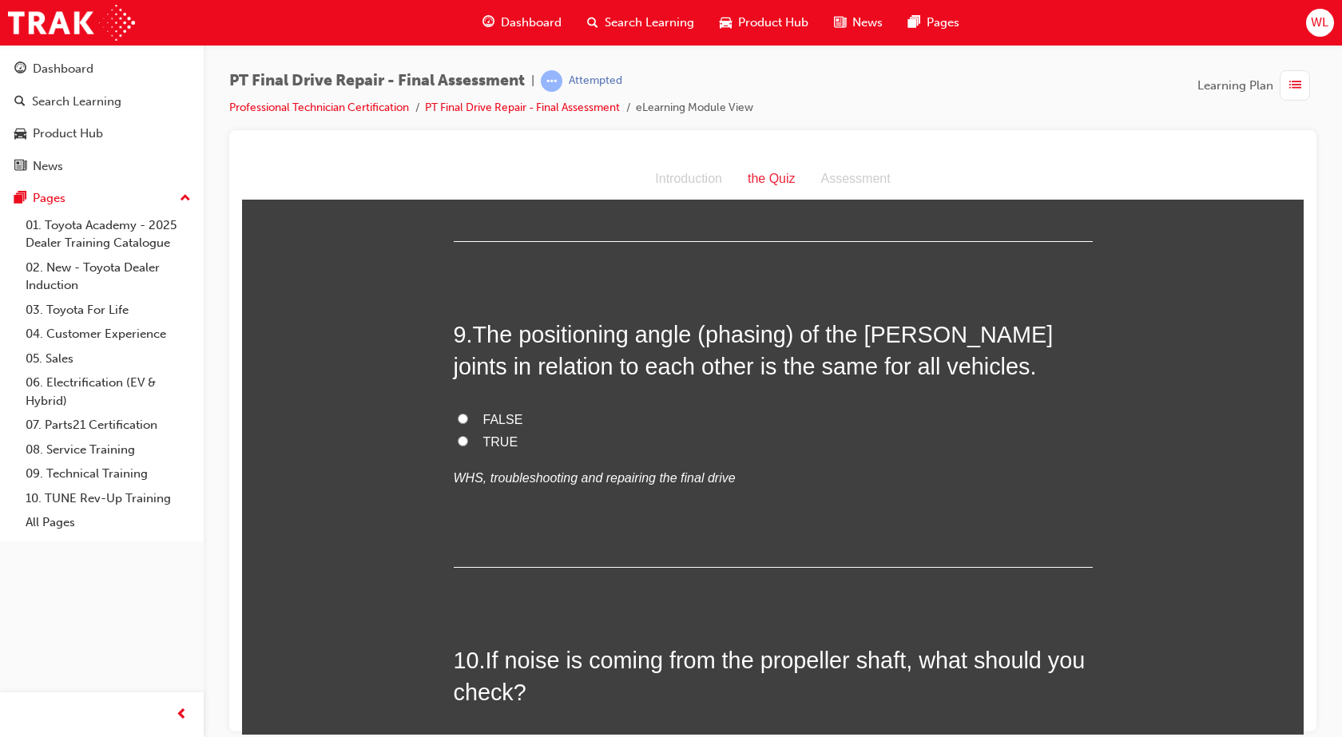
click at [464, 442] on label "TRUE" at bounding box center [773, 441] width 639 height 23
click at [464, 442] on input "TRUE" at bounding box center [463, 440] width 10 height 10
radio input "true"
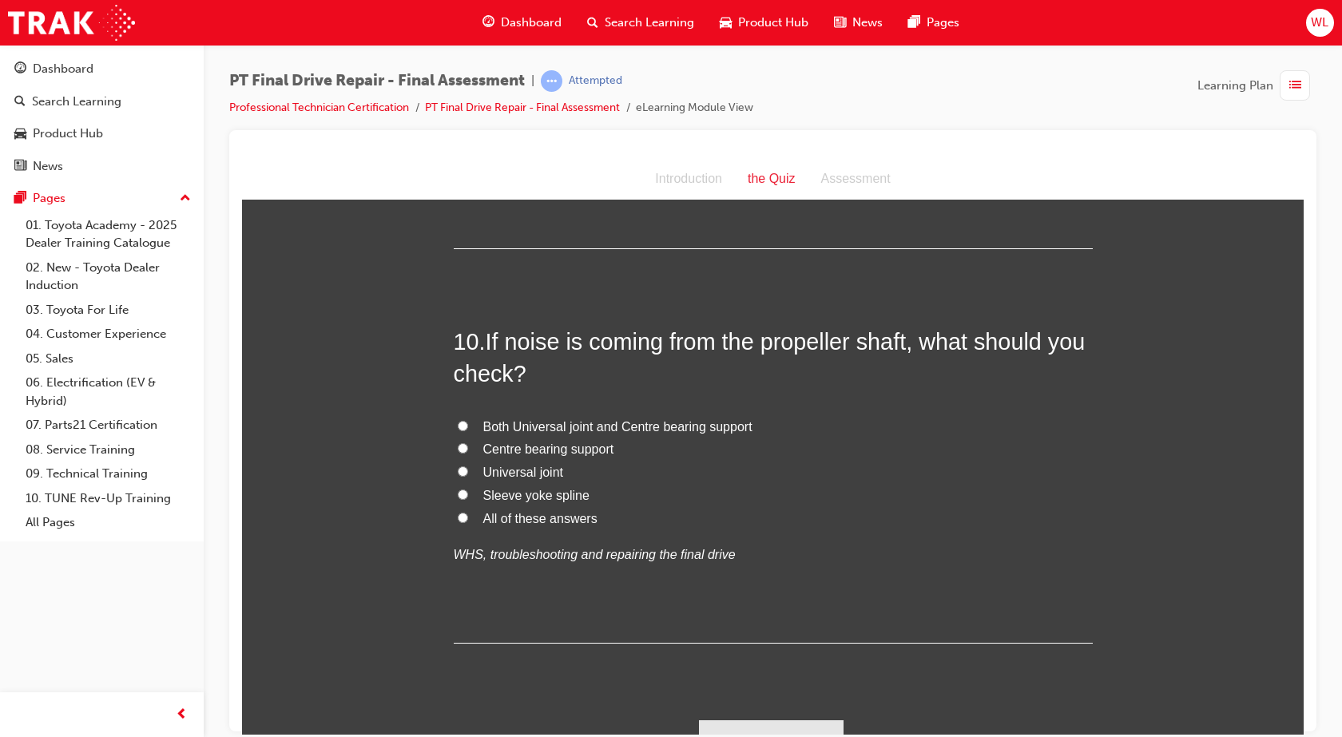
scroll to position [3434, 0]
drag, startPoint x: 573, startPoint y: 515, endPoint x: 624, endPoint y: 520, distance: 50.5
click at [574, 513] on span "All of these answers" at bounding box center [540, 517] width 114 height 14
click at [468, 513] on input "All of these answers" at bounding box center [463, 516] width 10 height 10
radio input "true"
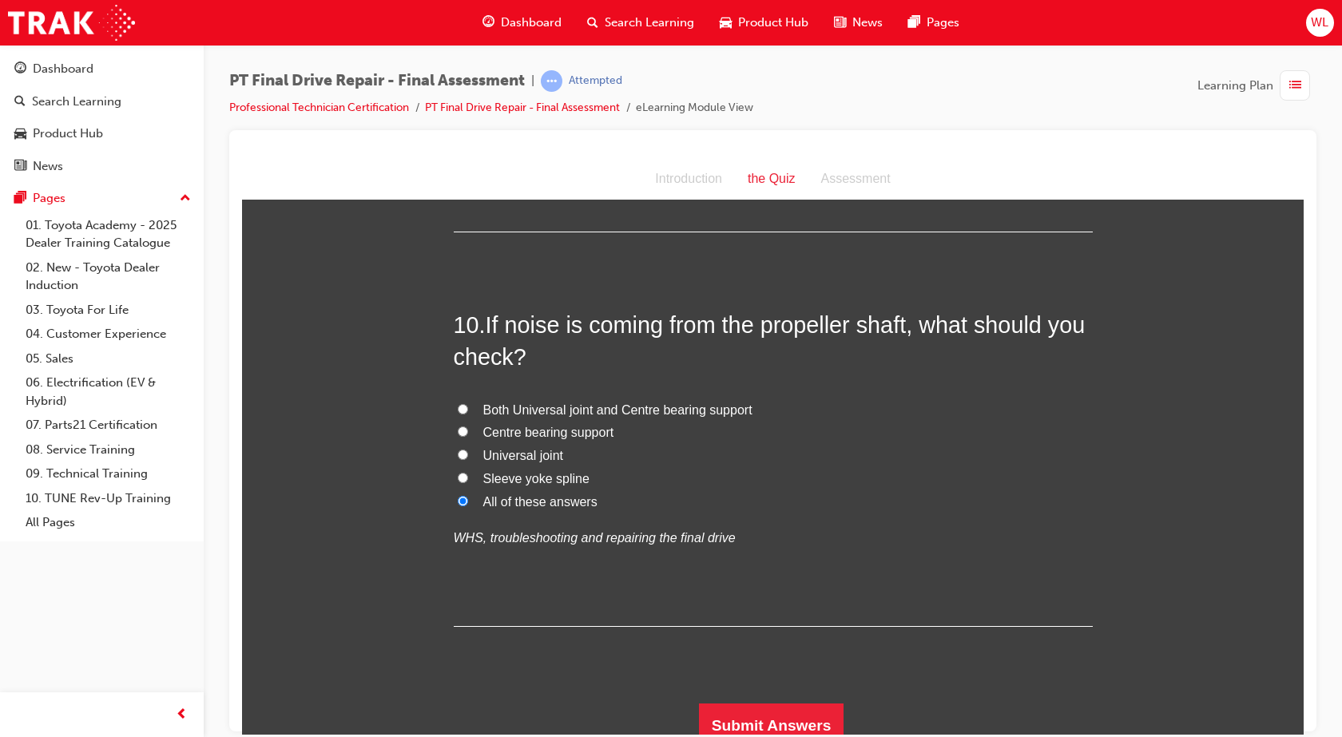
scroll to position [3463, 0]
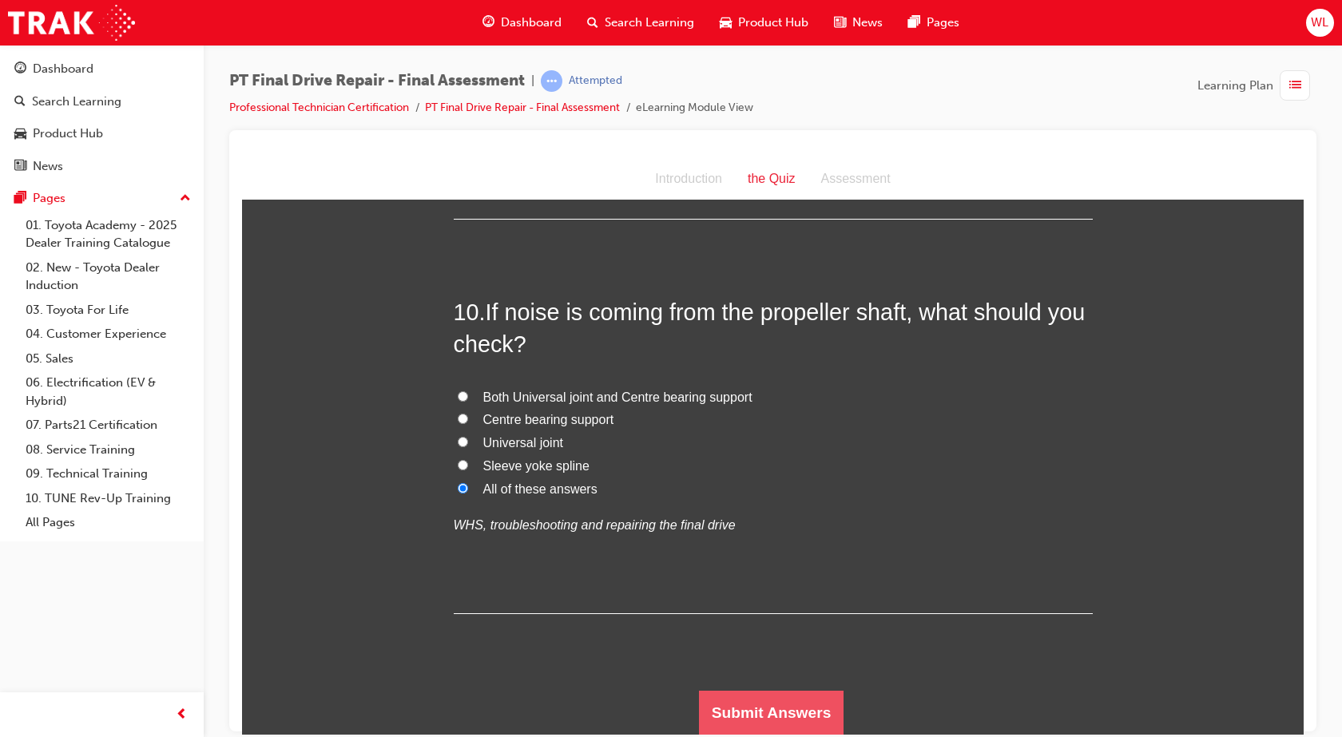
click at [786, 710] on button "Submit Answers" at bounding box center [771, 712] width 145 height 45
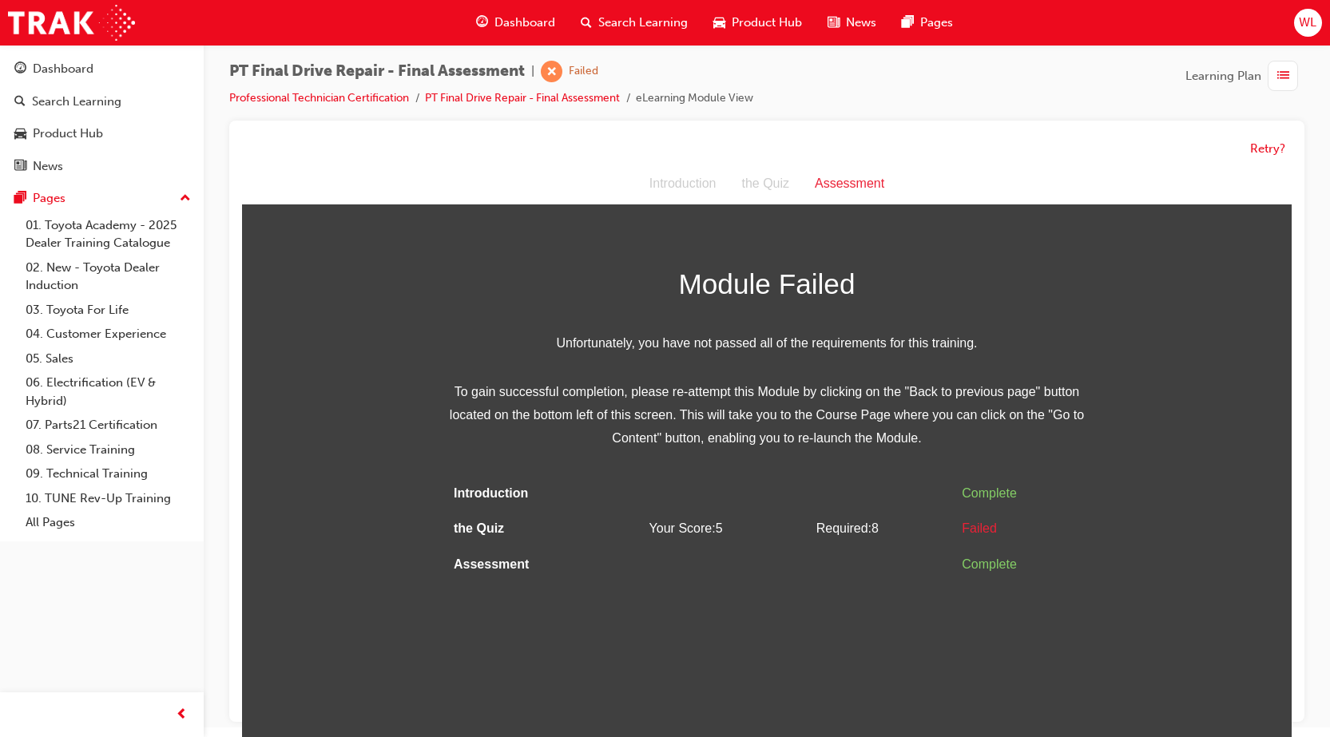
scroll to position [12, 0]
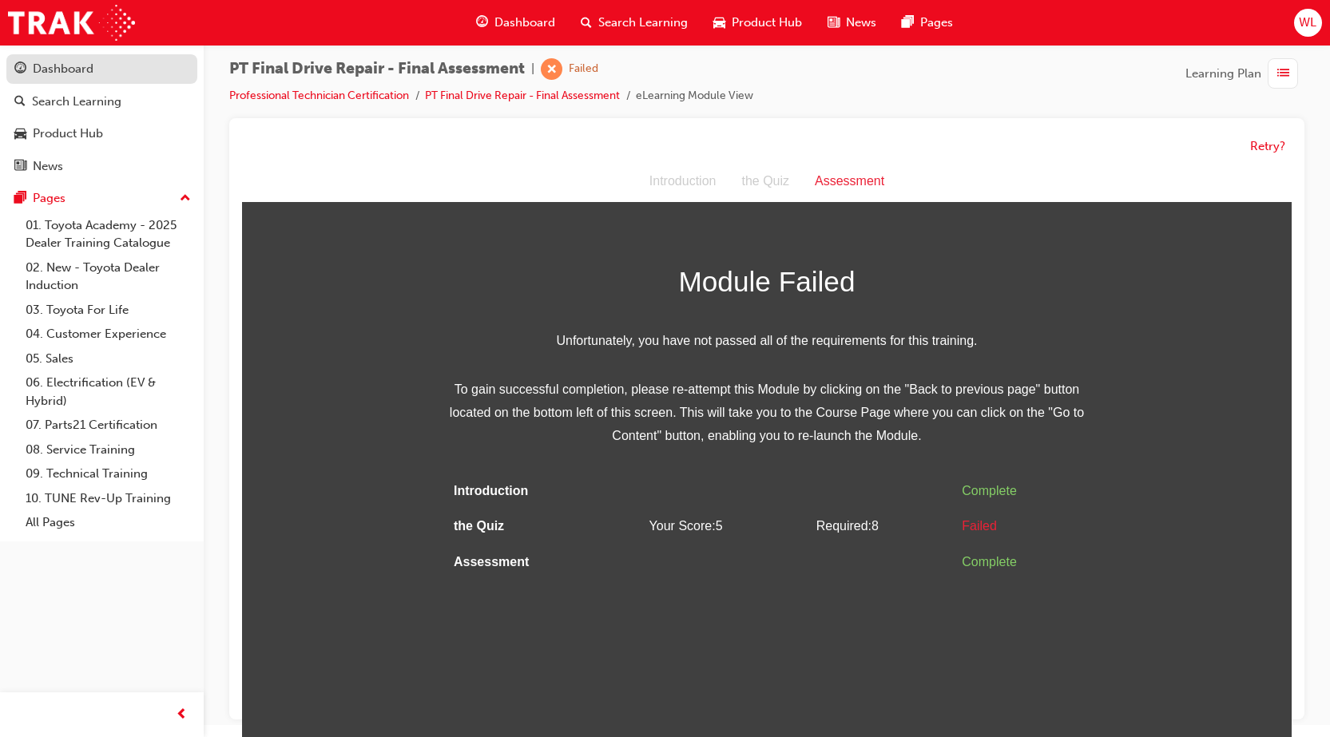
click at [84, 70] on div "Dashboard" at bounding box center [63, 69] width 61 height 18
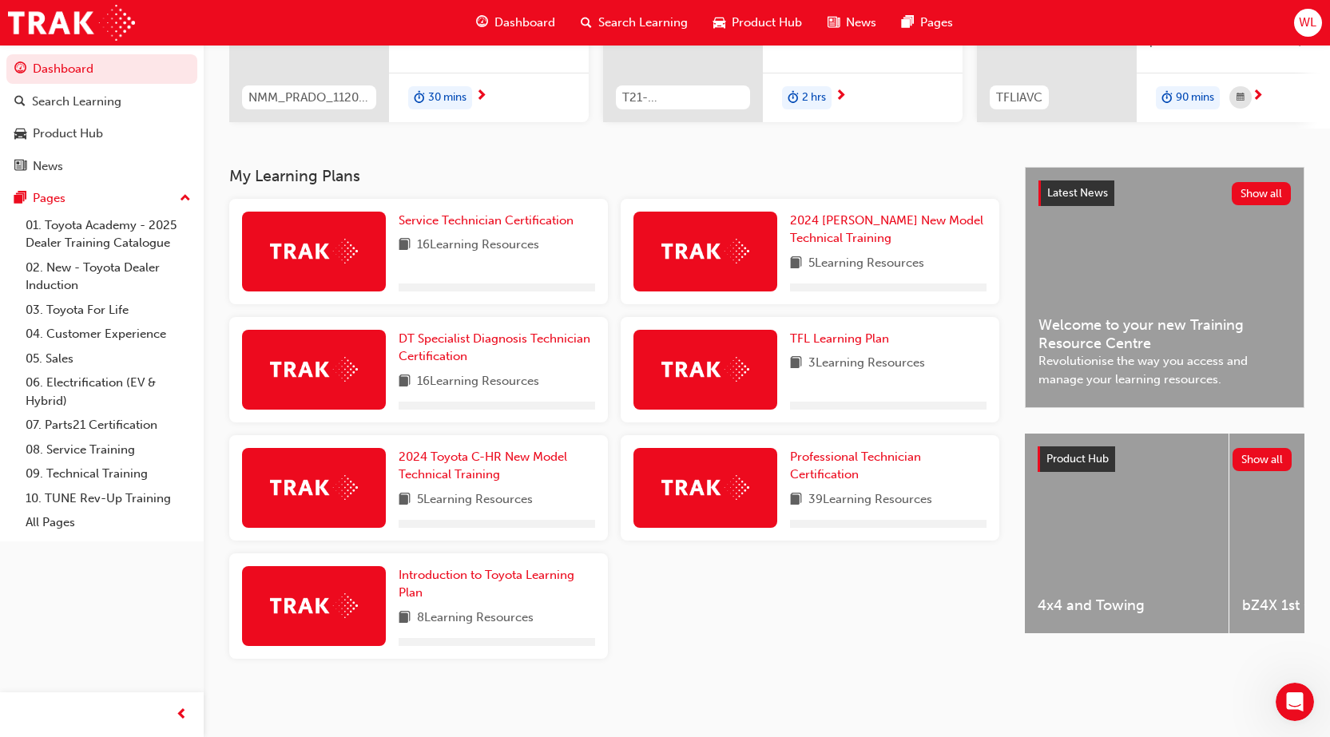
scroll to position [246, 0]
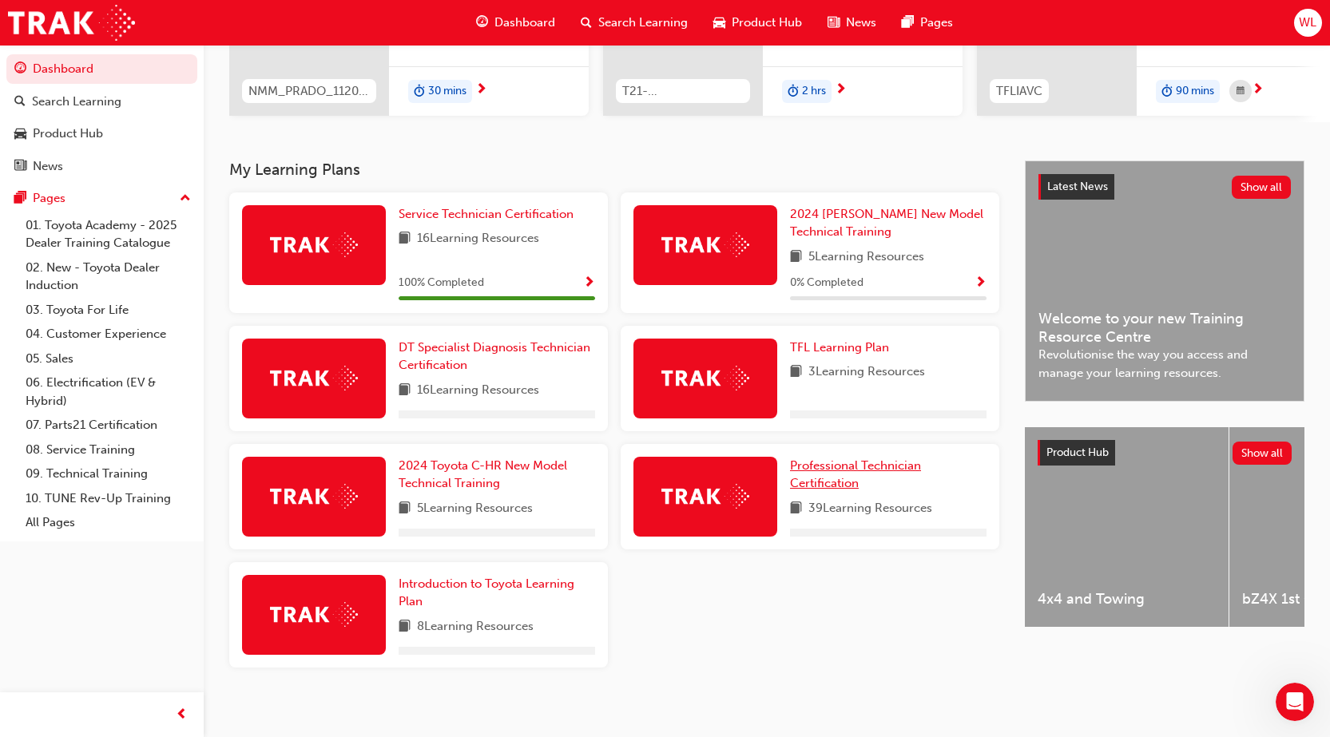
click at [818, 479] on link "Professional Technician Certification" at bounding box center [888, 475] width 196 height 36
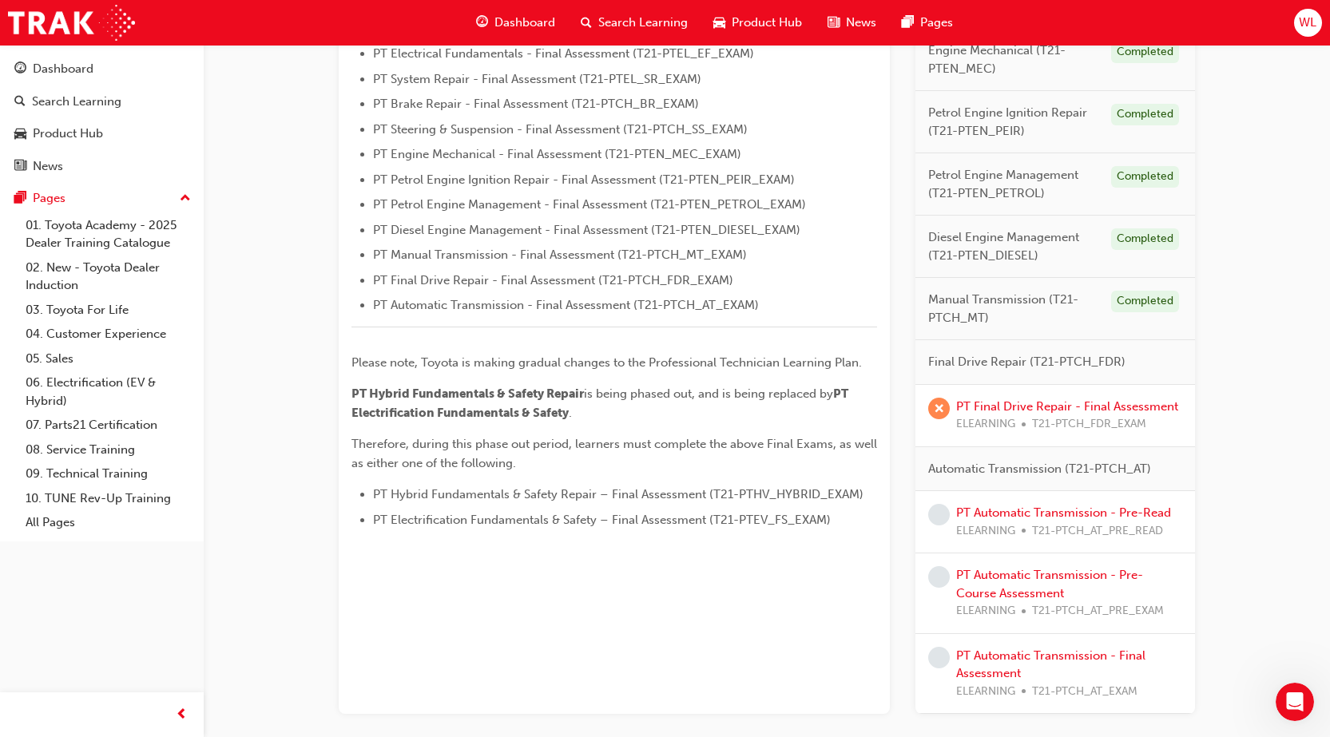
scroll to position [559, 0]
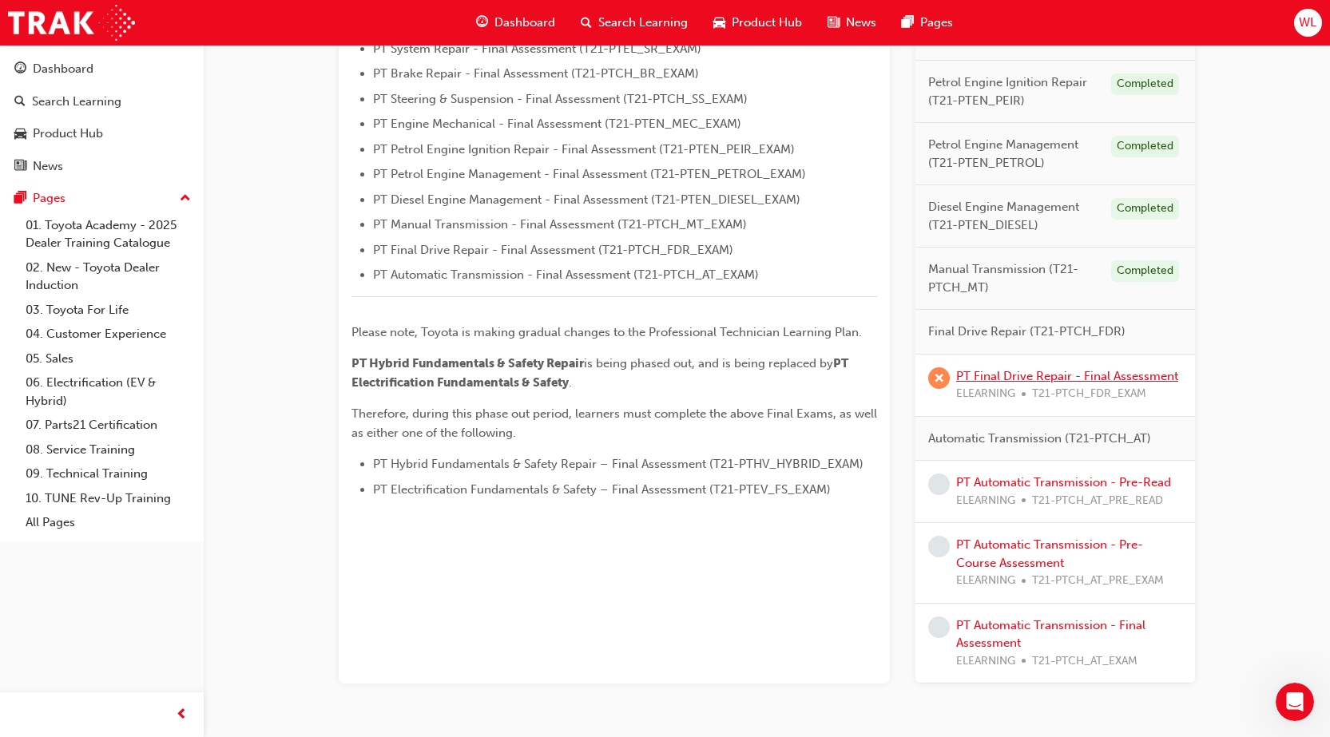
click at [1074, 372] on link "PT Final Drive Repair - Final Assessment" at bounding box center [1067, 376] width 222 height 14
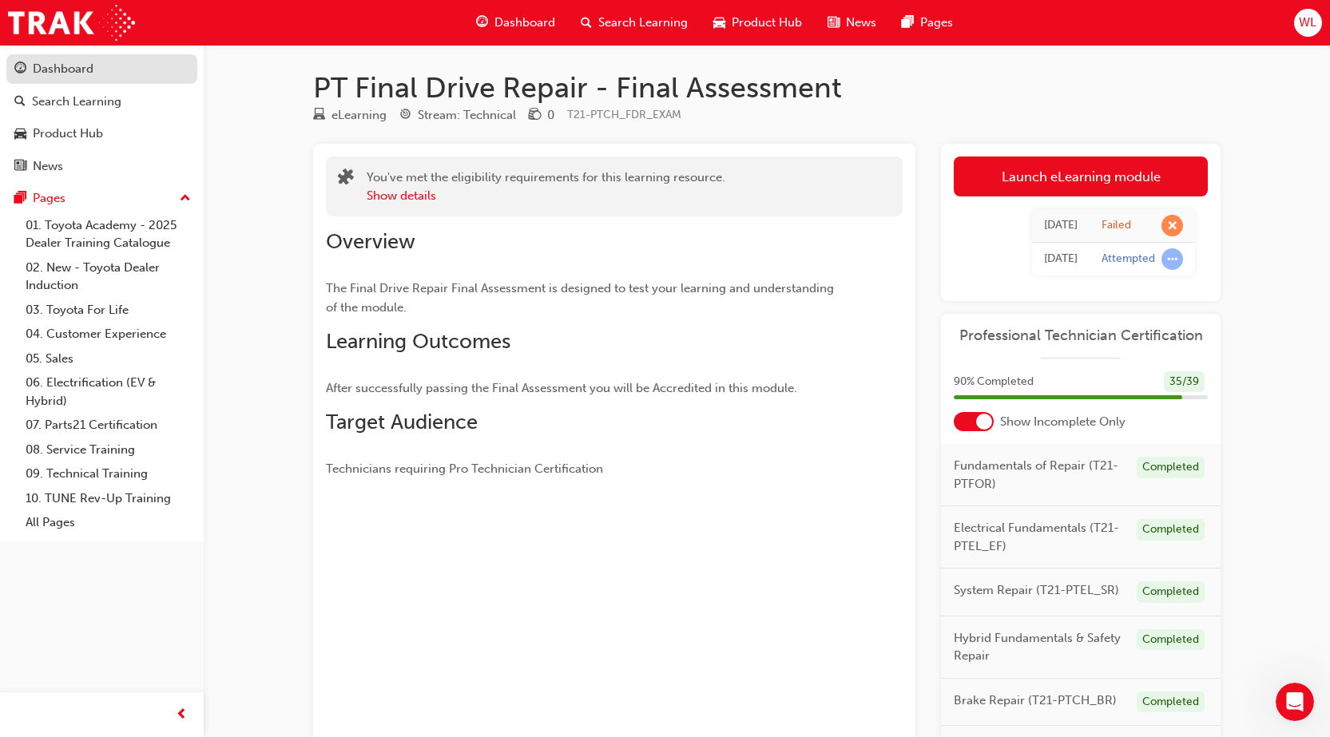
click at [34, 65] on div "Dashboard" at bounding box center [63, 69] width 61 height 18
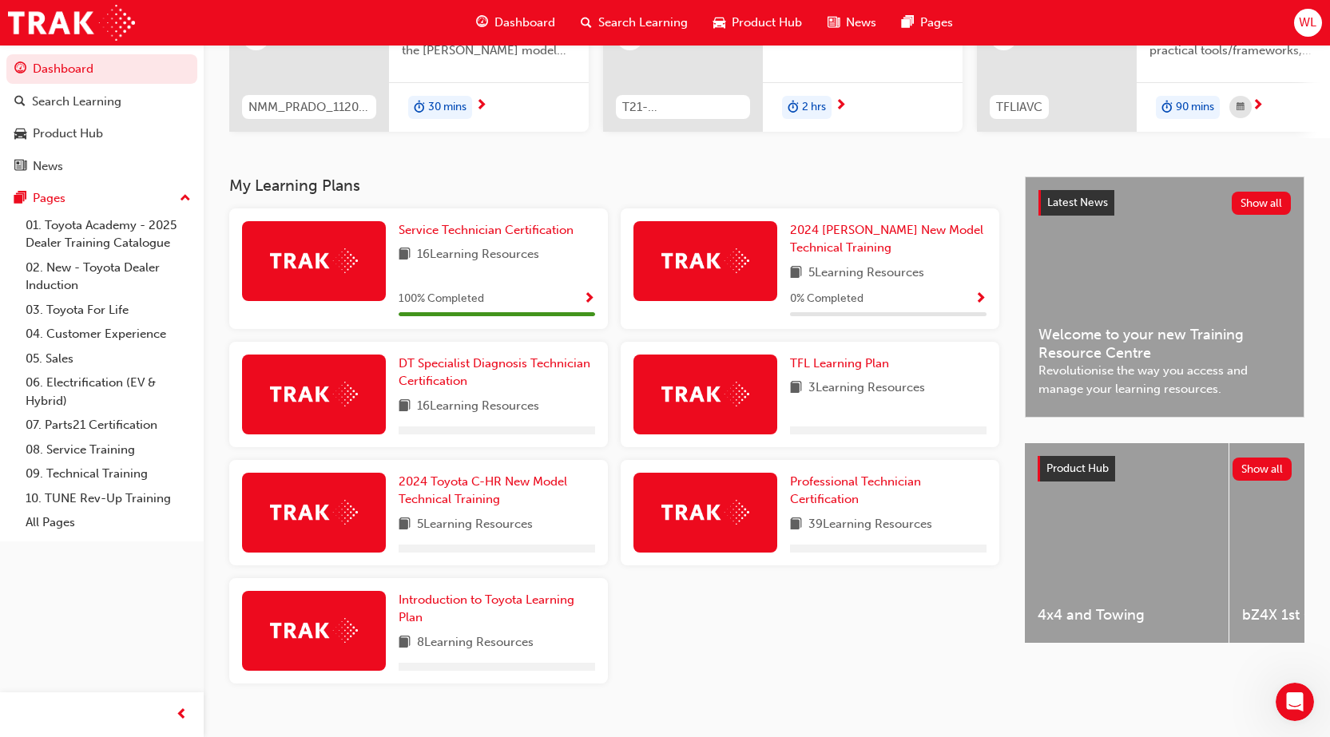
scroll to position [240, 0]
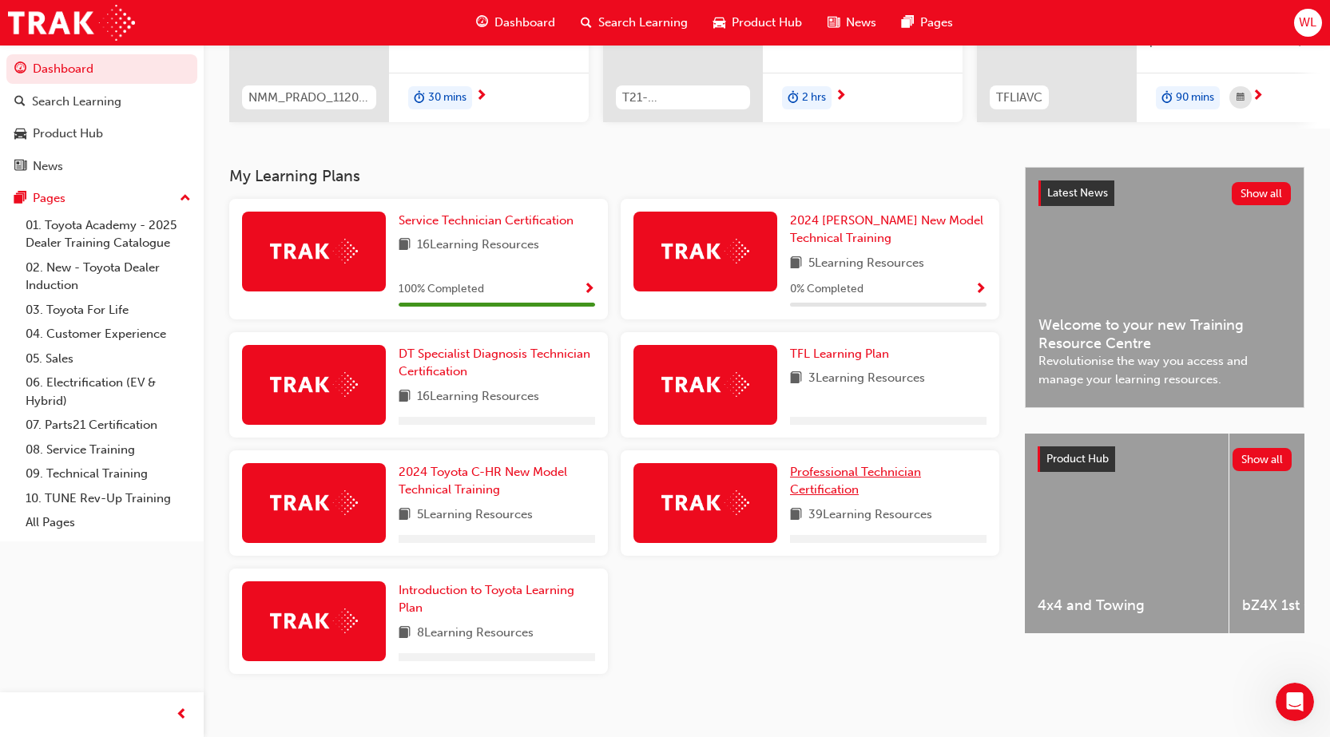
click at [839, 486] on link "Professional Technician Certification" at bounding box center [888, 481] width 196 height 36
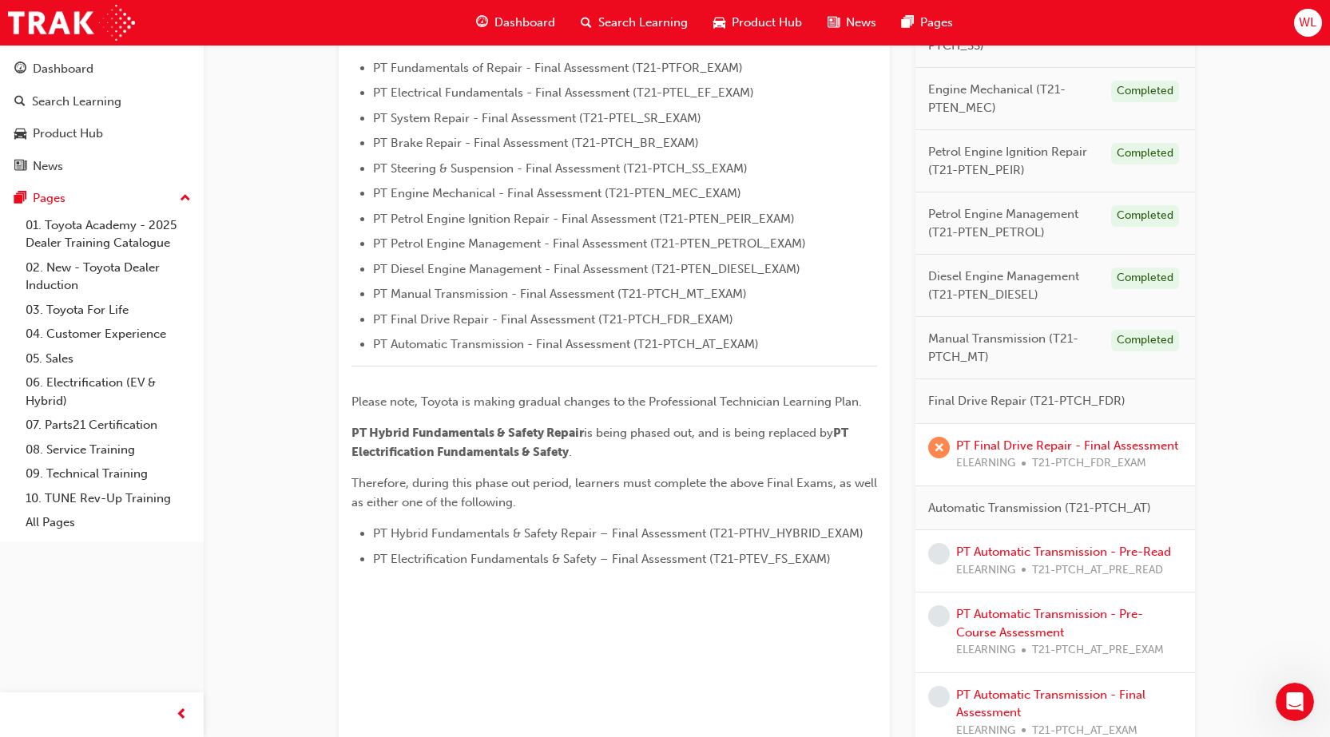
scroll to position [559, 0]
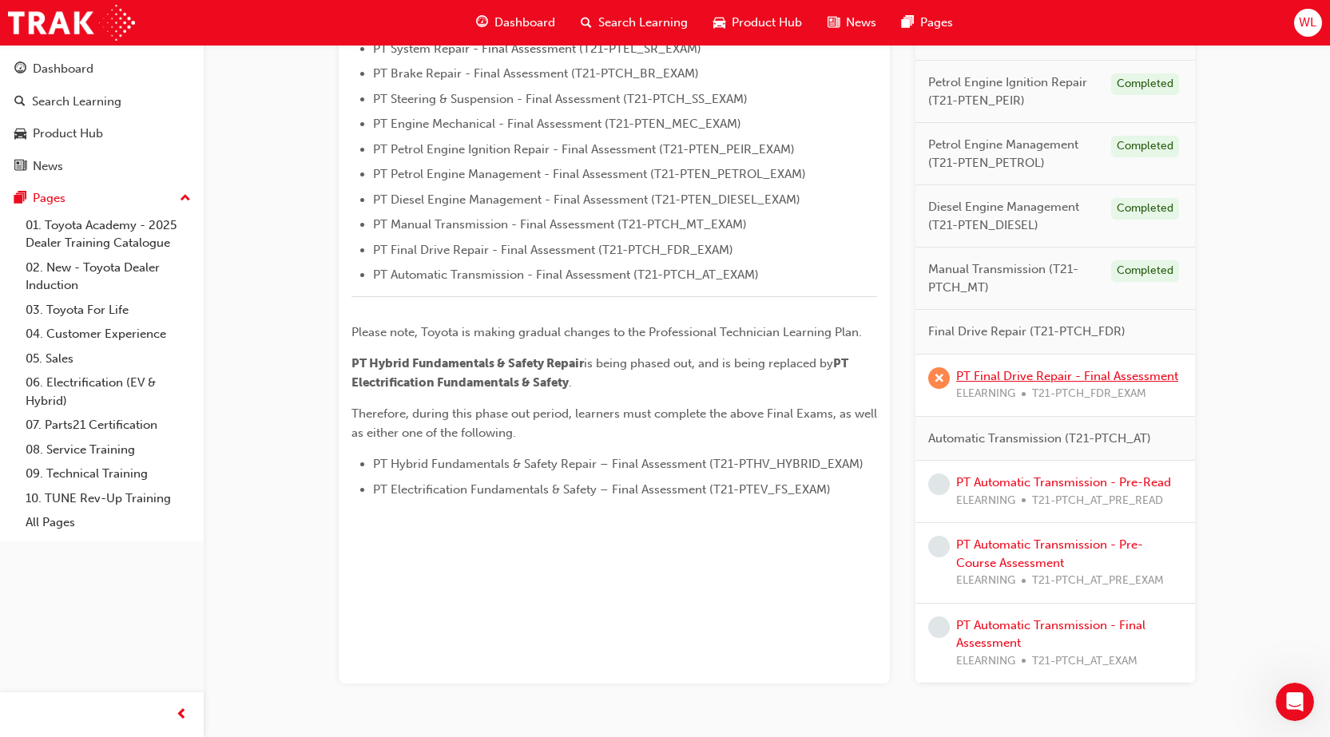
click at [1086, 382] on link "PT Final Drive Repair - Final Assessment" at bounding box center [1067, 376] width 222 height 14
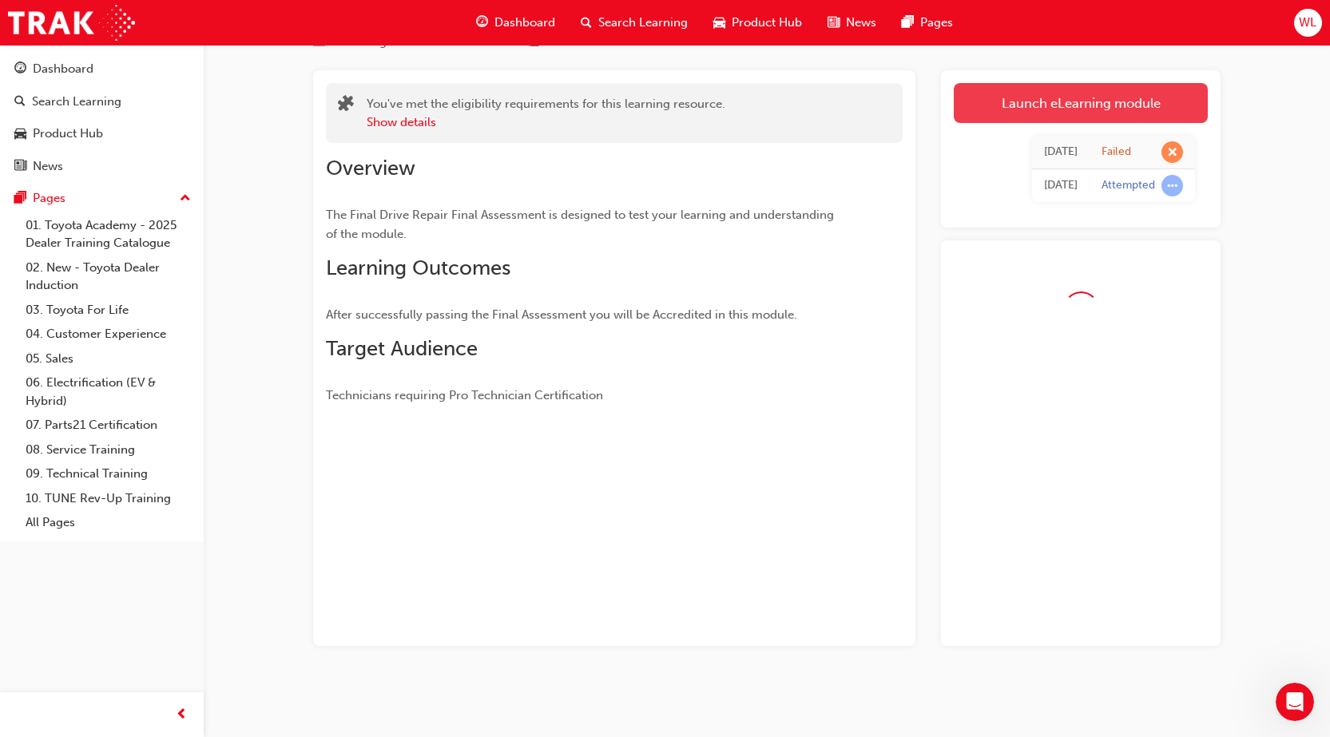
scroll to position [117, 0]
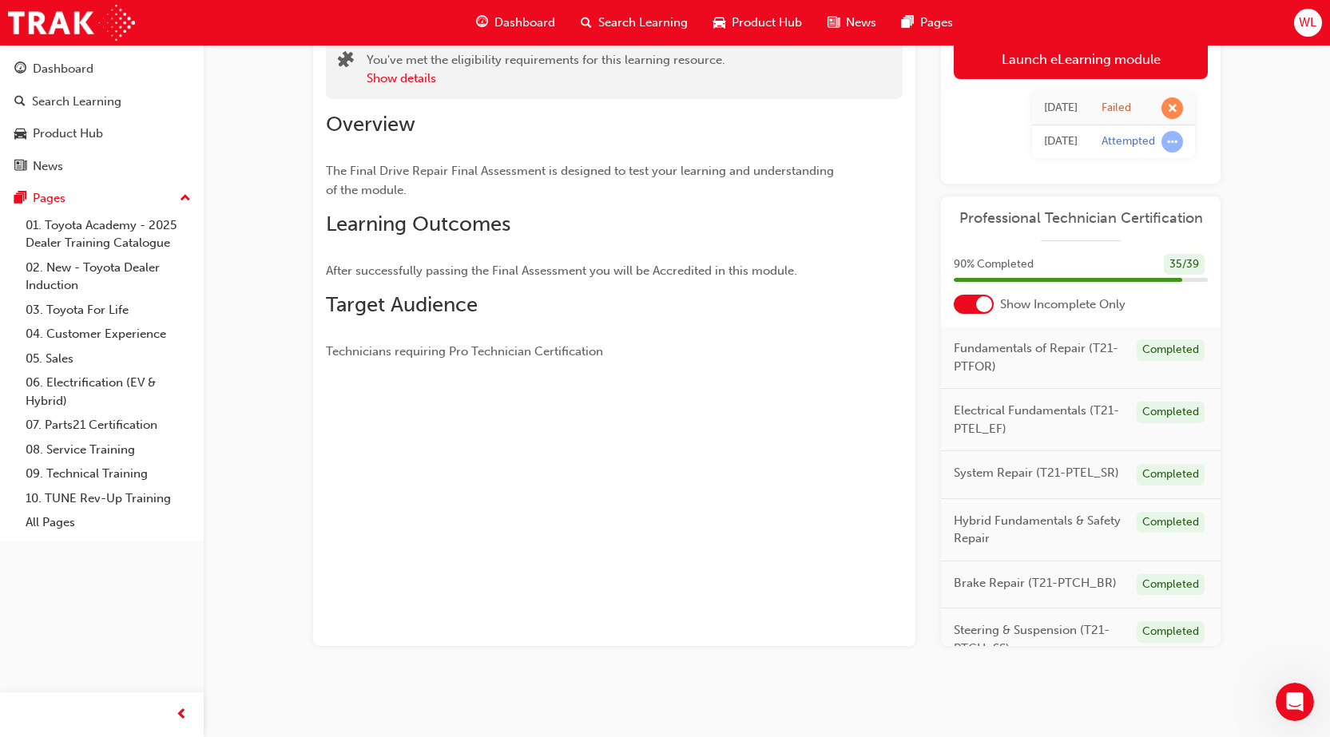
click at [1003, 106] on div "[DATE] Failed [DATE] Attempted" at bounding box center [1081, 125] width 254 height 92
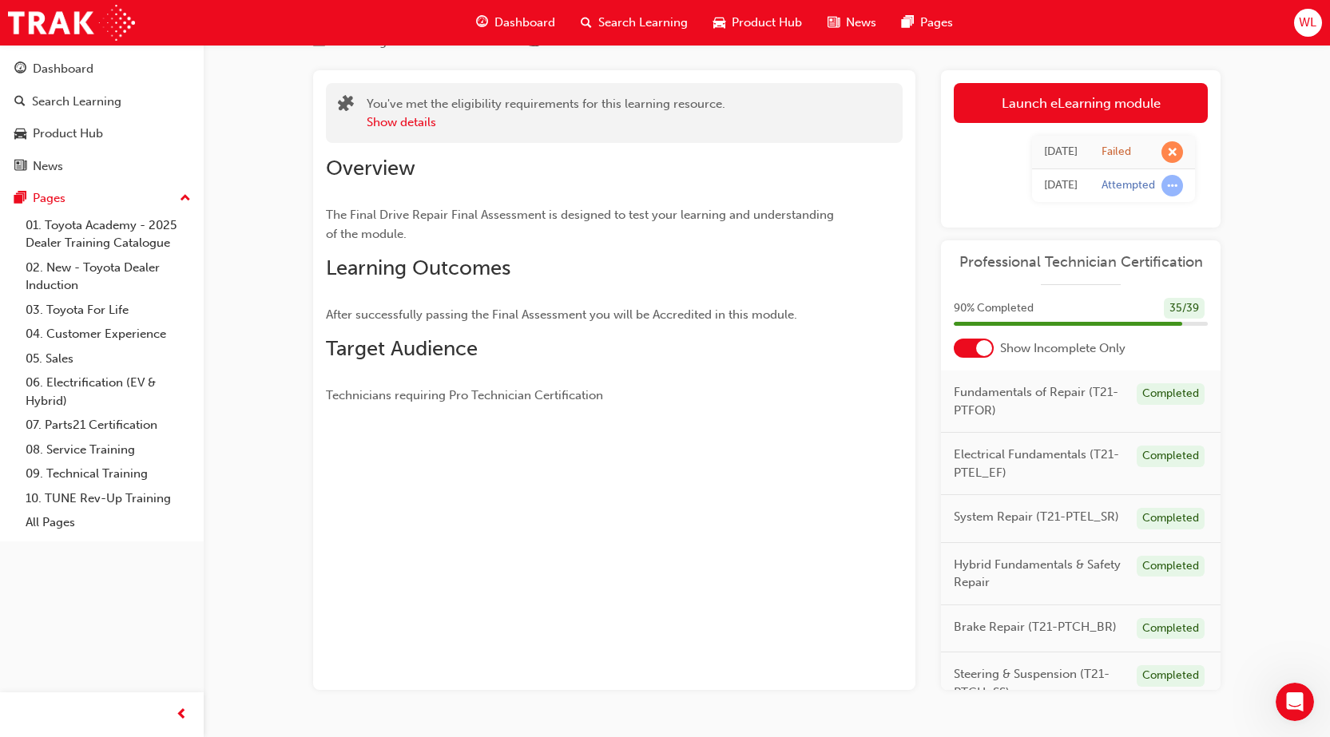
scroll to position [38, 0]
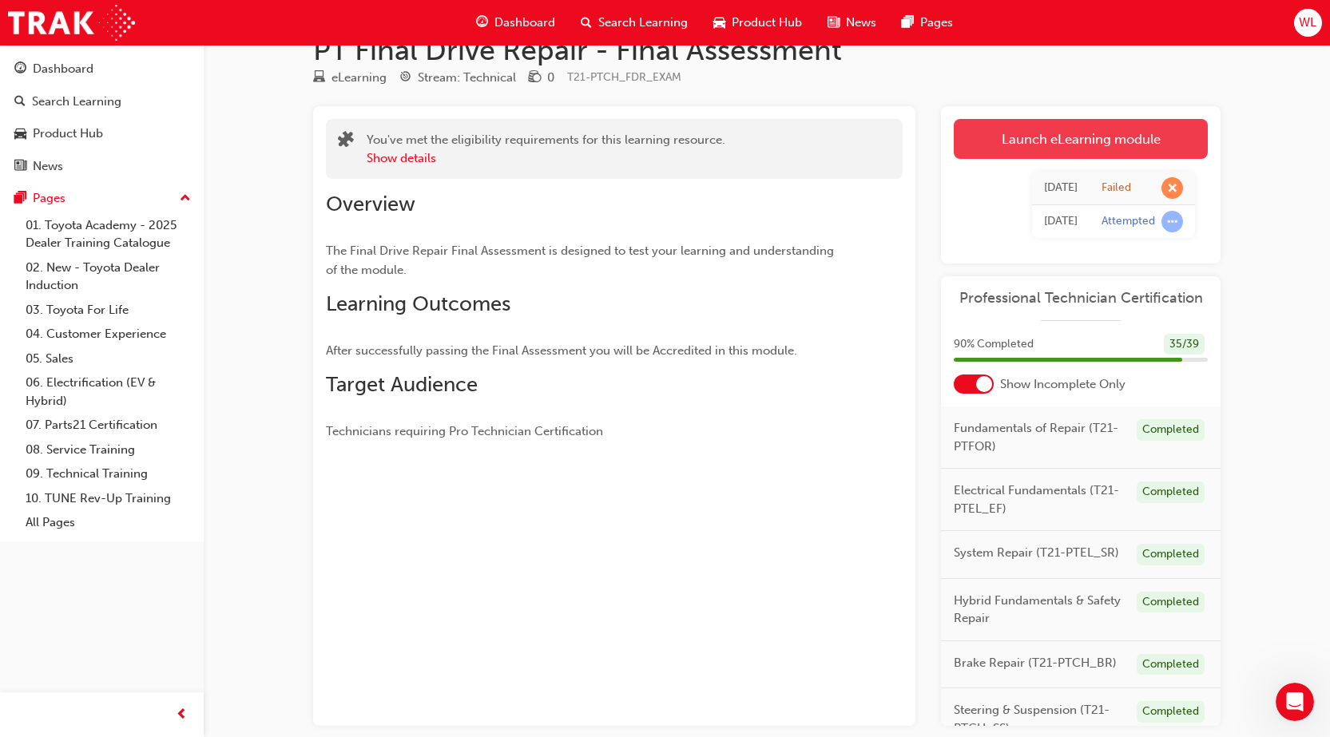
click at [1120, 140] on link "Launch eLearning module" at bounding box center [1081, 139] width 254 height 40
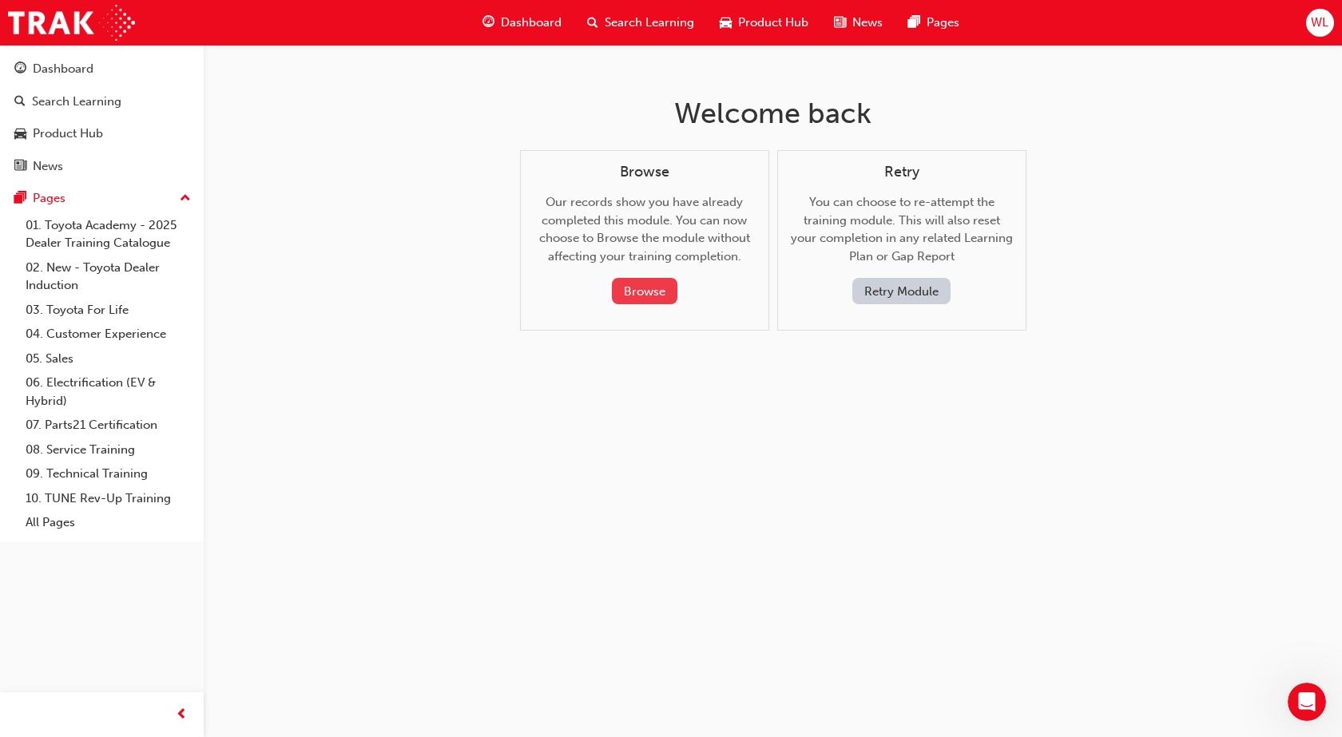
click at [660, 293] on button "Browse" at bounding box center [644, 291] width 65 height 26
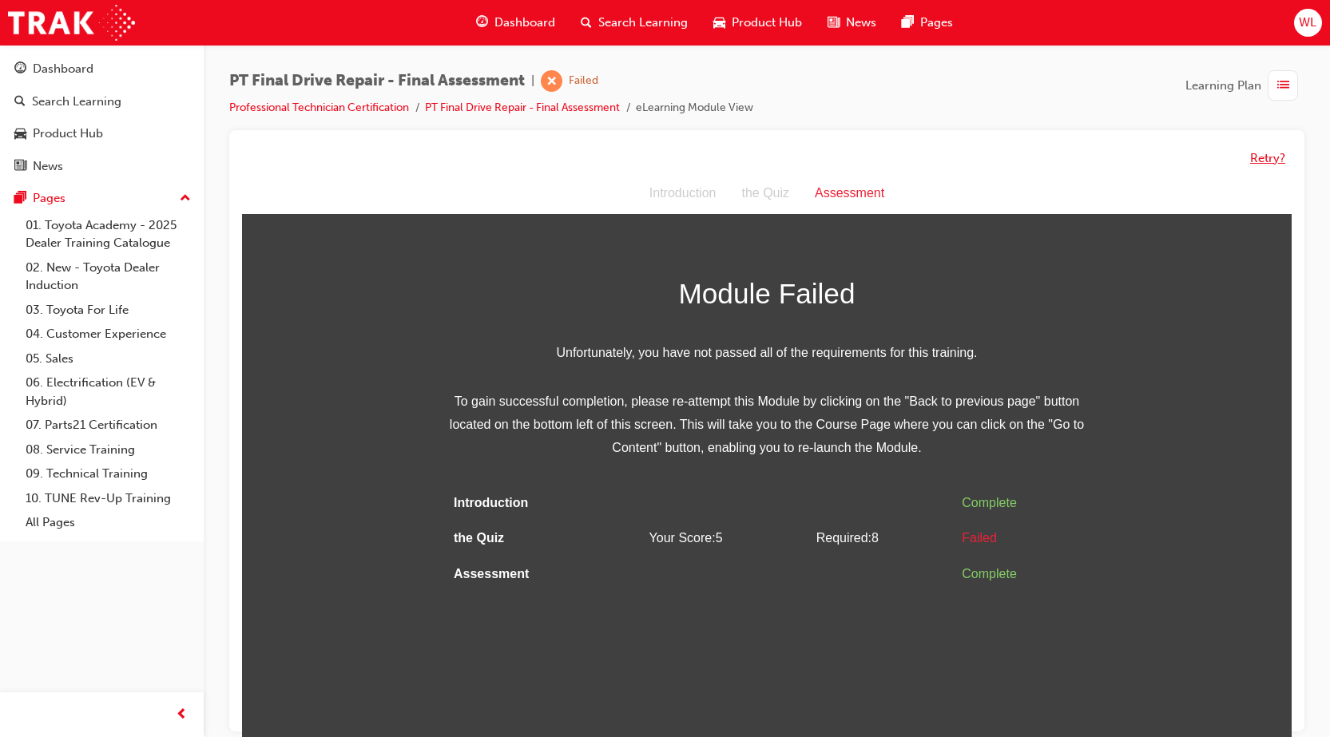
click at [1276, 154] on button "Retry?" at bounding box center [1267, 158] width 35 height 18
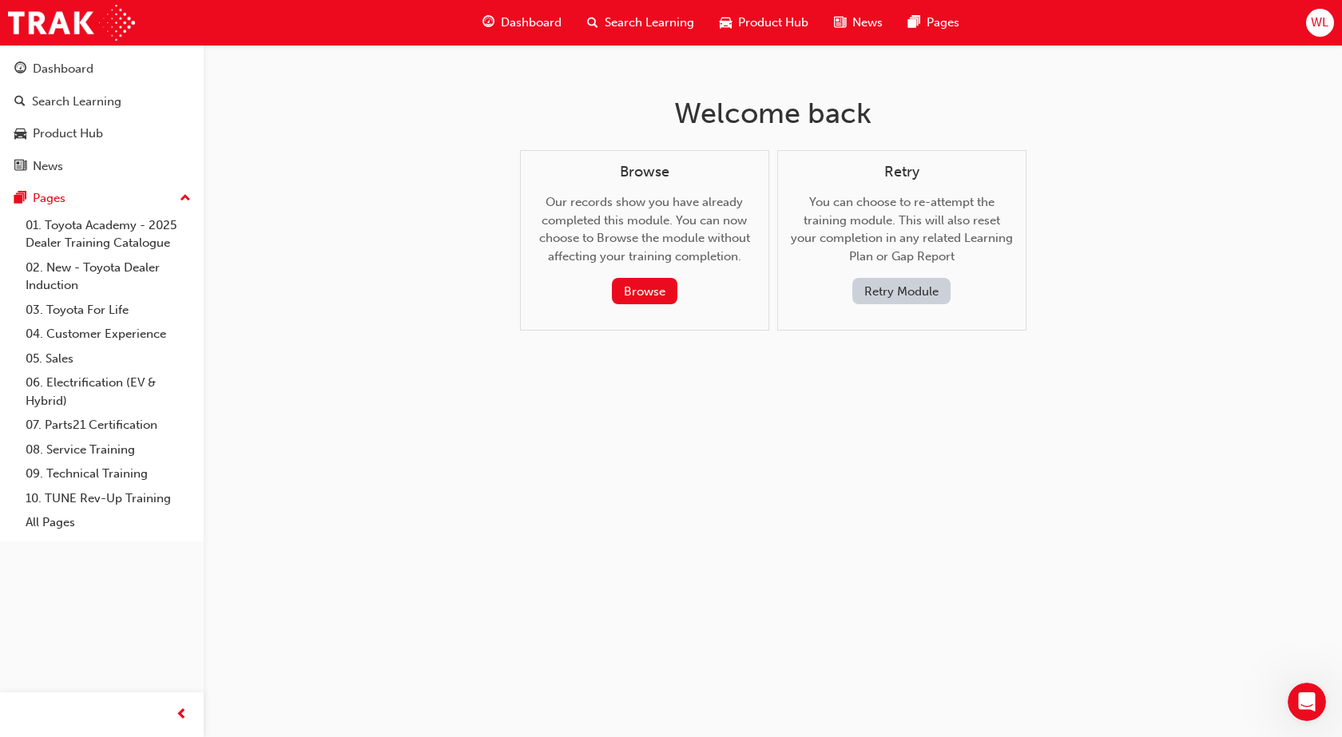
click at [912, 296] on button "Retry Module" at bounding box center [901, 291] width 98 height 26
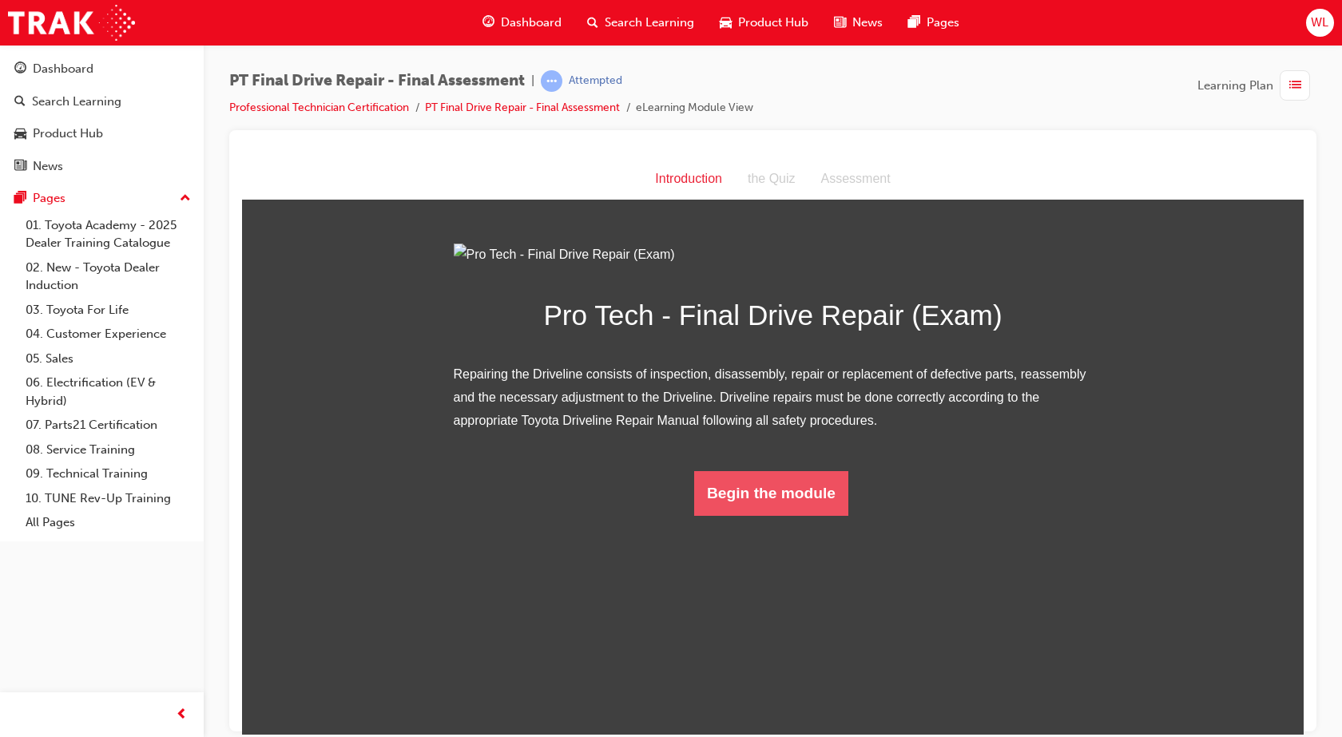
click at [793, 515] on button "Begin the module" at bounding box center [771, 492] width 154 height 45
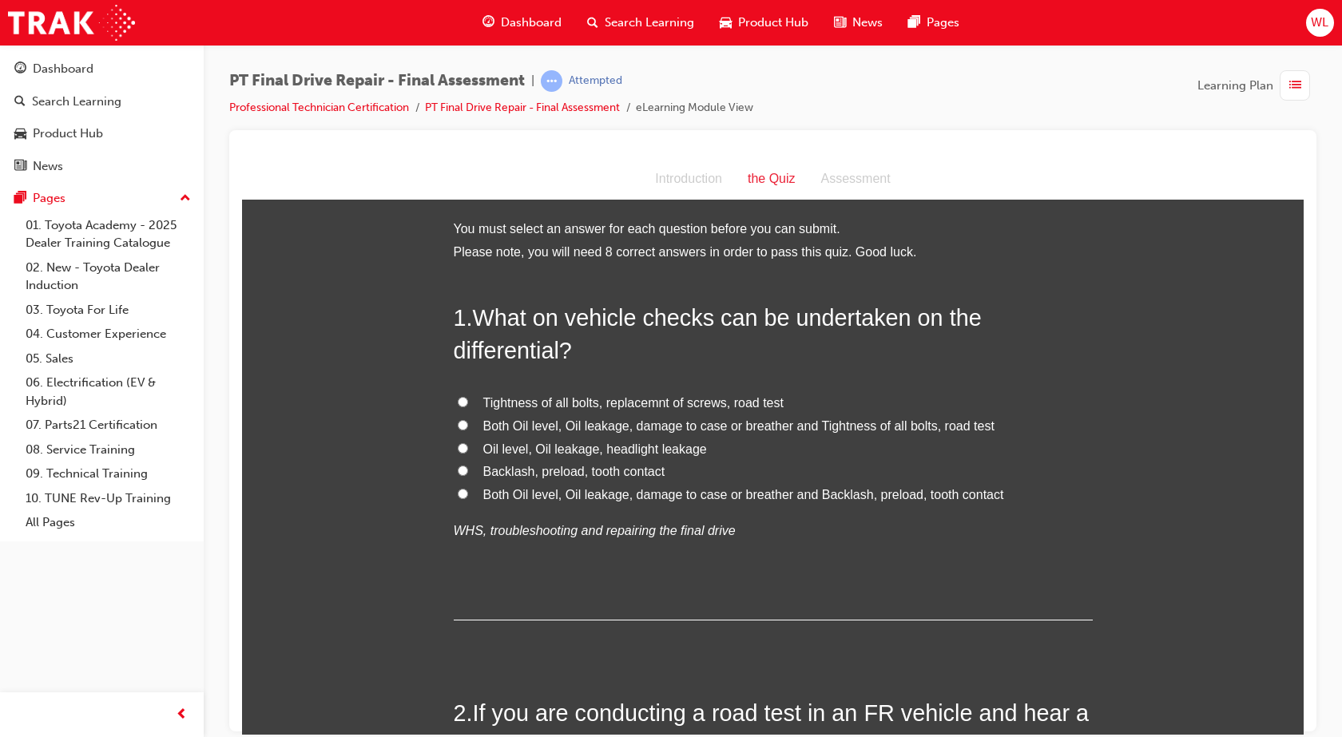
click at [625, 422] on span "Both Oil level, Oil leakage, damage to case or breather and Tightness of all bo…" at bounding box center [738, 425] width 511 height 14
click at [468, 422] on input "Both Oil level, Oil leakage, damage to case or breather and Tightness of all bo…" at bounding box center [463, 424] width 10 height 10
radio input "true"
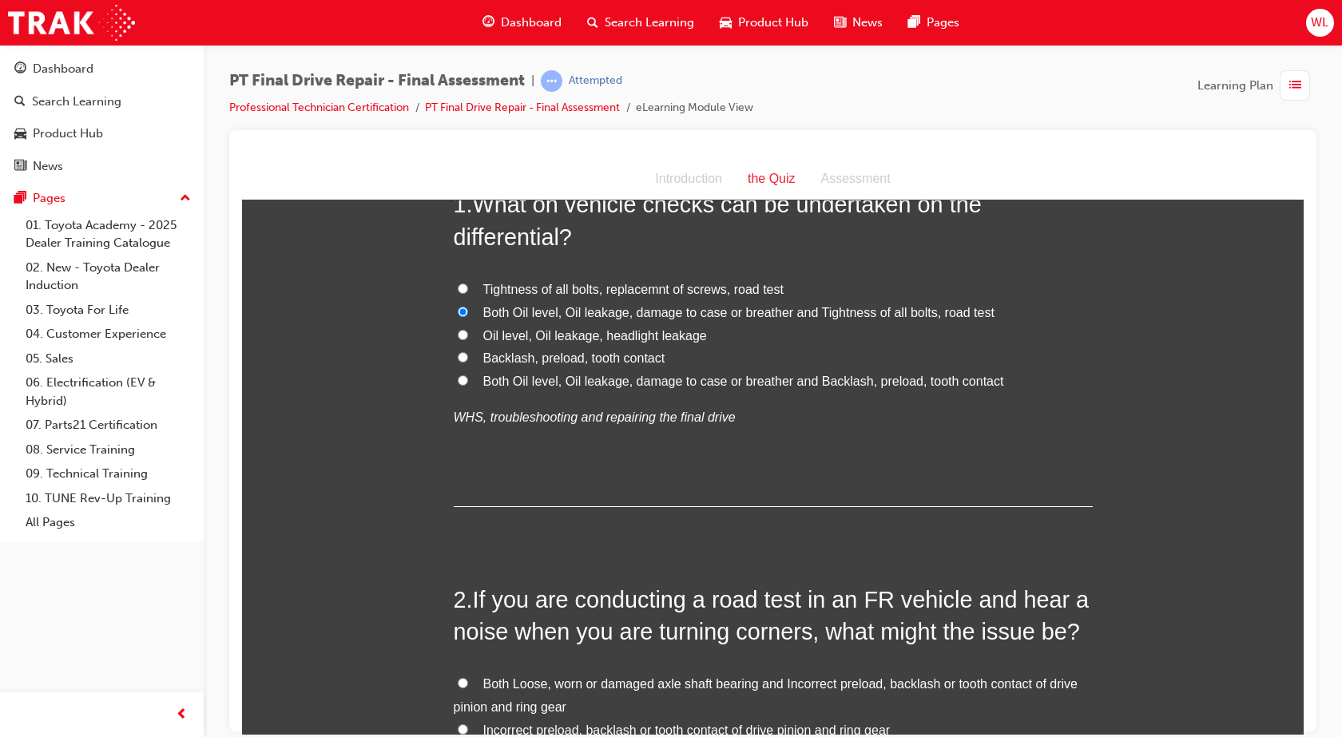
scroll to position [399, 0]
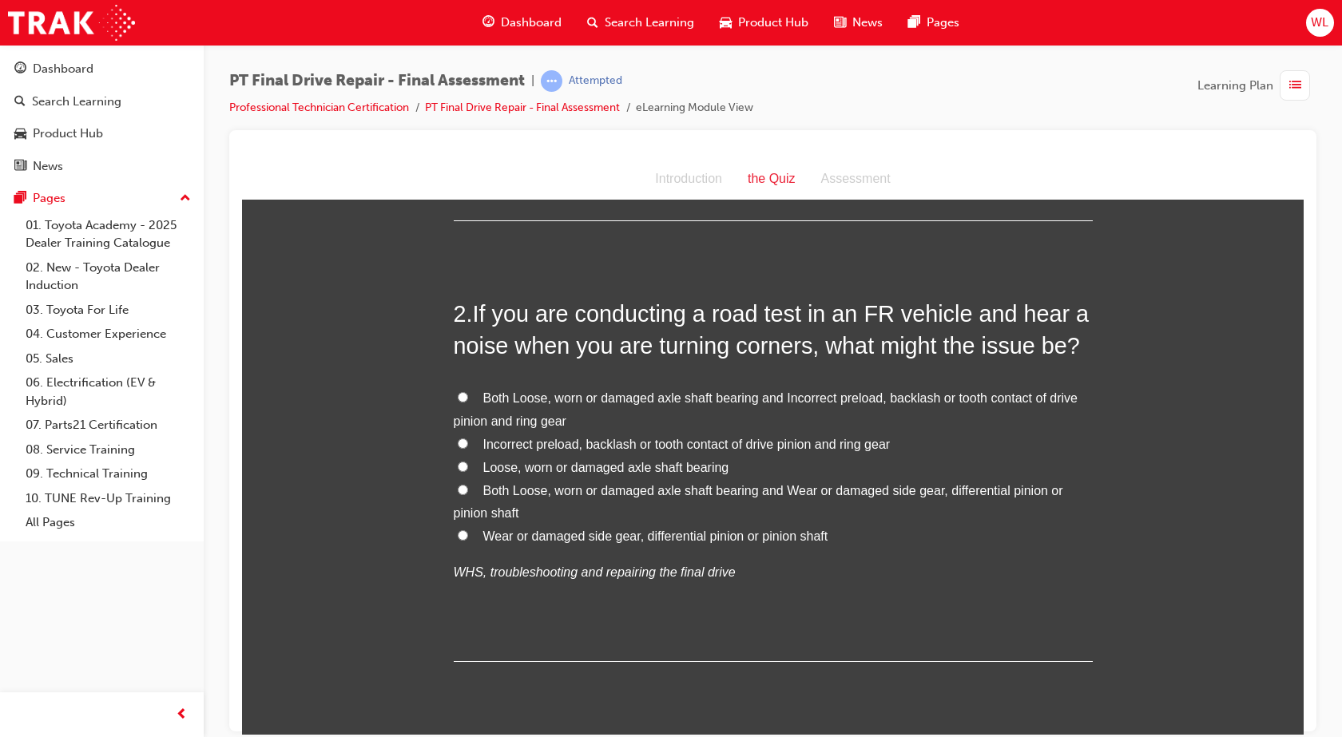
click at [670, 465] on span "Loose, worn or damaged axle shaft bearing" at bounding box center [606, 467] width 246 height 14
click at [468, 465] on input "Loose, worn or damaged axle shaft bearing" at bounding box center [463, 466] width 10 height 10
radio input "true"
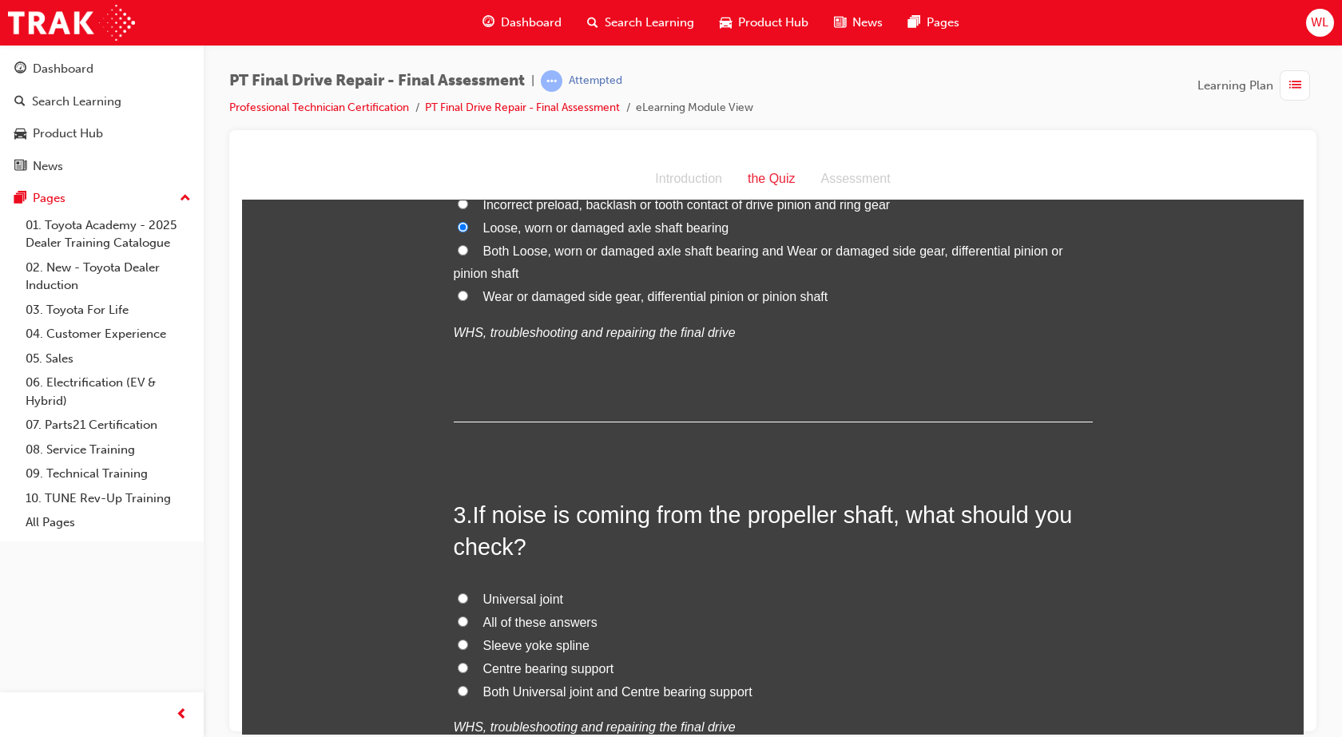
scroll to position [719, 0]
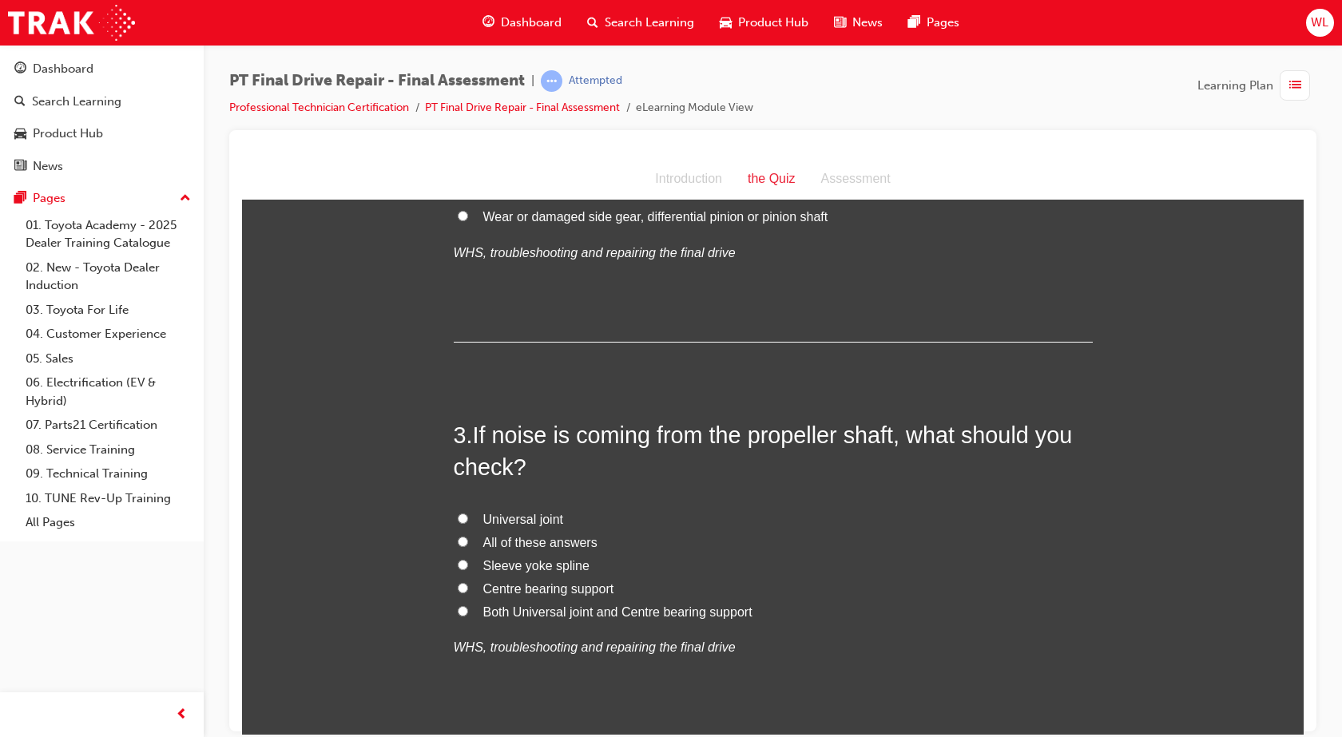
click at [508, 541] on span "All of these answers" at bounding box center [540, 542] width 114 height 14
click at [468, 541] on input "All of these answers" at bounding box center [463, 541] width 10 height 10
radio input "true"
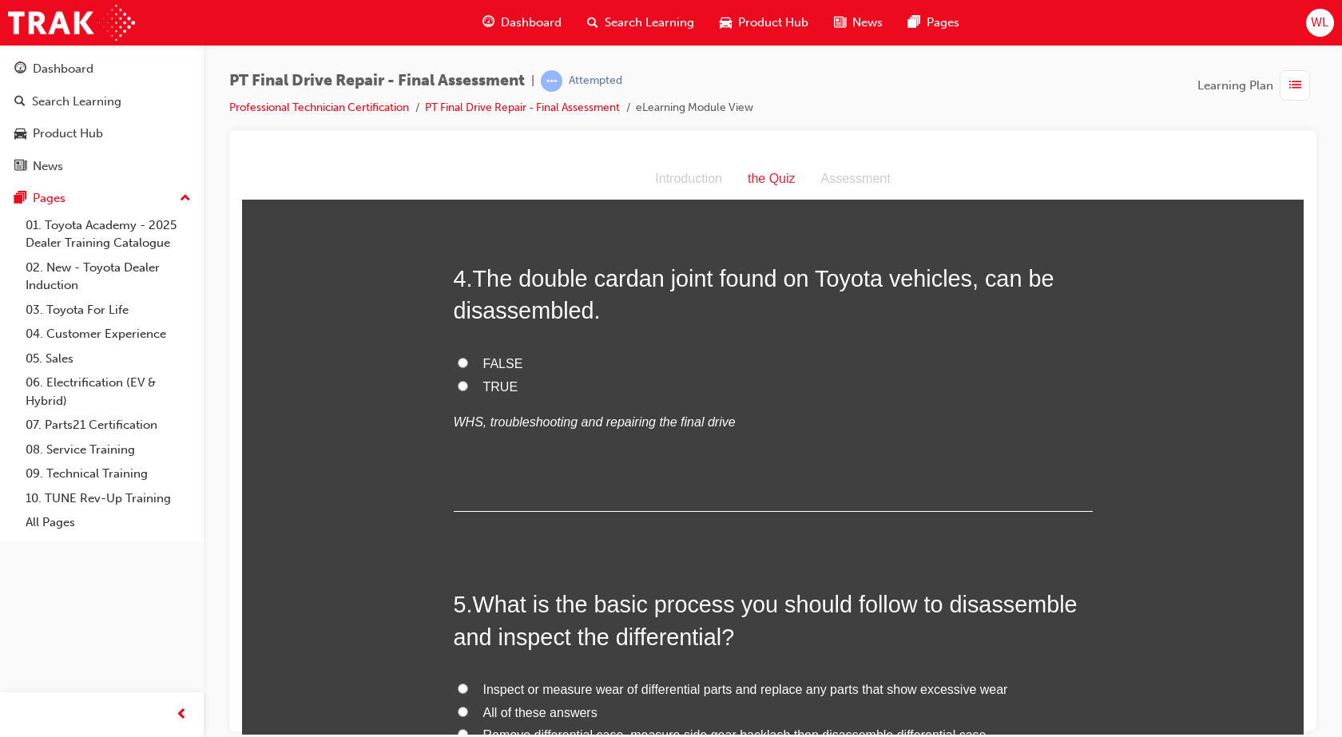
scroll to position [1278, 0]
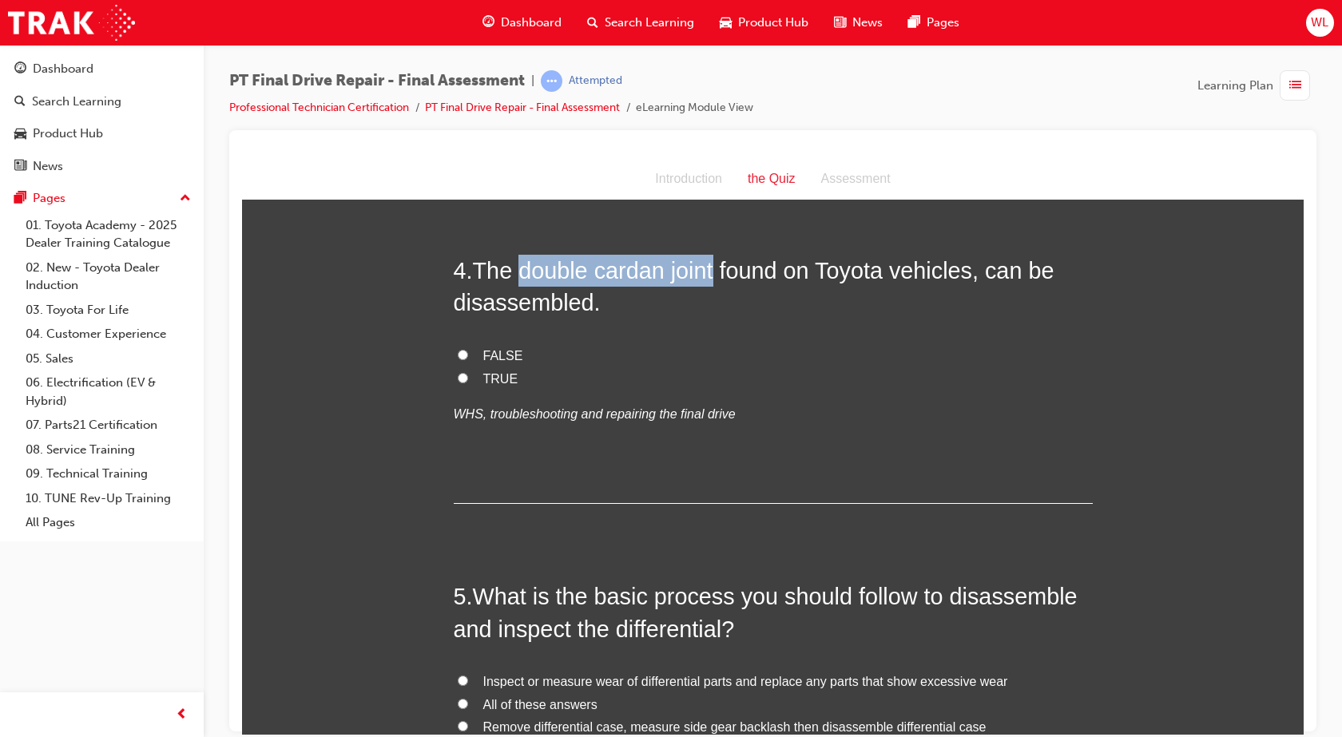
drag, startPoint x: 516, startPoint y: 271, endPoint x: 708, endPoint y: 274, distance: 191.7
click at [708, 274] on span "The double cardan joint found on Toyota vehicles, can be disassembled." at bounding box center [754, 285] width 601 height 57
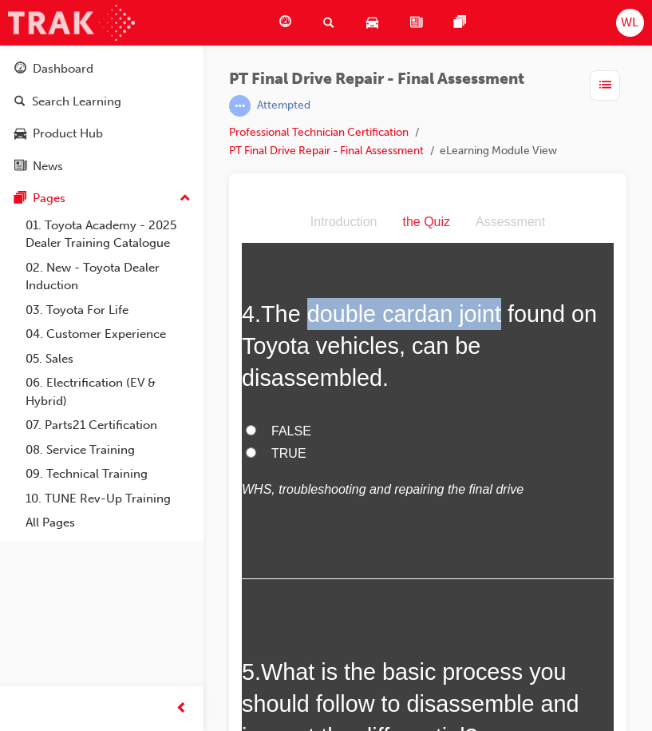
scroll to position [1356, 0]
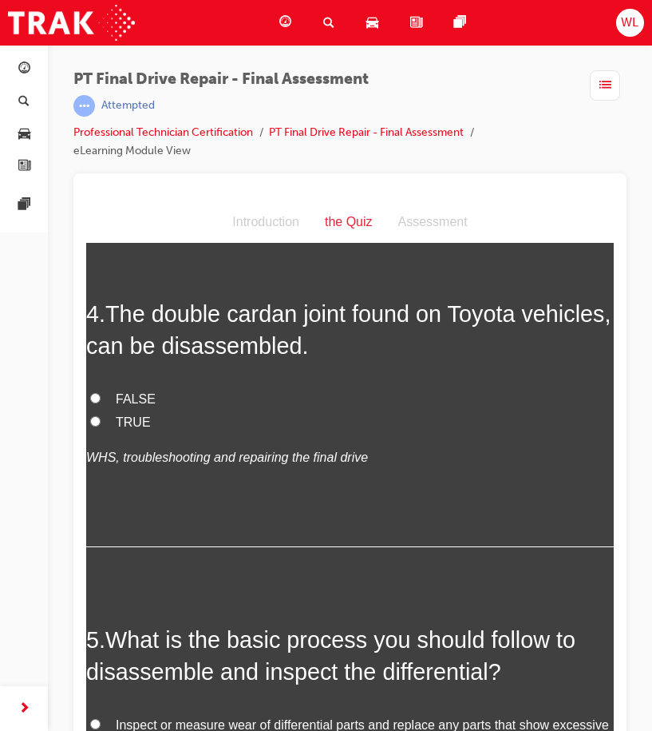
click at [129, 392] on span "FALSE" at bounding box center [136, 398] width 40 height 14
click at [101, 392] on input "FALSE" at bounding box center [95, 397] width 10 height 10
radio input "true"
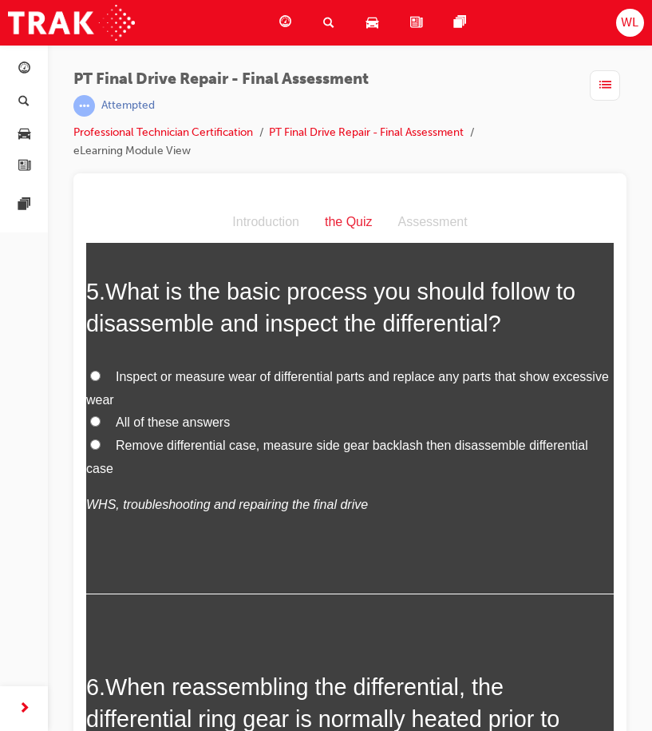
scroll to position [1675, 0]
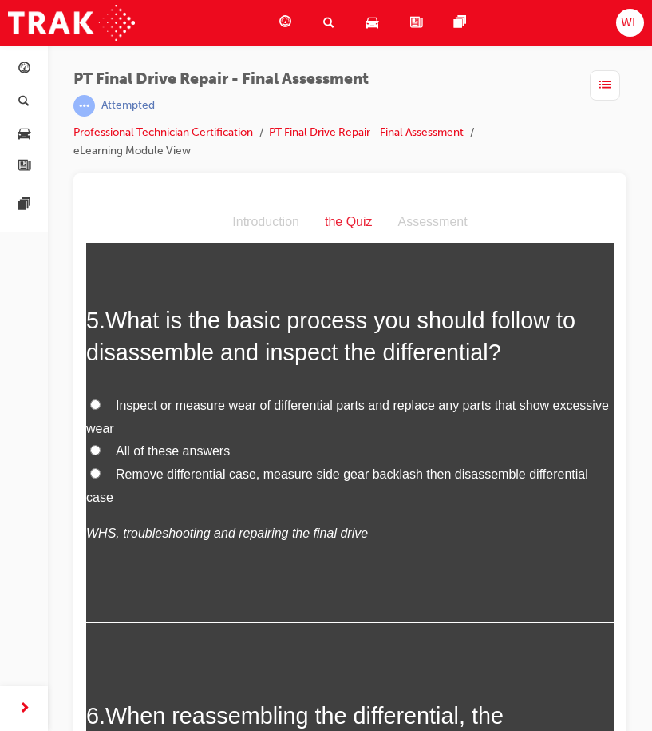
drag, startPoint x: 97, startPoint y: 403, endPoint x: 157, endPoint y: 403, distance: 59.9
click at [97, 403] on input "Inspect or measure wear of differential parts and replace any parts that show e…" at bounding box center [95, 403] width 10 height 10
radio input "true"
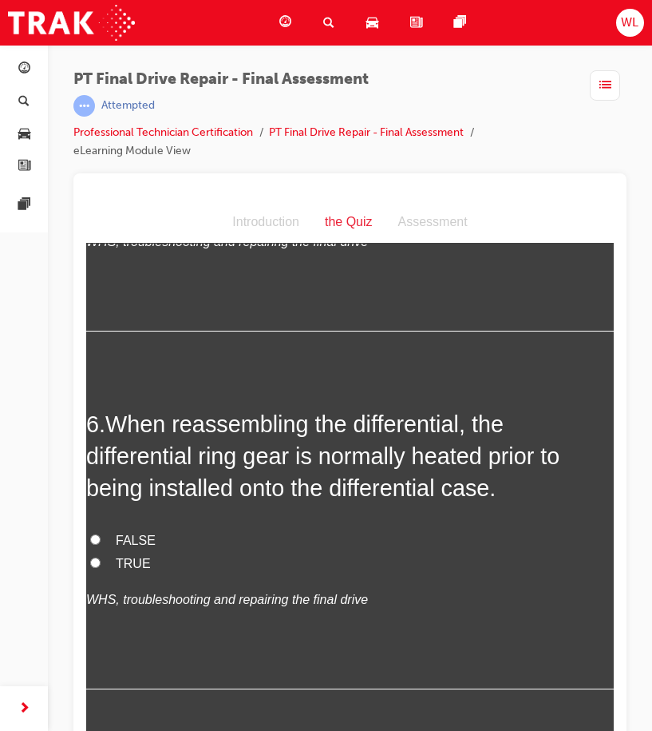
scroll to position [1995, 0]
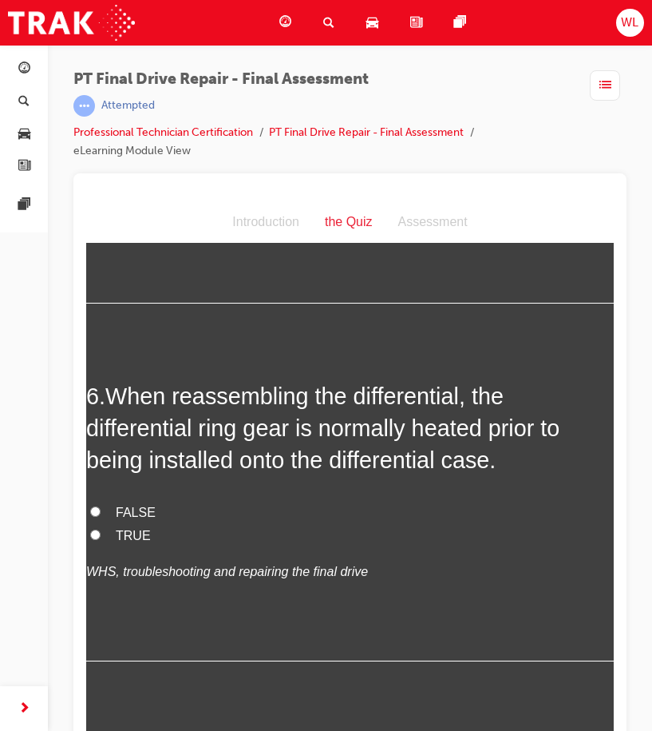
click at [126, 510] on span "FALSE" at bounding box center [136, 512] width 40 height 14
click at [101, 510] on input "FALSE" at bounding box center [95, 511] width 10 height 10
radio input "true"
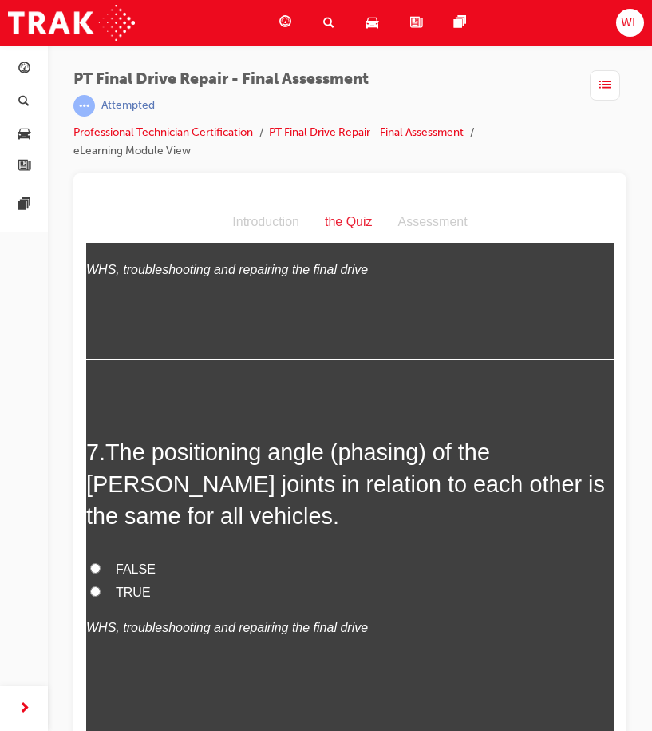
scroll to position [2314, 0]
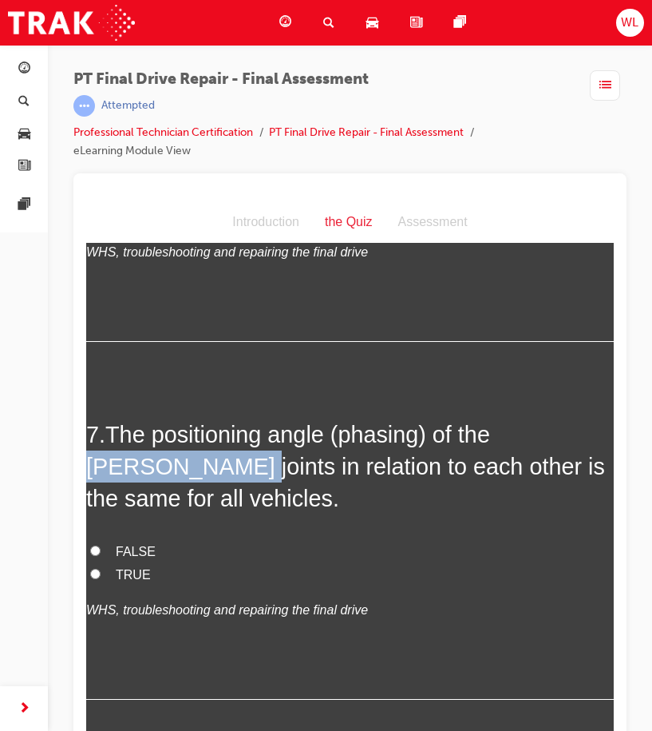
drag, startPoint x: 498, startPoint y: 438, endPoint x: 144, endPoint y: 478, distance: 356.0
click at [144, 478] on span "The positioning angle (phasing) of the [PERSON_NAME] joints in relation to each…" at bounding box center [345, 466] width 519 height 90
click at [559, 436] on span "The positioning angle (phasing) of the [PERSON_NAME] joints in relation to each…" at bounding box center [345, 466] width 519 height 90
drag, startPoint x: 501, startPoint y: 430, endPoint x: 143, endPoint y: 476, distance: 360.7
click at [143, 476] on span "The positioning angle (phasing) of the [PERSON_NAME] joints in relation to each…" at bounding box center [345, 466] width 519 height 90
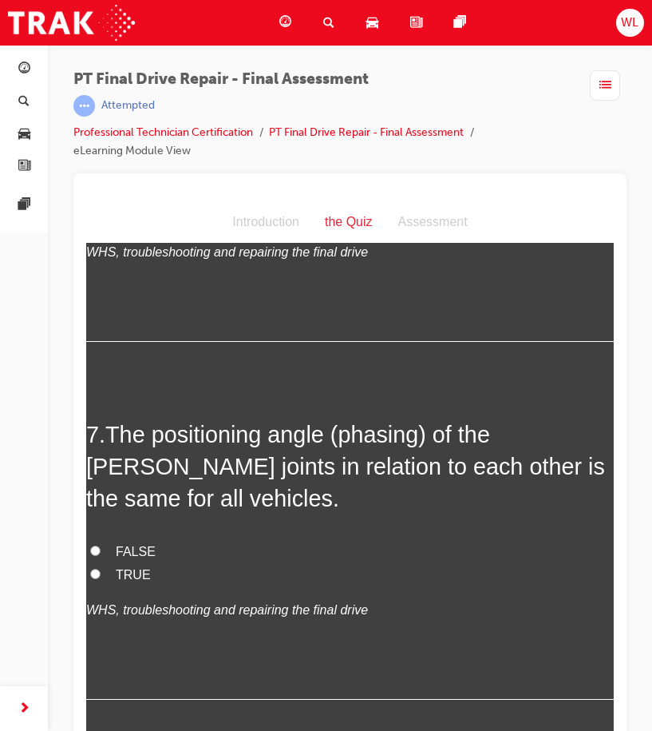
click at [344, 530] on div "7 . The positioning angle (phasing) of the [PERSON_NAME] joints in relation to …" at bounding box center [350, 558] width 528 height 281
click at [126, 551] on span "FALSE" at bounding box center [136, 551] width 40 height 14
click at [101, 551] on input "FALSE" at bounding box center [95, 550] width 10 height 10
radio input "true"
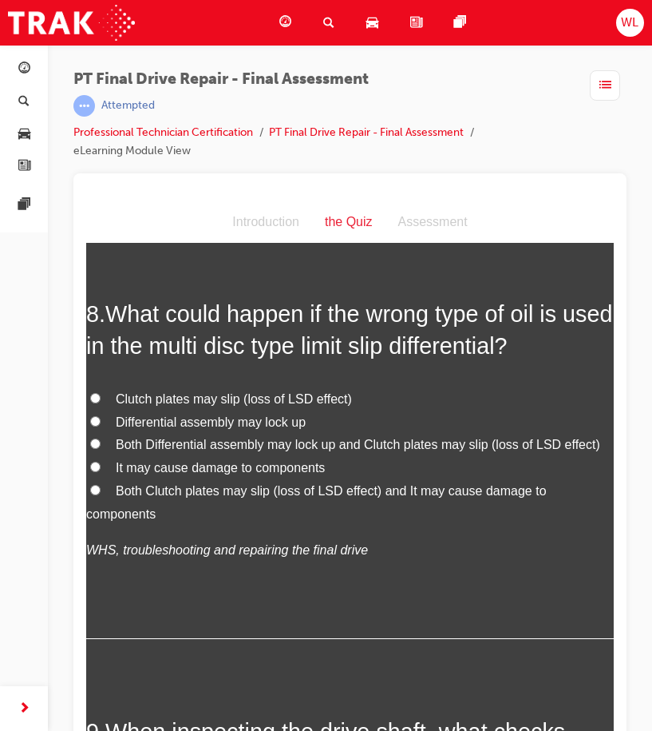
scroll to position [2793, 0]
click at [251, 466] on span "It may cause damage to components" at bounding box center [220, 466] width 209 height 14
click at [101, 466] on input "It may cause damage to components" at bounding box center [95, 465] width 10 height 10
radio input "true"
click at [221, 492] on span "Both Clutch plates may slip (loss of LSD effect) and It may cause damage to com…" at bounding box center [316, 500] width 461 height 37
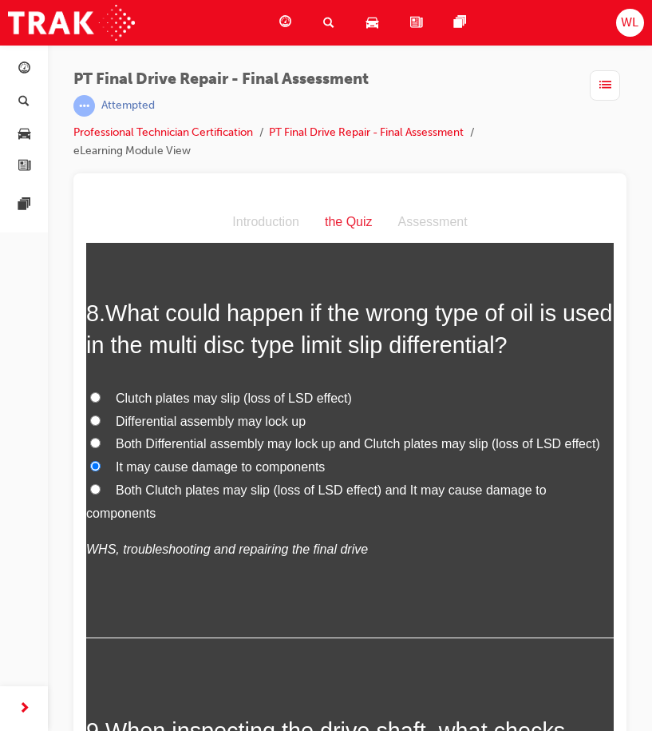
click at [101, 492] on input "Both Clutch plates may slip (loss of LSD effect) and It may cause damage to com…" at bounding box center [95, 488] width 10 height 10
radio input "true"
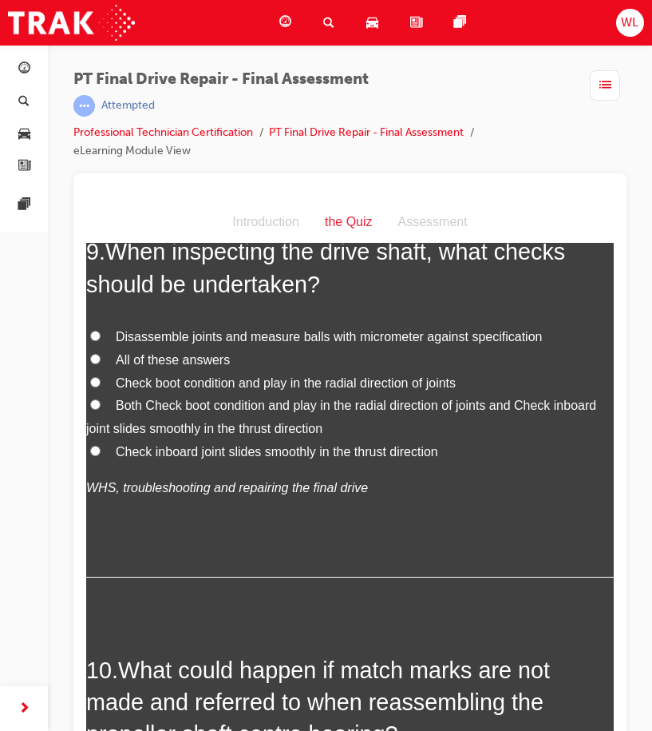
scroll to position [3193, 0]
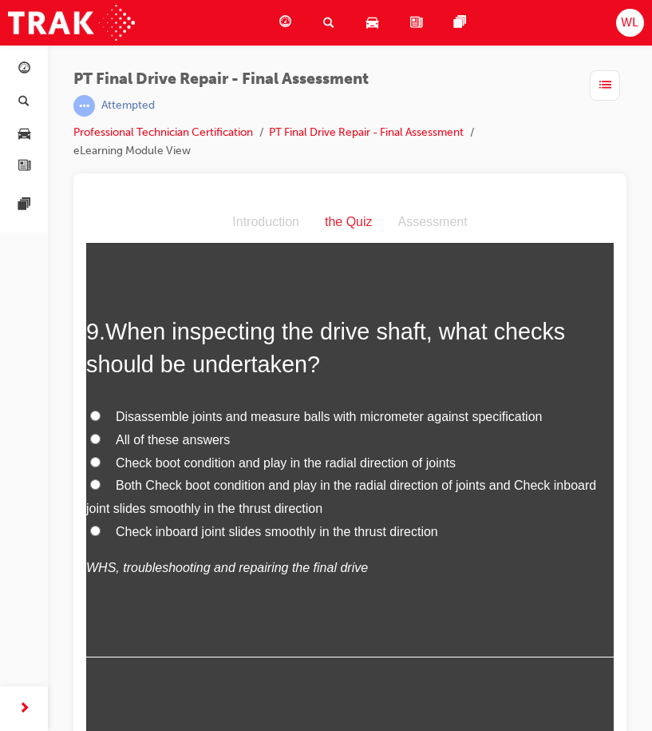
click at [129, 438] on span "All of these answers" at bounding box center [173, 439] width 114 height 14
click at [101, 438] on input "All of these answers" at bounding box center [95, 438] width 10 height 10
radio input "true"
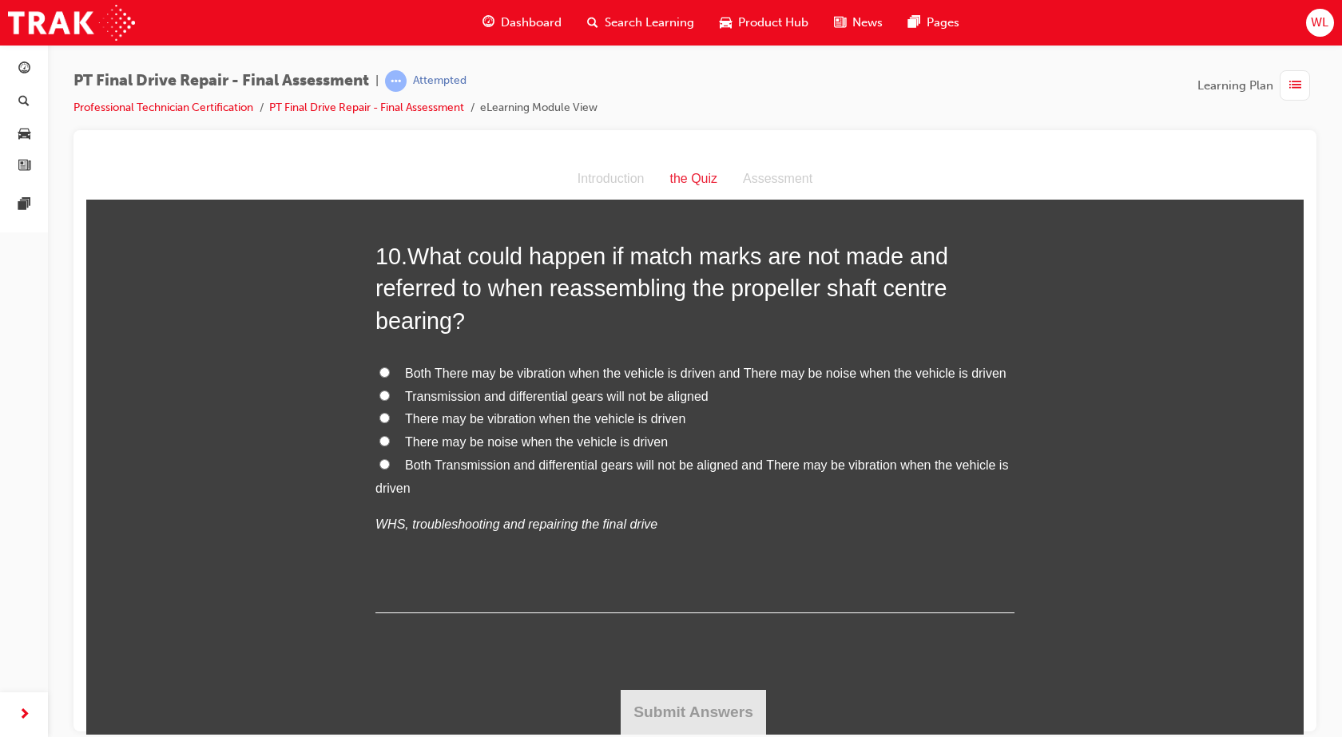
scroll to position [3463, 0]
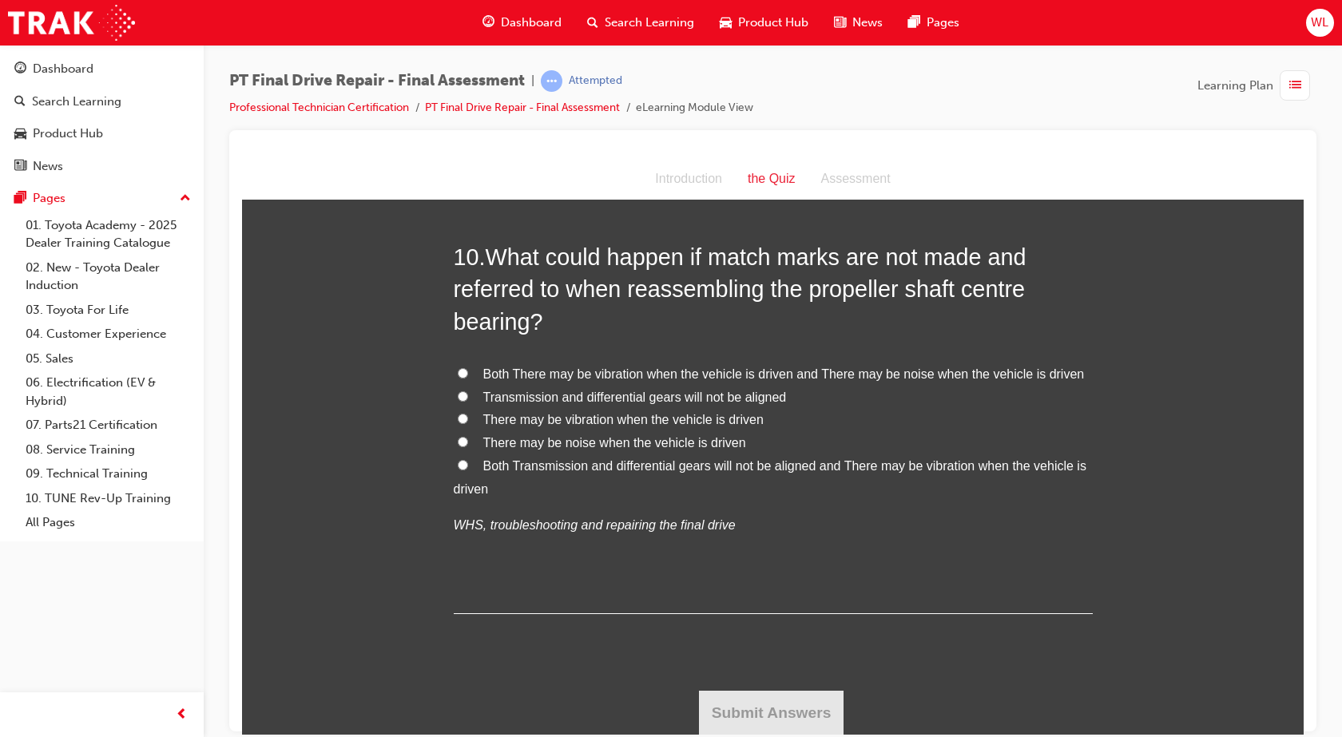
click at [724, 414] on span "There may be vibration when the vehicle is driven" at bounding box center [623, 419] width 280 height 14
click at [468, 414] on input "There may be vibration when the vehicle is driven" at bounding box center [463, 418] width 10 height 10
radio input "true"
click at [459, 366] on label "Both There may be vibration when the vehicle is driven and There may be noise w…" at bounding box center [773, 374] width 639 height 23
click at [459, 367] on input "Both There may be vibration when the vehicle is driven and There may be noise w…" at bounding box center [463, 372] width 10 height 10
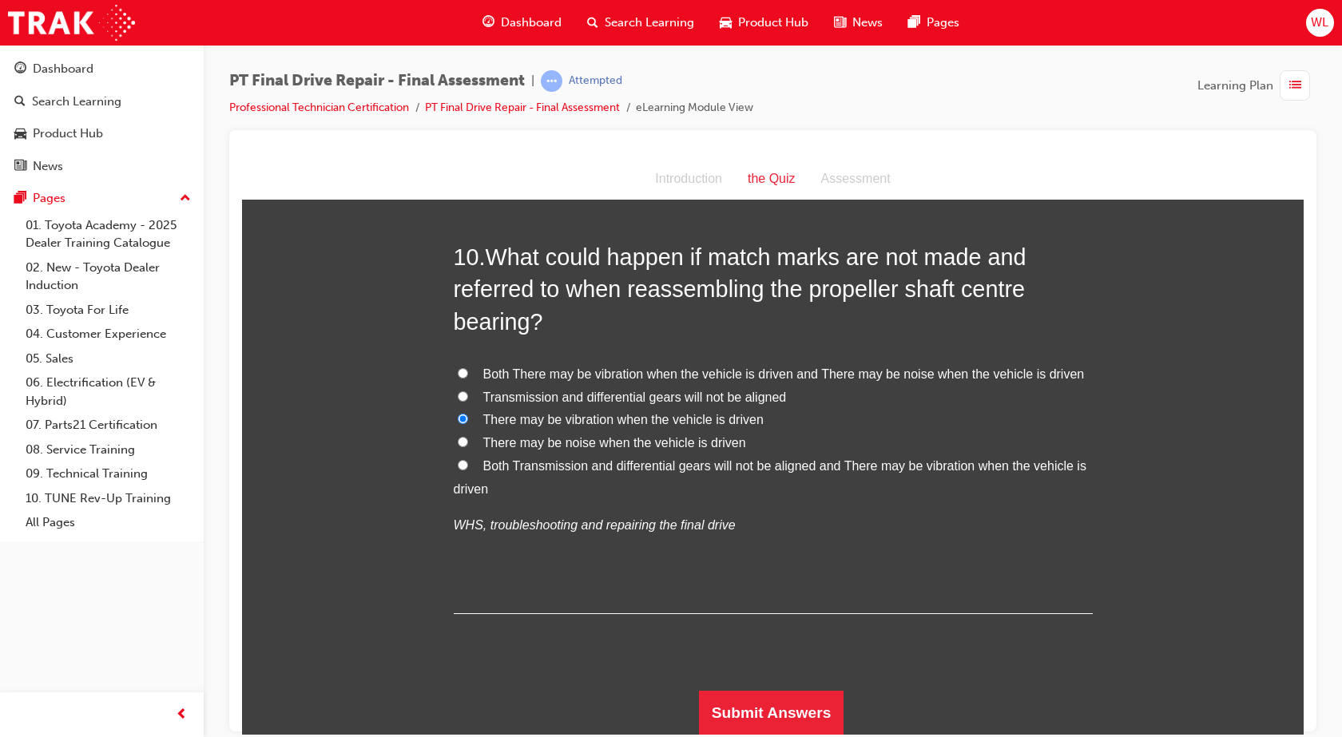
radio input "true"
click at [769, 696] on button "Submit Answers" at bounding box center [771, 712] width 145 height 45
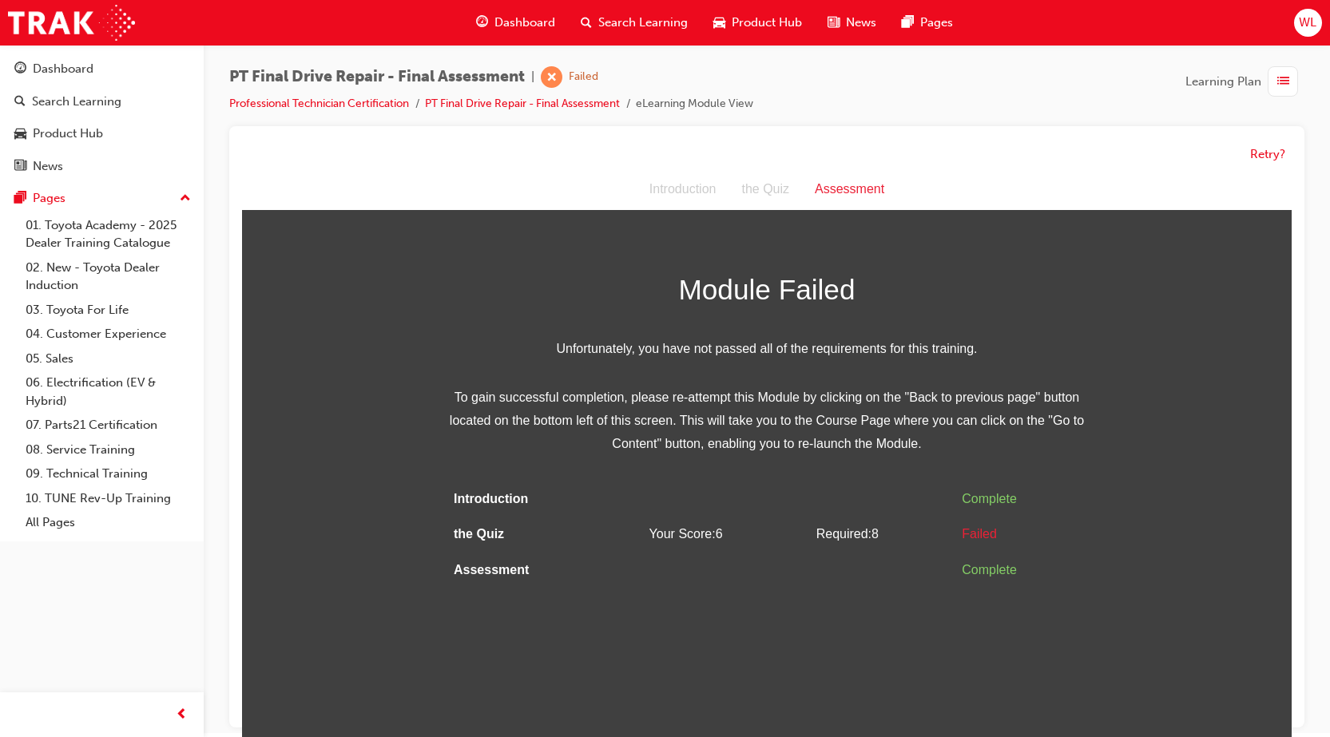
scroll to position [0, 0]
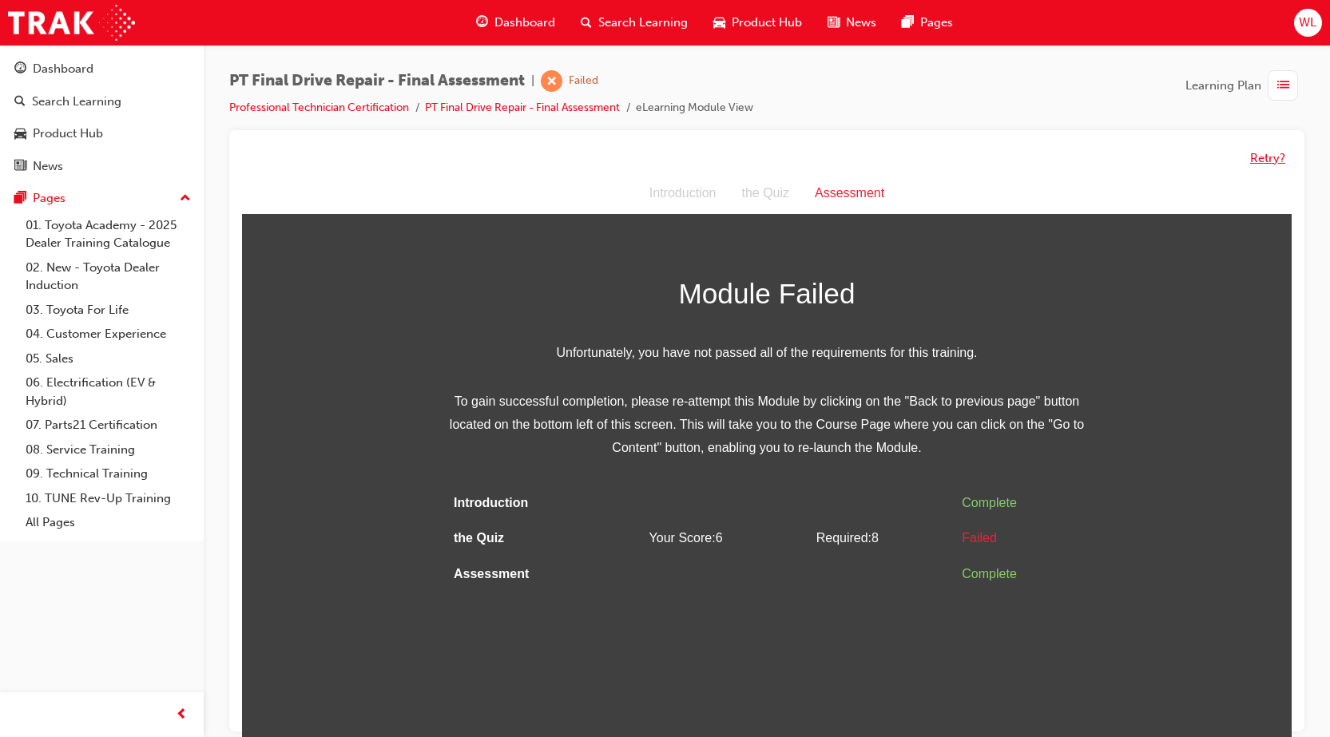
click at [1267, 160] on button "Retry?" at bounding box center [1267, 158] width 35 height 18
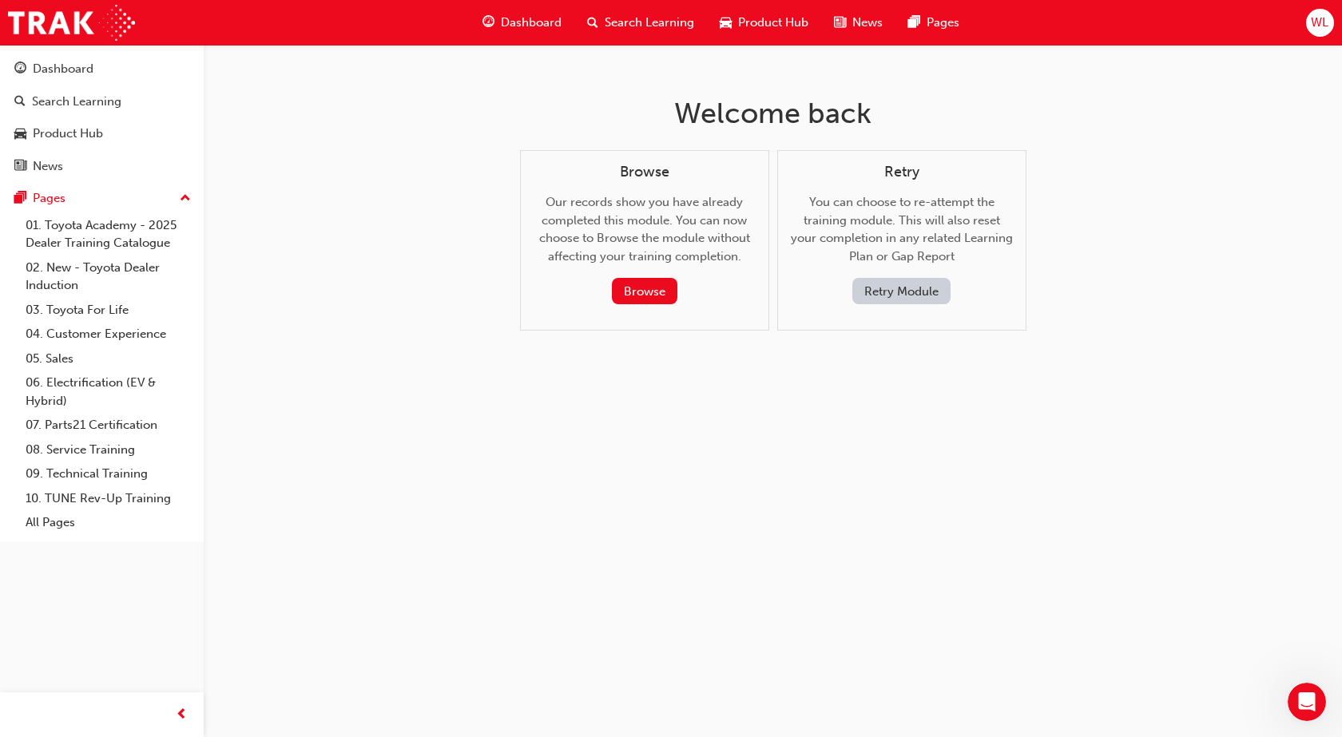
click at [903, 289] on button "Retry Module" at bounding box center [901, 291] width 98 height 26
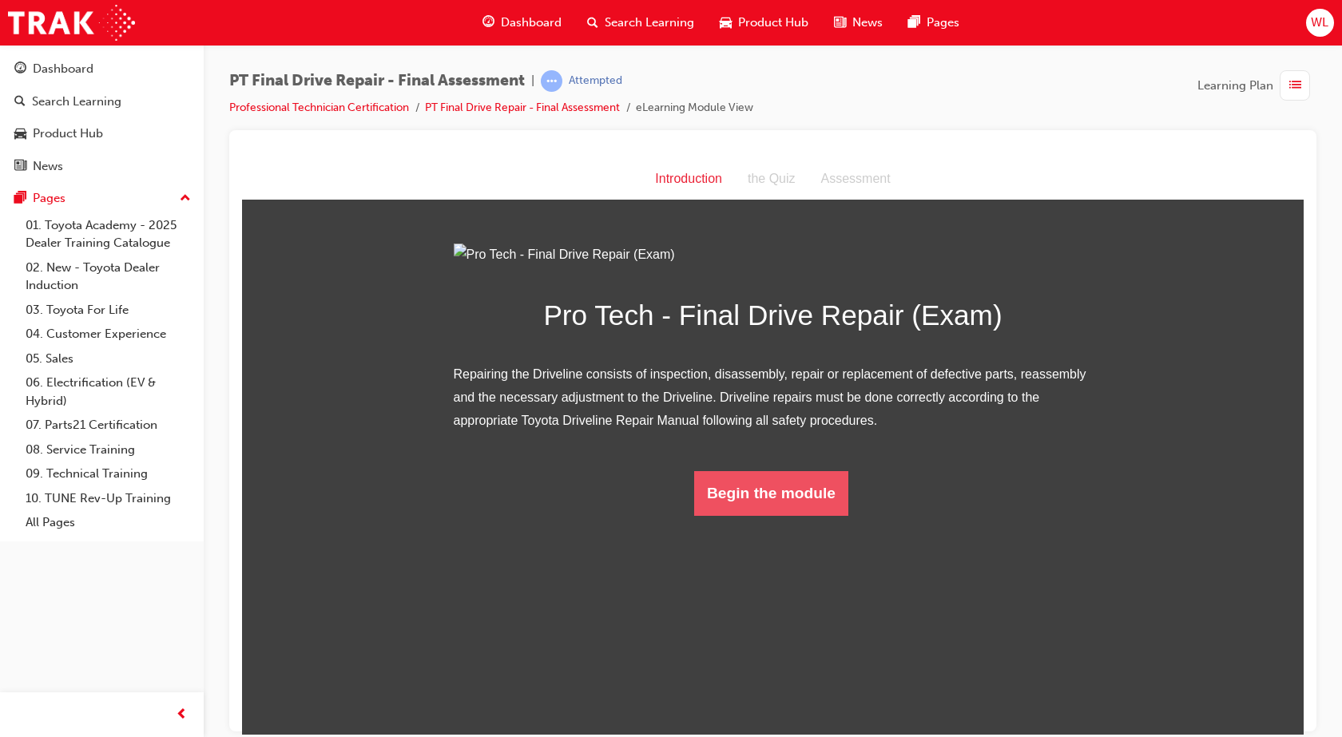
click at [783, 515] on button "Begin the module" at bounding box center [771, 492] width 154 height 45
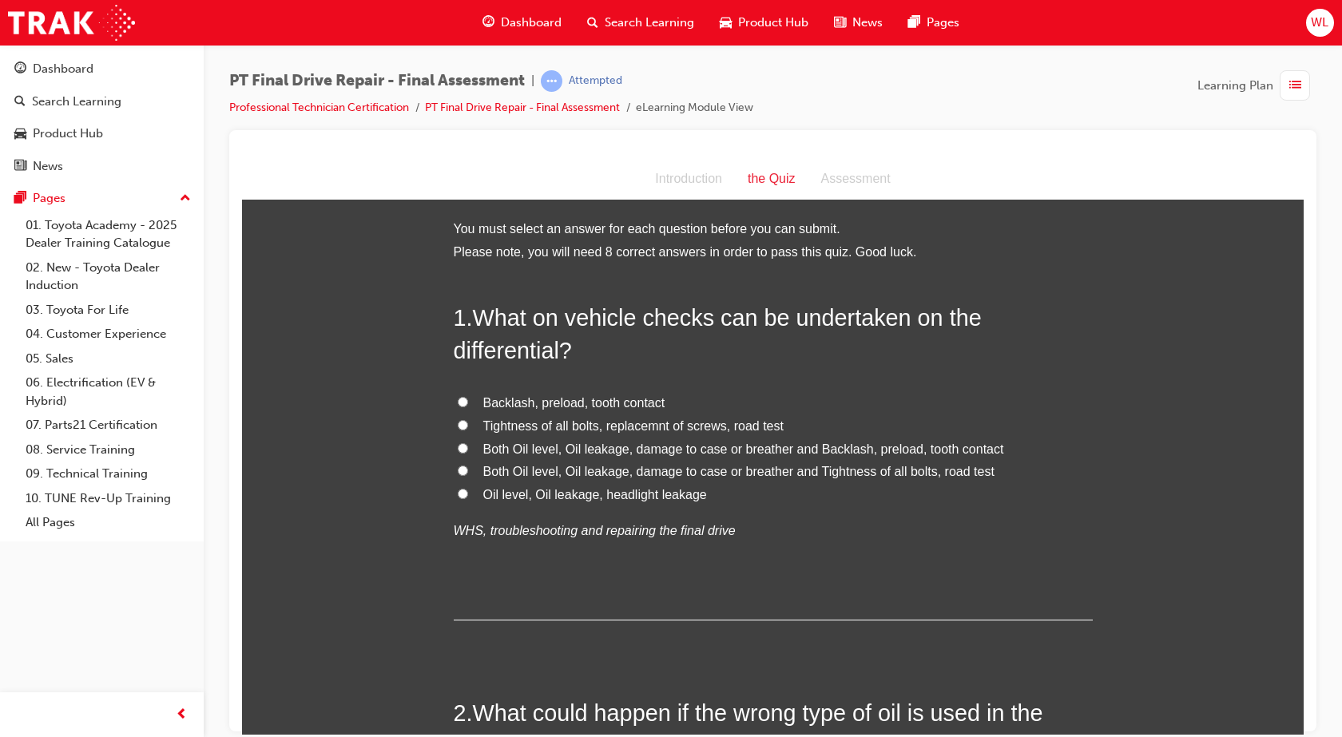
click at [544, 471] on span "Both Oil level, Oil leakage, damage to case or breather and Tightness of all bo…" at bounding box center [738, 471] width 511 height 14
click at [468, 471] on input "Both Oil level, Oil leakage, damage to case or breather and Tightness of all bo…" at bounding box center [463, 470] width 10 height 10
radio input "true"
click at [798, 446] on span "Both Oil level, Oil leakage, damage to case or breather and Backlash, preload, …" at bounding box center [743, 449] width 521 height 14
click at [468, 446] on input "Both Oil level, Oil leakage, damage to case or breather and Backlash, preload, …" at bounding box center [463, 447] width 10 height 10
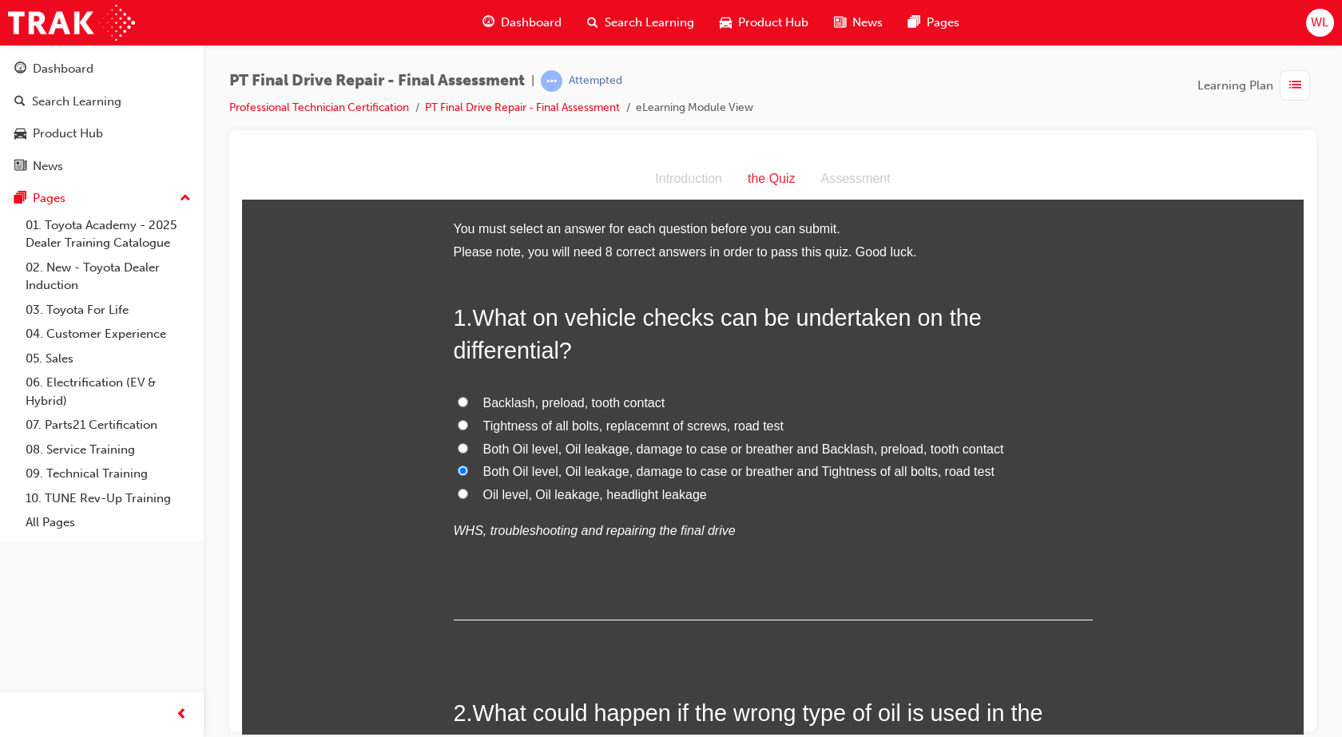
radio input "true"
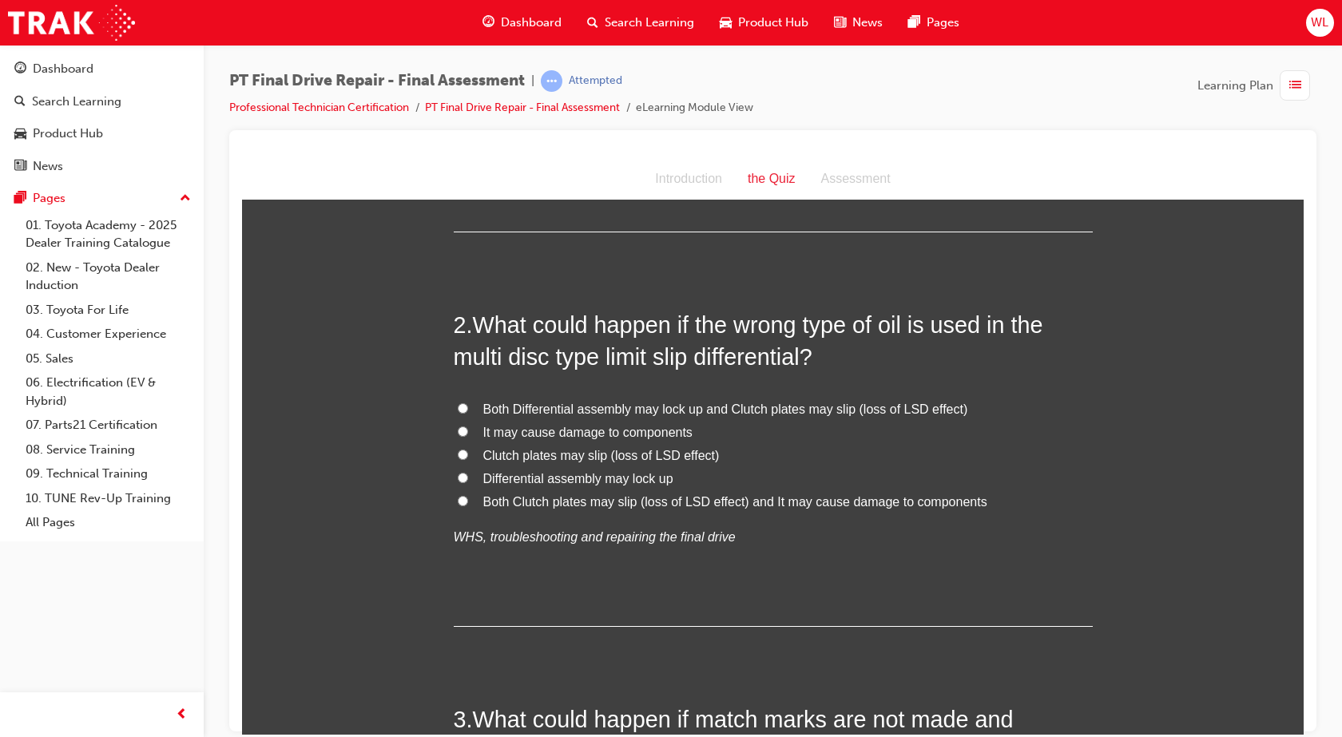
scroll to position [399, 0]
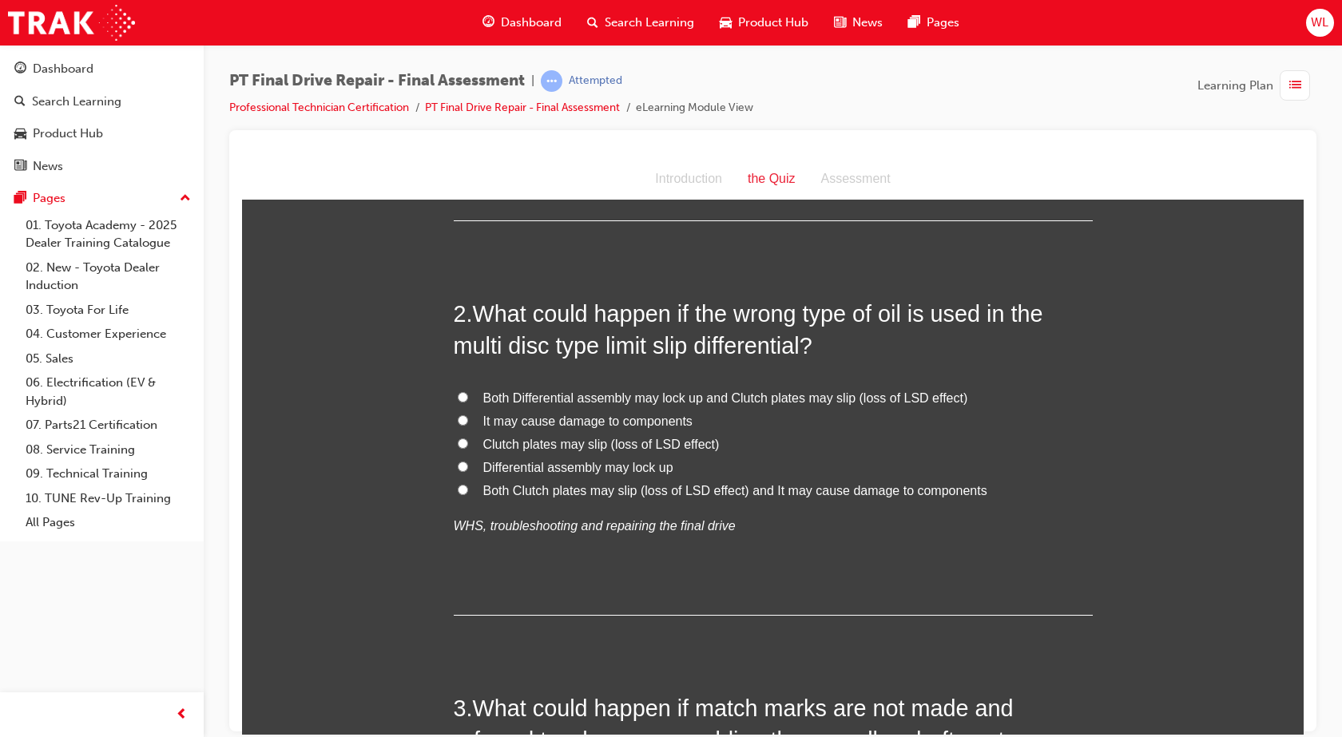
click at [466, 491] on label "Both Clutch plates may slip (loss of LSD effect) and It may cause damage to com…" at bounding box center [773, 490] width 639 height 23
click at [466, 491] on input "Both Clutch plates may slip (loss of LSD effect) and It may cause damage to com…" at bounding box center [463, 489] width 10 height 10
radio input "true"
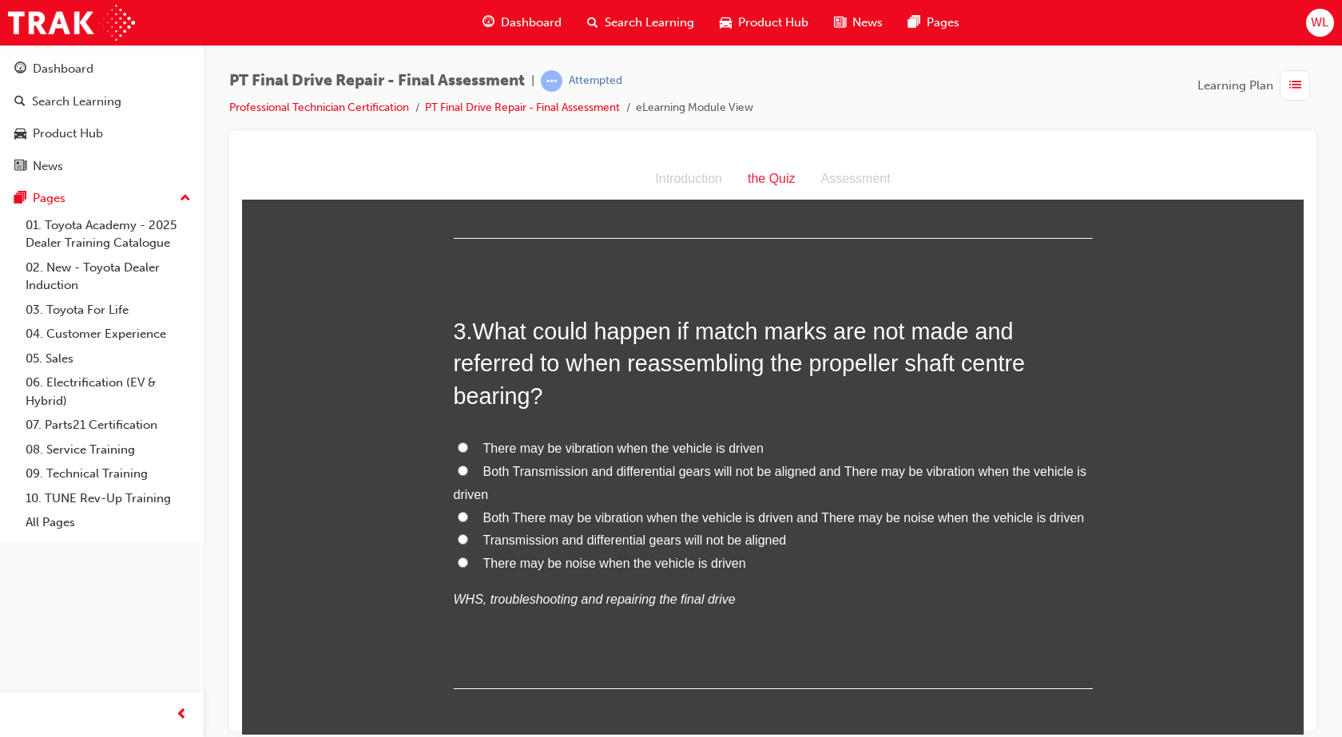
scroll to position [799, 0]
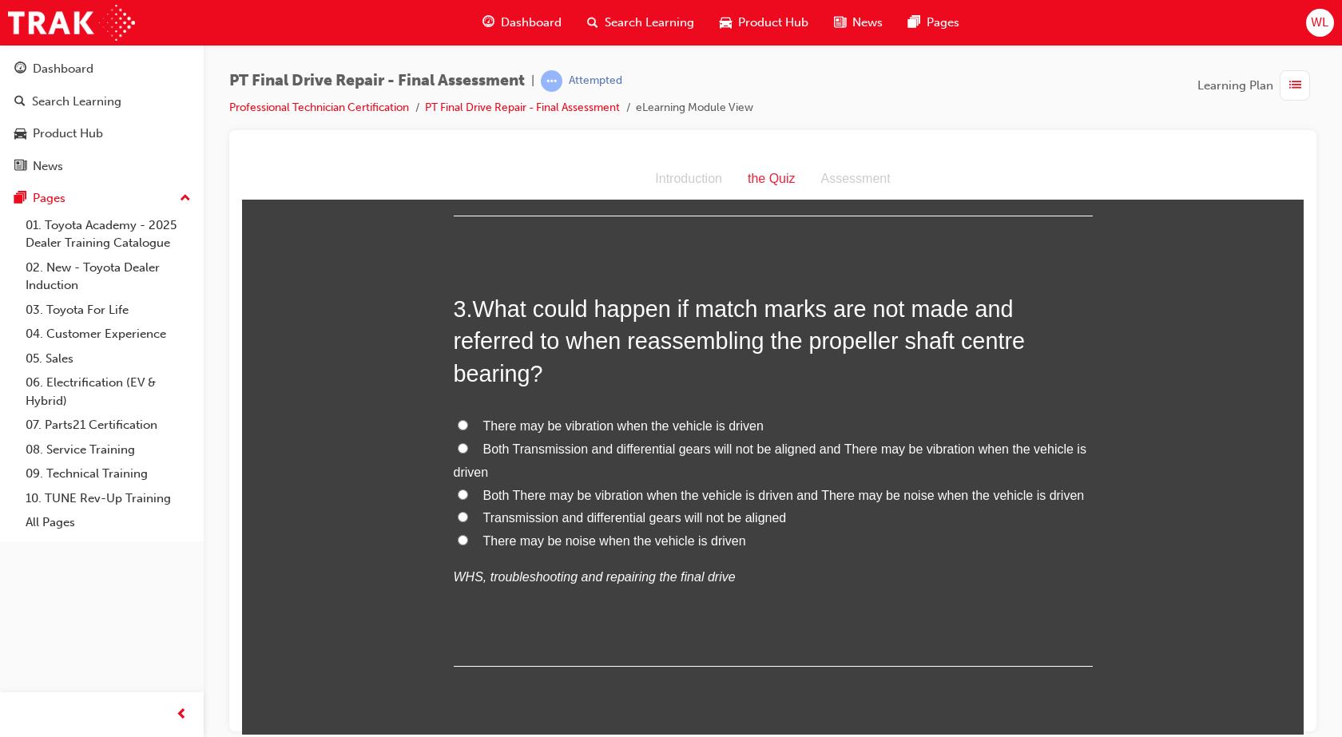
click at [594, 494] on span "Both There may be vibration when the vehicle is driven and There may be noise w…" at bounding box center [783, 495] width 601 height 14
click at [468, 494] on input "Both There may be vibration when the vehicle is driven and There may be noise w…" at bounding box center [463, 494] width 10 height 10
radio input "true"
click at [460, 449] on input "Both Transmission and differential gears will not be aligned and There may be v…" at bounding box center [463, 447] width 10 height 10
radio input "true"
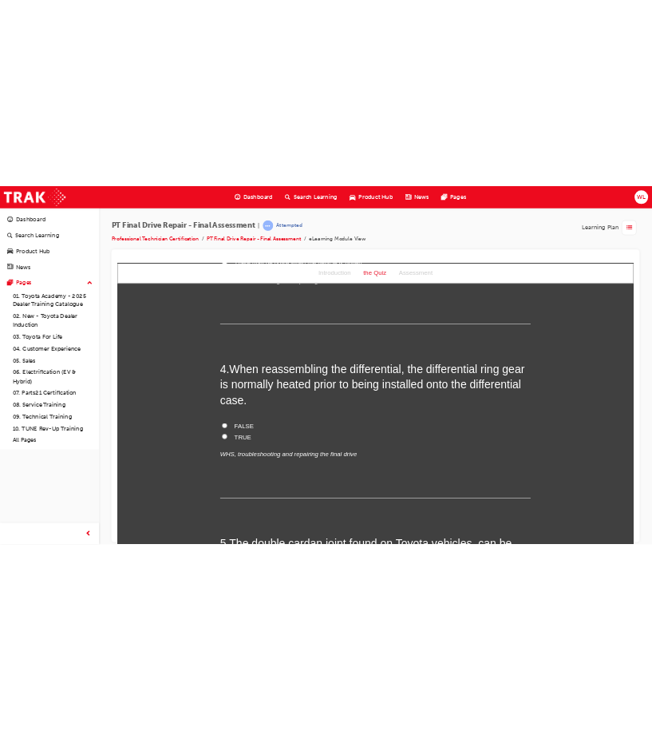
scroll to position [1198, 0]
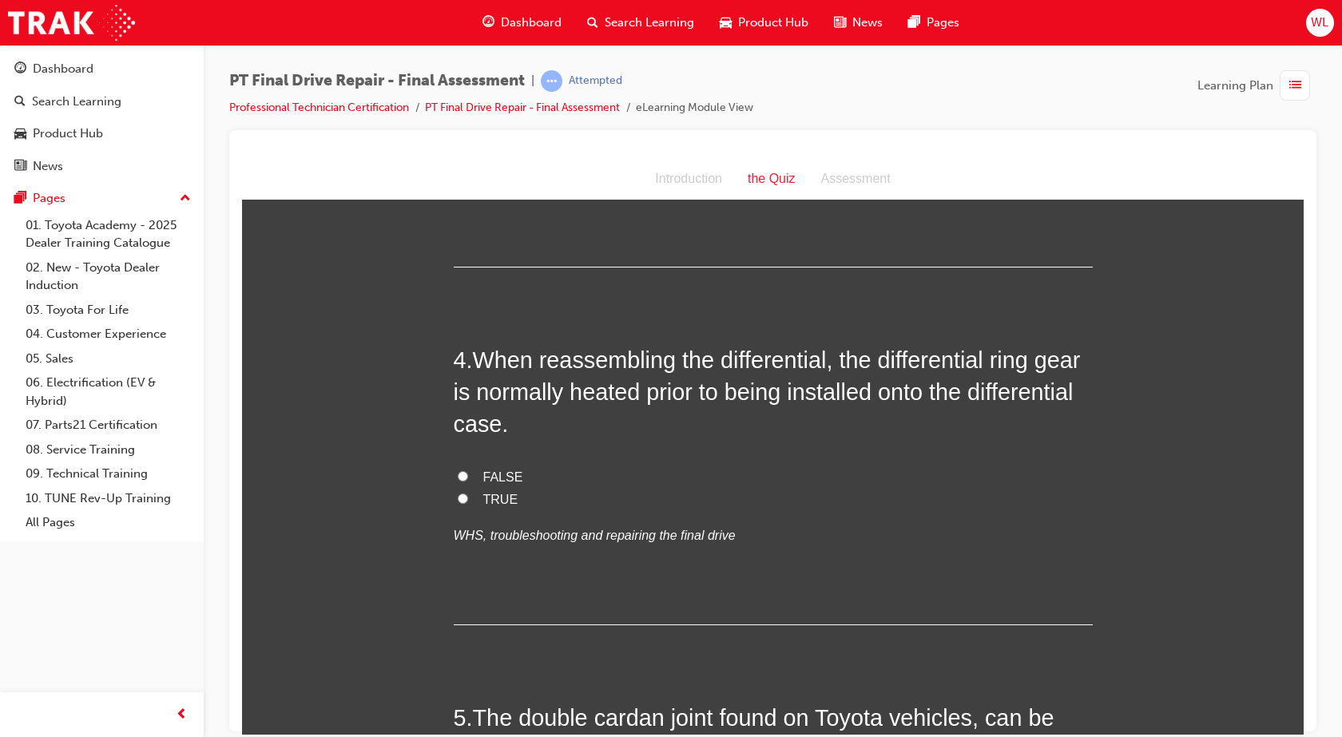
click at [466, 476] on label "FALSE" at bounding box center [773, 477] width 639 height 23
click at [466, 476] on input "FALSE" at bounding box center [463, 475] width 10 height 10
radio input "true"
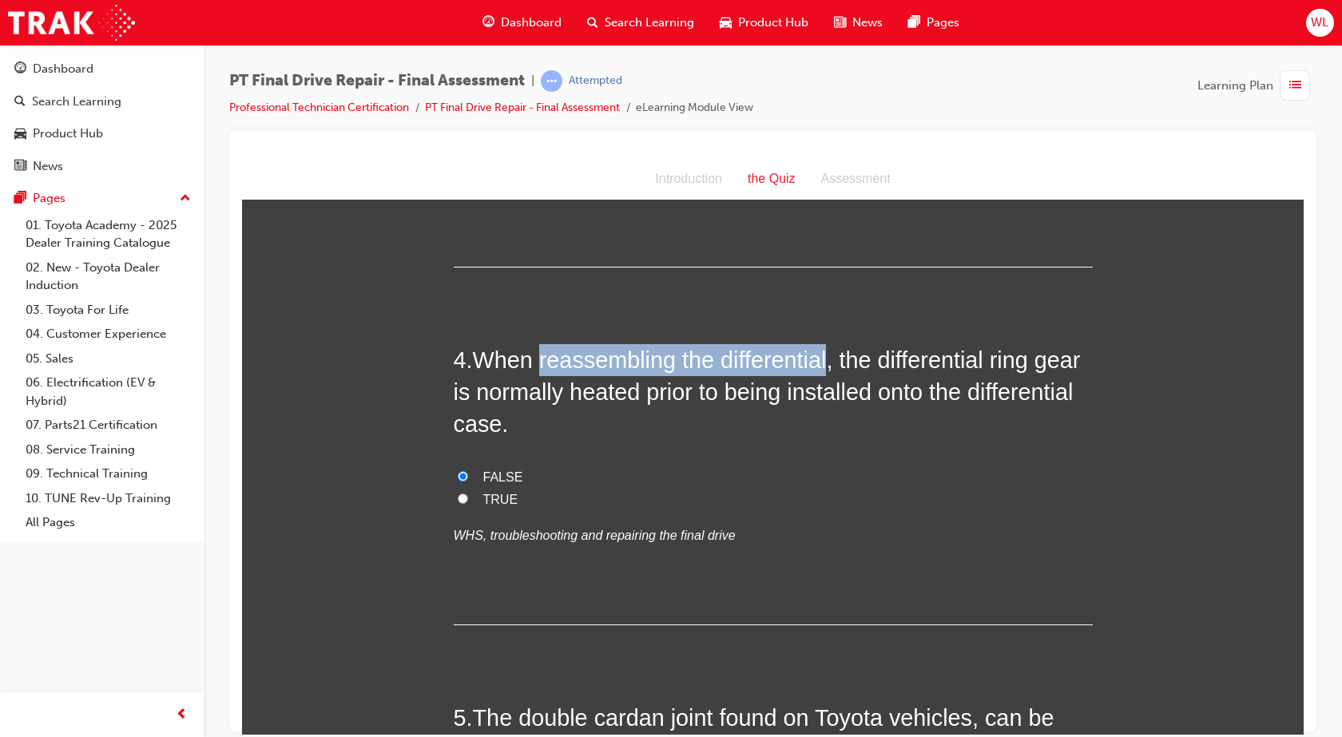
drag, startPoint x: 533, startPoint y: 363, endPoint x: 830, endPoint y: 365, distance: 296.3
click at [830, 365] on span "When reassembling the differential, the differential ring gear is normally heat…" at bounding box center [767, 392] width 627 height 90
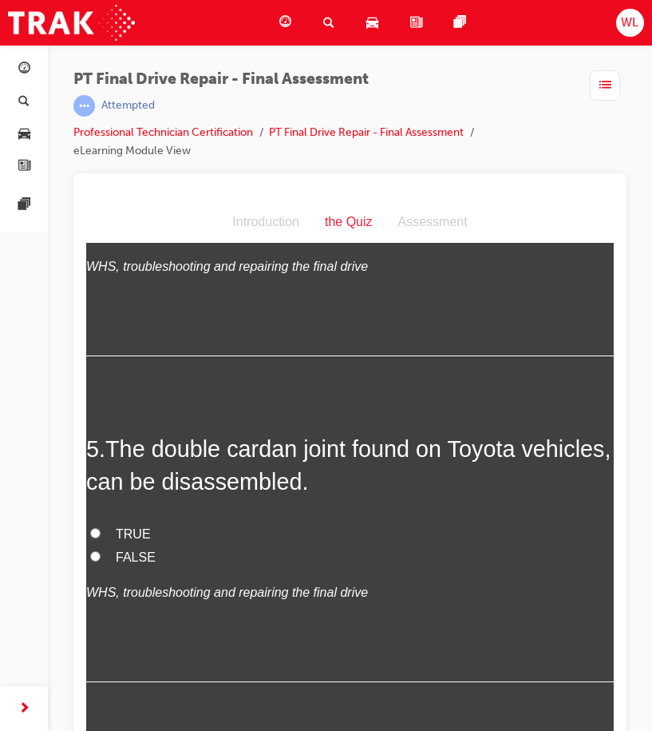
scroll to position [1609, 0]
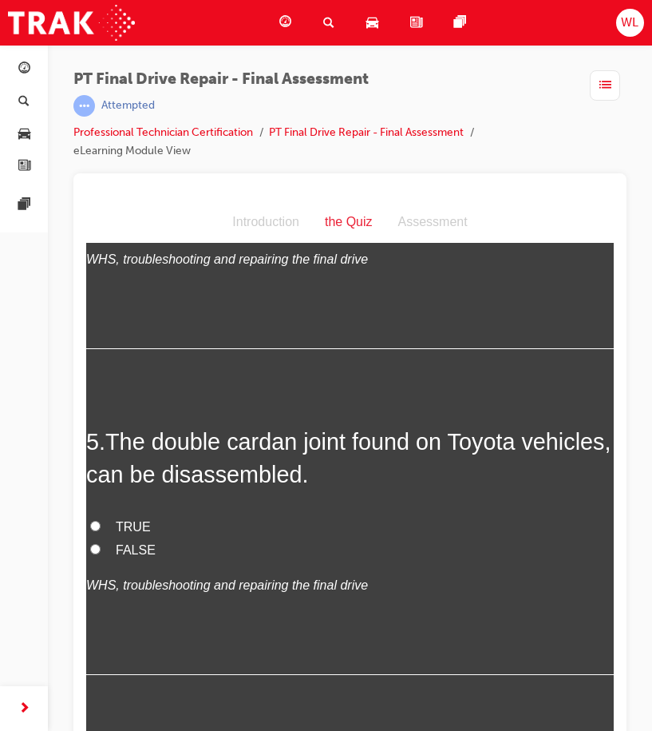
drag, startPoint x: 133, startPoint y: 549, endPoint x: 143, endPoint y: 549, distance: 10.4
click at [133, 549] on span "FALSE" at bounding box center [136, 549] width 40 height 14
click at [101, 549] on input "FALSE" at bounding box center [95, 548] width 10 height 10
radio input "true"
click at [104, 523] on label "TRUE" at bounding box center [350, 526] width 528 height 23
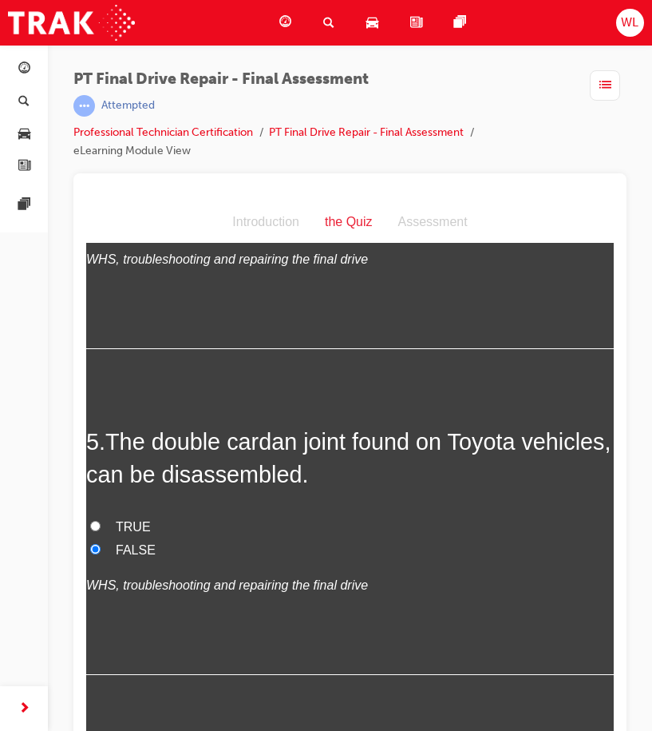
click at [101, 523] on input "TRUE" at bounding box center [95, 525] width 10 height 10
radio input "true"
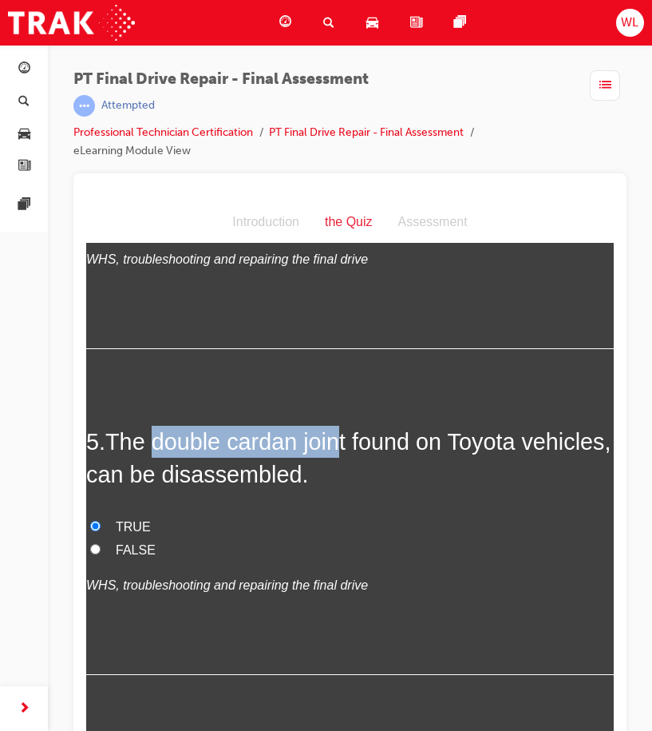
drag, startPoint x: 153, startPoint y: 442, endPoint x: 343, endPoint y: 442, distance: 190.1
click at [343, 442] on span "The double cardan joint found on Toyota vehicles, can be disassembled." at bounding box center [348, 456] width 525 height 57
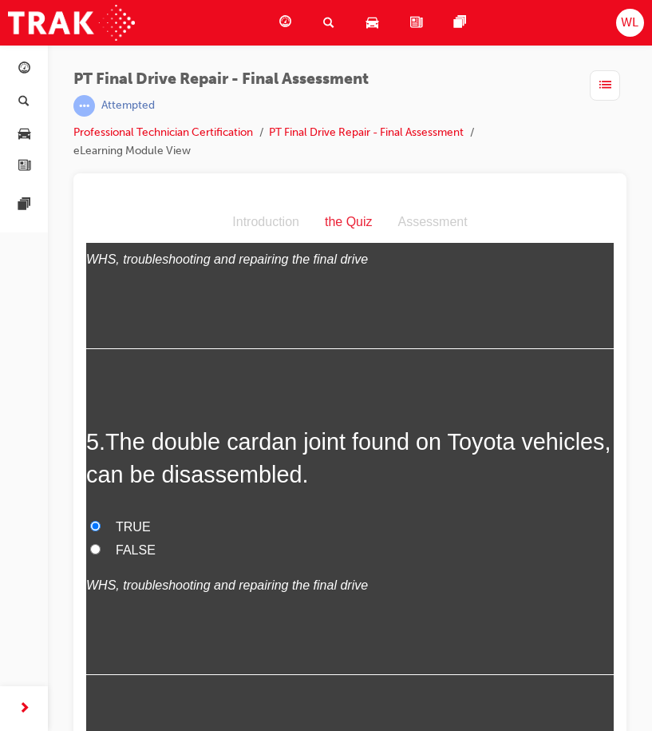
click at [136, 405] on div "1 . What on vehicle checks can be undertaken on the differential? Backlash, pre…" at bounding box center [350, 724] width 528 height 3978
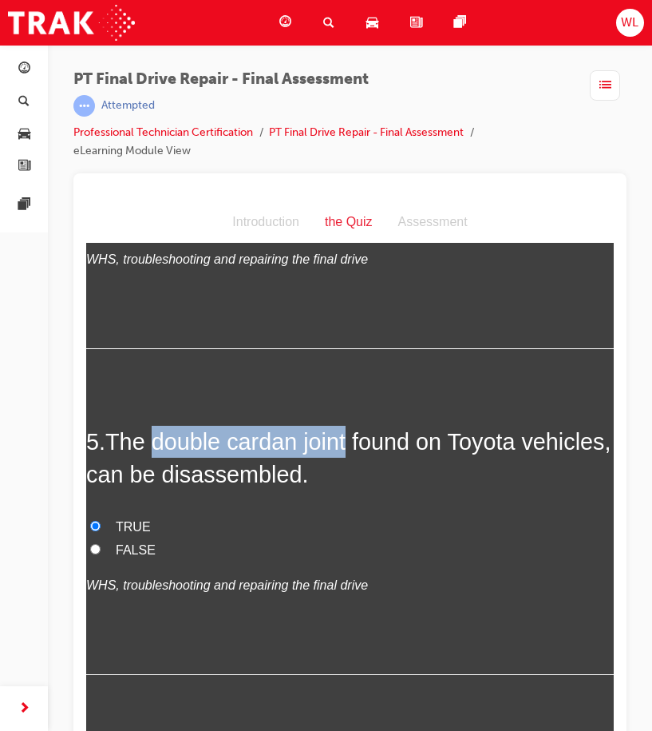
drag, startPoint x: 154, startPoint y: 438, endPoint x: 350, endPoint y: 447, distance: 195.9
click at [350, 447] on span "The double cardan joint found on Toyota vehicles, can be disassembled." at bounding box center [348, 456] width 525 height 57
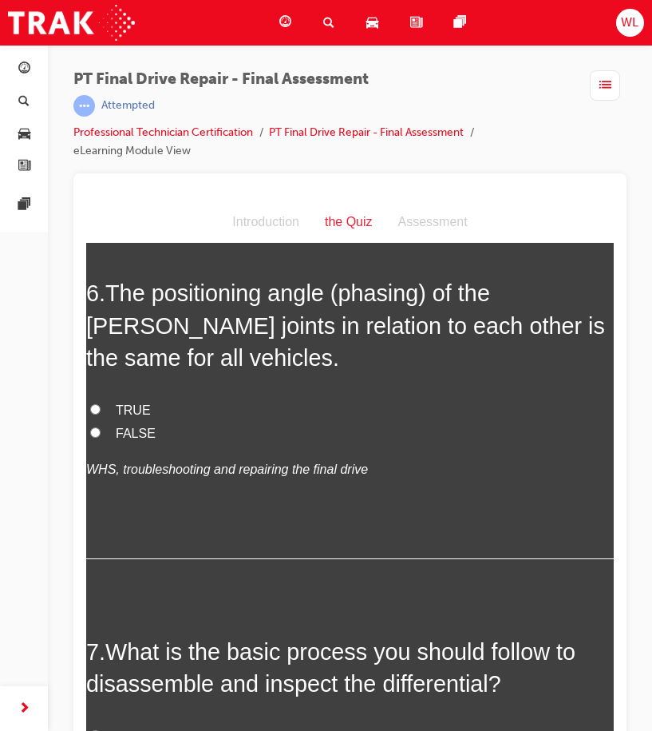
scroll to position [2088, 0]
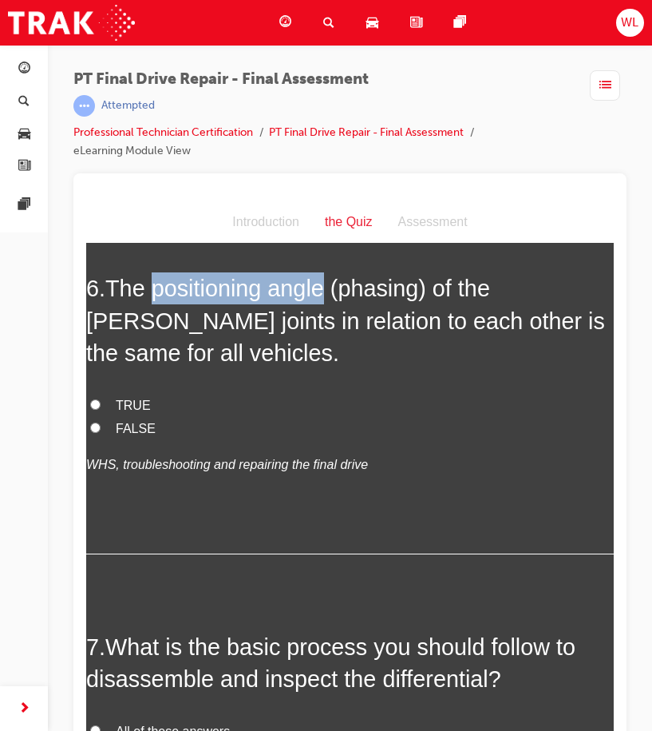
drag, startPoint x: 158, startPoint y: 293, endPoint x: 330, endPoint y: 287, distance: 171.8
click at [330, 287] on span "The positioning angle (phasing) of the [PERSON_NAME] joints in relation to each…" at bounding box center [345, 320] width 519 height 90
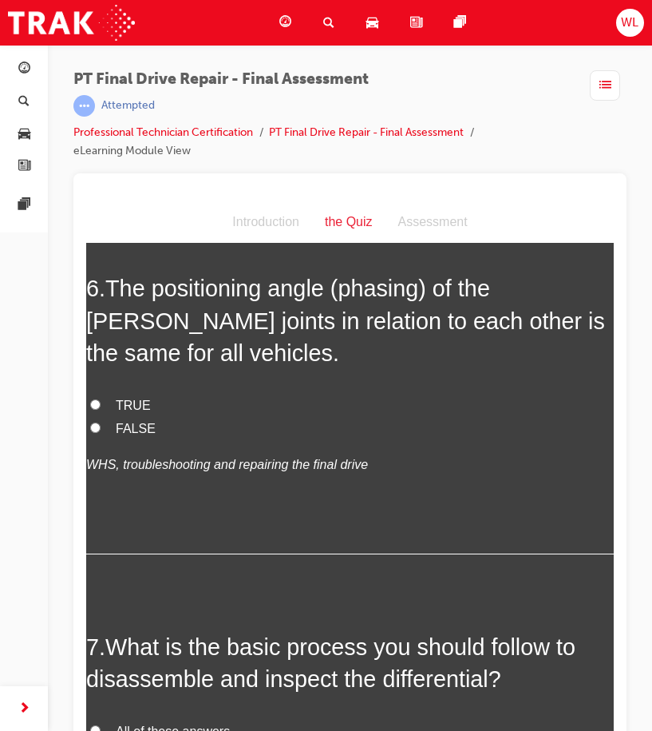
drag, startPoint x: 343, startPoint y: 422, endPoint x: 351, endPoint y: 418, distance: 8.9
click at [343, 422] on label "FALSE" at bounding box center [350, 428] width 528 height 23
click at [101, 422] on input "FALSE" at bounding box center [95, 427] width 10 height 10
radio input "true"
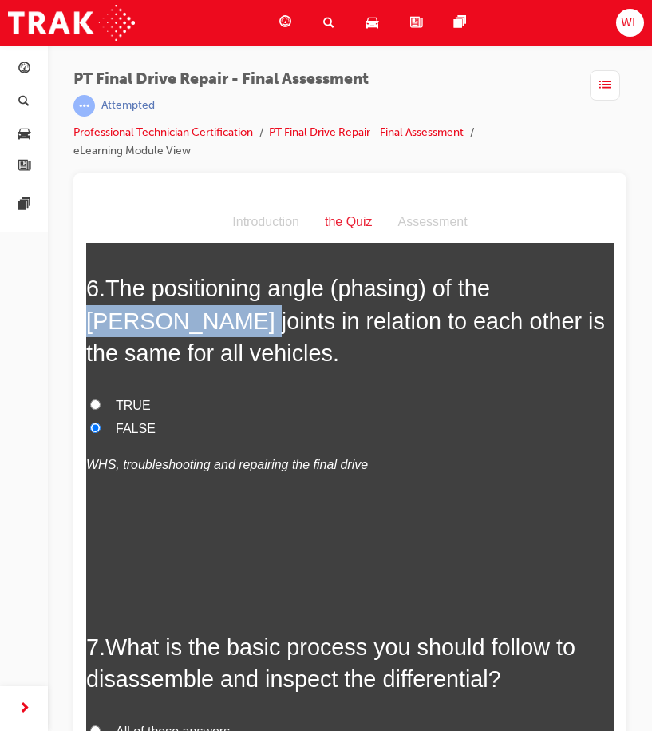
drag, startPoint x: 501, startPoint y: 291, endPoint x: 144, endPoint y: 323, distance: 358.5
click at [144, 323] on span "The positioning angle (phasing) of the [PERSON_NAME] joints in relation to each…" at bounding box center [345, 320] width 519 height 90
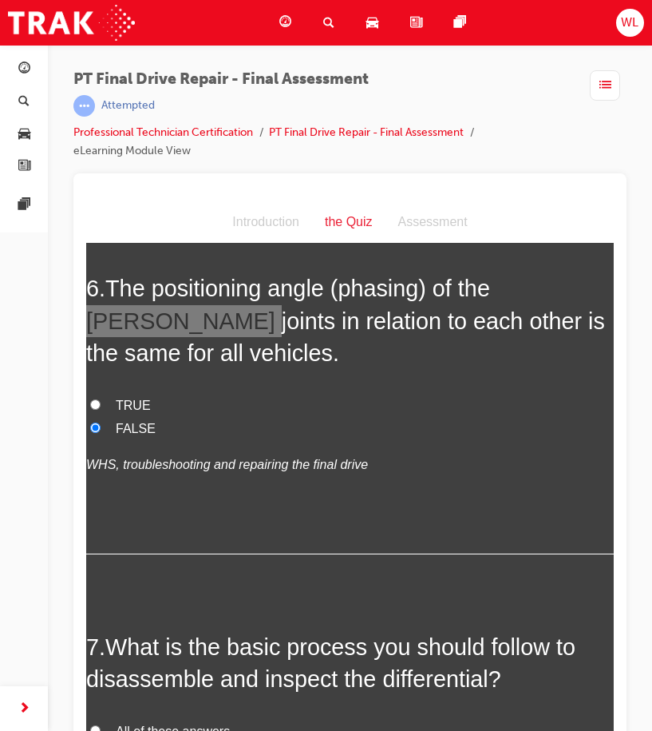
scroll to position [2408, 0]
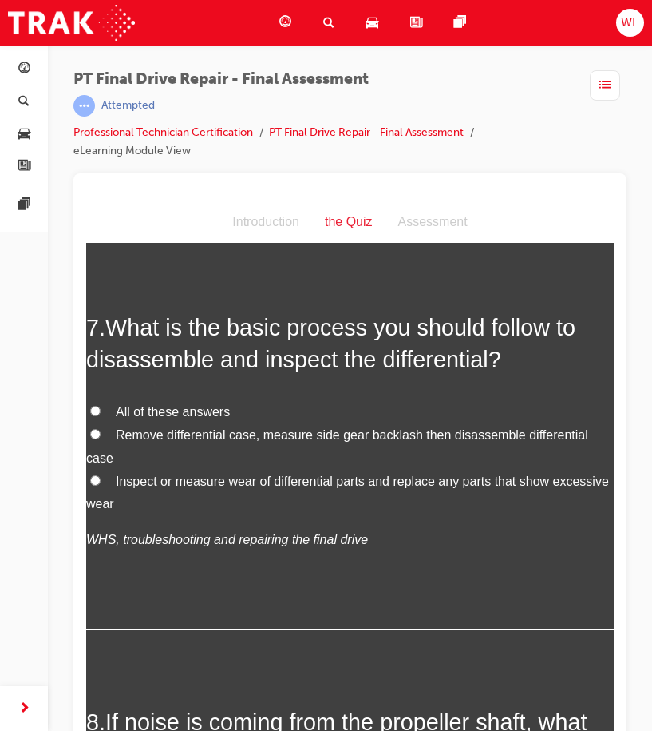
click at [96, 407] on input "All of these answers" at bounding box center [95, 410] width 10 height 10
radio input "true"
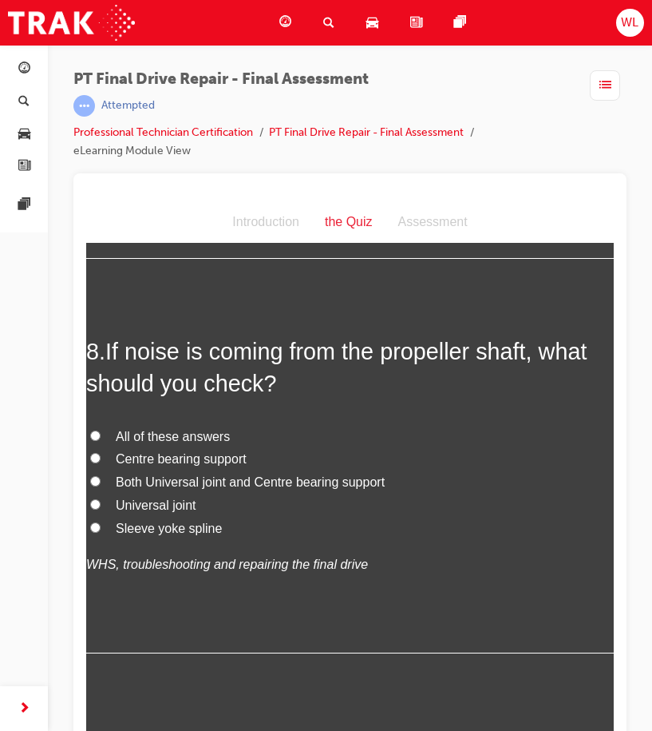
scroll to position [2807, 0]
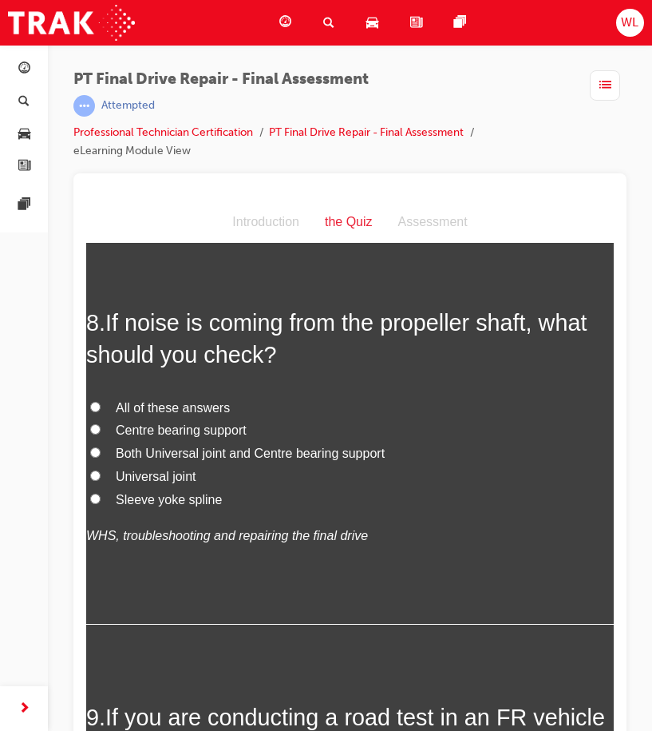
click at [157, 402] on span "All of these answers" at bounding box center [173, 407] width 114 height 14
click at [101, 402] on input "All of these answers" at bounding box center [95, 406] width 10 height 10
radio input "true"
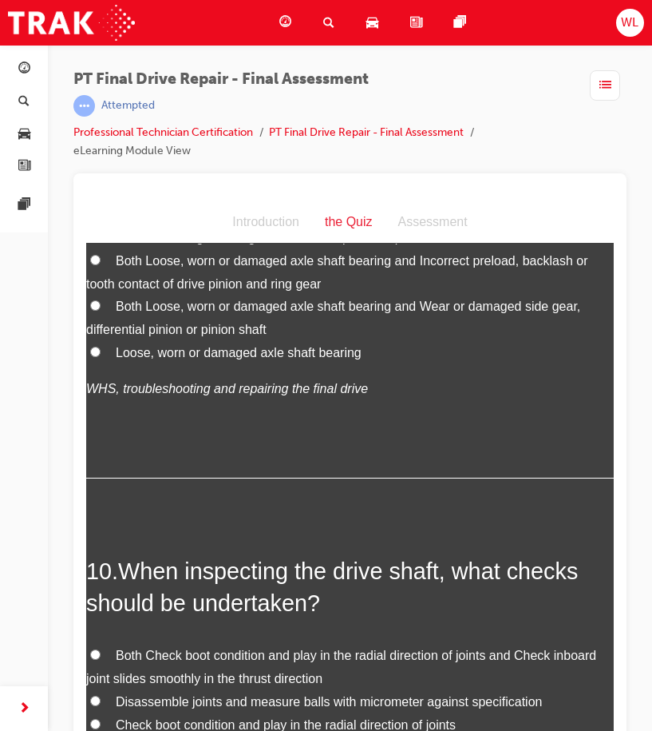
scroll to position [3206, 0]
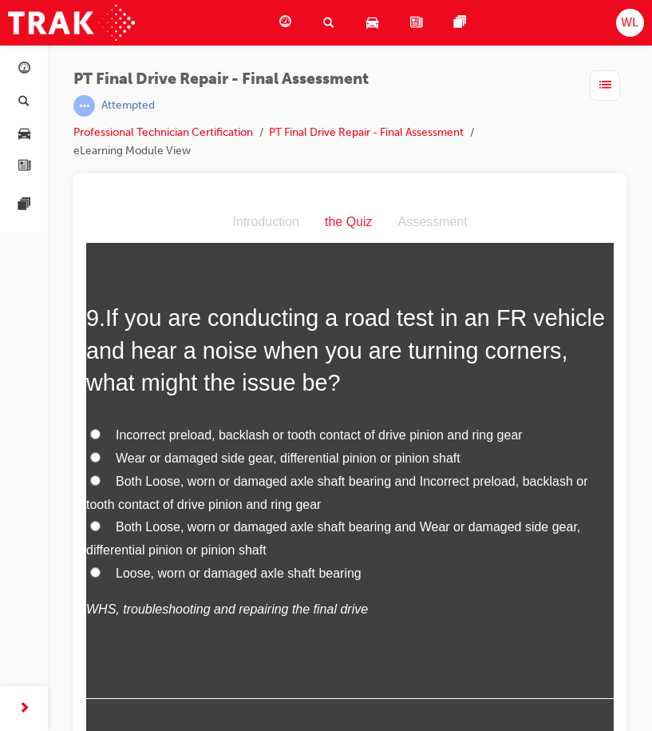
click at [101, 482] on label "Both Loose, worn or damaged axle shaft bearing and Incorrect preload, backlash …" at bounding box center [350, 493] width 528 height 46
click at [101, 482] on input "Both Loose, worn or damaged axle shaft bearing and Incorrect preload, backlash …" at bounding box center [95, 479] width 10 height 10
radio input "true"
click at [94, 453] on input "Wear or damaged side gear, differential pinion or pinion shaft" at bounding box center [95, 456] width 10 height 10
radio input "true"
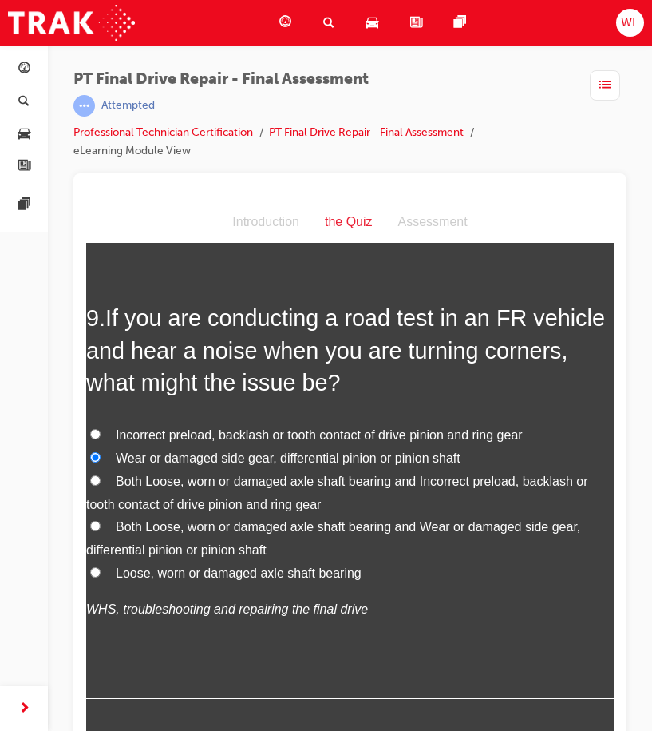
click at [97, 478] on input "Both Loose, worn or damaged axle shaft bearing and Incorrect preload, backlash …" at bounding box center [95, 479] width 10 height 10
radio input "true"
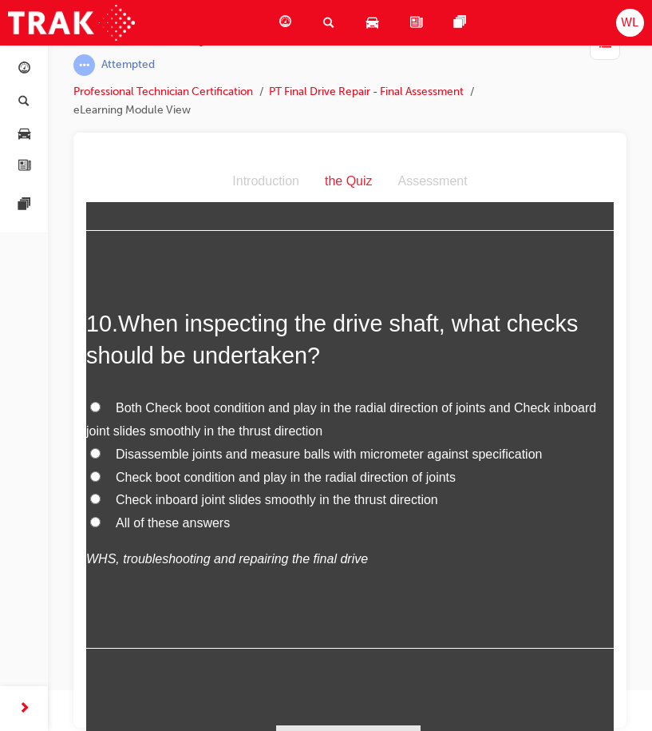
scroll to position [3672, 0]
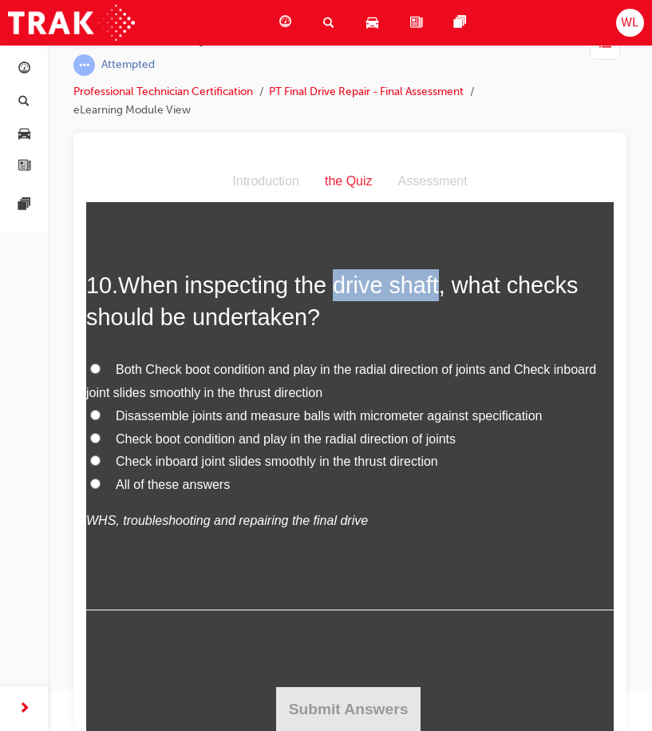
drag, startPoint x: 339, startPoint y: 284, endPoint x: 446, endPoint y: 286, distance: 106.2
click at [446, 286] on span "When inspecting the drive shaft, what checks should be undertaken?" at bounding box center [332, 300] width 492 height 57
click at [103, 482] on label "All of these answers" at bounding box center [350, 484] width 528 height 23
click at [101, 482] on input "All of these answers" at bounding box center [95, 483] width 10 height 10
radio input "true"
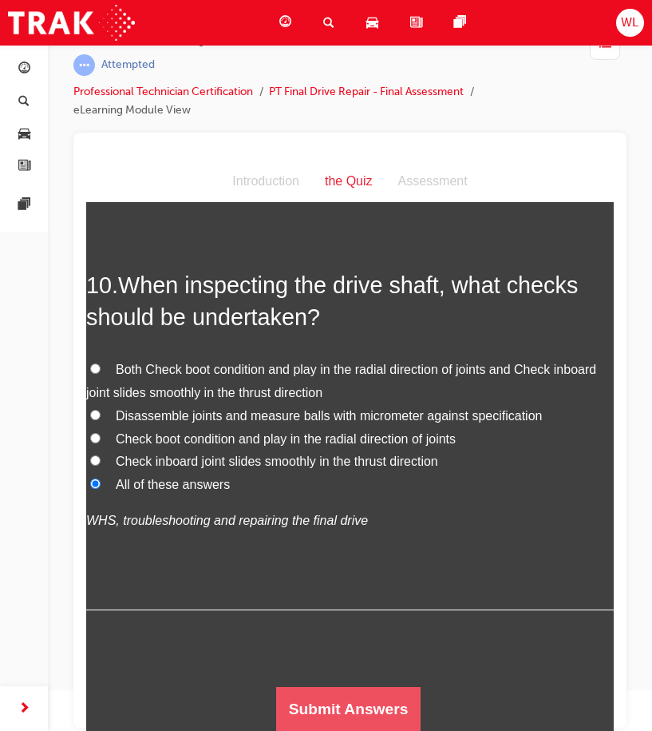
click at [323, 690] on button "Submit Answers" at bounding box center [348, 708] width 145 height 45
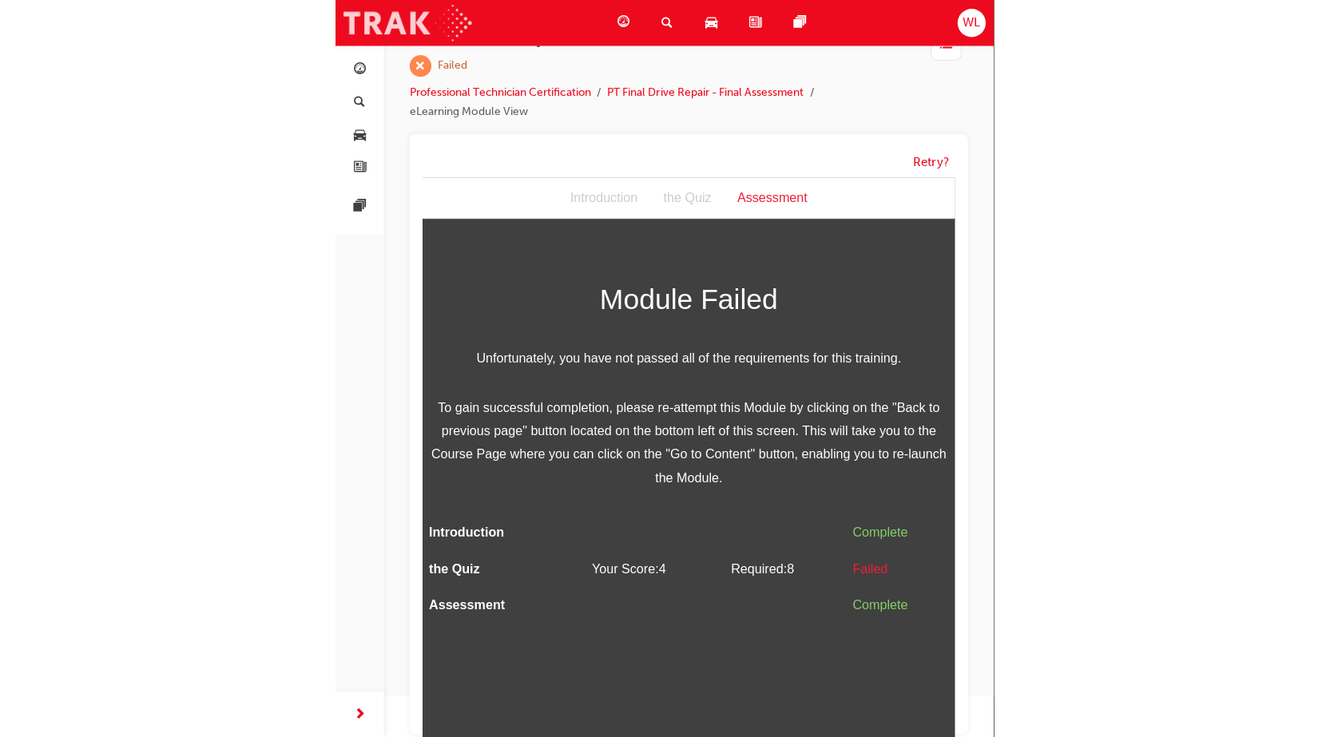
scroll to position [12, 0]
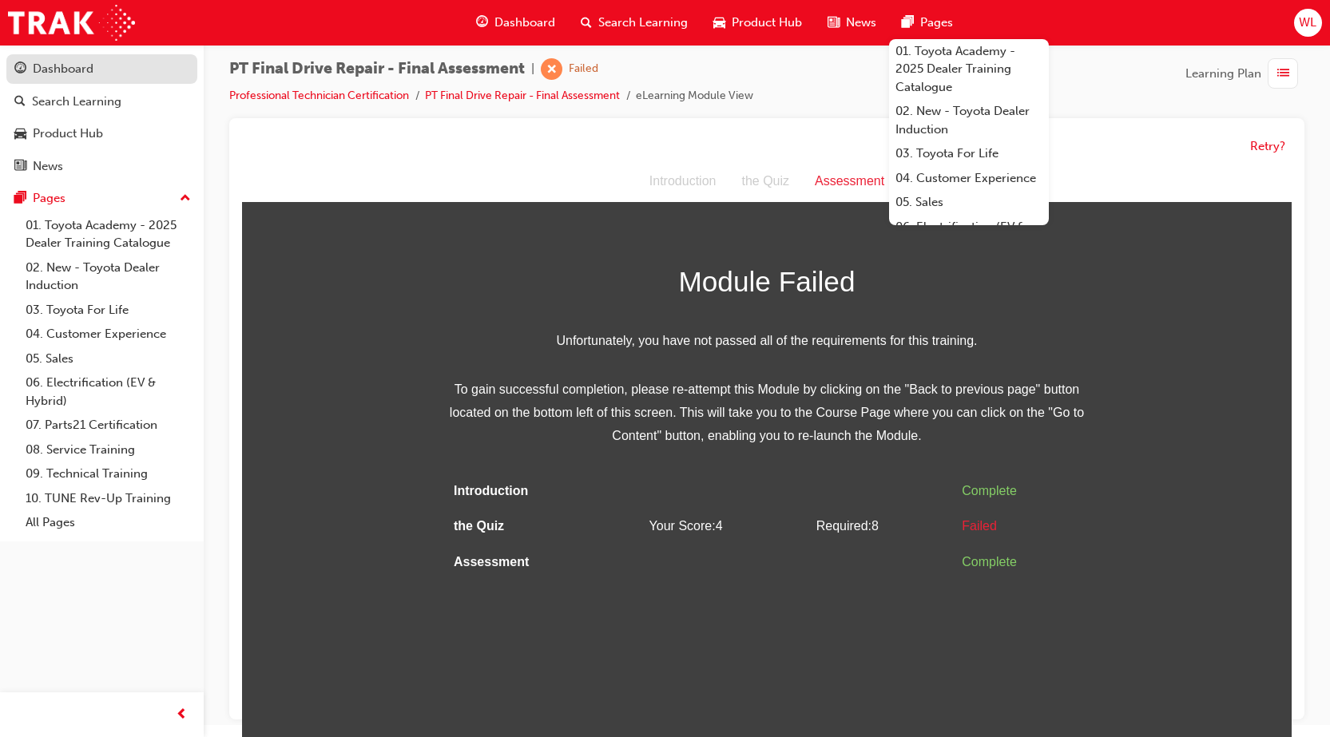
click at [81, 69] on div "Dashboard" at bounding box center [63, 69] width 61 height 18
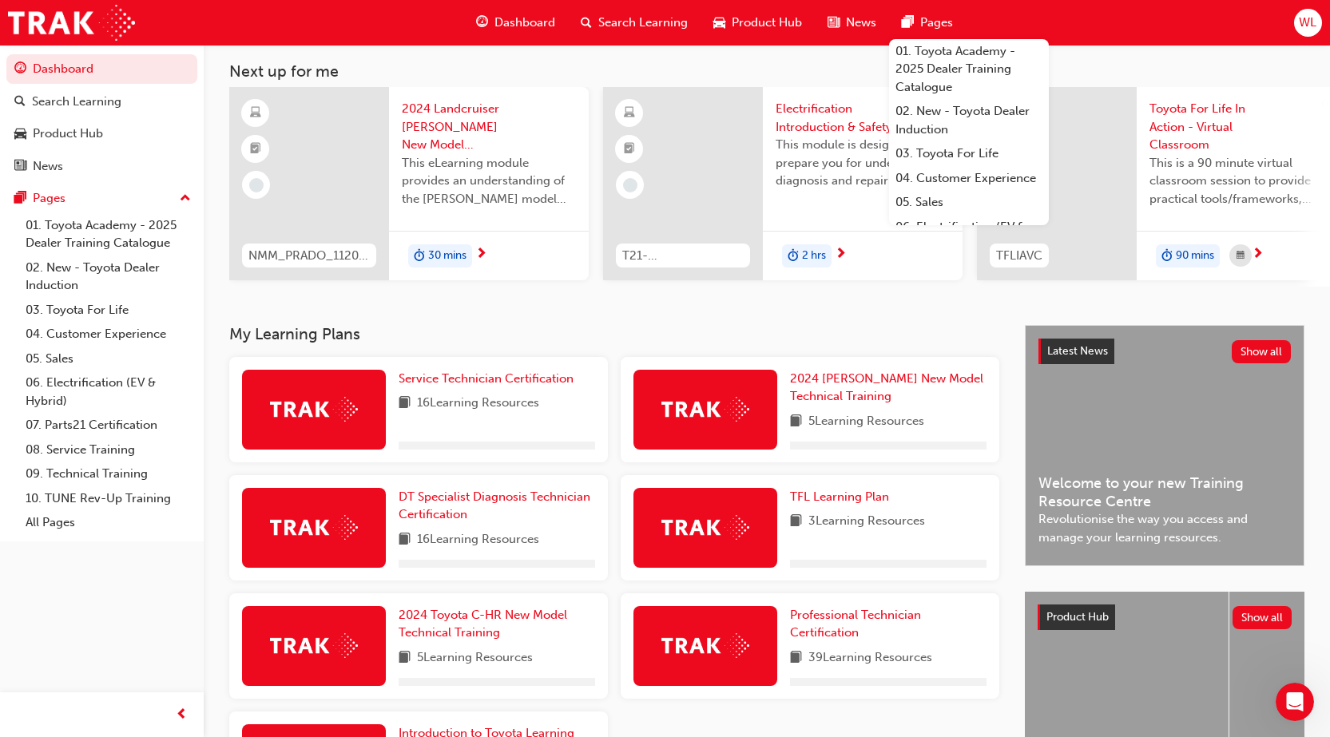
scroll to position [240, 0]
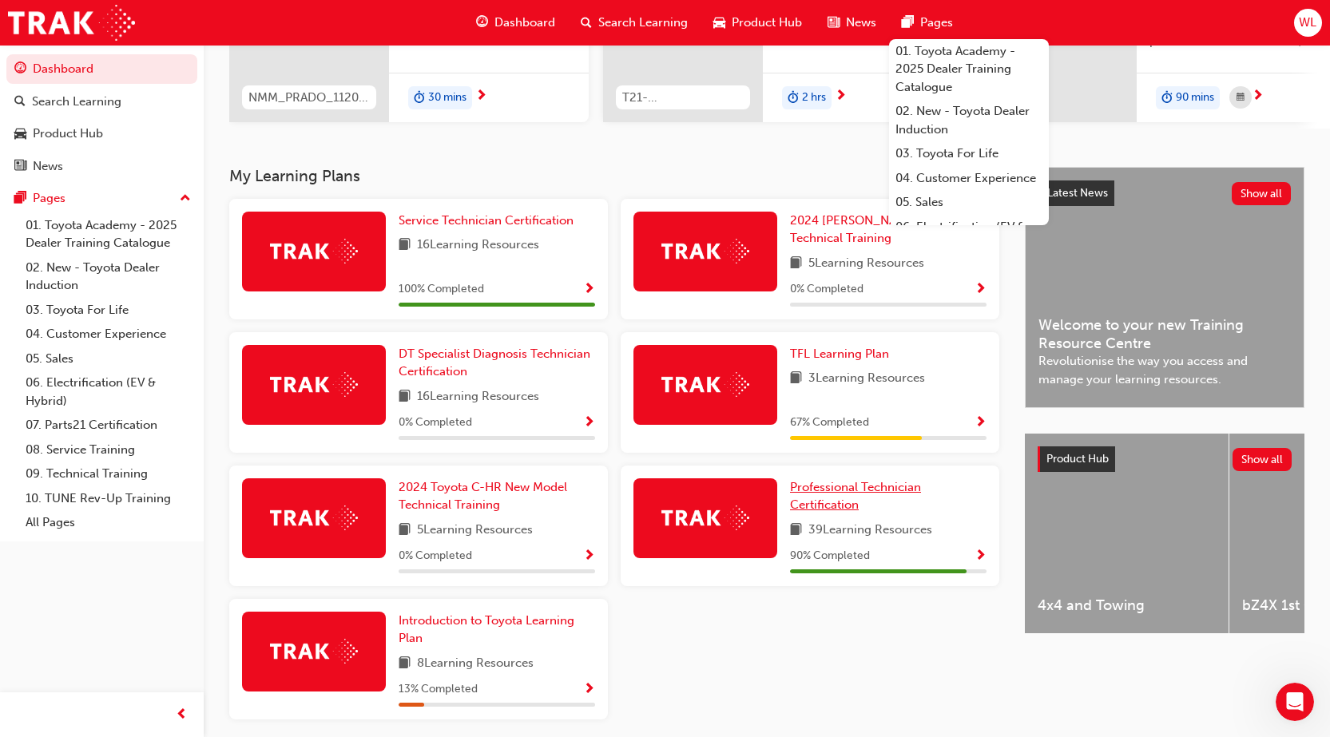
click at [829, 503] on link "Professional Technician Certification" at bounding box center [888, 496] width 196 height 36
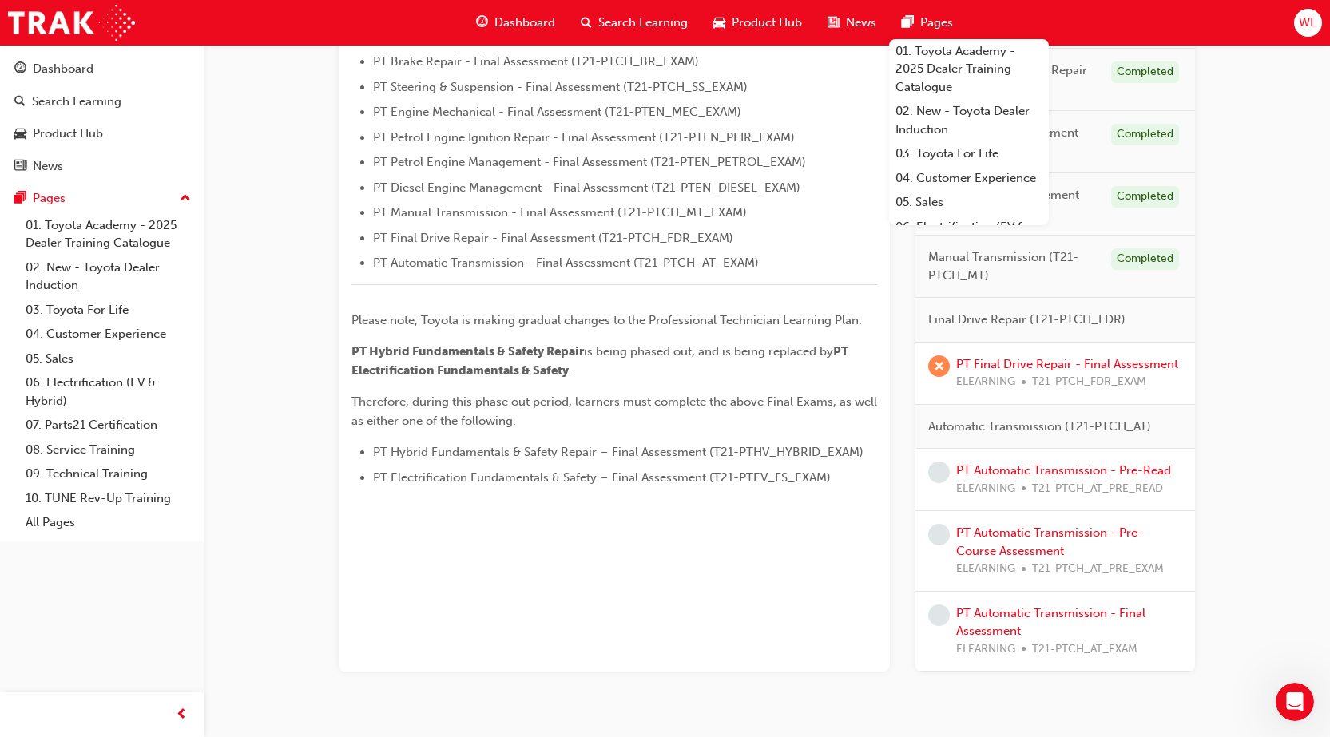
scroll to position [542, 0]
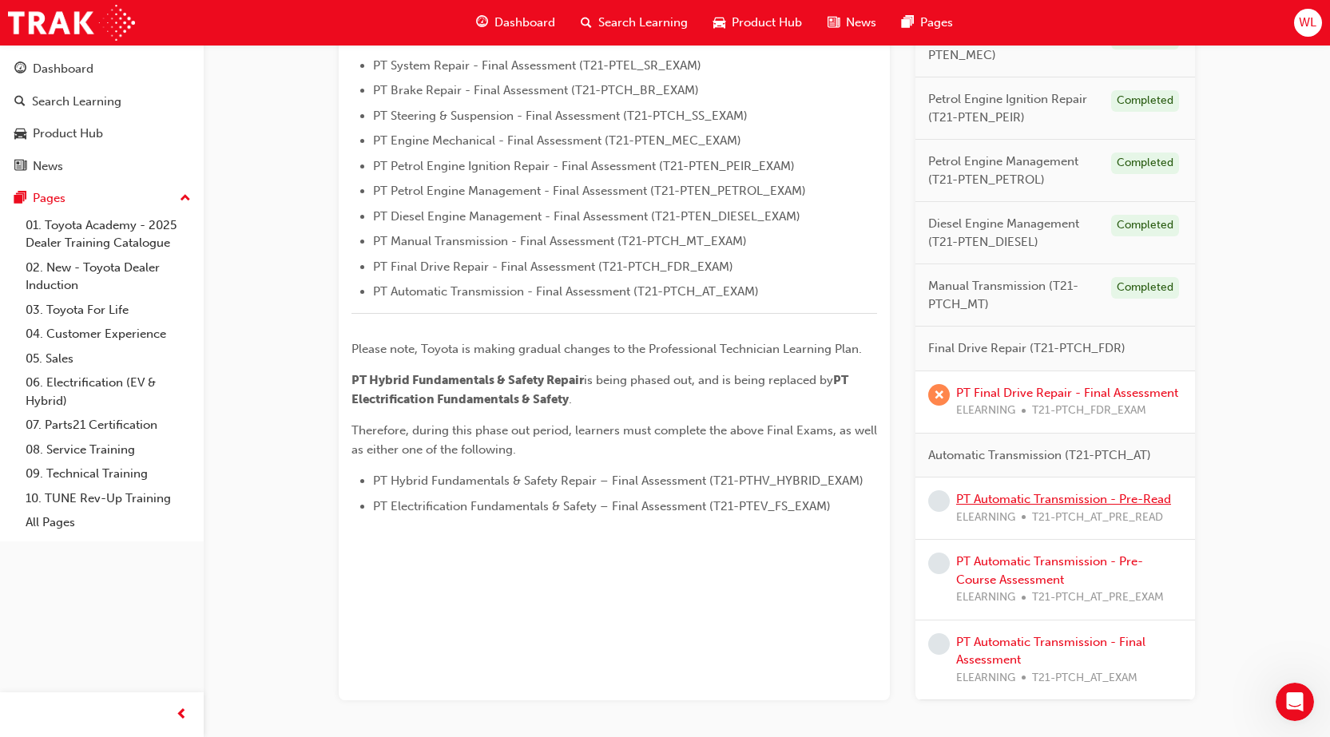
click at [1138, 498] on link "PT Automatic Transmission - Pre-Read" at bounding box center [1063, 499] width 215 height 14
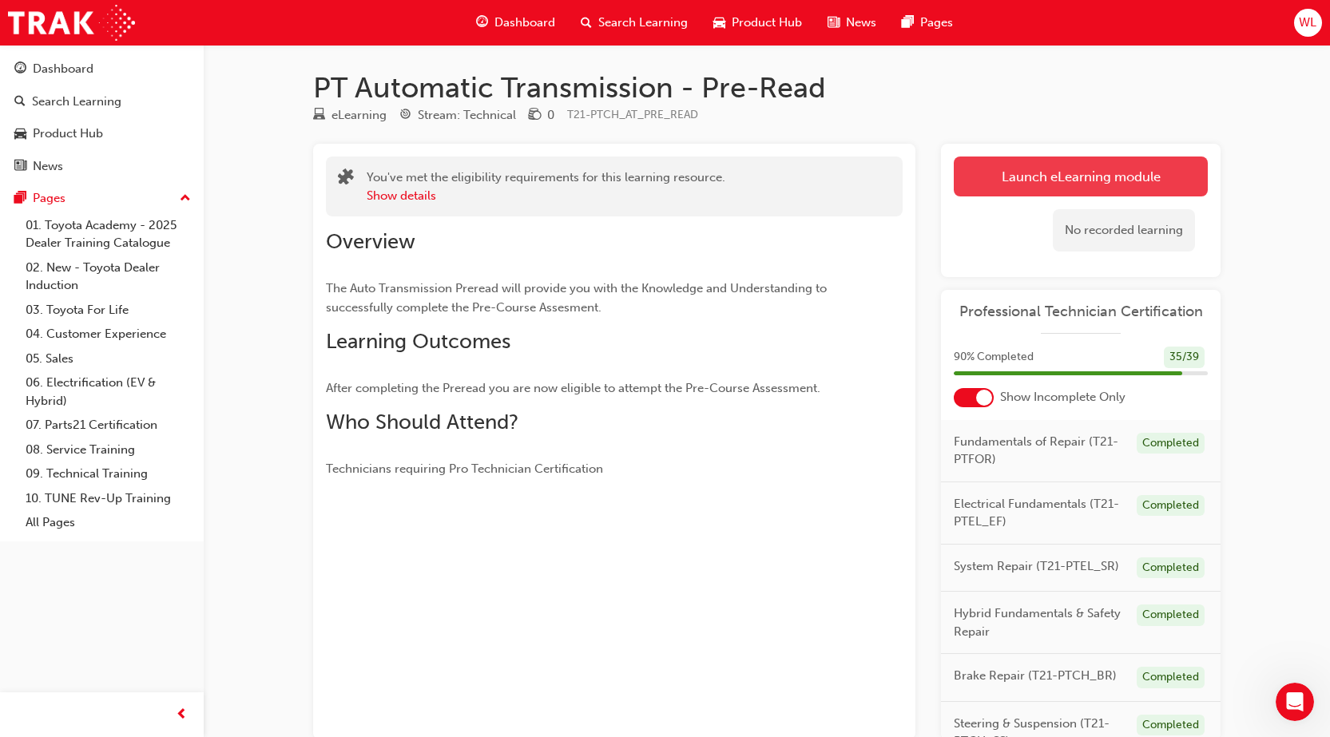
click at [1114, 186] on link "Launch eLearning module" at bounding box center [1081, 177] width 254 height 40
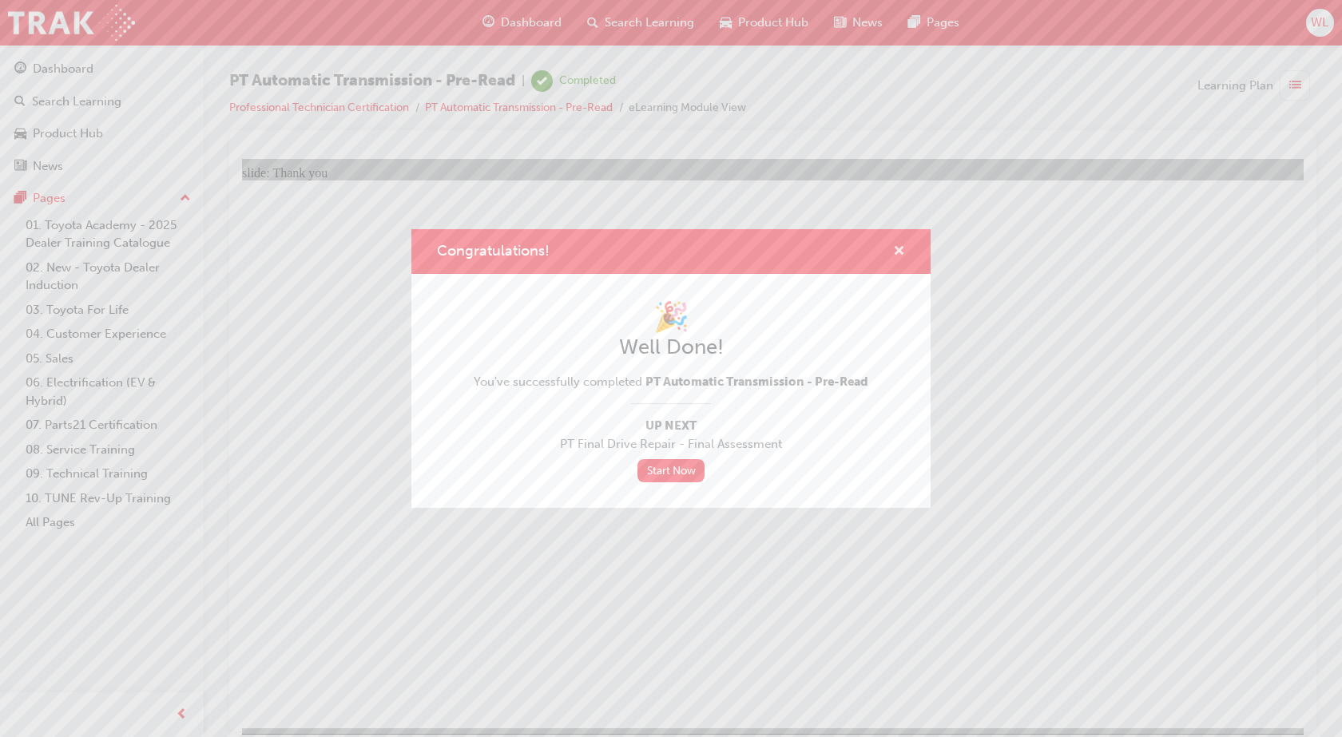
click at [902, 248] on span "cross-icon" at bounding box center [899, 252] width 12 height 14
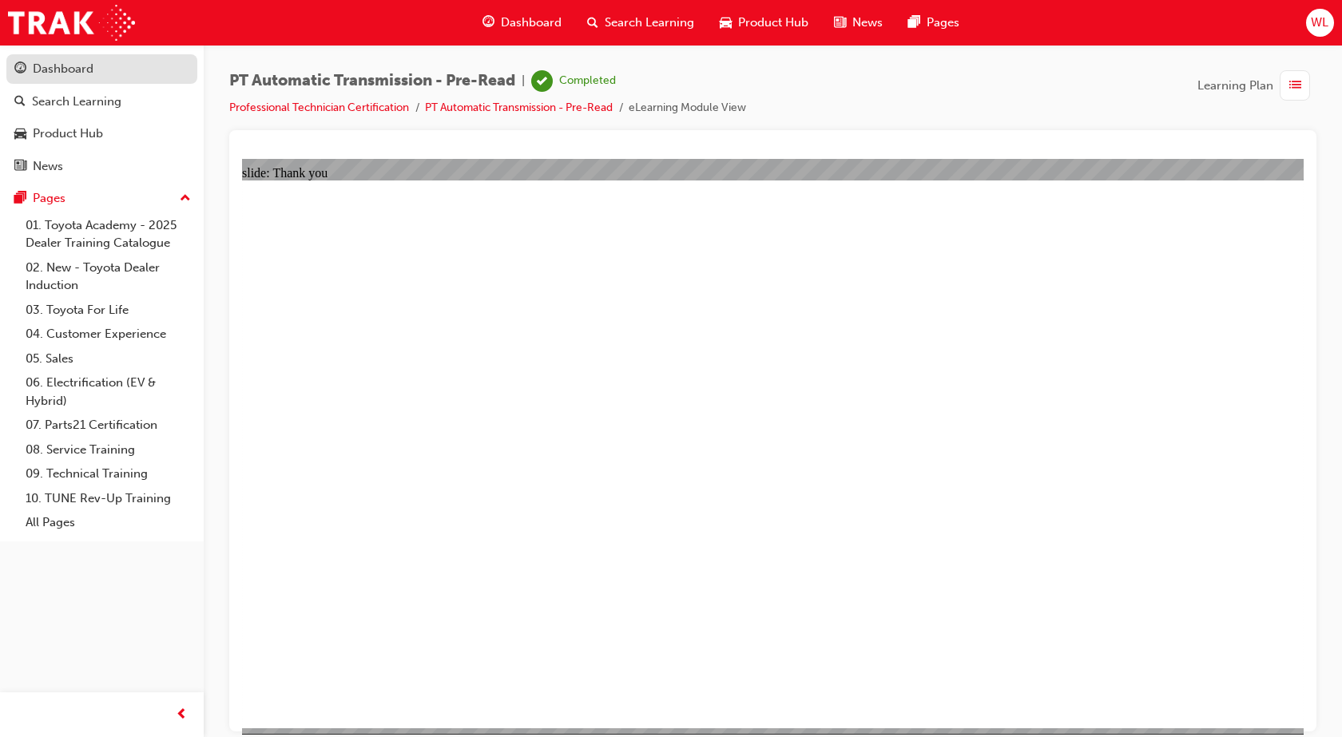
click at [70, 73] on div "Dashboard" at bounding box center [63, 69] width 61 height 18
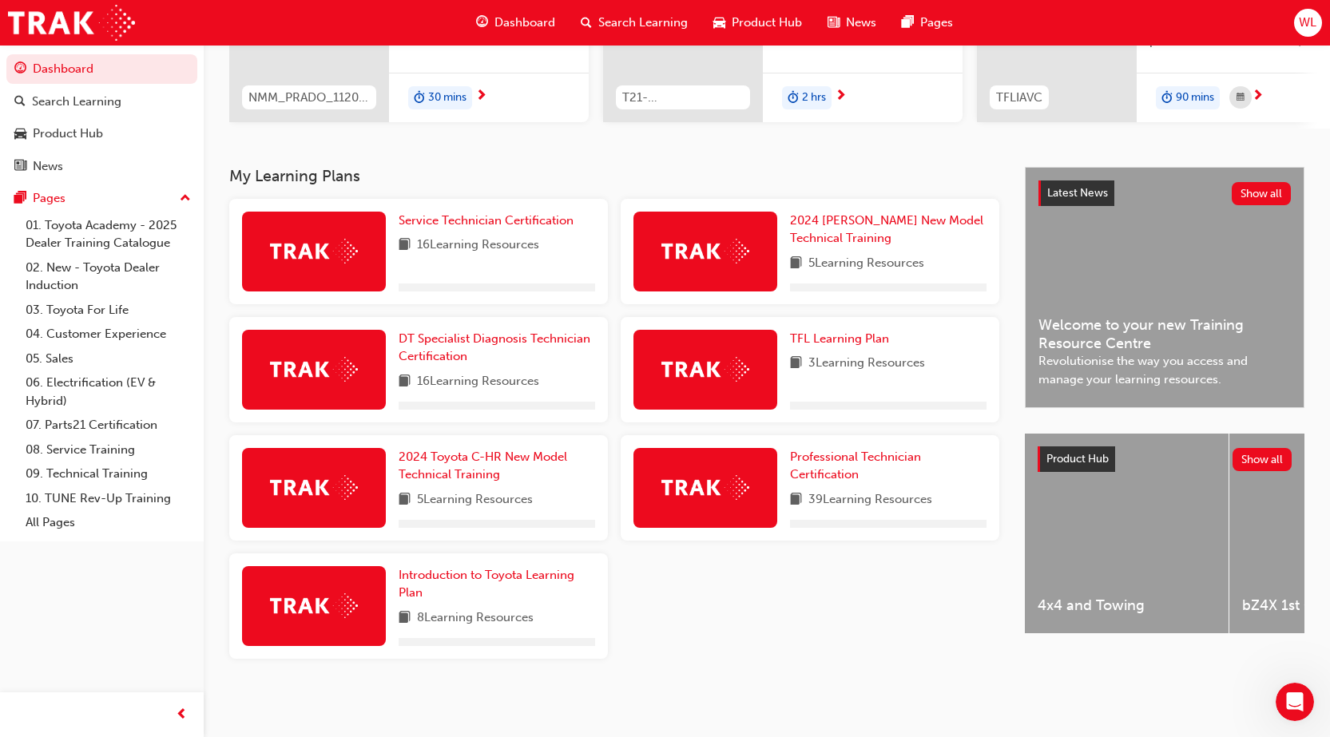
scroll to position [246, 0]
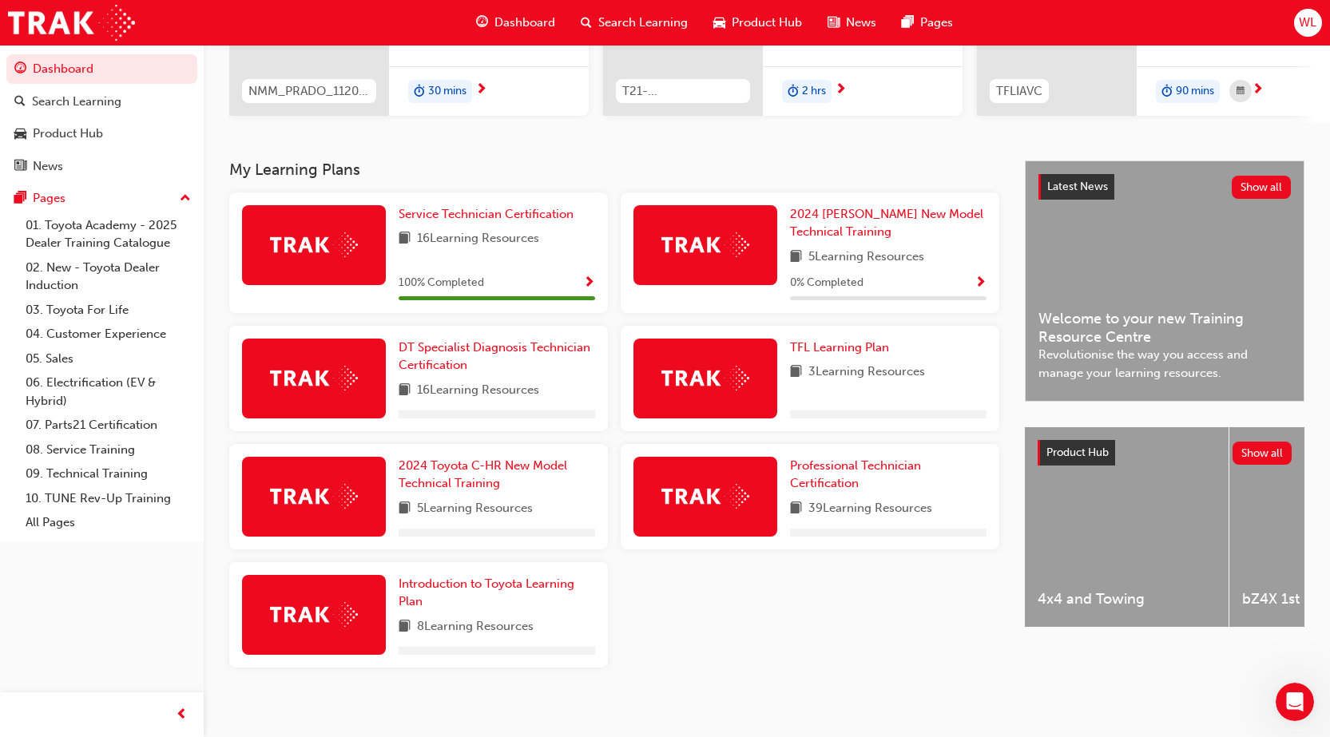
click at [708, 479] on div at bounding box center [705, 497] width 144 height 80
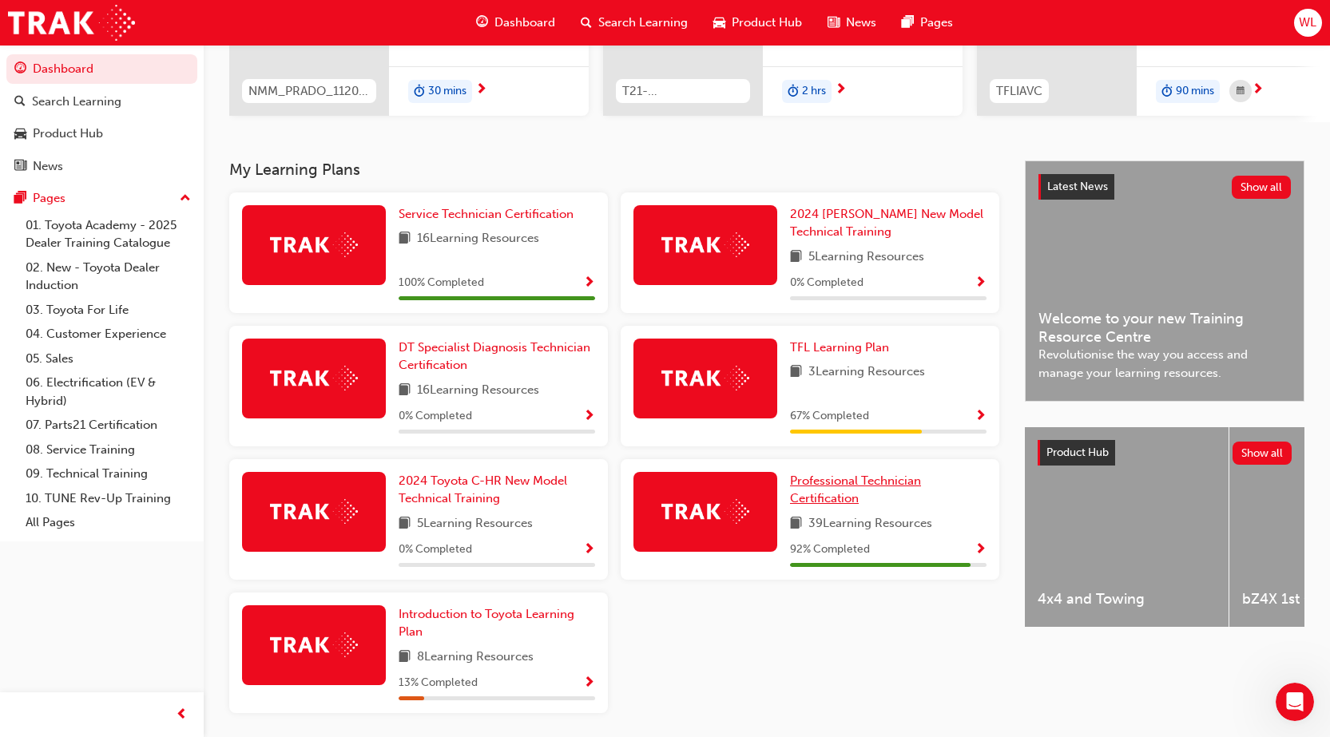
click at [858, 498] on span "Professional Technician Certification" at bounding box center [855, 490] width 131 height 33
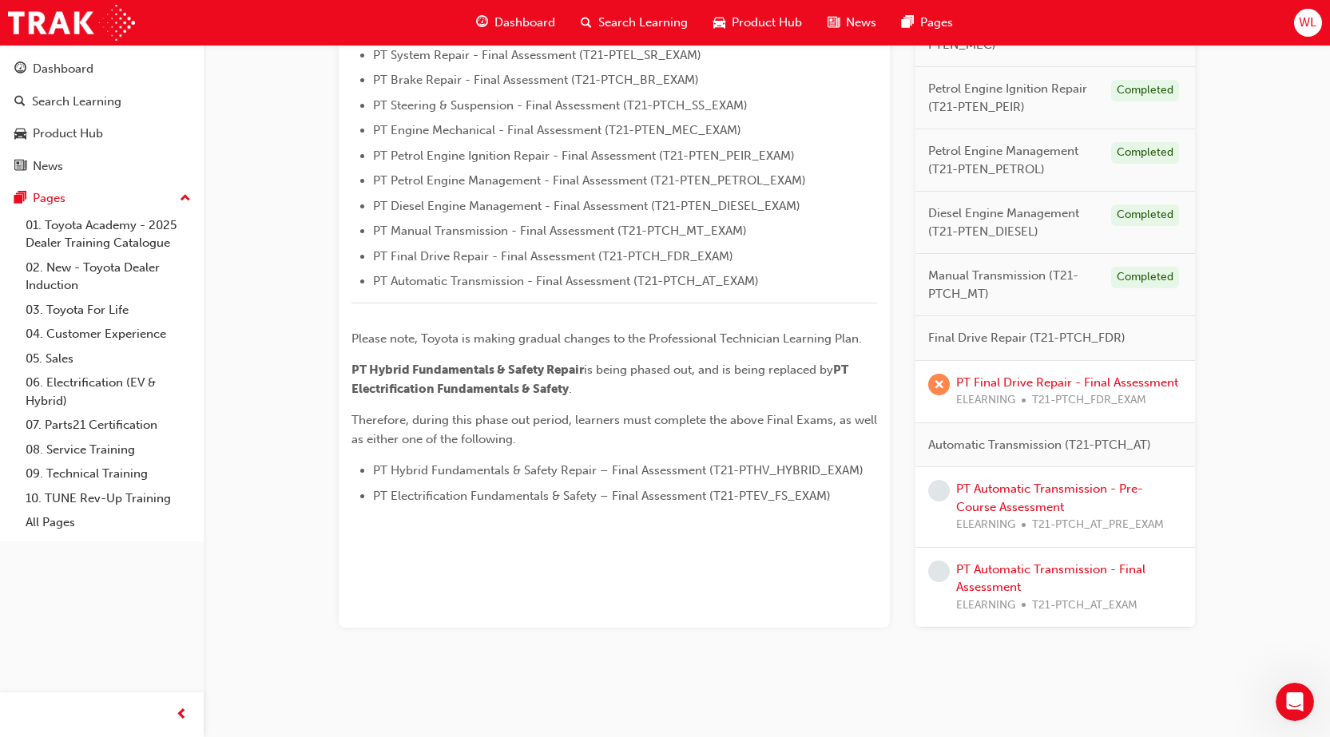
scroll to position [560, 0]
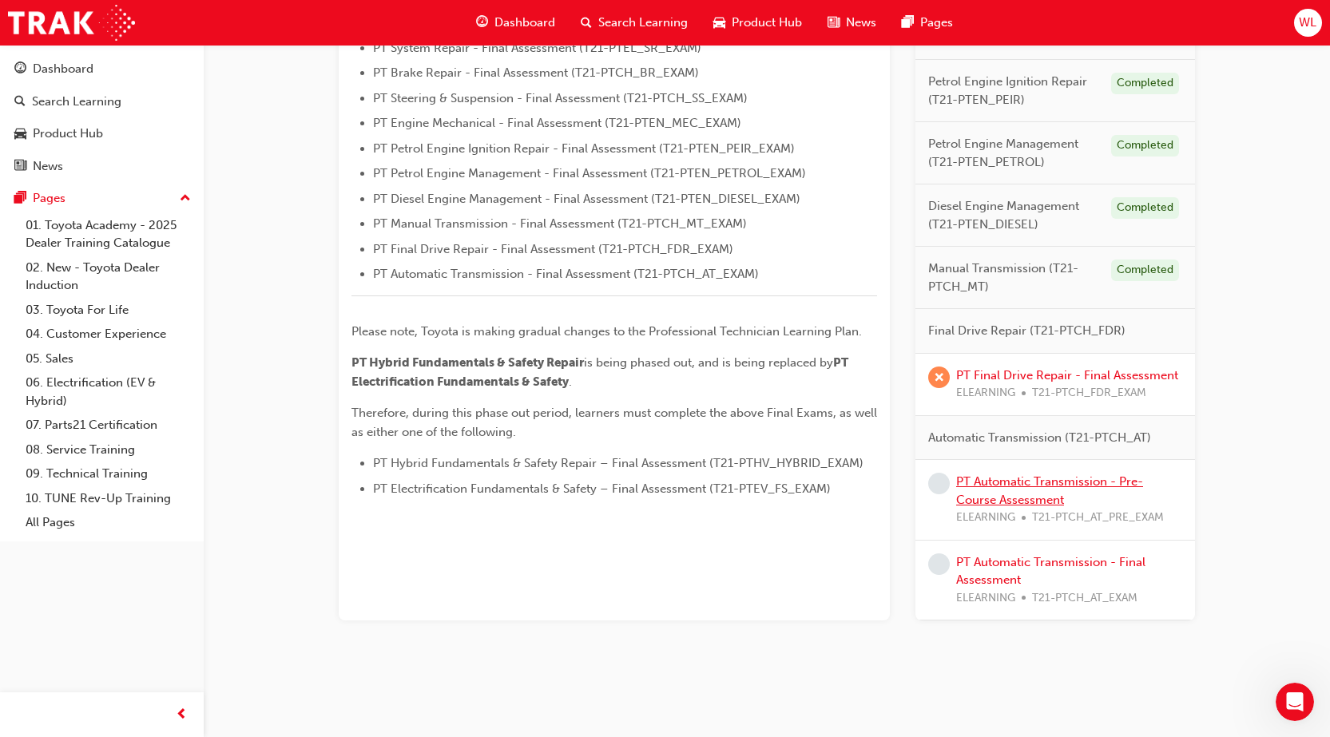
click at [1103, 484] on link "PT Automatic Transmission - Pre-Course Assessment" at bounding box center [1049, 490] width 187 height 33
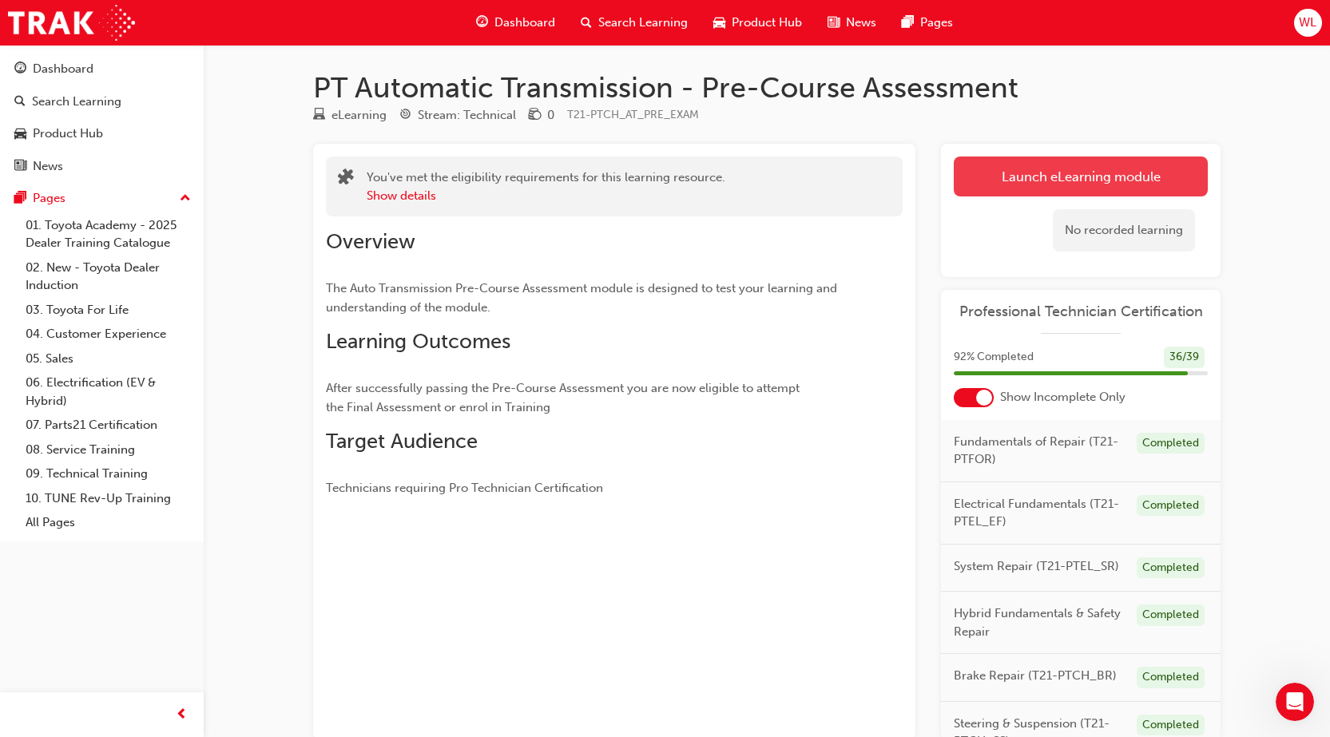
click at [1051, 179] on link "Launch eLearning module" at bounding box center [1081, 177] width 254 height 40
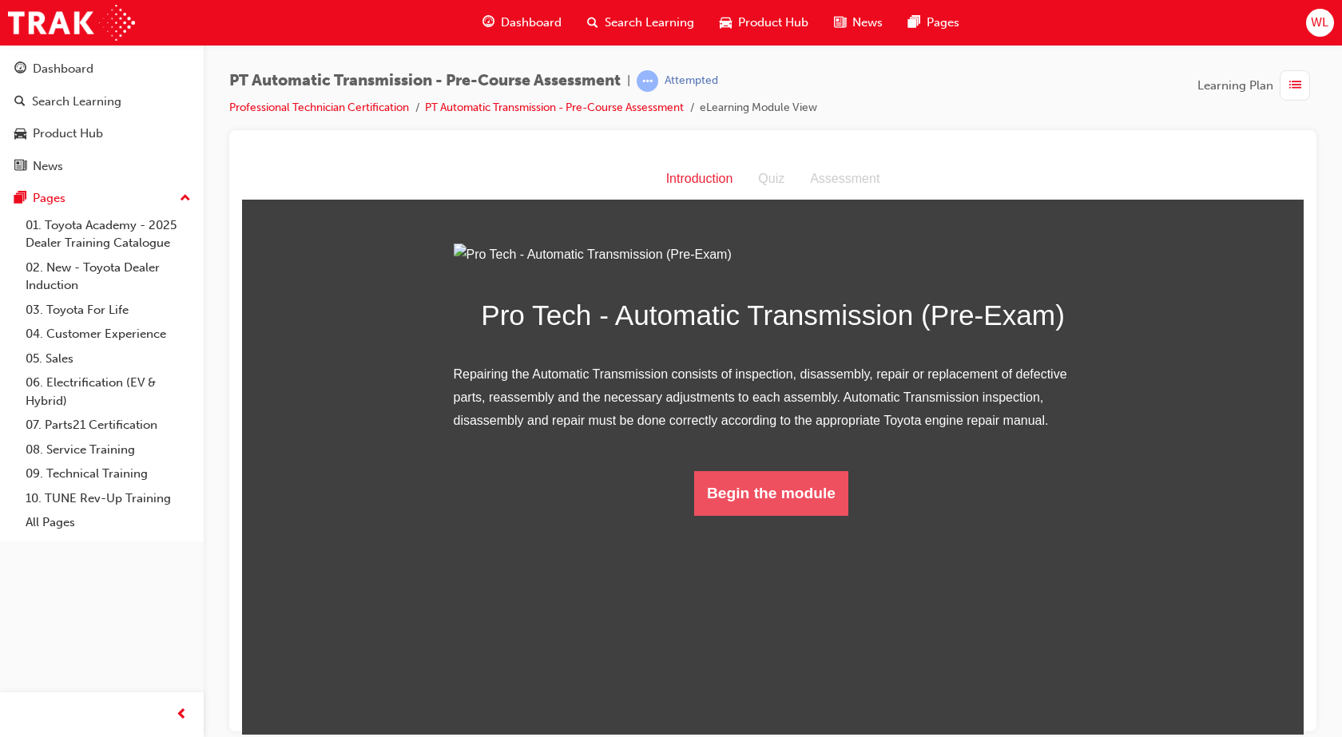
click at [799, 515] on button "Begin the module" at bounding box center [771, 492] width 154 height 45
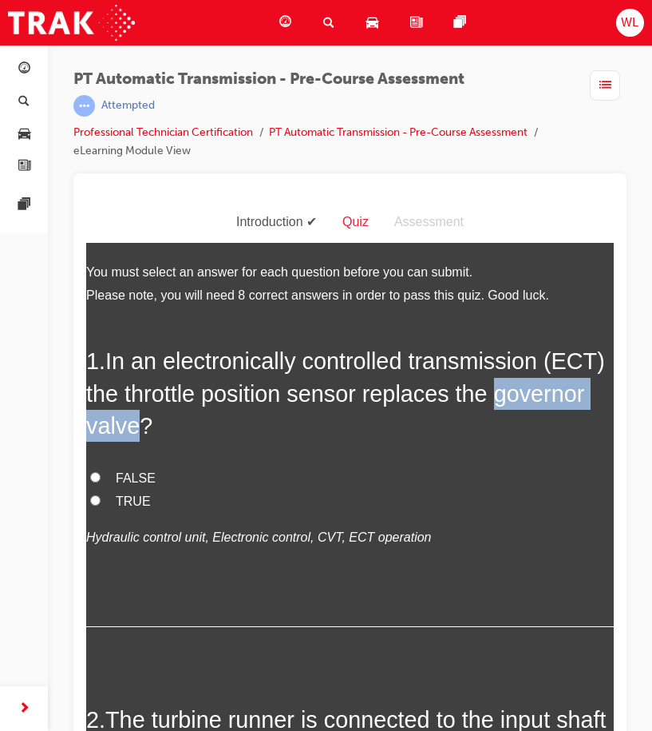
drag, startPoint x: 88, startPoint y: 426, endPoint x: 237, endPoint y: 433, distance: 149.5
click at [238, 434] on span "In an electronically controlled transmission (ECT) the throttle position sensor…" at bounding box center [345, 392] width 519 height 90
click at [367, 437] on h2 "1 . In an electronically controlled transmission (ECT) the throttle position se…" at bounding box center [350, 392] width 528 height 97
click at [129, 495] on span "TRUE" at bounding box center [133, 501] width 35 height 14
click at [101, 495] on input "TRUE" at bounding box center [95, 499] width 10 height 10
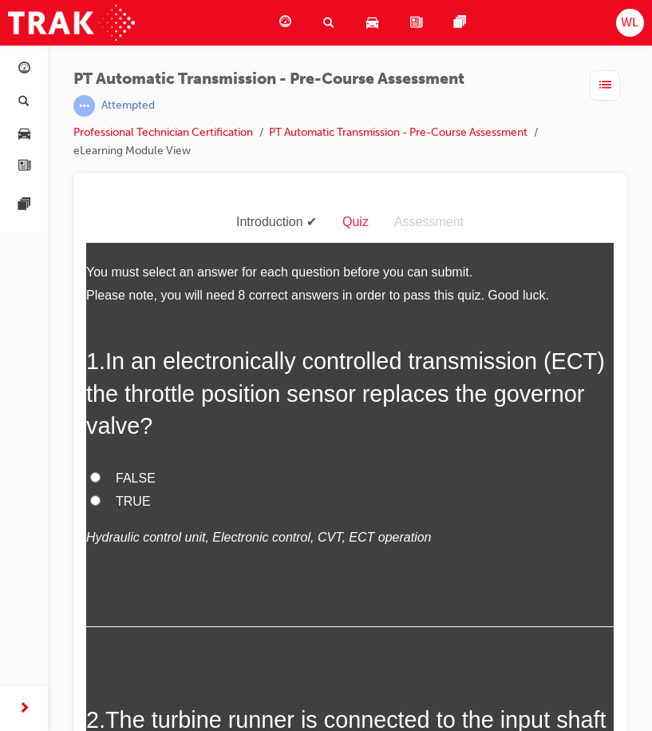
radio input "true"
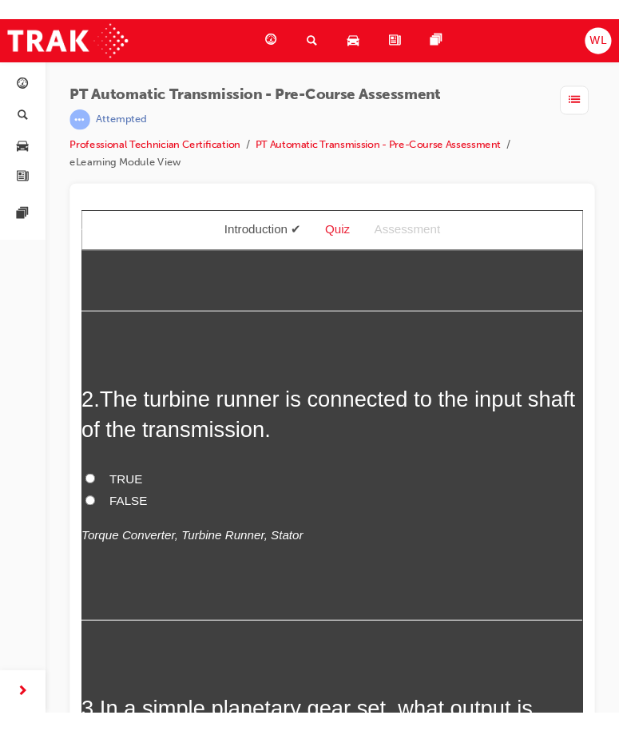
scroll to position [399, 0]
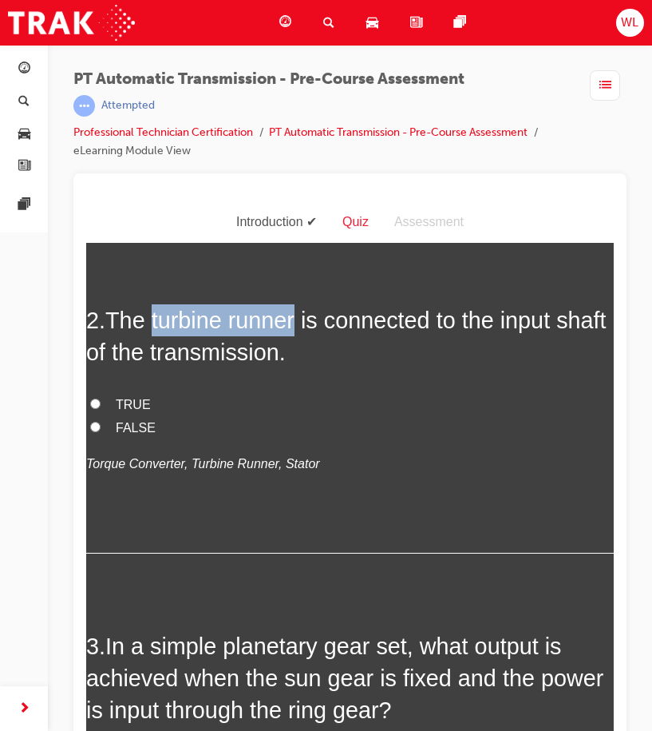
drag, startPoint x: 155, startPoint y: 323, endPoint x: 298, endPoint y: 331, distance: 143.2
click at [298, 331] on span "The turbine runner is connected to the input shaft of the transmission." at bounding box center [346, 335] width 521 height 57
click at [113, 395] on label "TRUE" at bounding box center [350, 404] width 528 height 23
click at [101, 398] on input "TRUE" at bounding box center [95, 403] width 10 height 10
radio input "true"
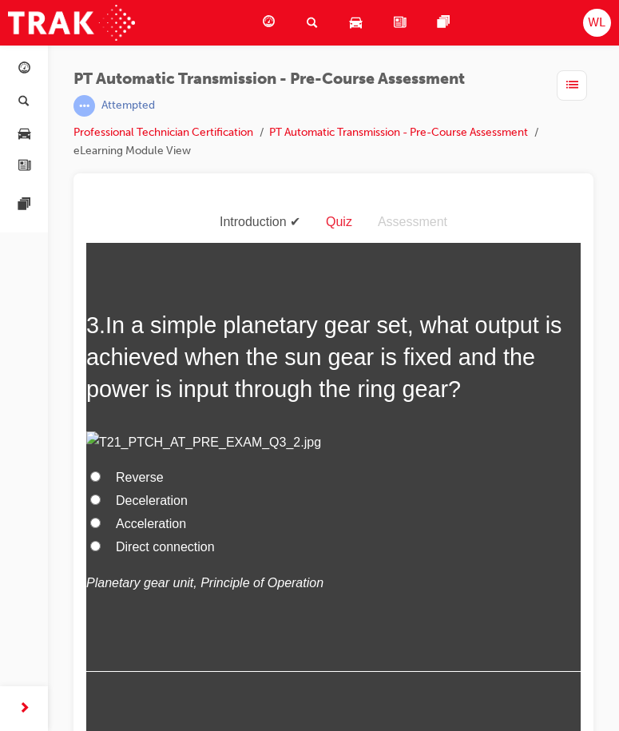
scroll to position [719, 0]
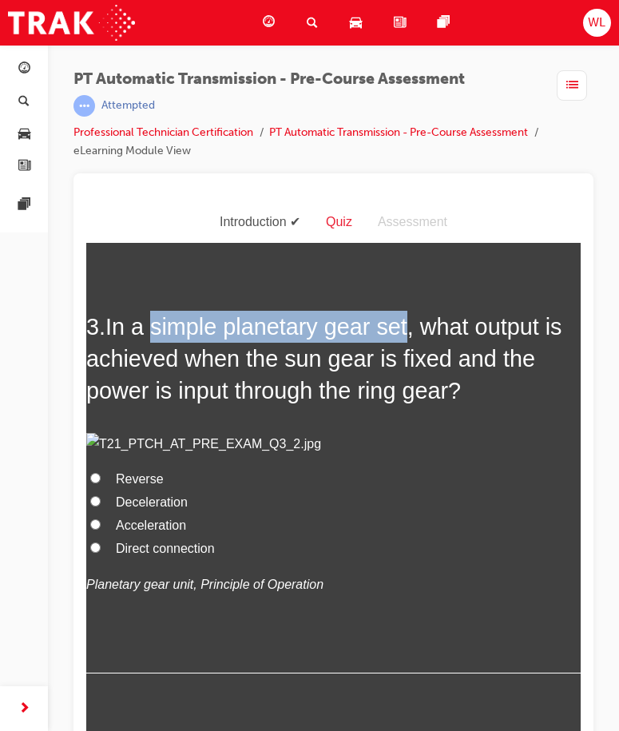
drag, startPoint x: 154, startPoint y: 327, endPoint x: 404, endPoint y: 334, distance: 250.0
click at [404, 334] on span "In a simple planetary gear set, what output is achieved when the sun gear is fi…" at bounding box center [323, 358] width 475 height 90
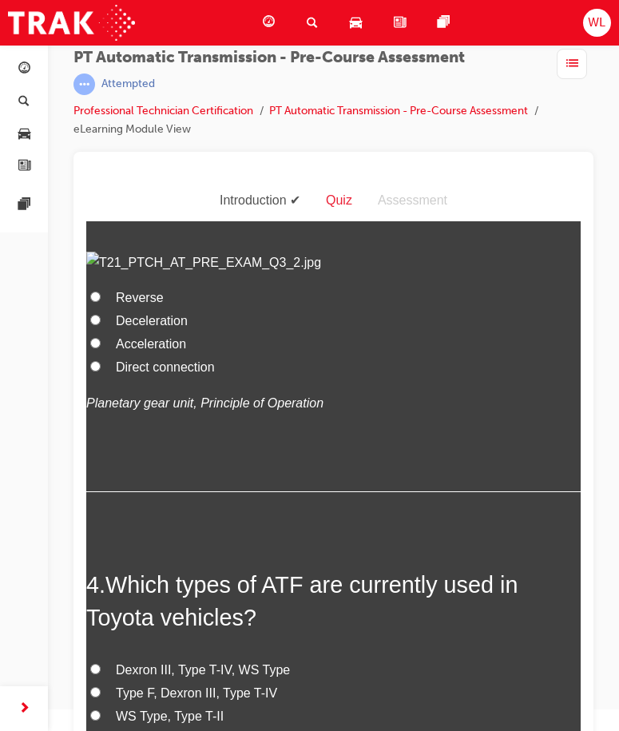
scroll to position [41, 0]
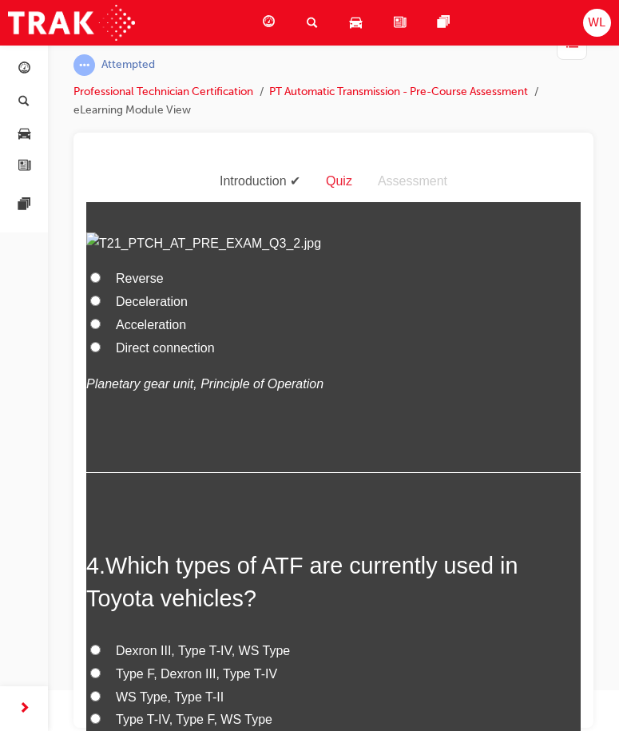
click at [106, 359] on label "Direct connection" at bounding box center [333, 347] width 494 height 23
click at [101, 351] on input "Direct connection" at bounding box center [95, 346] width 10 height 10
radio input "true"
click at [97, 305] on input "Deceleration" at bounding box center [95, 300] width 10 height 10
radio input "true"
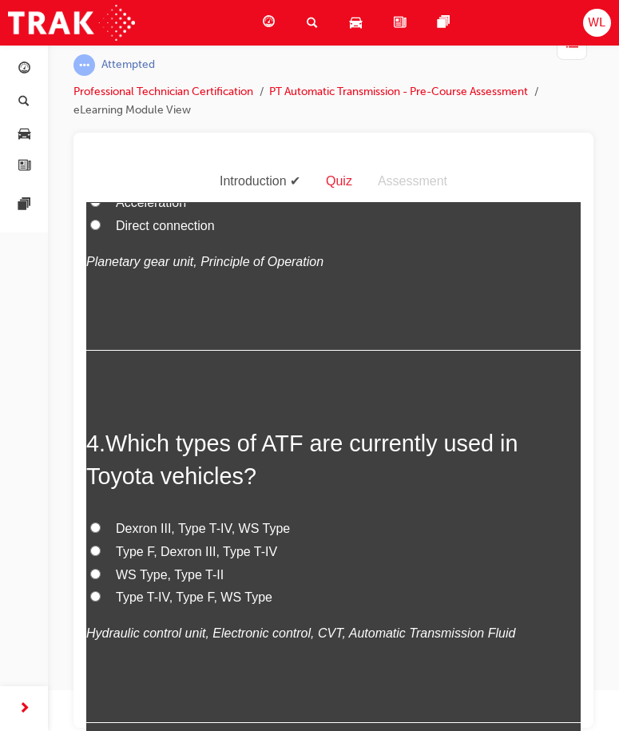
scroll to position [1038, 0]
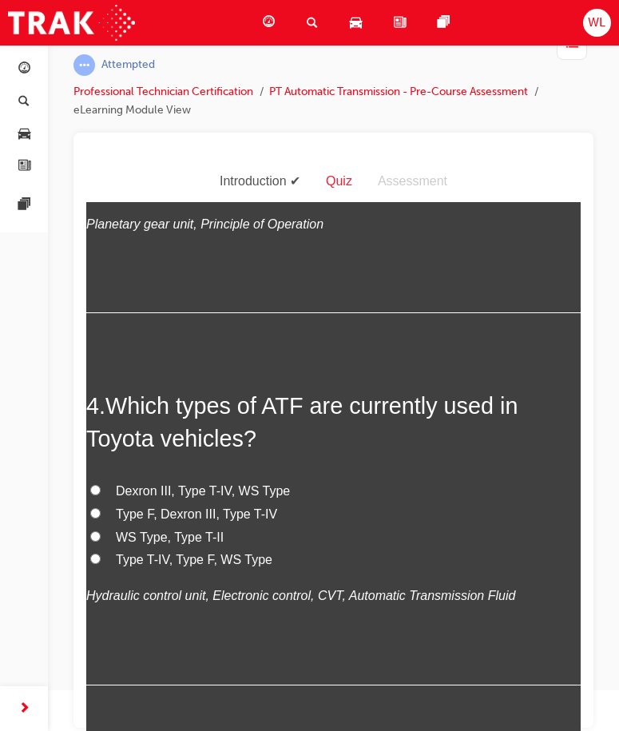
drag, startPoint x: 137, startPoint y: 500, endPoint x: 241, endPoint y: 517, distance: 106.0
click at [137, 171] on span "Acceleration" at bounding box center [151, 164] width 70 height 14
click at [101, 169] on input "Acceleration" at bounding box center [95, 163] width 10 height 10
radio input "true"
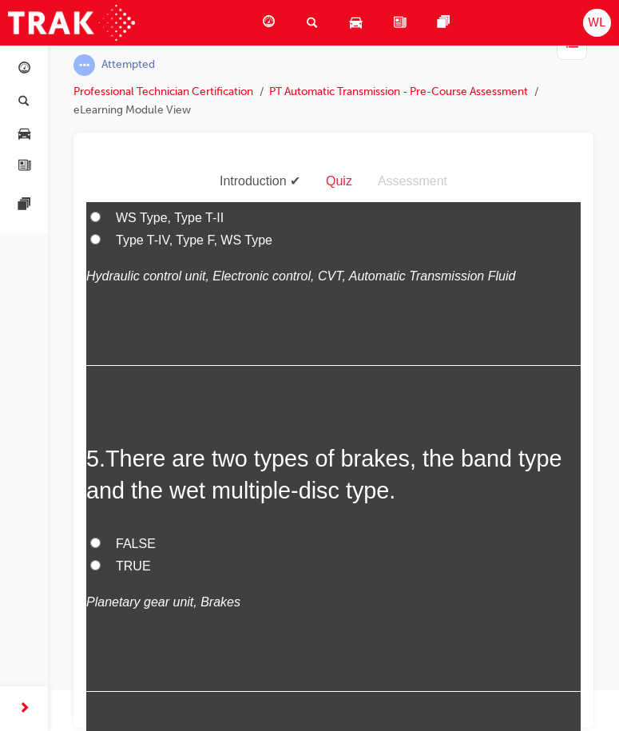
scroll to position [1437, 0]
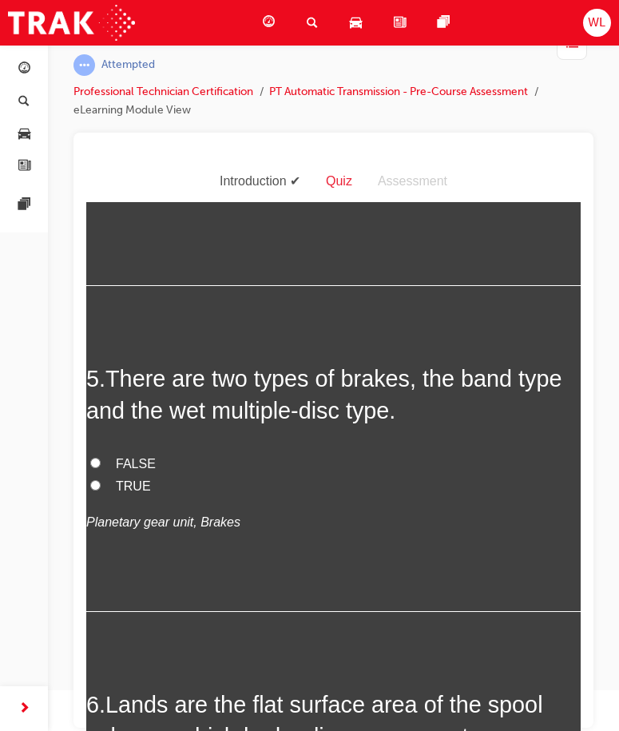
click at [97, 95] on input "Dexron III, Type T-IV, WS Type" at bounding box center [95, 90] width 10 height 10
radio input "true"
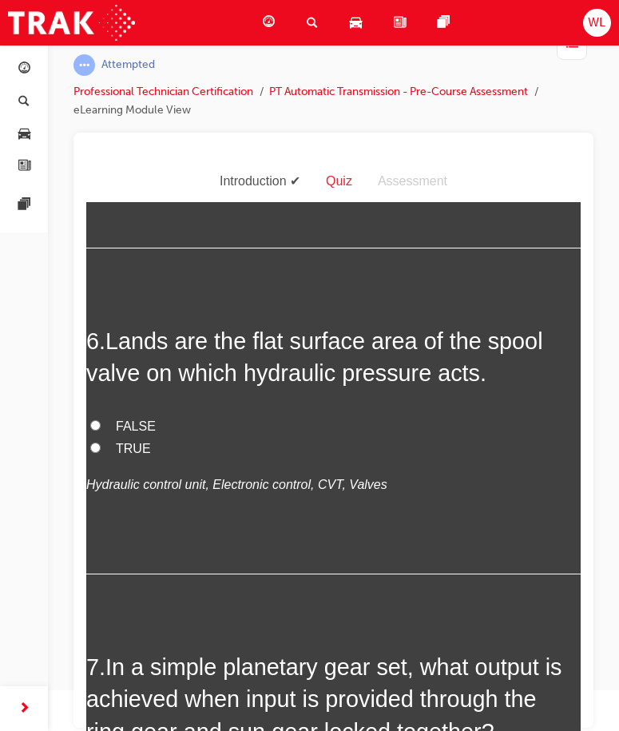
scroll to position [1837, 0]
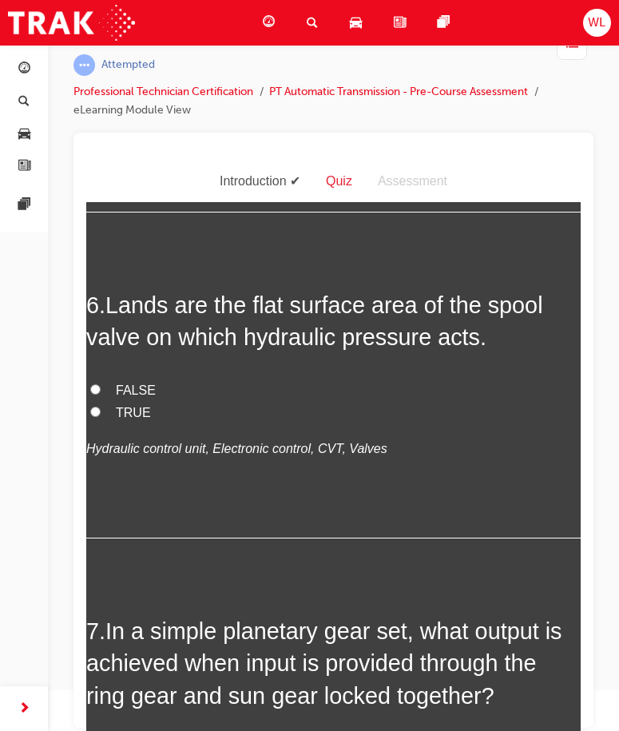
drag, startPoint x: 169, startPoint y: 349, endPoint x: 392, endPoint y: 352, distance: 222.8
click at [120, 93] on span "TRUE" at bounding box center [133, 86] width 35 height 14
click at [101, 90] on input "TRUE" at bounding box center [95, 85] width 10 height 10
radio input "true"
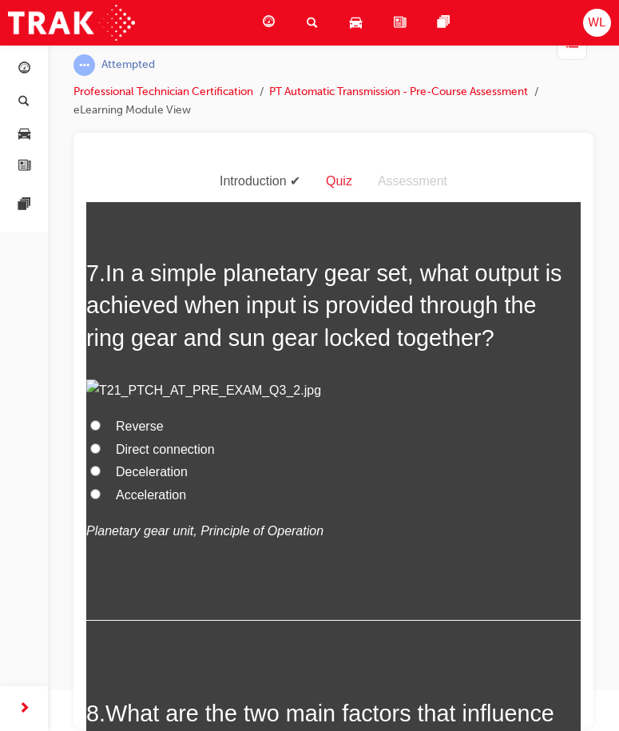
scroll to position [2156, 0]
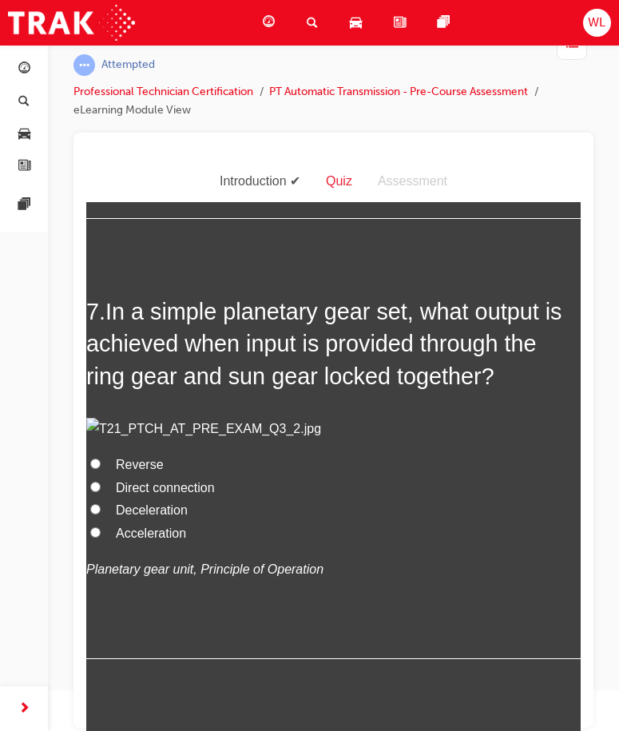
drag, startPoint x: 109, startPoint y: 324, endPoint x: 192, endPoint y: 326, distance: 83.1
click at [192, 30] on span "Lands are the flat surface area of the spool valve on which hydraulic pressure …" at bounding box center [314, 0] width 457 height 57
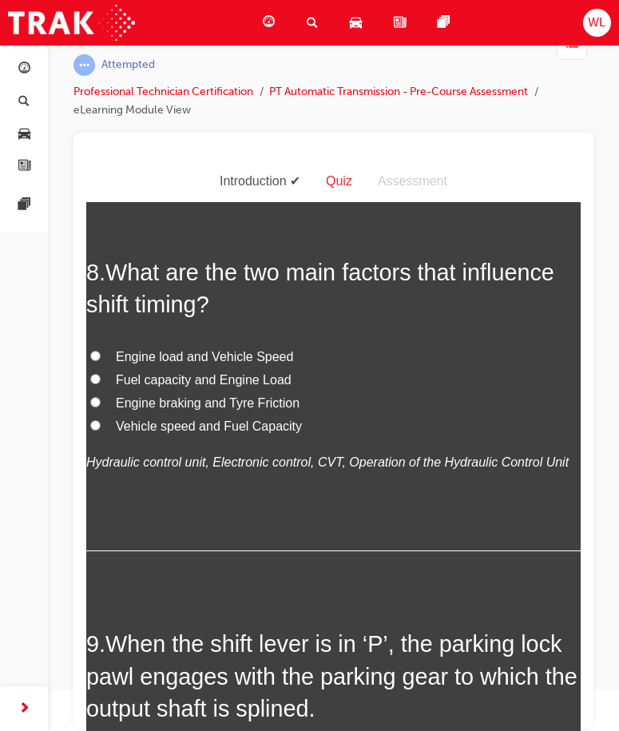
scroll to position [2555, 0]
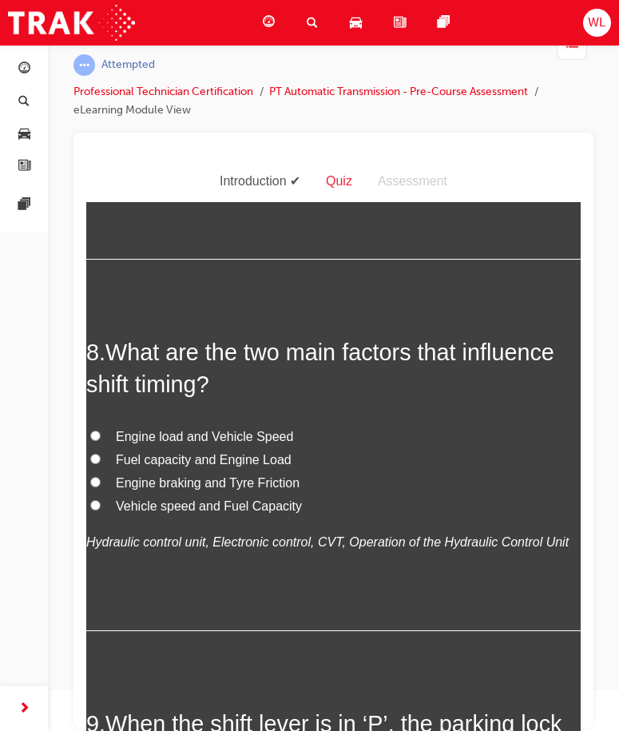
drag, startPoint x: 220, startPoint y: 246, endPoint x: 406, endPoint y: 251, distance: 186.9
click at [105, 41] on img at bounding box center [333, 29] width 494 height 23
click at [206, 41] on img at bounding box center [333, 29] width 494 height 23
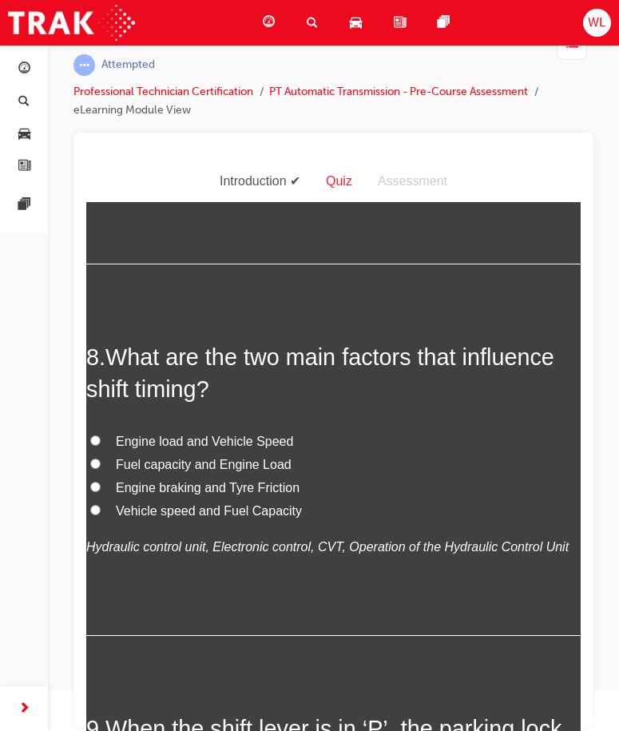
scroll to position [2587, 0]
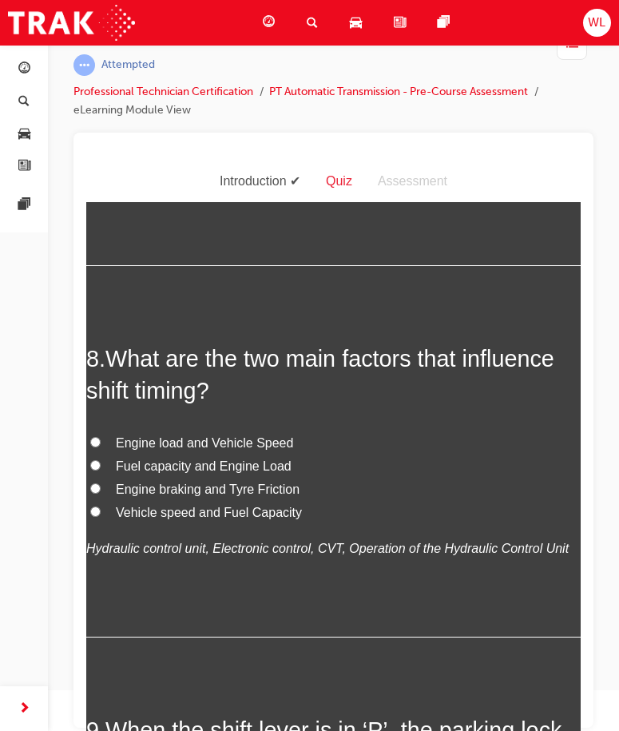
scroll to position [2747, 0]
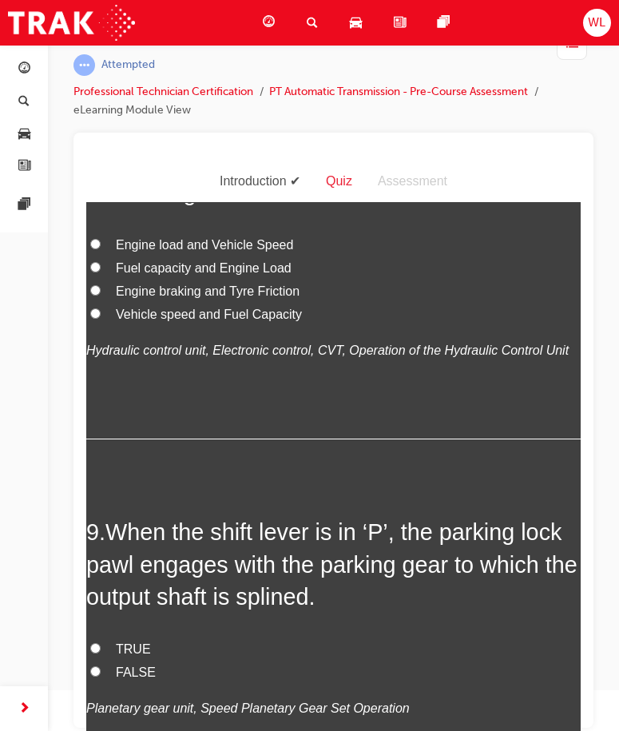
radio input "true"
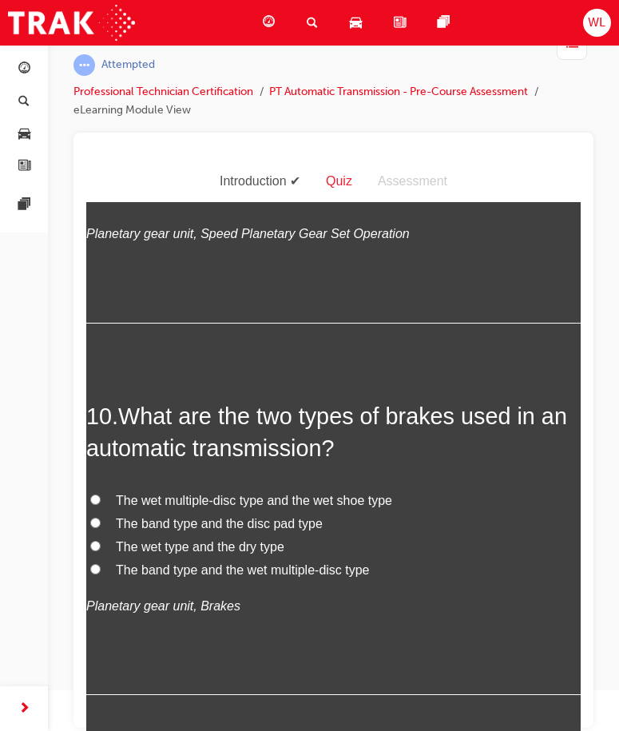
scroll to position [3226, 0]
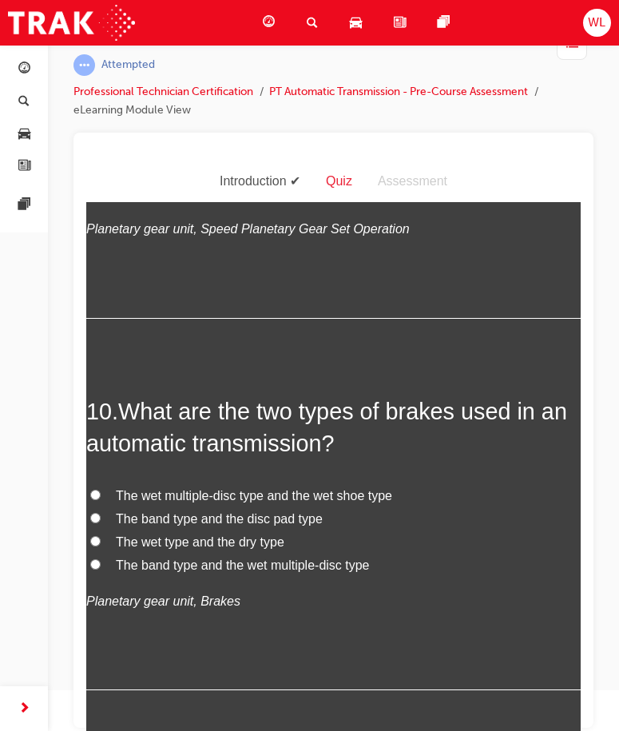
drag, startPoint x: 465, startPoint y: 359, endPoint x: 553, endPoint y: 392, distance: 94.0
radio input "true"
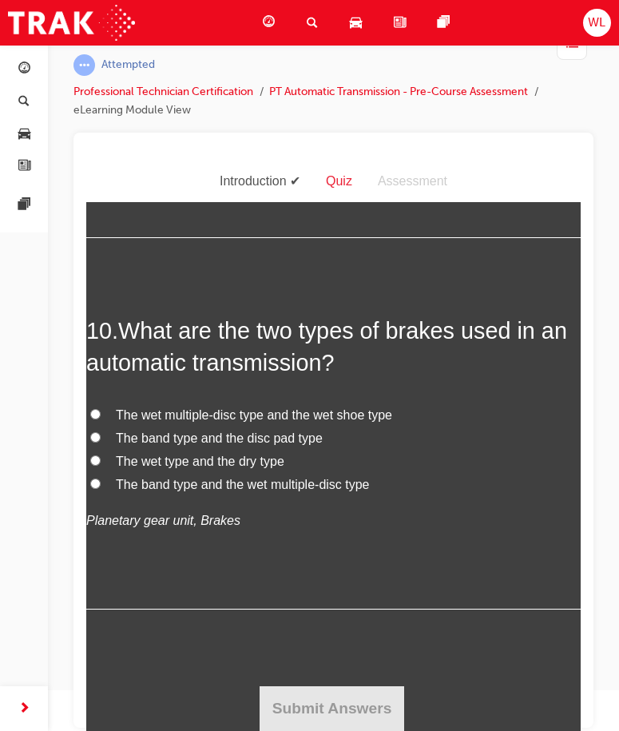
scroll to position [3466, 0]
drag, startPoint x: 438, startPoint y: 487, endPoint x: 135, endPoint y: 513, distance: 304.6
click at [135, 49] on span "When the shift lever is in ‘P’, the parking lock pawl engages with the parking …" at bounding box center [331, 3] width 491 height 90
click at [93, 93] on input "TRUE" at bounding box center [95, 87] width 10 height 10
radio input "true"
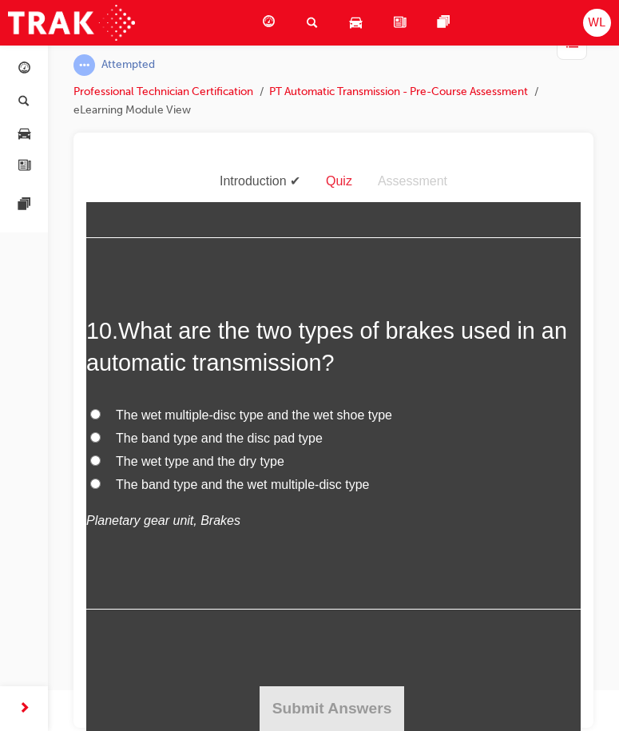
scroll to position [3945, 0]
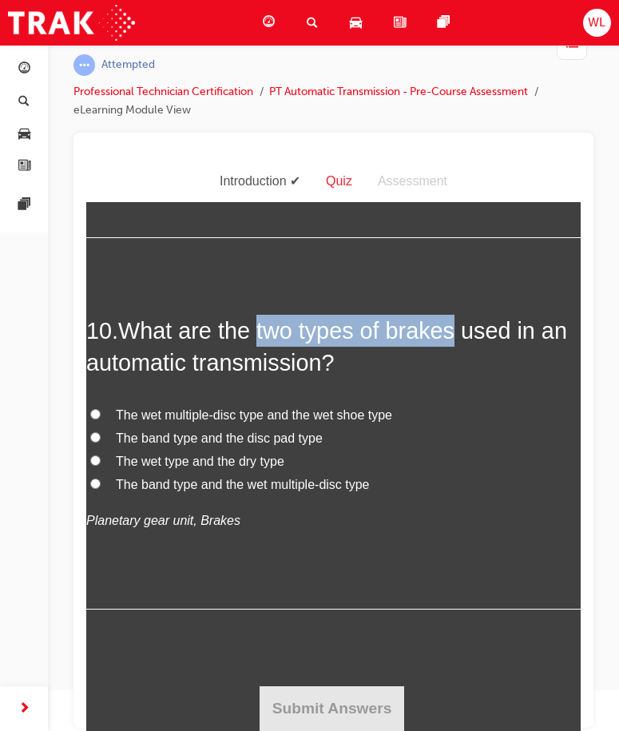
drag, startPoint x: 260, startPoint y: 363, endPoint x: 458, endPoint y: 363, distance: 198.8
click at [458, 363] on span "What are the two types of brakes used in an automatic transmission?" at bounding box center [326, 345] width 481 height 57
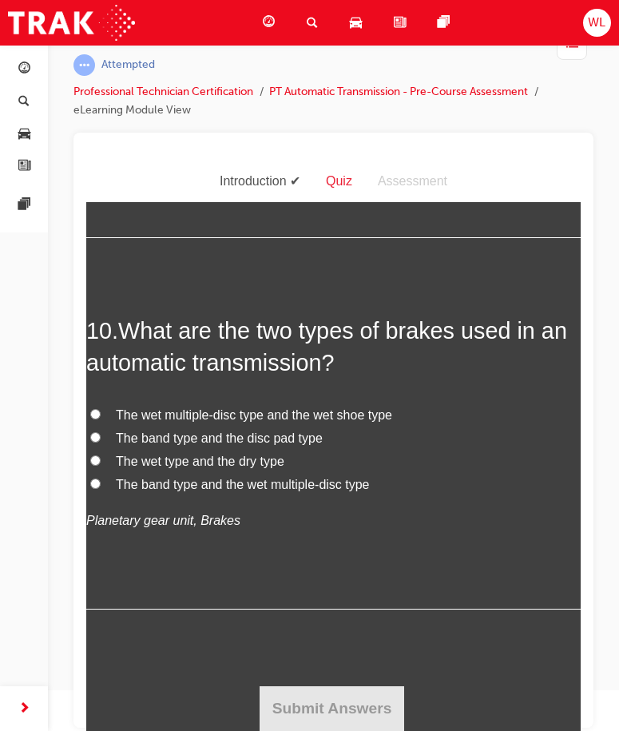
click at [157, 490] on span "The band type and the wet multiple-disc type" at bounding box center [243, 484] width 254 height 14
click at [101, 488] on input "The band type and the wet multiple-disc type" at bounding box center [95, 483] width 10 height 10
radio input "true"
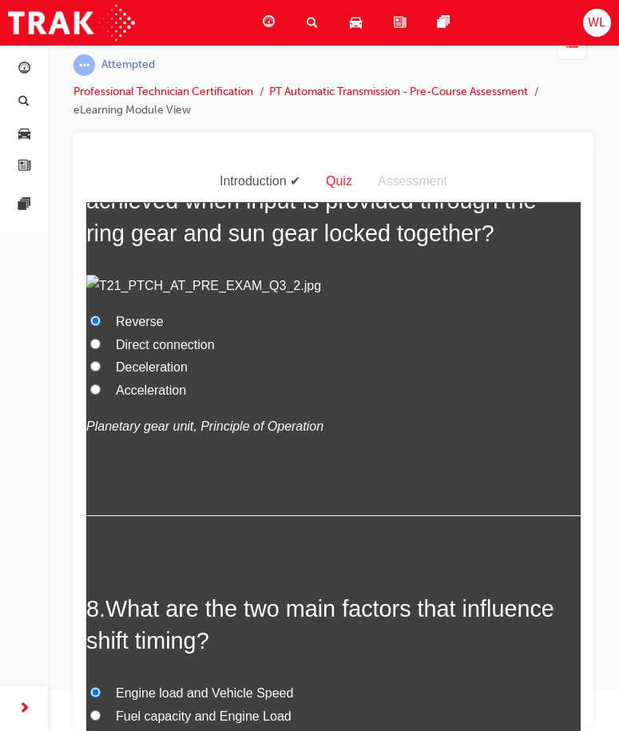
scroll to position [2139, 0]
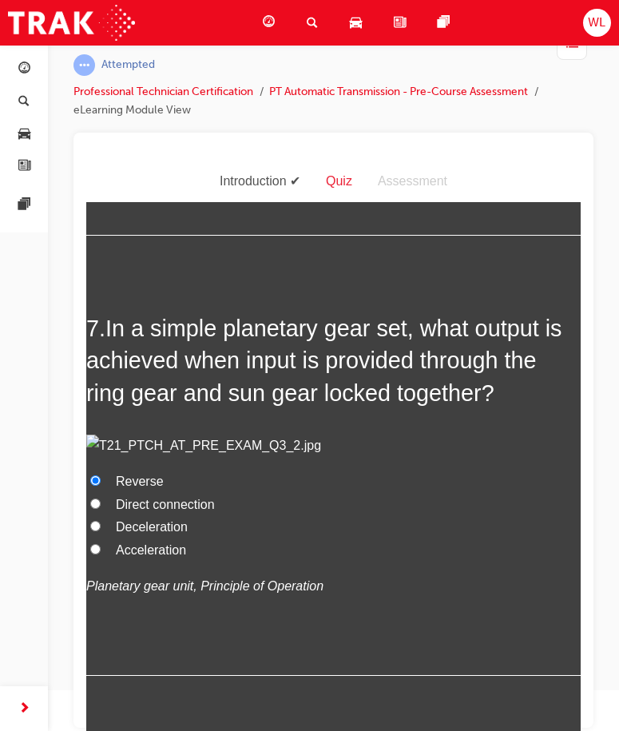
drag, startPoint x: 240, startPoint y: 365, endPoint x: 481, endPoint y: 380, distance: 240.9
click at [481, 50] on h2 "6 . Lands are the flat surface area of the spool valve on which hydraulic press…" at bounding box center [333, 18] width 494 height 65
click at [105, 121] on label "TRUE" at bounding box center [333, 109] width 494 height 23
click at [101, 113] on input "TRUE" at bounding box center [95, 108] width 10 height 10
radio input "true"
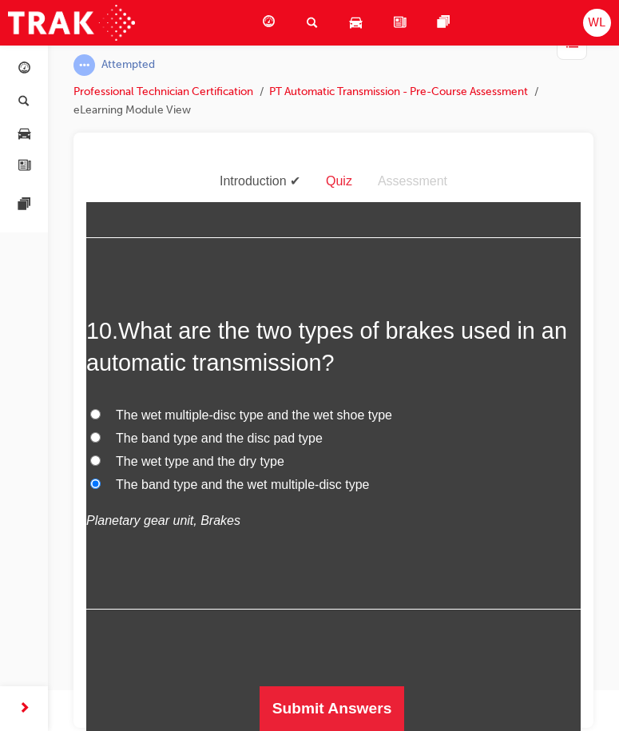
scroll to position [3976, 0]
click at [356, 703] on button "Submit Answers" at bounding box center [332, 707] width 145 height 45
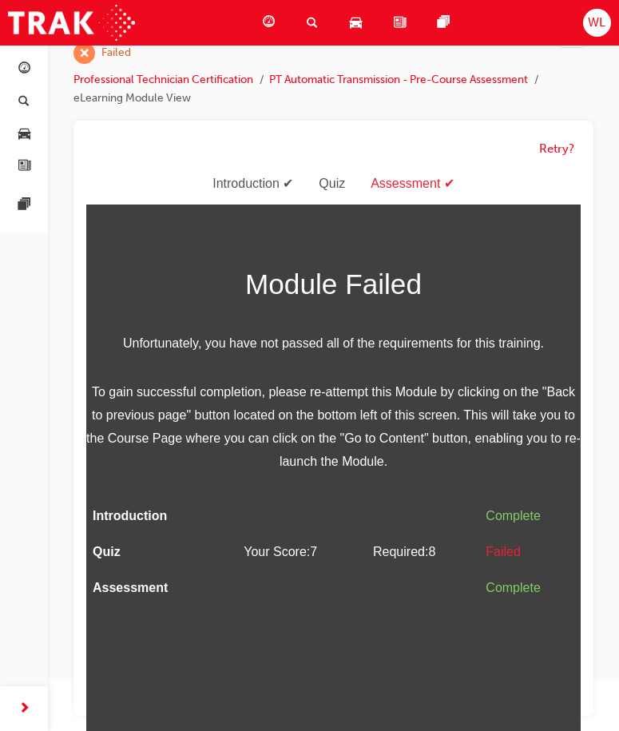
scroll to position [55, 0]
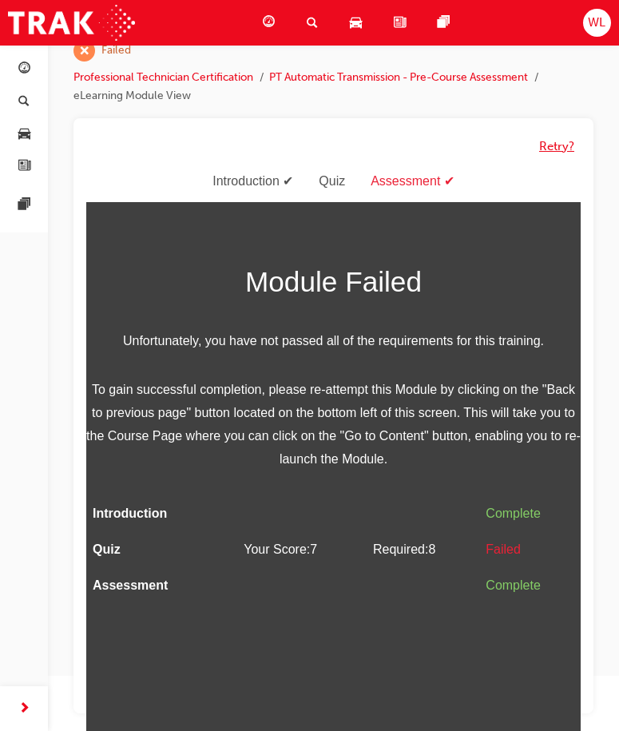
click at [549, 151] on button "Retry?" at bounding box center [556, 146] width 35 height 18
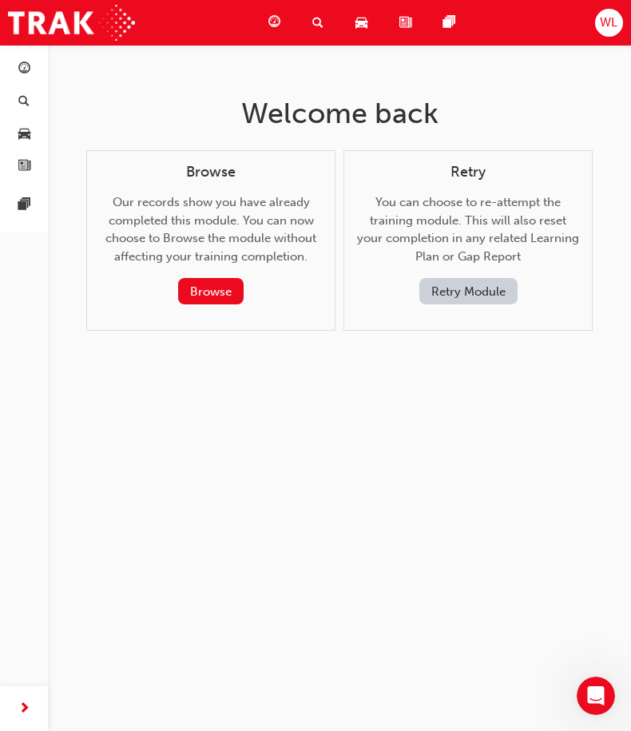
click at [481, 287] on button "Retry Module" at bounding box center [468, 291] width 98 height 26
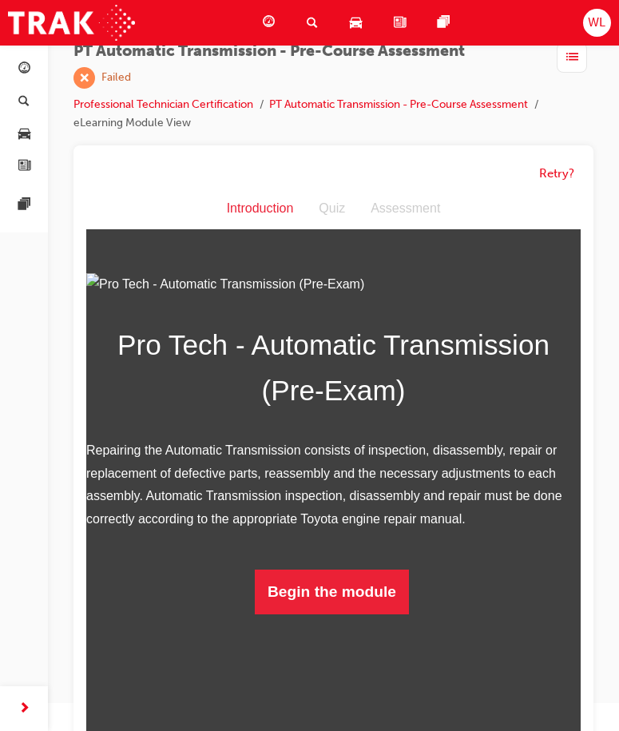
scroll to position [41, 0]
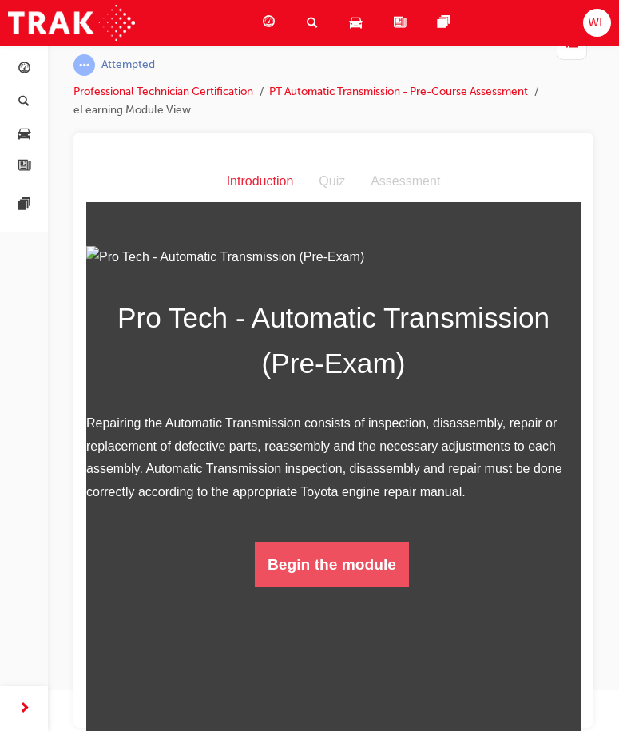
click at [361, 586] on button "Begin the module" at bounding box center [332, 563] width 154 height 45
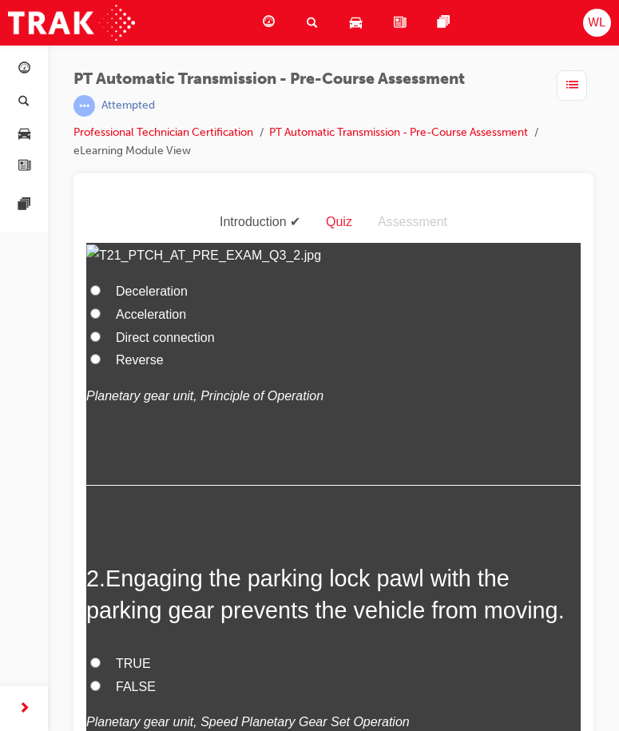
scroll to position [240, 0]
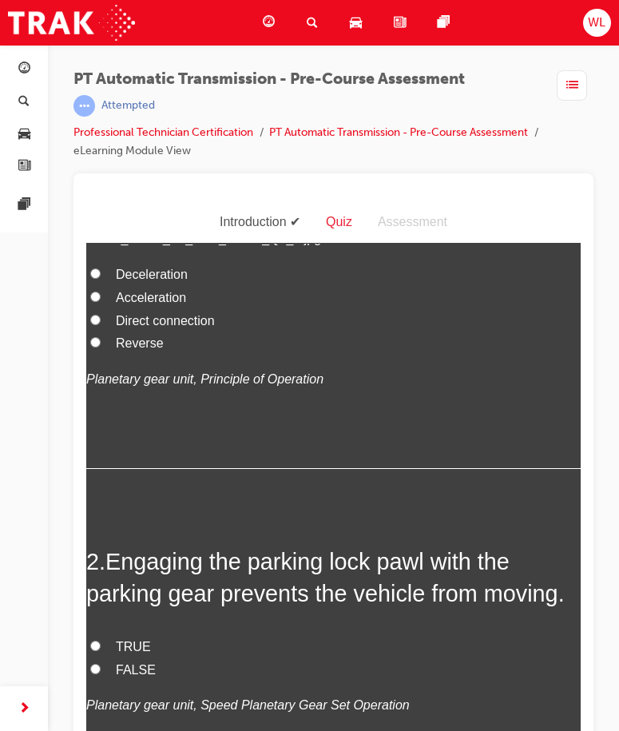
click at [180, 303] on span "Acceleration" at bounding box center [151, 297] width 70 height 14
click at [101, 301] on input "Acceleration" at bounding box center [95, 296] width 10 height 10
radio input "true"
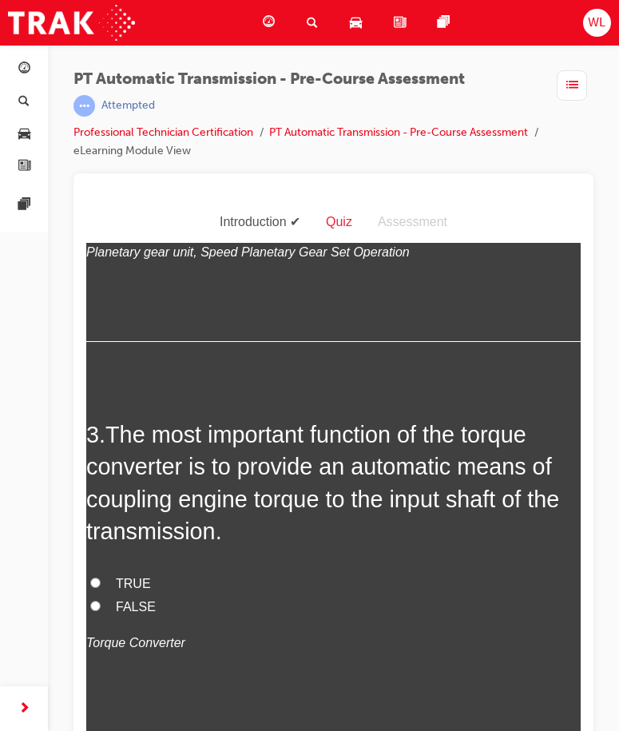
scroll to position [719, 0]
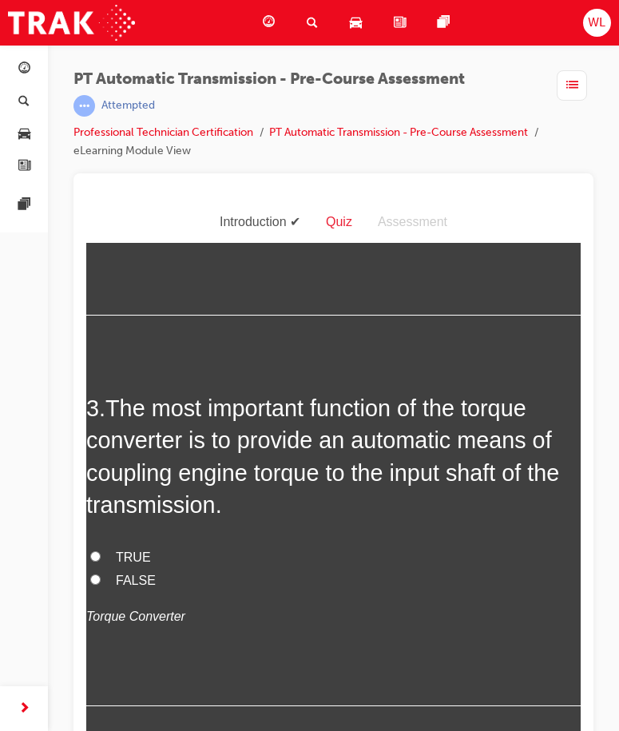
click at [107, 179] on label "TRUE" at bounding box center [333, 167] width 494 height 23
click at [101, 171] on input "TRUE" at bounding box center [95, 166] width 10 height 10
radio input "true"
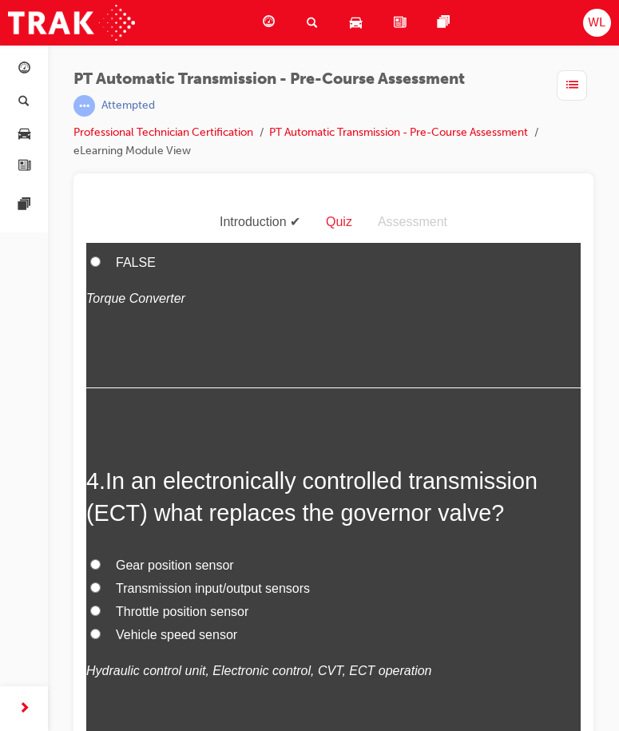
scroll to position [1038, 0]
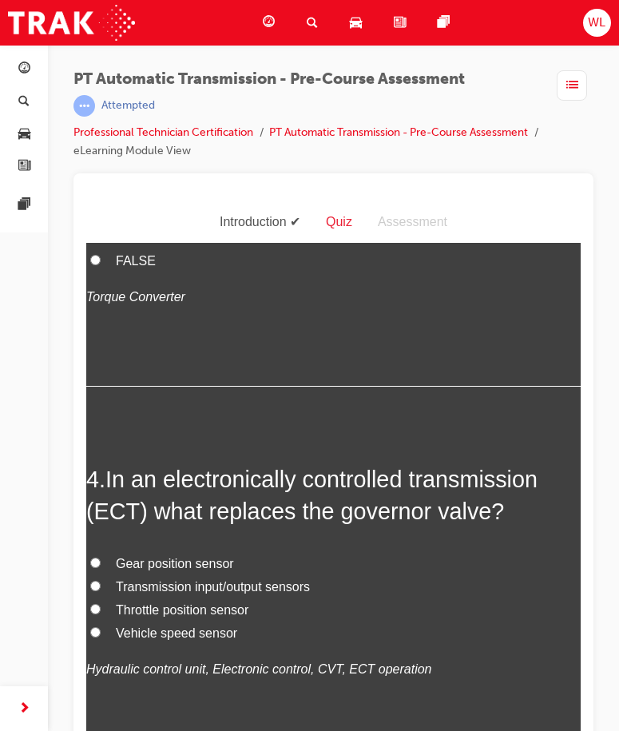
drag, startPoint x: 474, startPoint y: 422, endPoint x: 187, endPoint y: 462, distance: 289.5
click at [187, 197] on span "The most important function of the torque converter is to provide an automatic …" at bounding box center [322, 136] width 473 height 122
click at [129, 244] on span "TRUE" at bounding box center [133, 237] width 35 height 14
click at [101, 241] on input "TRUE" at bounding box center [95, 236] width 10 height 10
radio input "true"
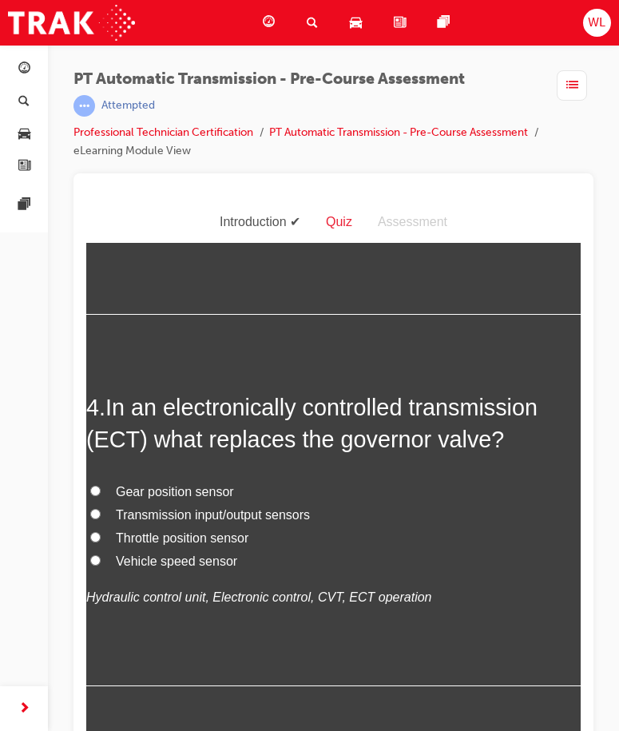
scroll to position [1358, 0]
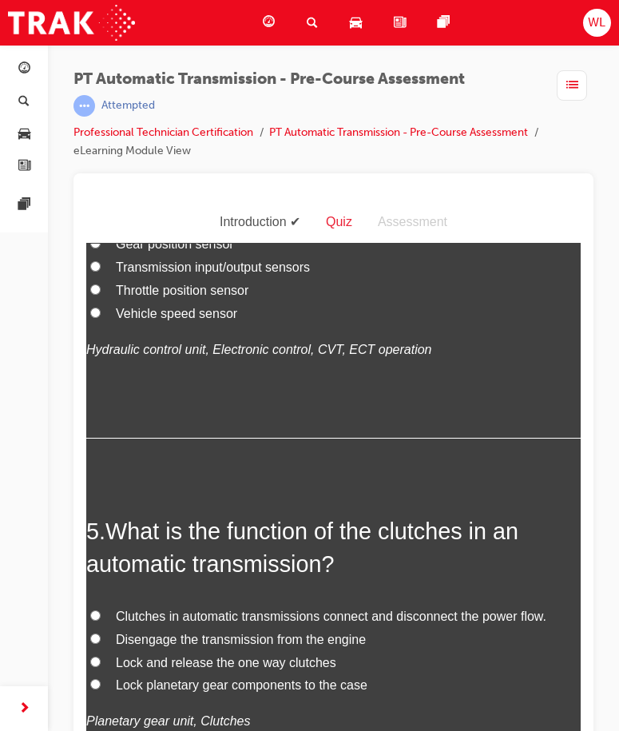
click at [239, 296] on span "Throttle position sensor" at bounding box center [182, 290] width 133 height 14
click at [101, 294] on input "Throttle position sensor" at bounding box center [95, 289] width 10 height 10
radio input "true"
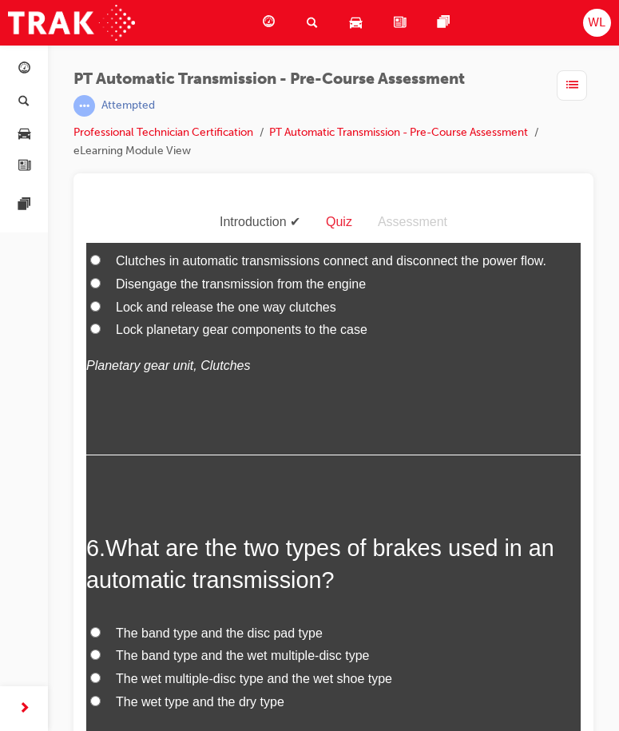
scroll to position [1917, 0]
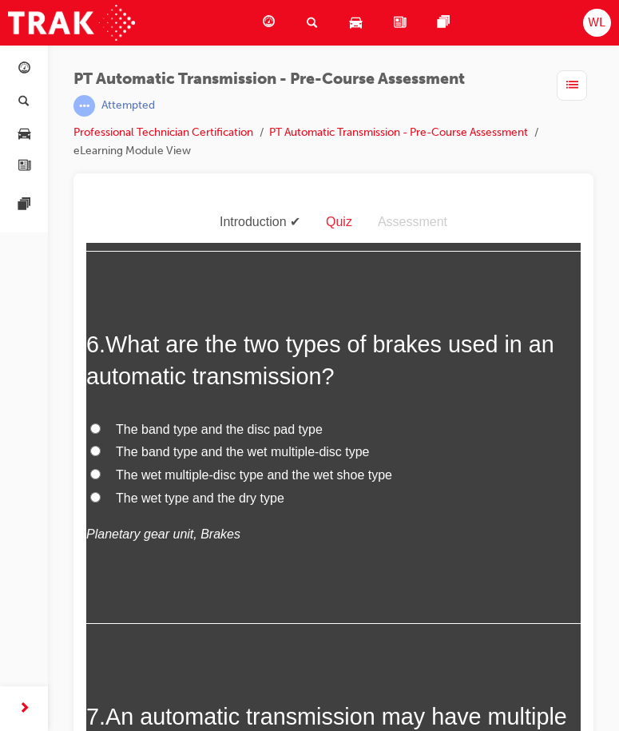
drag, startPoint x: 385, startPoint y: 310, endPoint x: 458, endPoint y: 315, distance: 73.7
click at [354, 63] on span "Clutches in automatic transmissions connect and disconnect the power flow." at bounding box center [331, 57] width 430 height 14
click at [101, 61] on input "Clutches in automatic transmissions connect and disconnect the power flow." at bounding box center [95, 55] width 10 height 10
radio input "true"
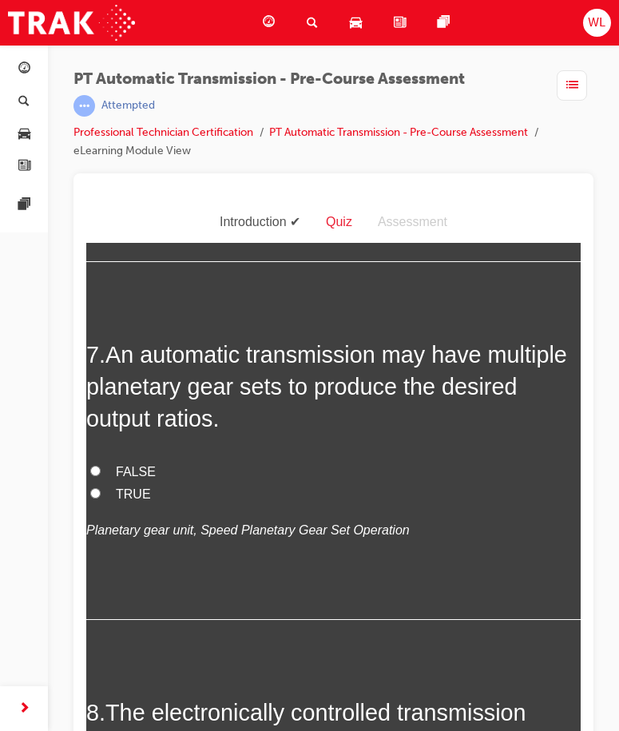
scroll to position [2316, 0]
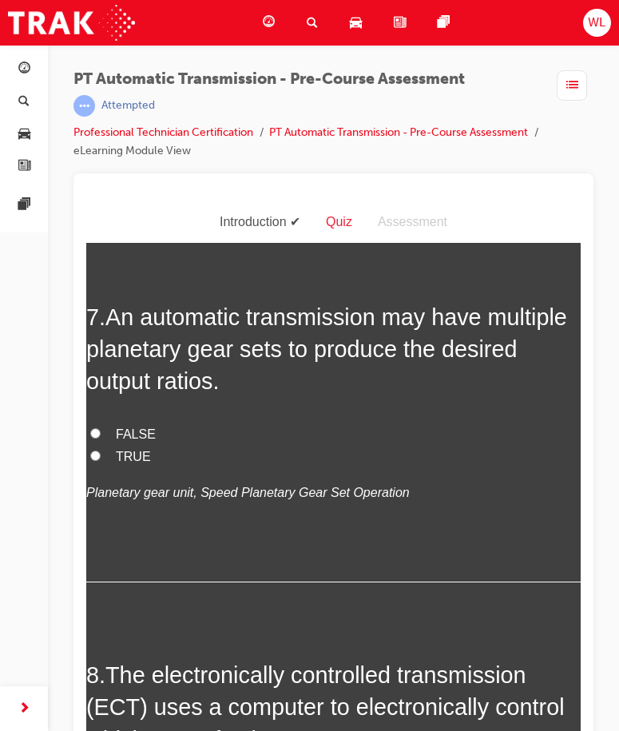
click at [303, 58] on span "The band type and the wet multiple-disc type" at bounding box center [243, 52] width 254 height 14
click at [101, 56] on input "The band type and the wet multiple-disc type" at bounding box center [95, 51] width 10 height 10
radio input "true"
drag, startPoint x: 246, startPoint y: 280, endPoint x: 438, endPoint y: 271, distance: 191.9
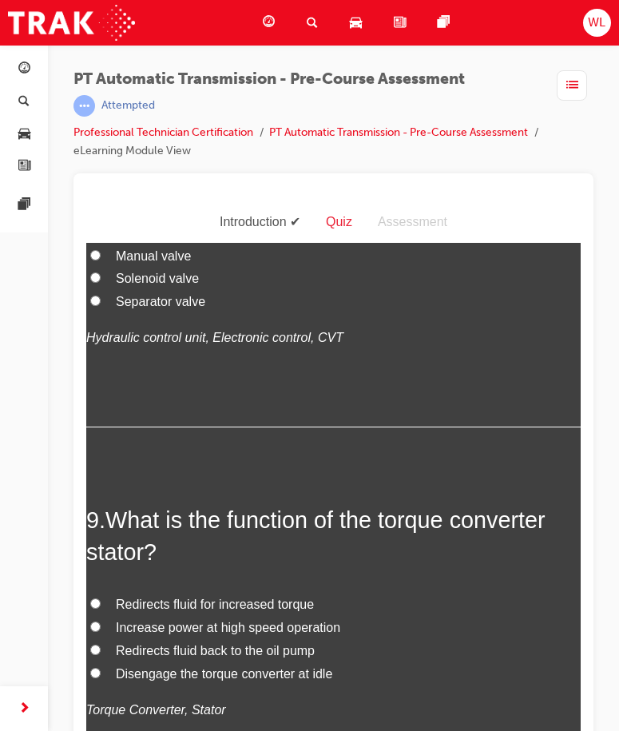
scroll to position [2635, 0]
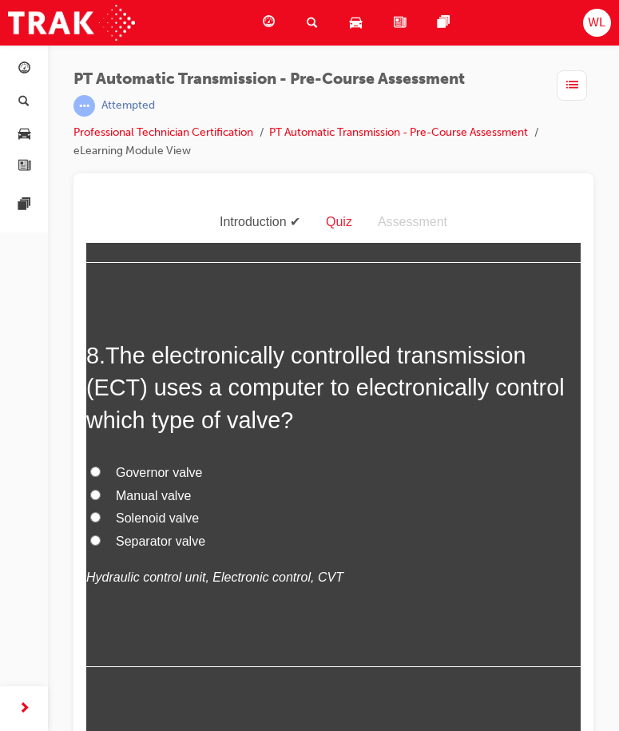
drag, startPoint x: 89, startPoint y: 366, endPoint x: 280, endPoint y: 369, distance: 190.9
click at [270, 74] on span "An automatic transmission may have multiple planetary gear sets to produce the …" at bounding box center [326, 29] width 481 height 90
drag, startPoint x: 303, startPoint y: 371, endPoint x: 367, endPoint y: 371, distance: 64.7
click at [367, 74] on span "An automatic transmission may have multiple planetary gear sets to produce the …" at bounding box center [326, 29] width 481 height 90
click at [351, 77] on h2 "7 . An automatic transmission may have multiple planetary gear sets to produce …" at bounding box center [333, 29] width 494 height 97
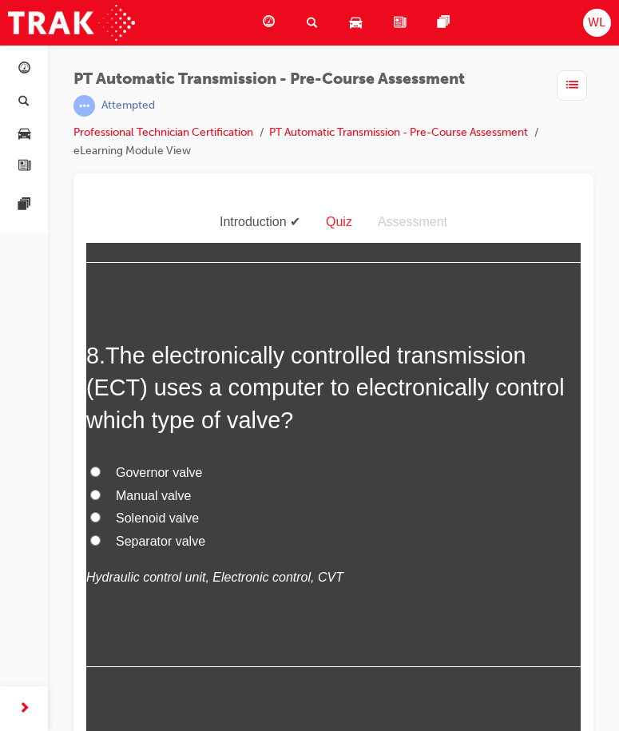
drag, startPoint x: 366, startPoint y: 366, endPoint x: 86, endPoint y: 365, distance: 279.5
click at [86, 74] on span "An automatic transmission may have multiple planetary gear sets to produce the …" at bounding box center [326, 29] width 481 height 90
drag, startPoint x: 402, startPoint y: 364, endPoint x: 501, endPoint y: 405, distance: 107.1
click at [501, 77] on h2 "7 . An automatic transmission may have multiple planetary gear sets to produce …" at bounding box center [333, 29] width 494 height 97
drag, startPoint x: 129, startPoint y: 474, endPoint x: 150, endPoint y: 472, distance: 21.6
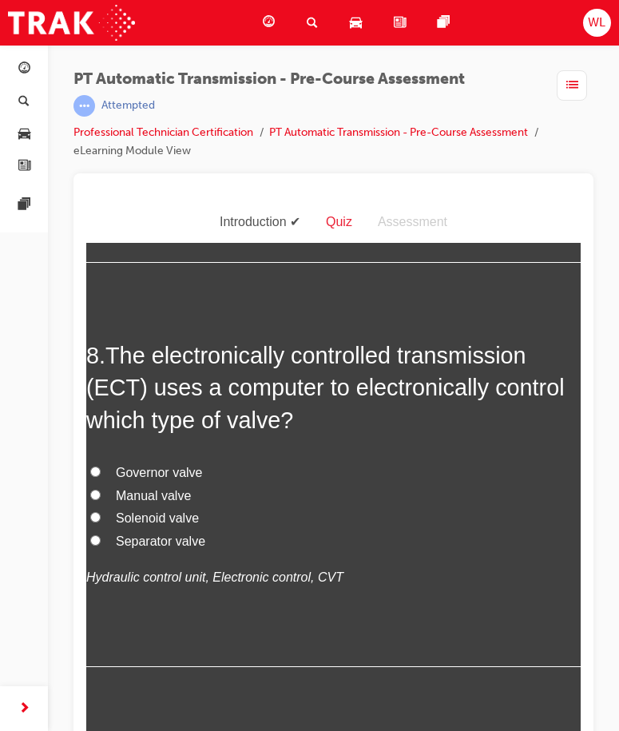
click at [129, 143] on span "TRUE" at bounding box center [133, 136] width 35 height 14
click at [101, 141] on input "TRUE" at bounding box center [95, 135] width 10 height 10
radio input "true"
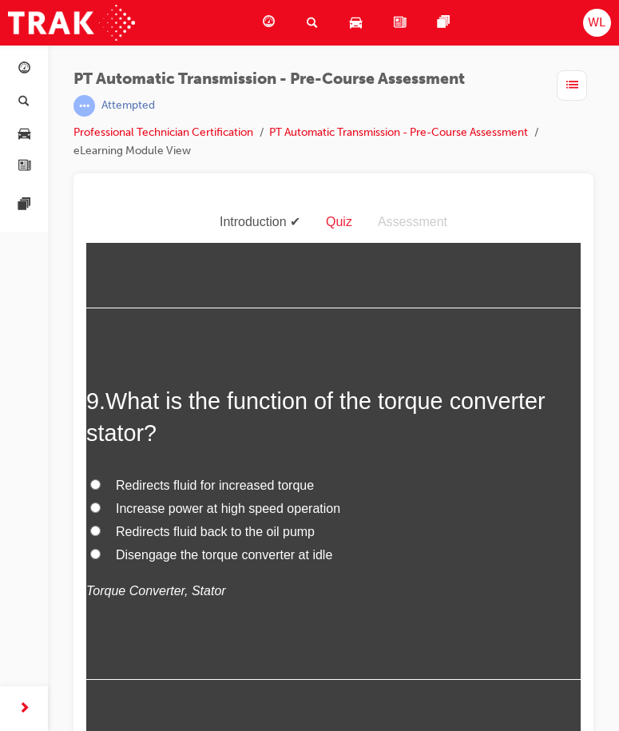
scroll to position [2955, 0]
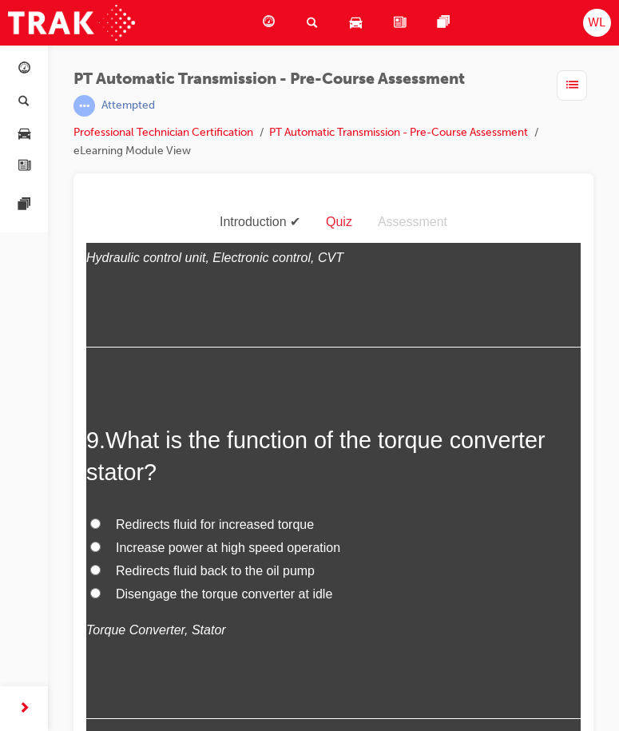
drag, startPoint x: 228, startPoint y: 437, endPoint x: 279, endPoint y: 428, distance: 51.9
click at [279, 113] on span "The electronically controlled transmission (ECT) uses a computer to electronica…" at bounding box center [325, 67] width 478 height 90
click at [113, 210] on label "Solenoid valve" at bounding box center [333, 198] width 494 height 23
click at [101, 202] on input "Solenoid valve" at bounding box center [95, 197] width 10 height 10
radio input "true"
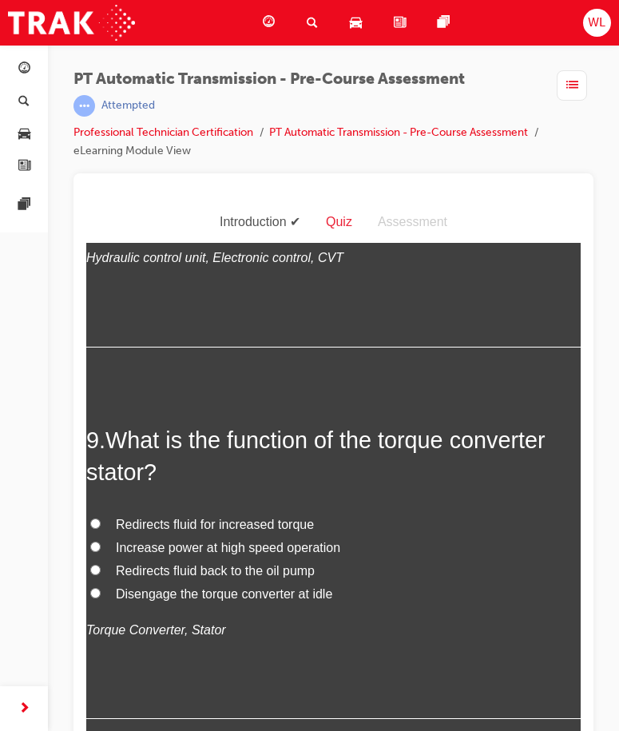
drag, startPoint x: 113, startPoint y: 485, endPoint x: 202, endPoint y: 483, distance: 88.7
click at [202, 165] on label "Governor valve" at bounding box center [333, 152] width 494 height 23
click at [137, 159] on span "Governor valve" at bounding box center [159, 152] width 87 height 14
click at [101, 157] on input "Governor valve" at bounding box center [95, 151] width 10 height 10
radio input "true"
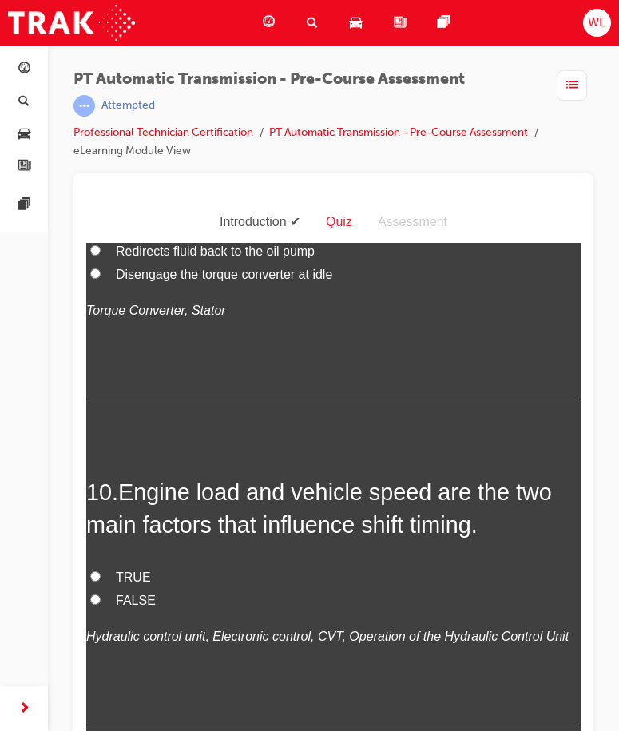
scroll to position [3354, 0]
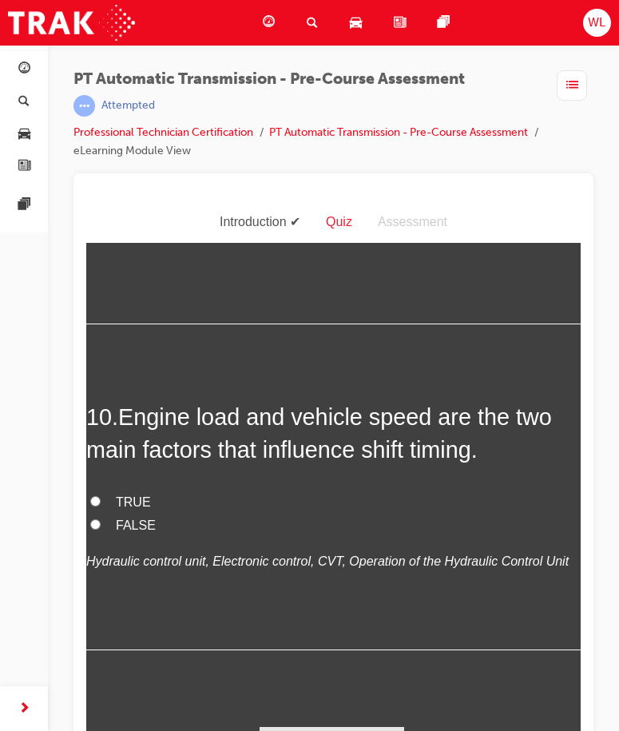
drag, startPoint x: 383, startPoint y: 374, endPoint x: 548, endPoint y: 417, distance: 170.8
click at [548, 93] on h2 "9 . What is the function of the torque converter stator?" at bounding box center [333, 61] width 494 height 65
drag, startPoint x: 154, startPoint y: 605, endPoint x: 113, endPoint y: 401, distance: 208.6
click at [396, 93] on h2 "9 . What is the function of the torque converter stator?" at bounding box center [333, 61] width 494 height 65
drag, startPoint x: 387, startPoint y: 375, endPoint x: 554, endPoint y: 405, distance: 169.5
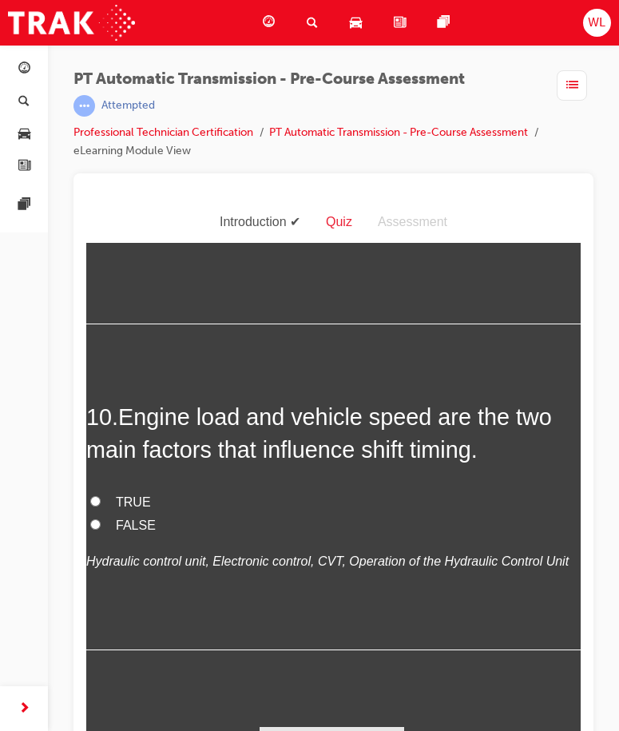
click at [554, 93] on h2 "9 . What is the function of the torque converter stator?" at bounding box center [333, 61] width 494 height 65
click at [125, 136] on span "Redirects fluid for increased torque" at bounding box center [215, 129] width 198 height 14
click at [101, 133] on input "Redirects fluid for increased torque" at bounding box center [95, 128] width 10 height 10
radio input "true"
